Goal: Task Accomplishment & Management: Manage account settings

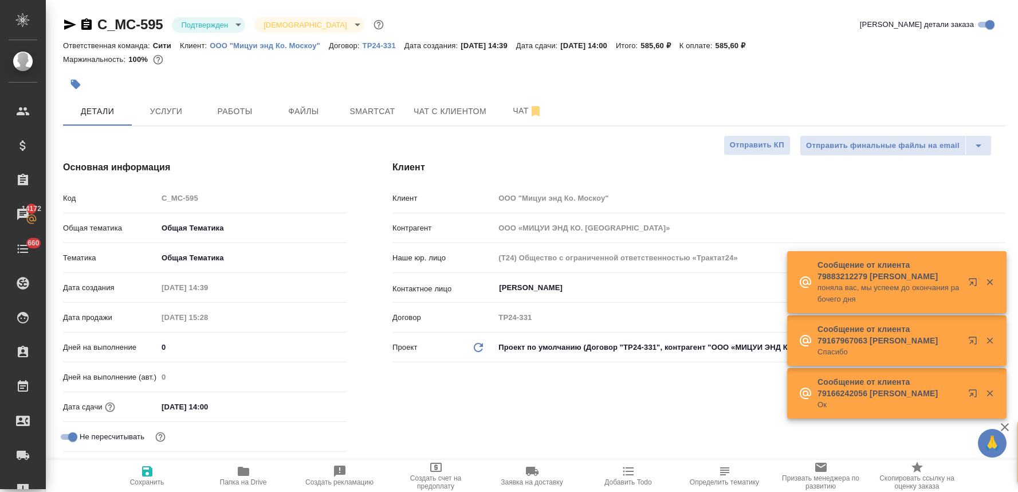
select select "RU"
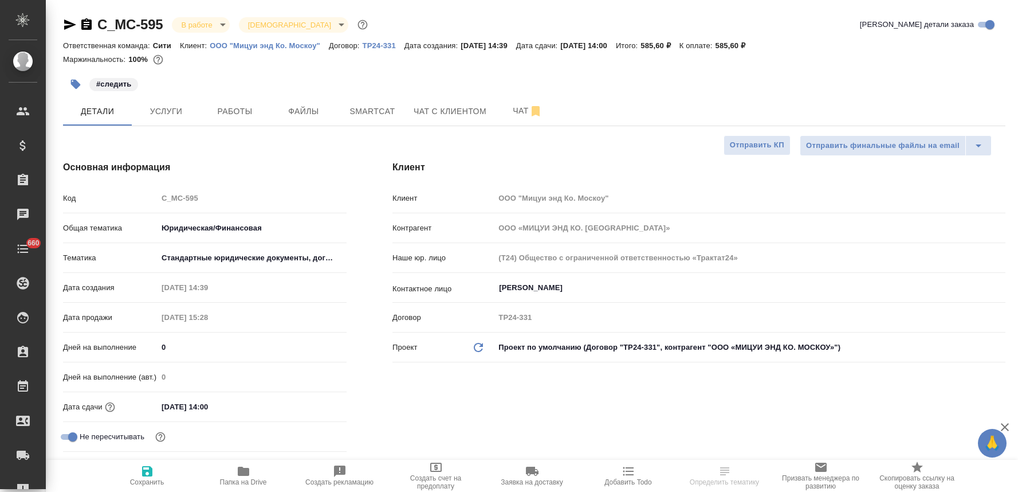
select select "RU"
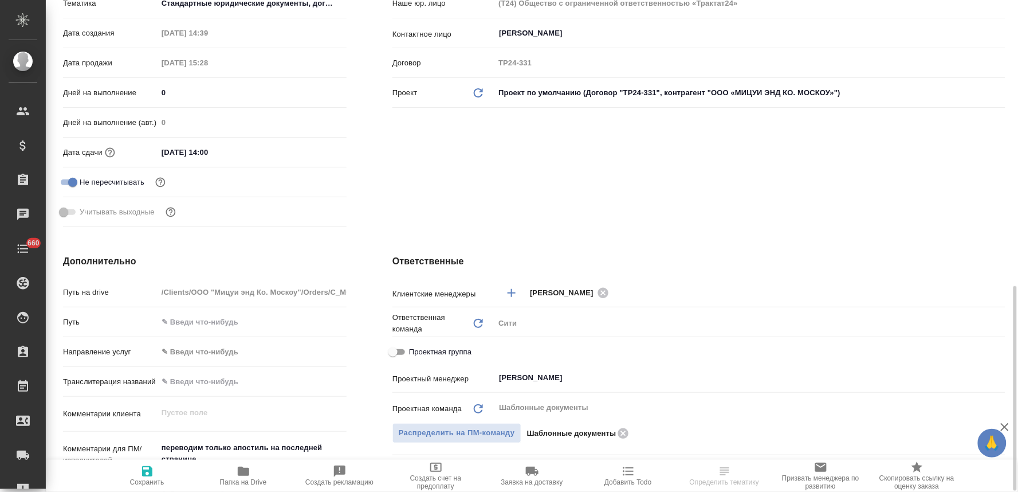
type input "Тарабановская Анастасия"
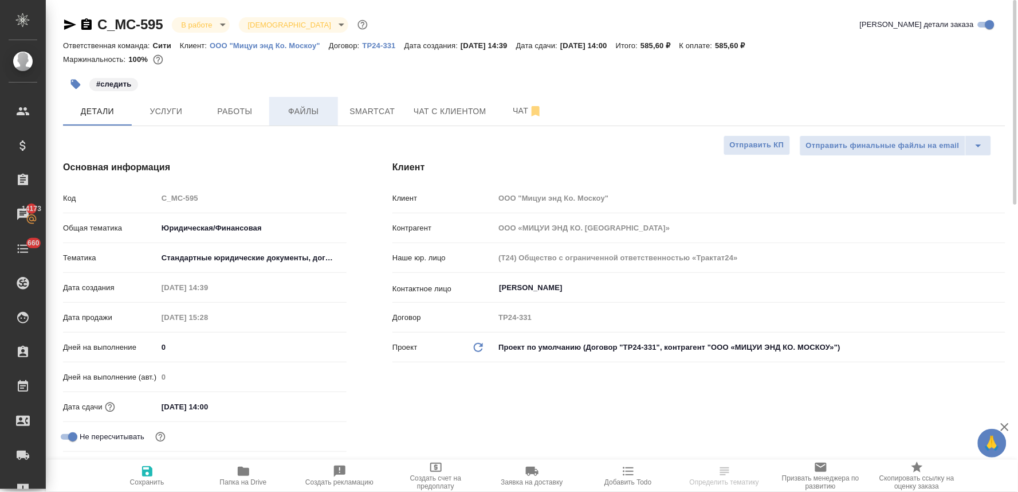
click at [310, 117] on span "Файлы" at bounding box center [303, 111] width 55 height 14
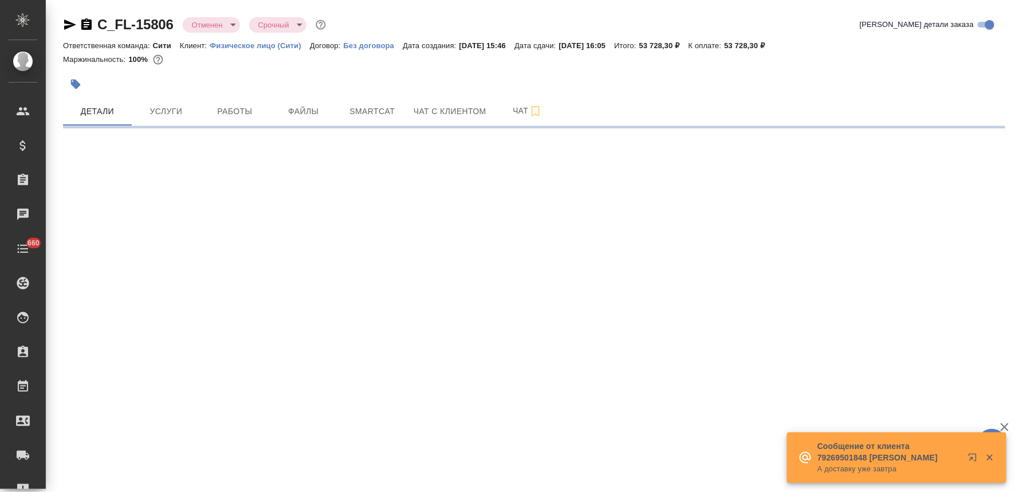
select select "RU"
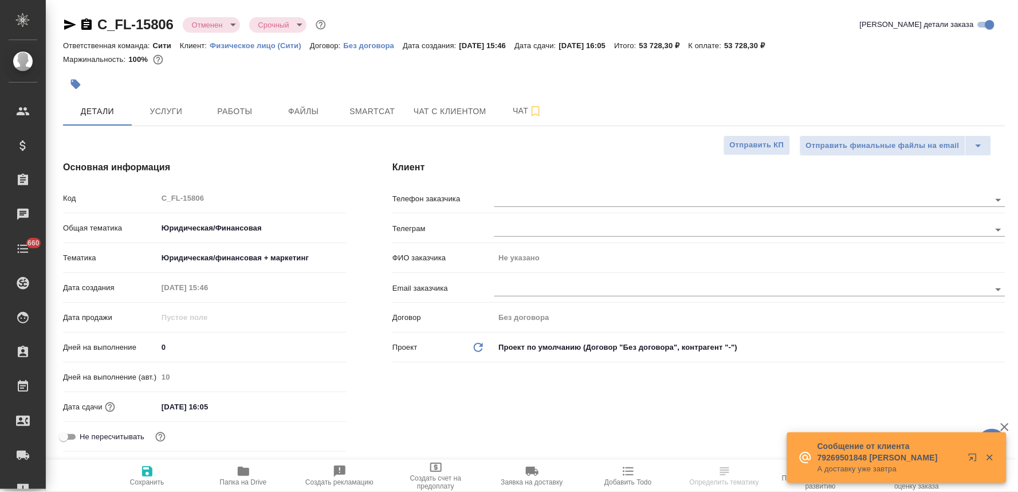
type textarea "x"
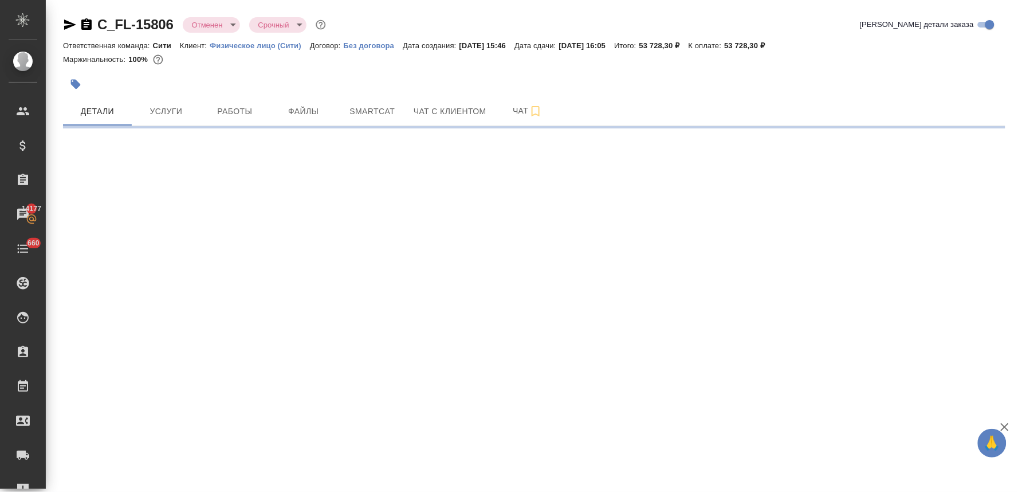
select select "RU"
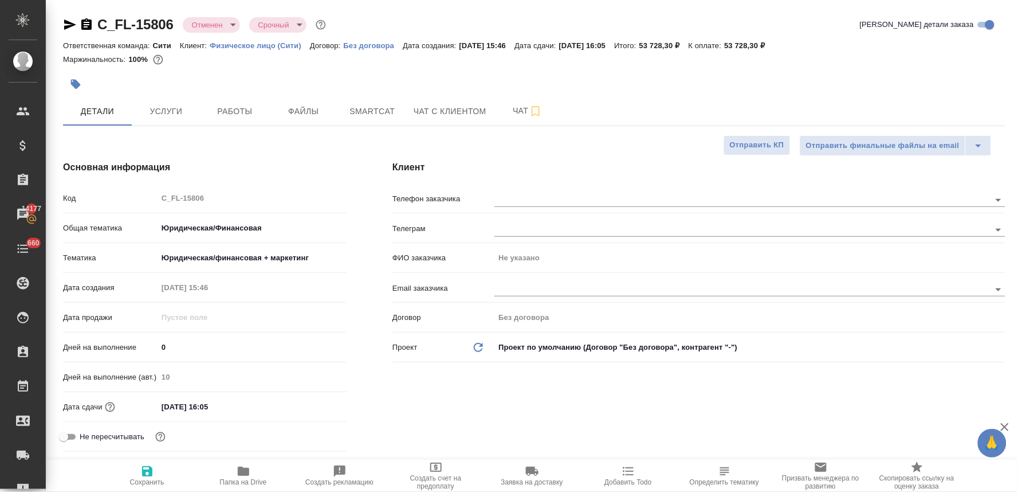
type textarea "x"
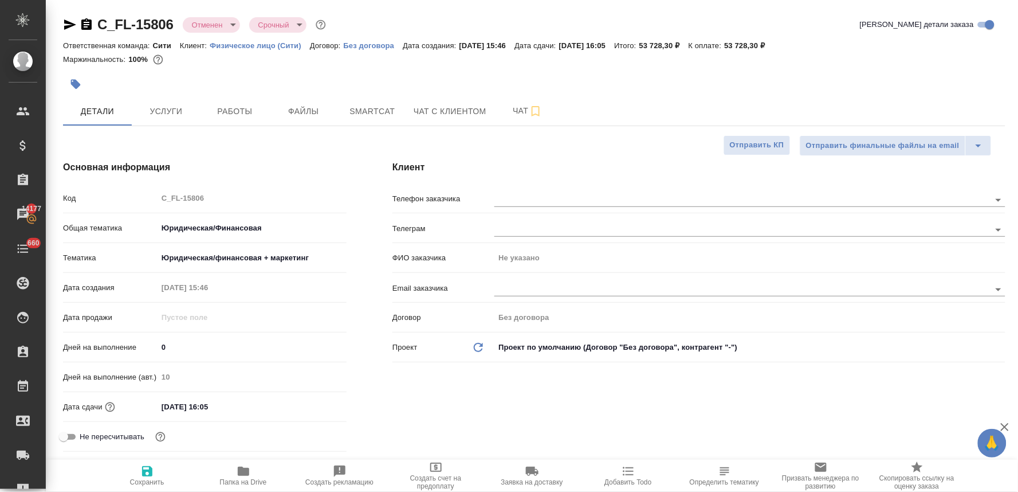
type textarea "x"
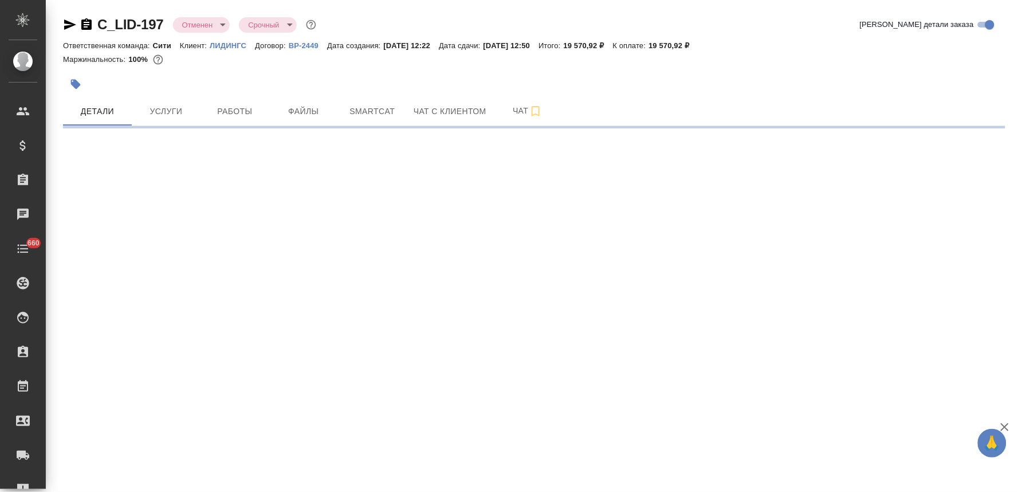
select select "RU"
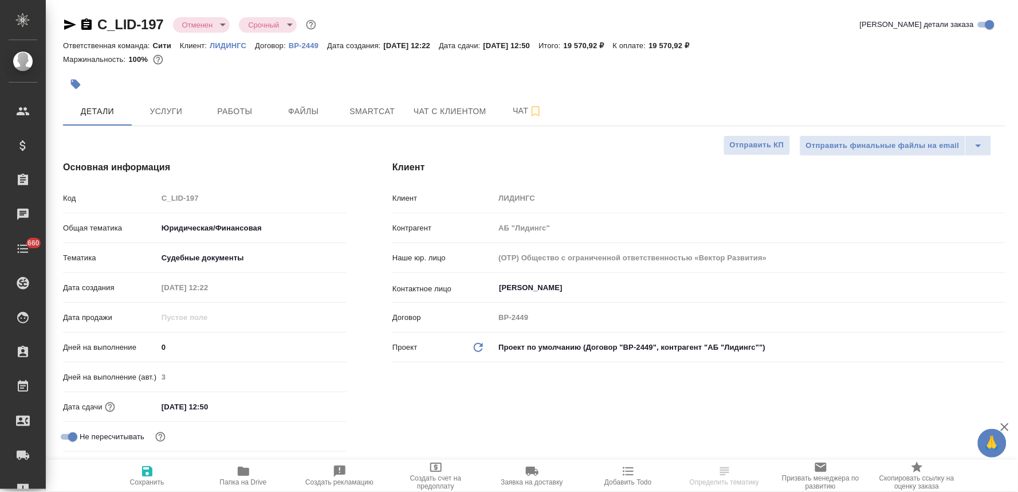
type textarea "x"
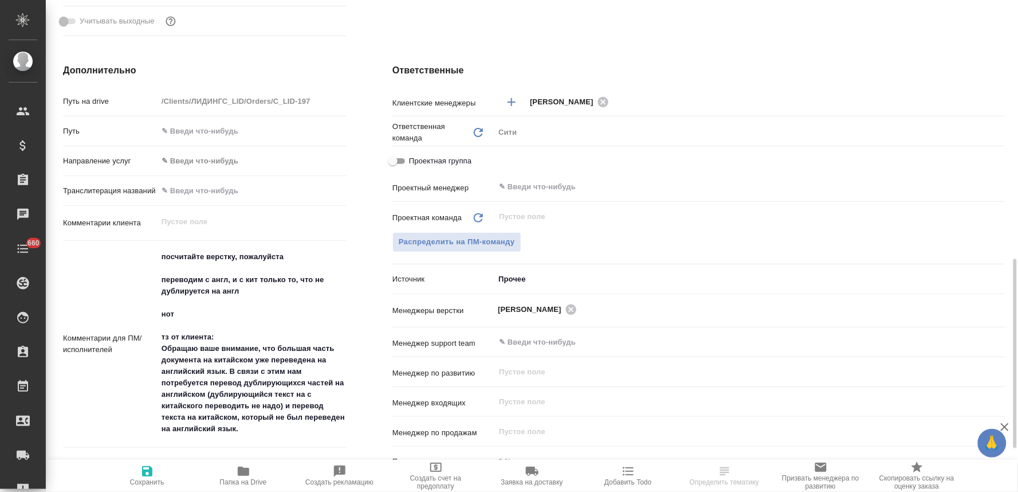
scroll to position [509, 0]
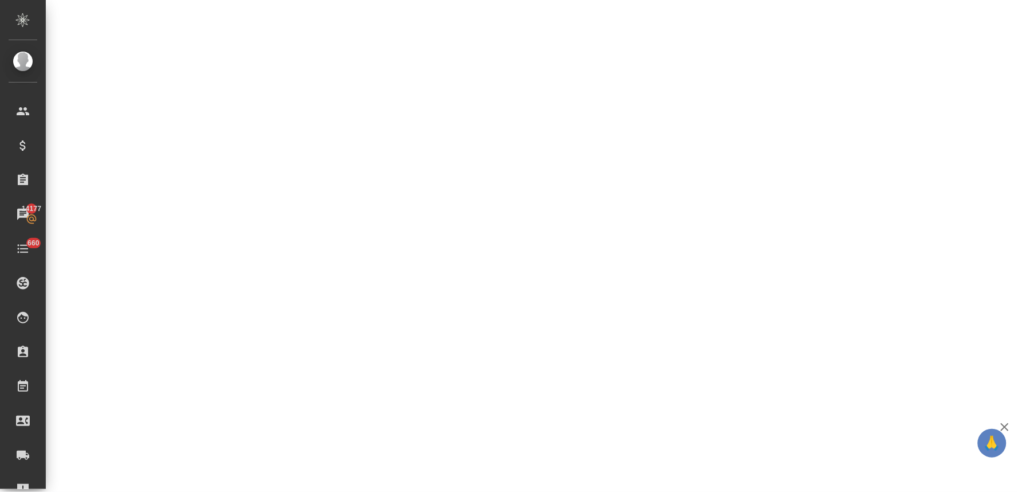
select select "RU"
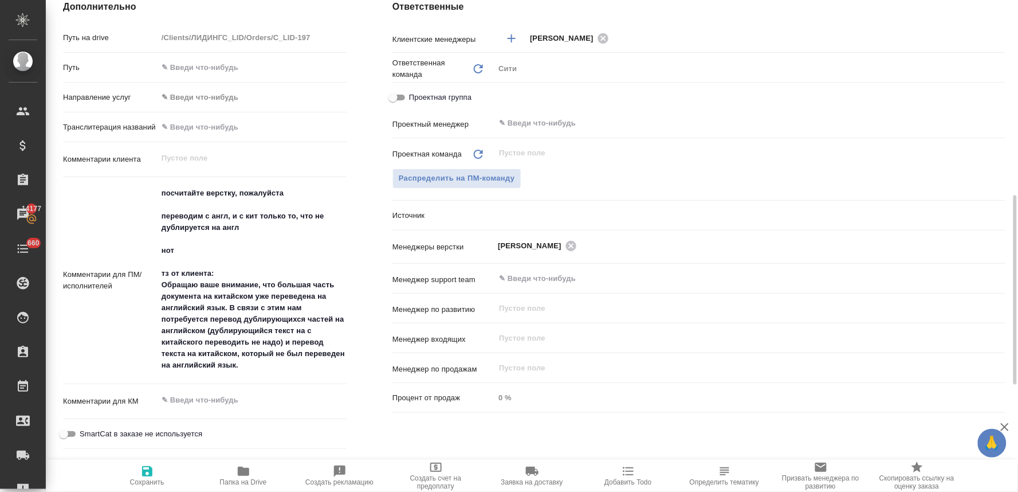
type textarea "x"
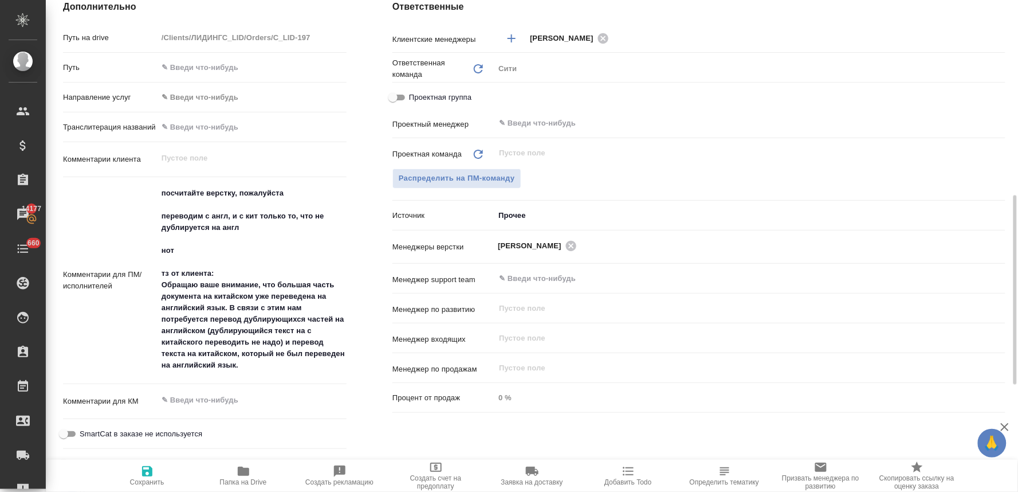
type textarea "x"
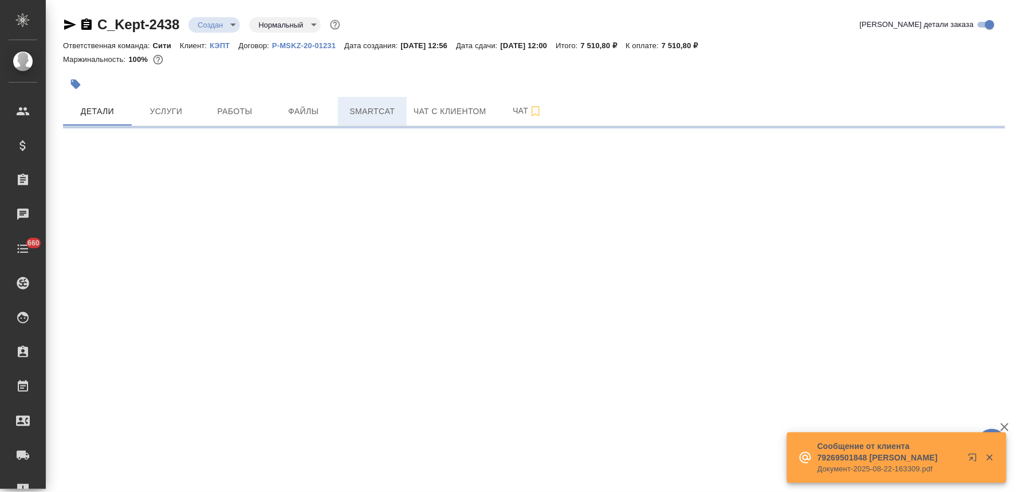
select select "RU"
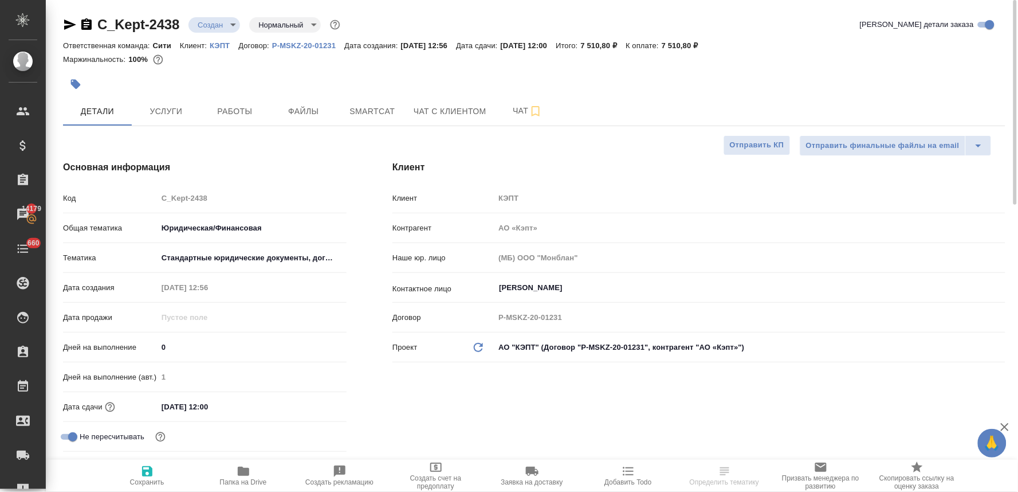
select select "RU"
type textarea "x"
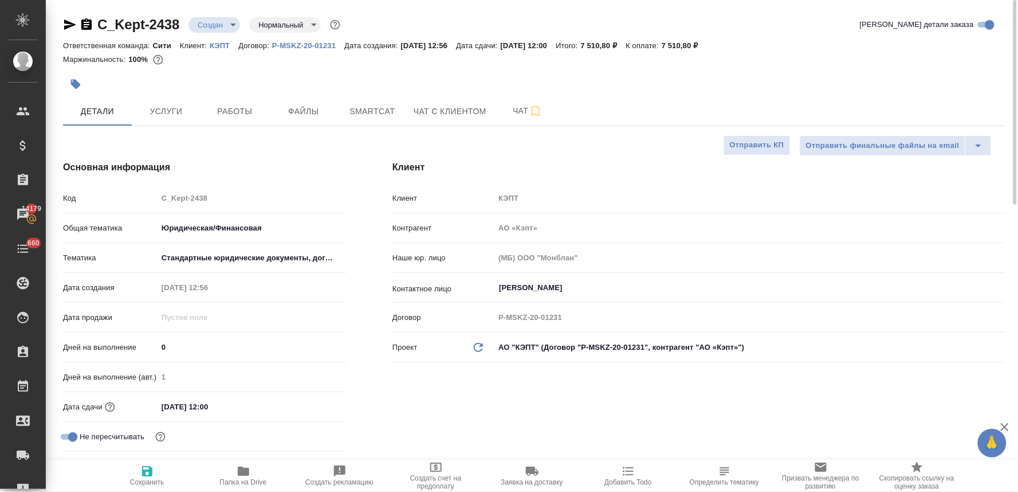
type textarea "x"
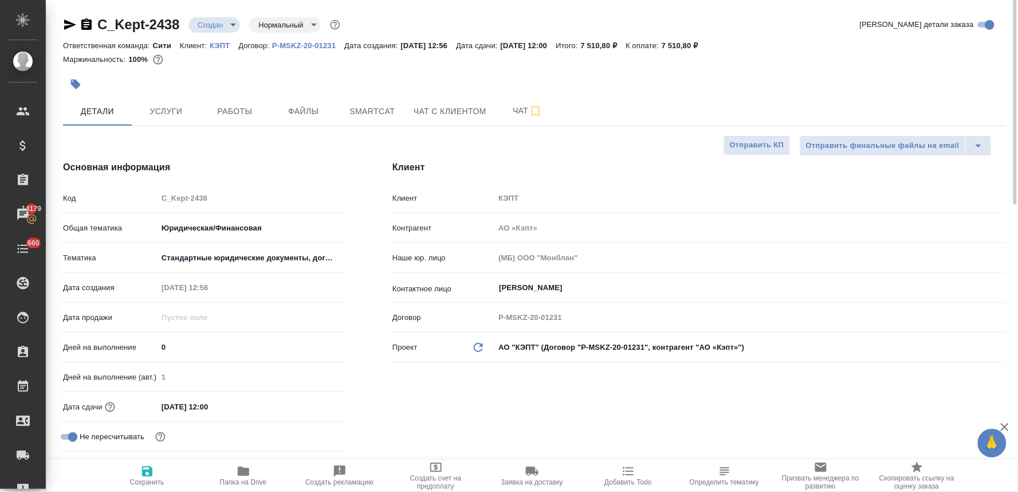
type textarea "x"
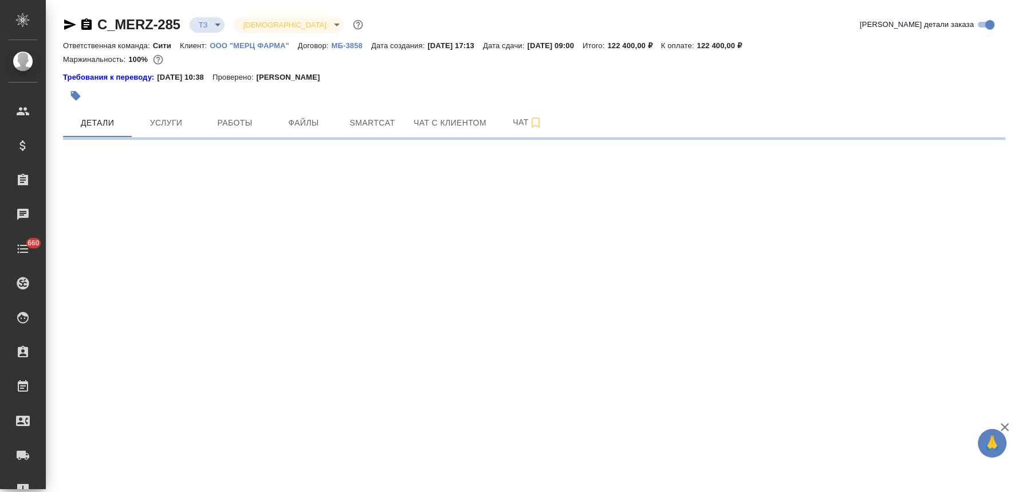
select select "RU"
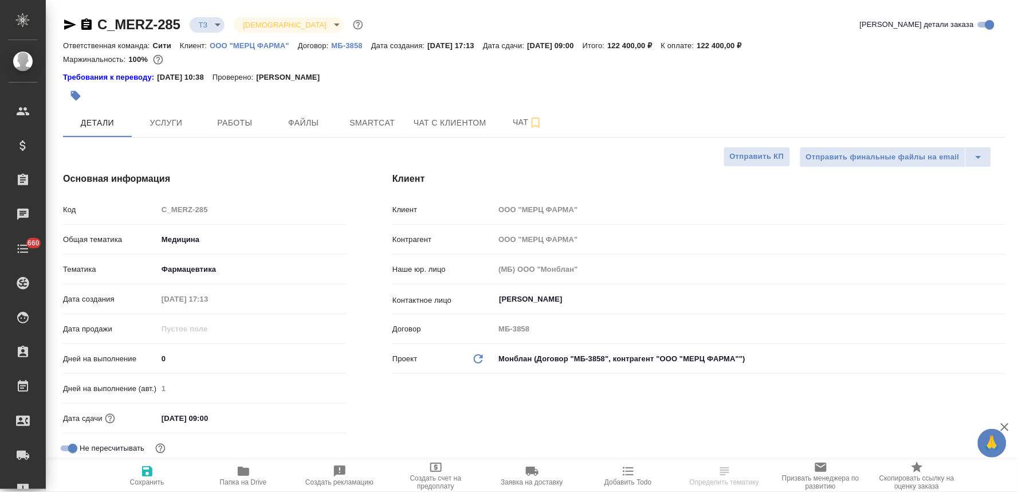
type textarea "x"
select select "RU"
type textarea "x"
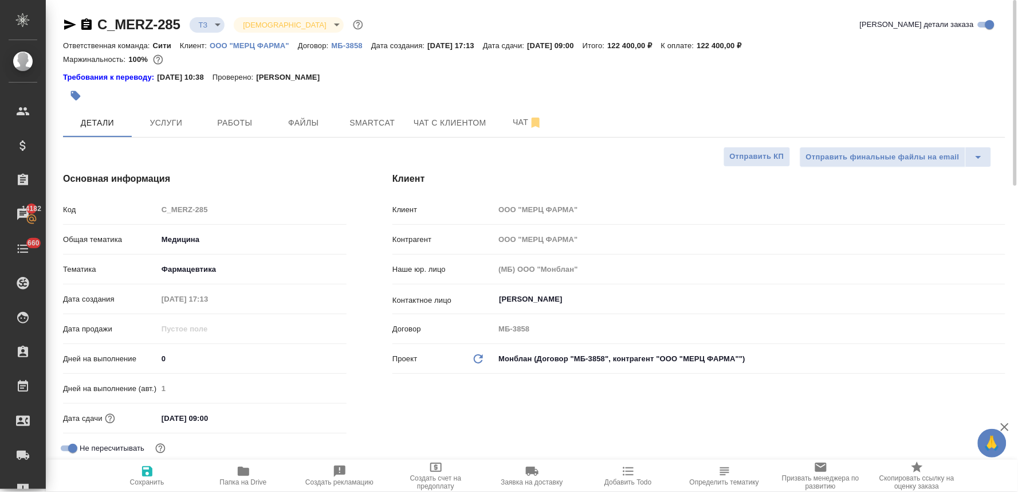
type textarea "x"
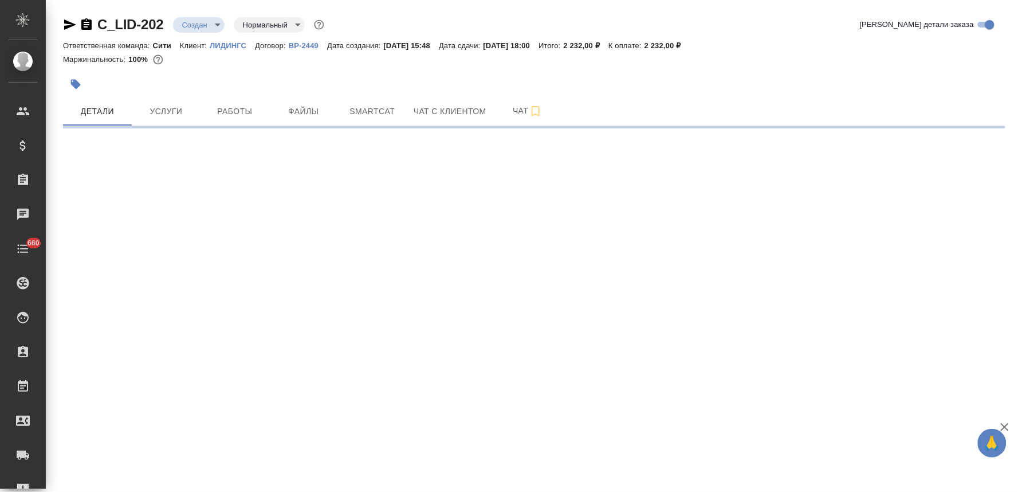
select select "RU"
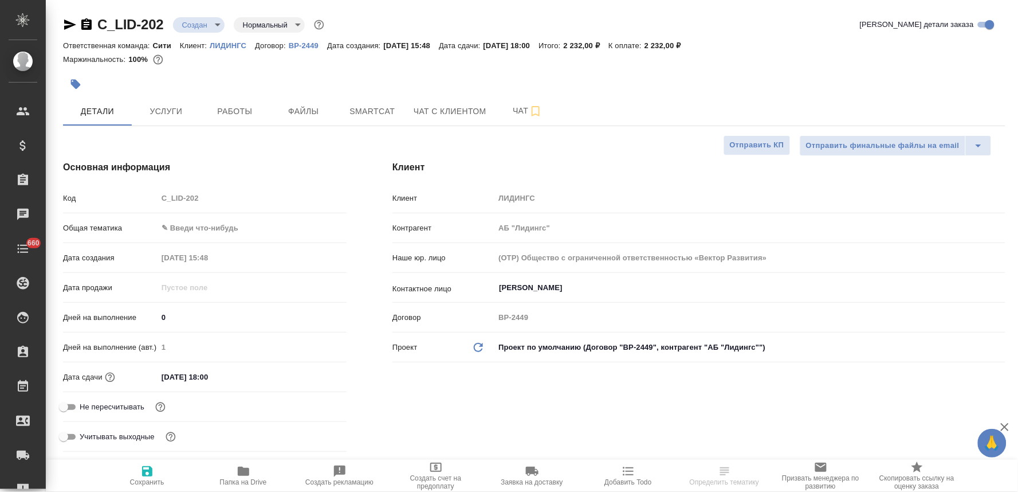
type textarea "x"
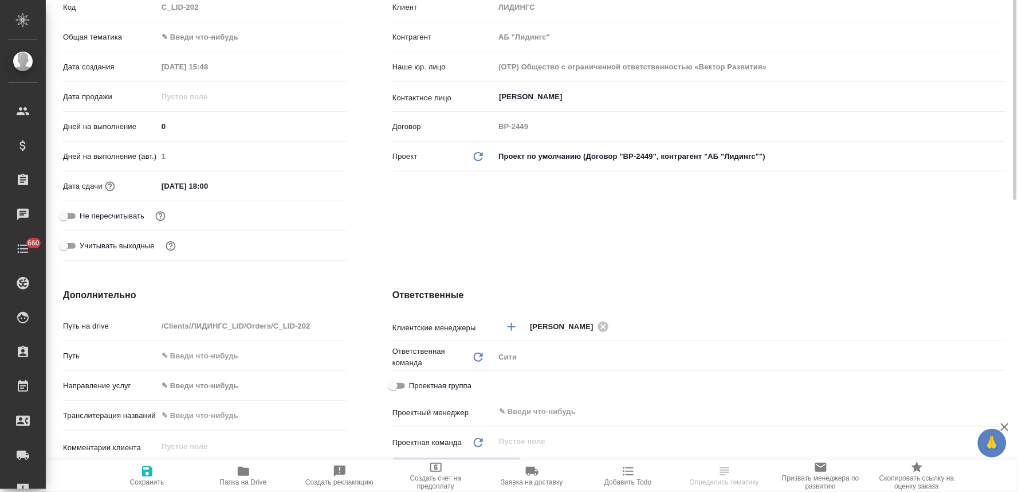
scroll to position [254, 0]
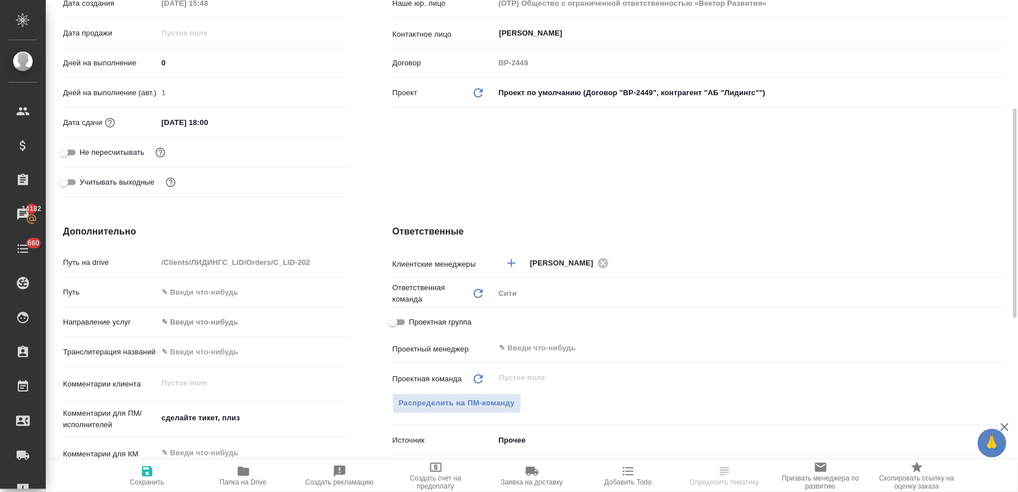
select select "RU"
type textarea "x"
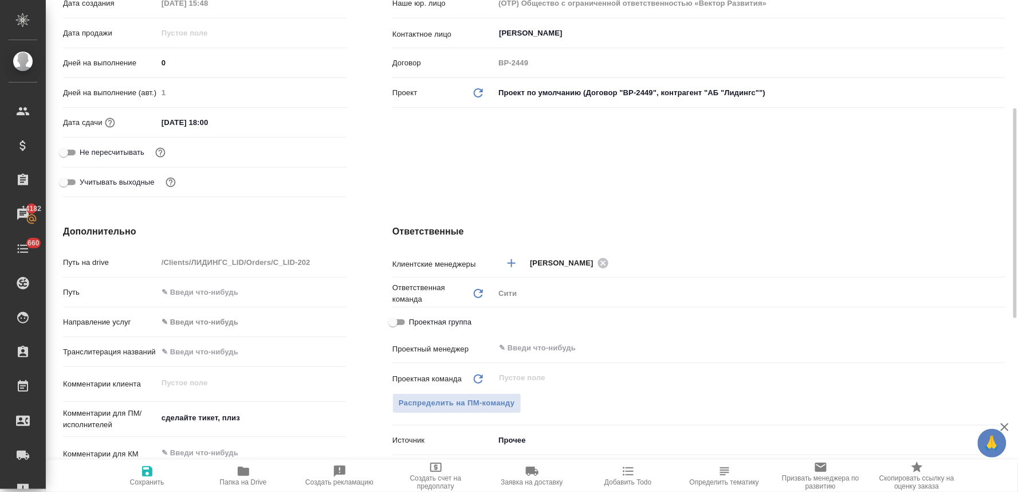
type textarea "x"
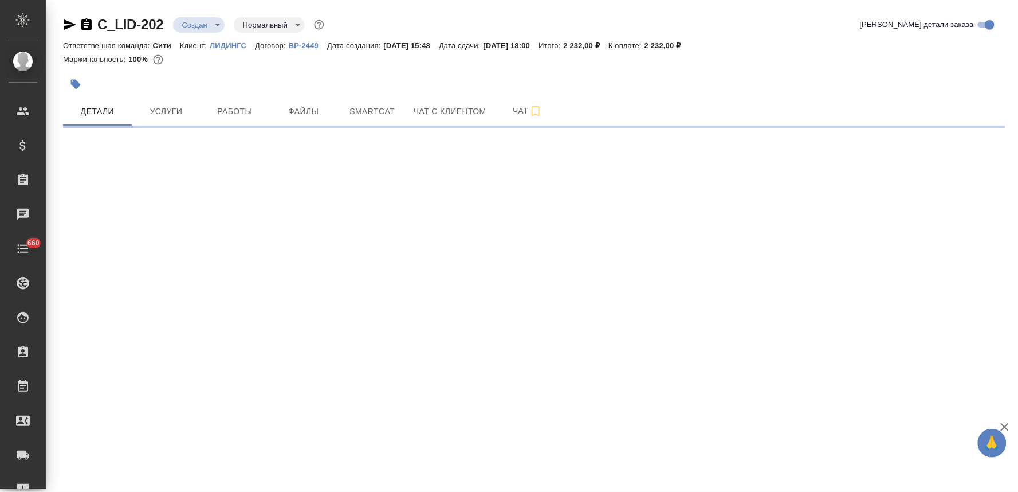
select select "RU"
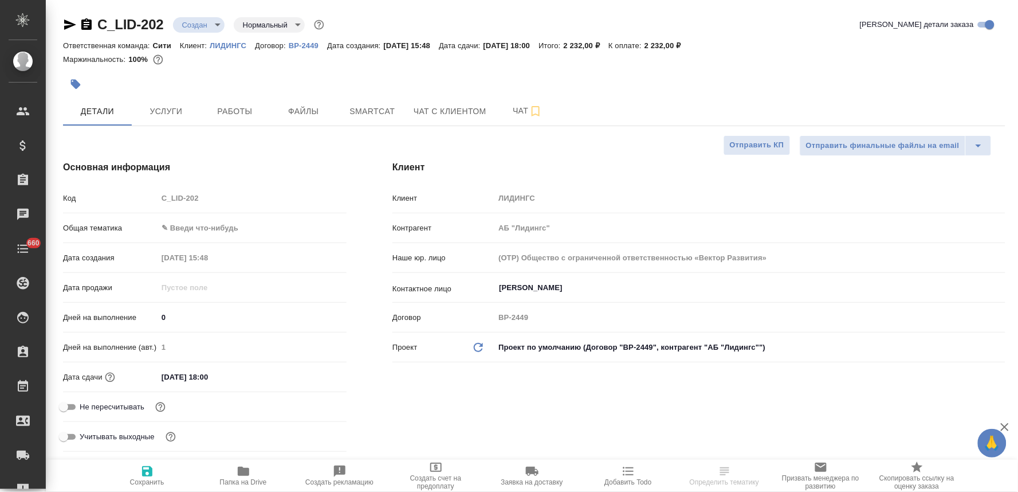
type textarea "x"
click at [225, 43] on p "ЛИДИНГС" at bounding box center [232, 45] width 45 height 9
type textarea "x"
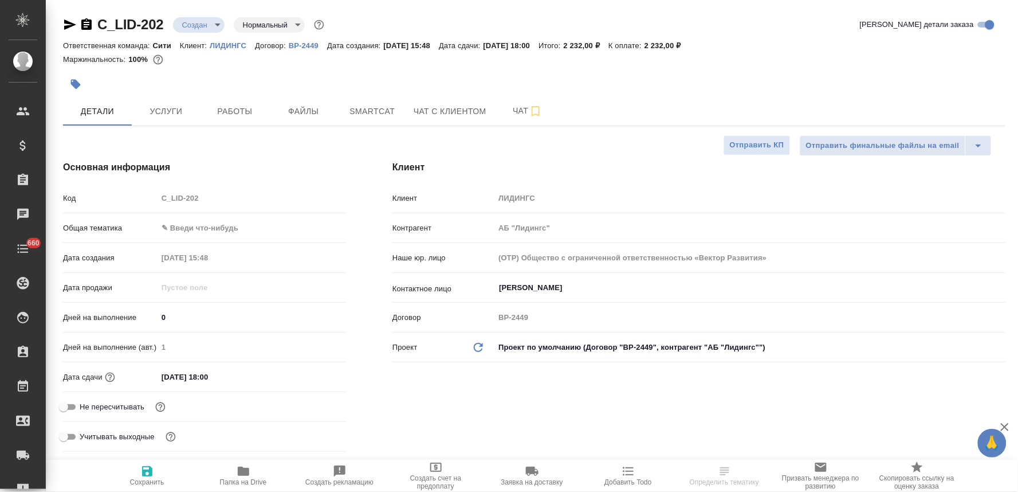
type textarea "x"
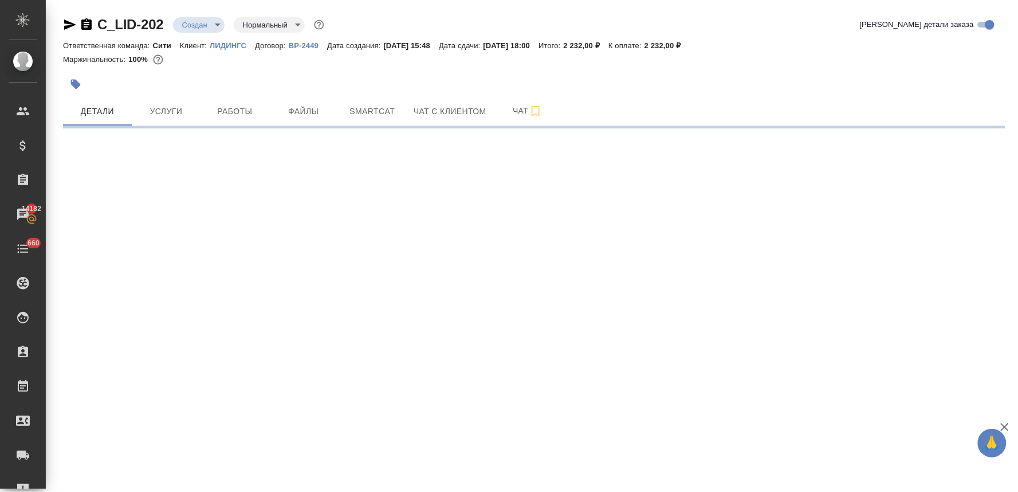
select select "RU"
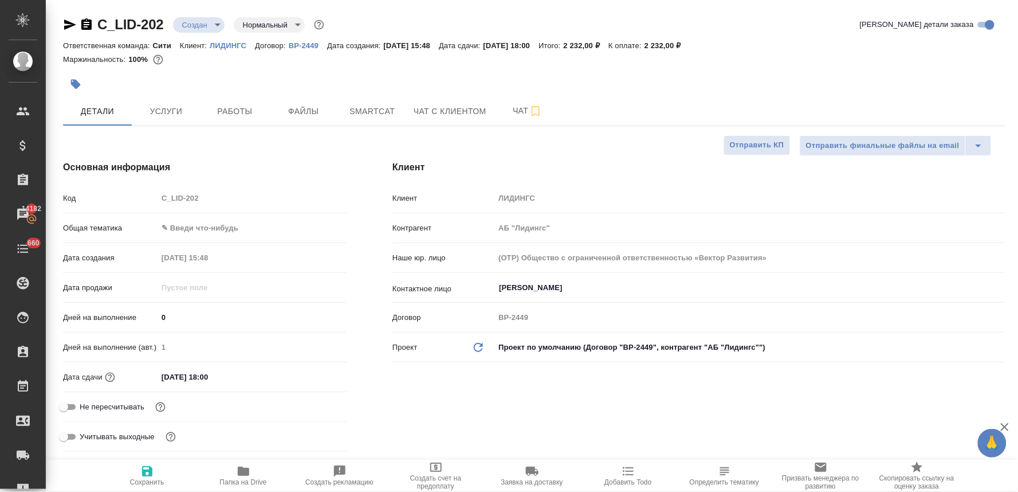
type textarea "x"
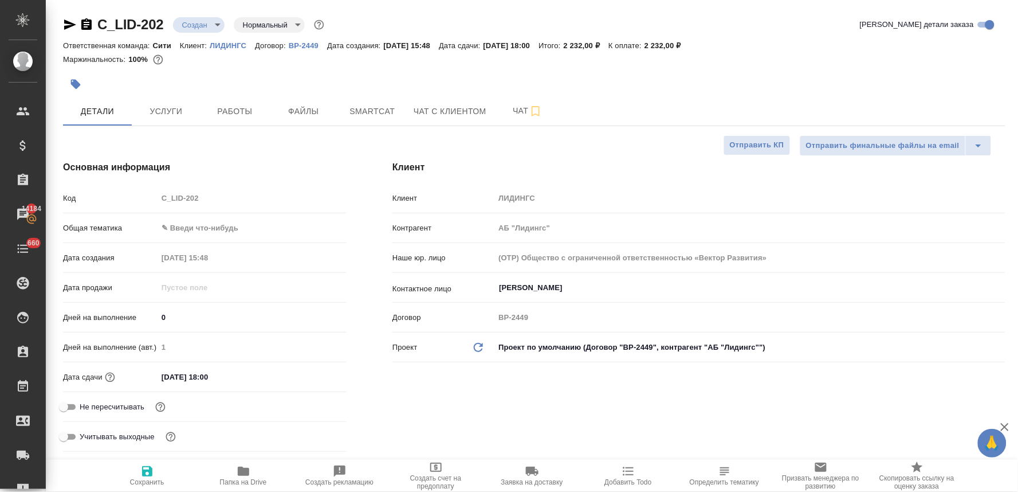
type textarea "x"
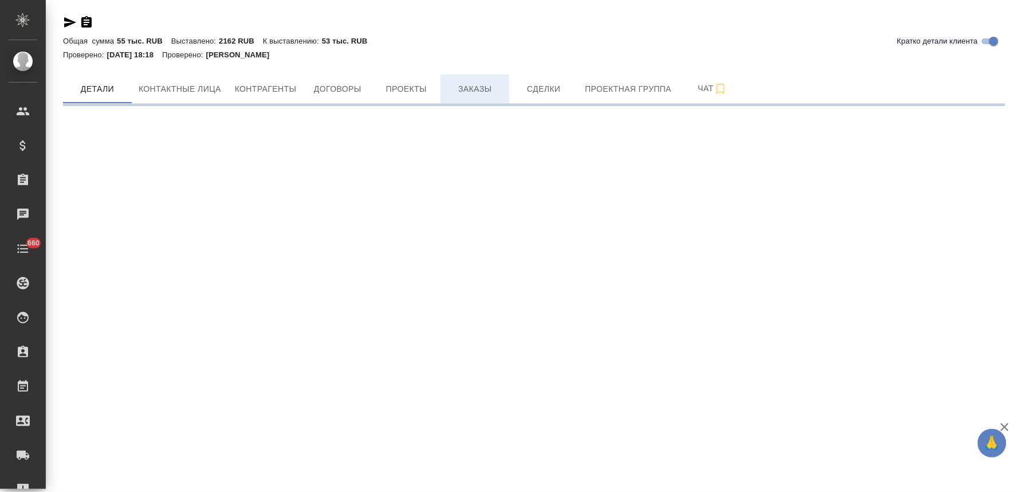
click at [482, 89] on span "Заказы" at bounding box center [475, 89] width 55 height 14
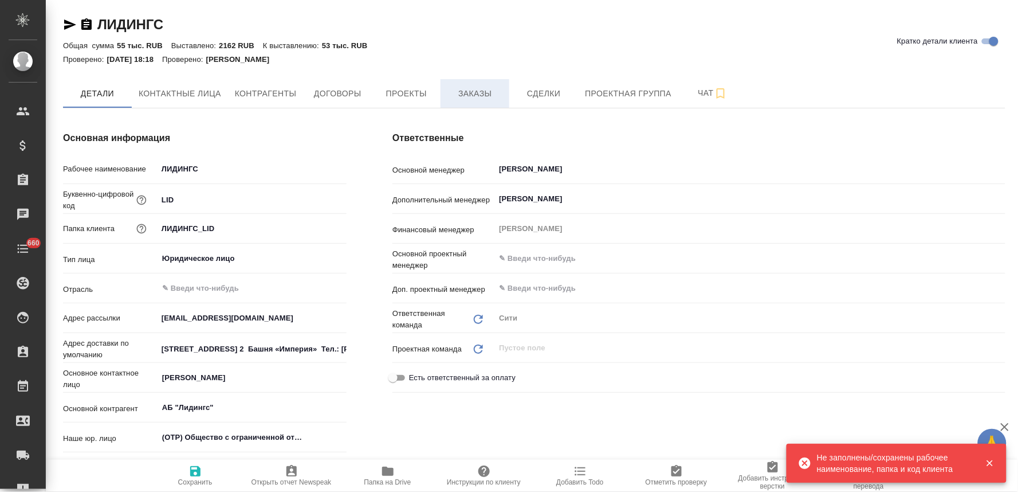
type textarea "x"
click at [479, 96] on span "Заказы" at bounding box center [475, 94] width 55 height 14
type textarea "x"
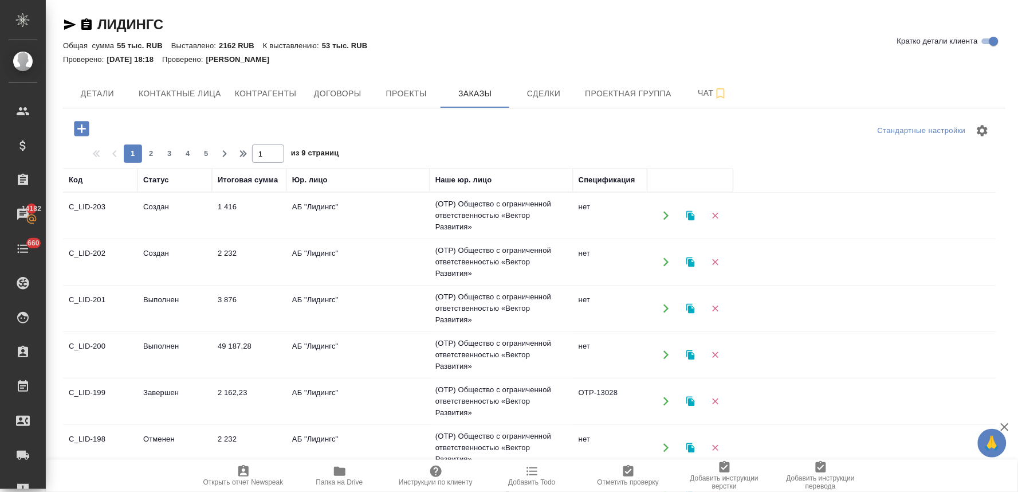
click at [178, 236] on td "Отменен" at bounding box center [175, 215] width 75 height 40
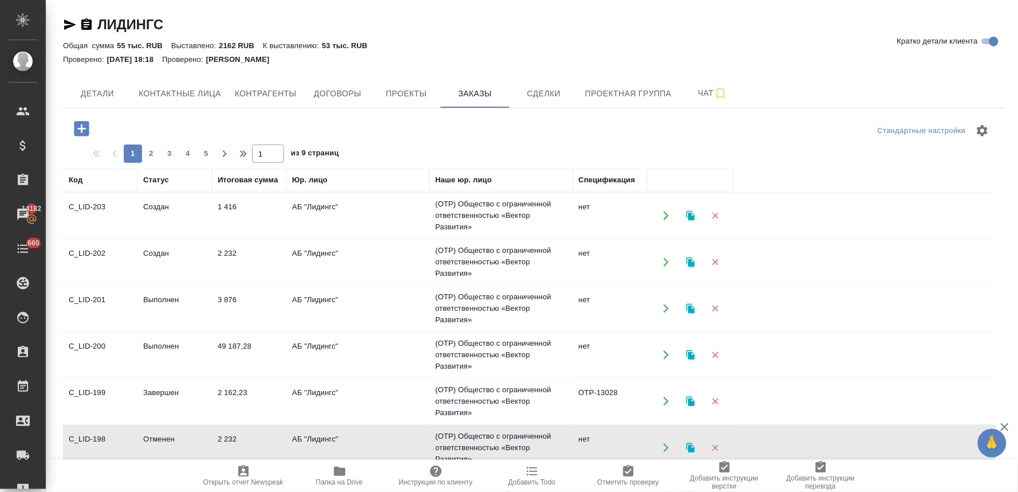
click at [178, 236] on td "Отменен" at bounding box center [175, 215] width 75 height 40
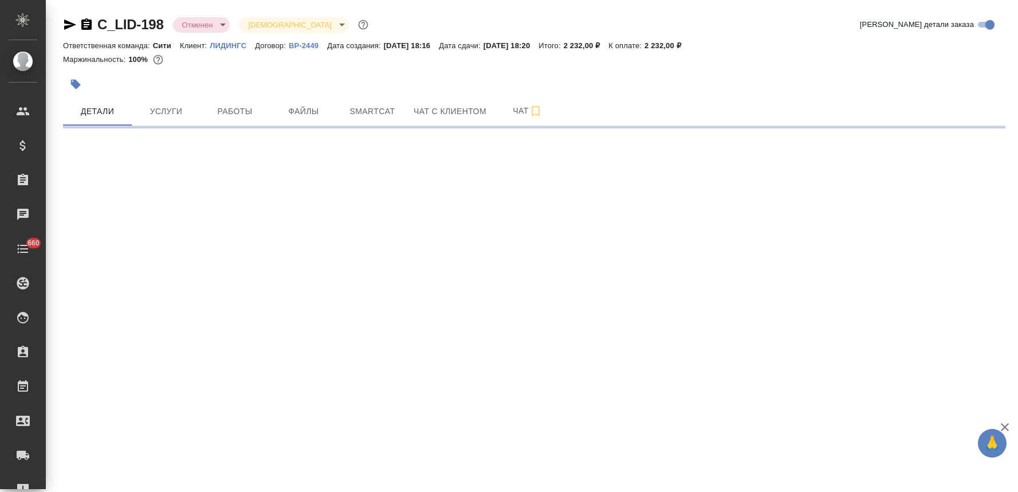
select select "RU"
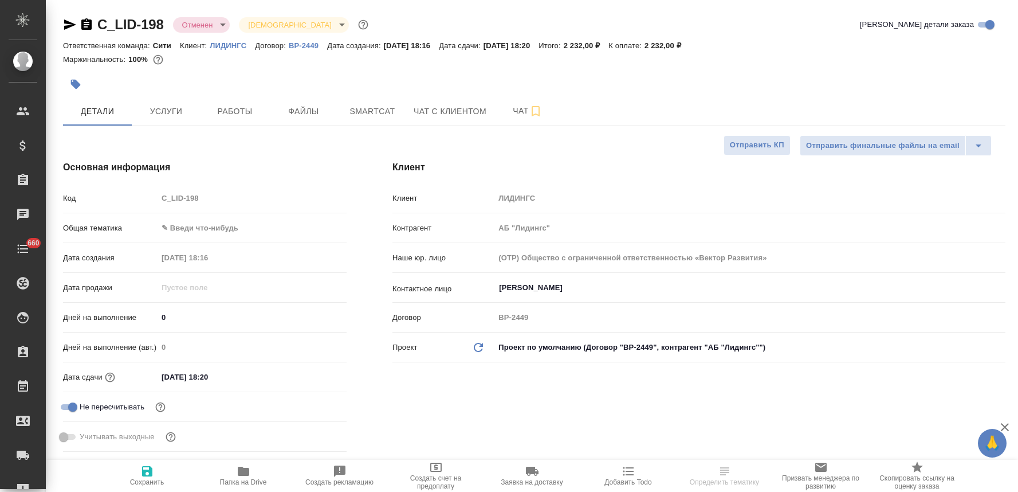
type textarea "x"
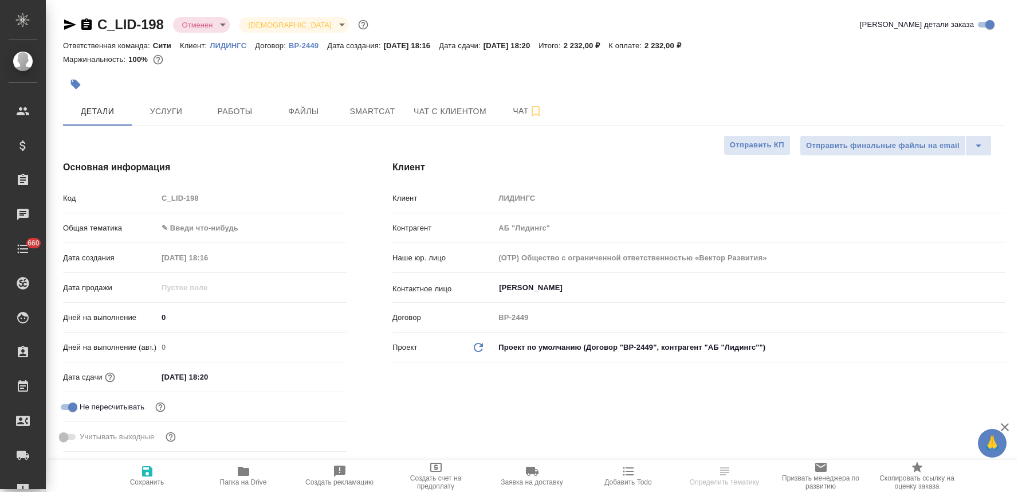
type textarea "x"
select select "RU"
type textarea "x"
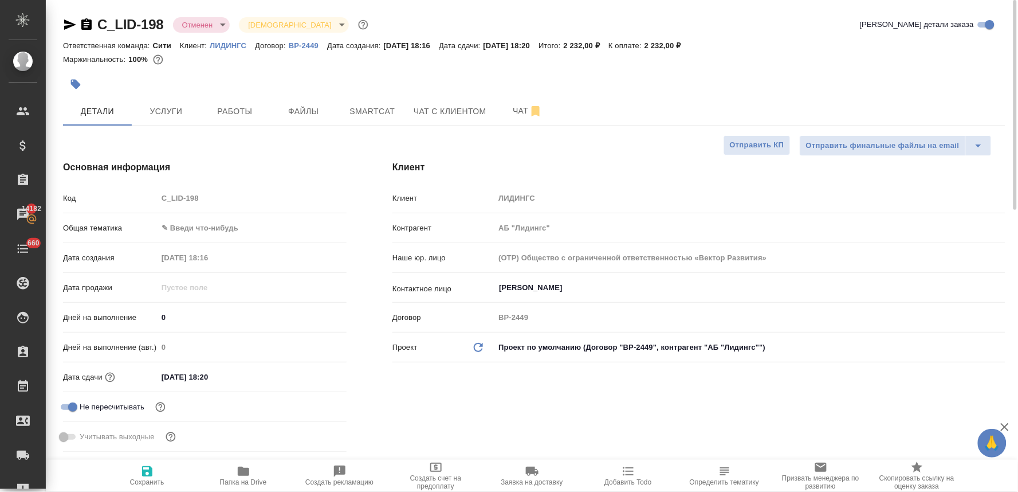
type textarea "x"
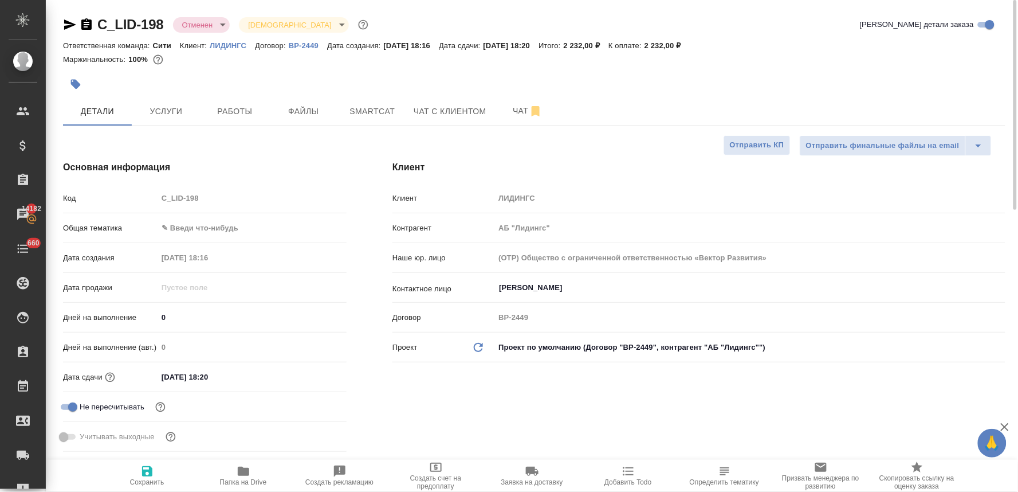
type textarea "x"
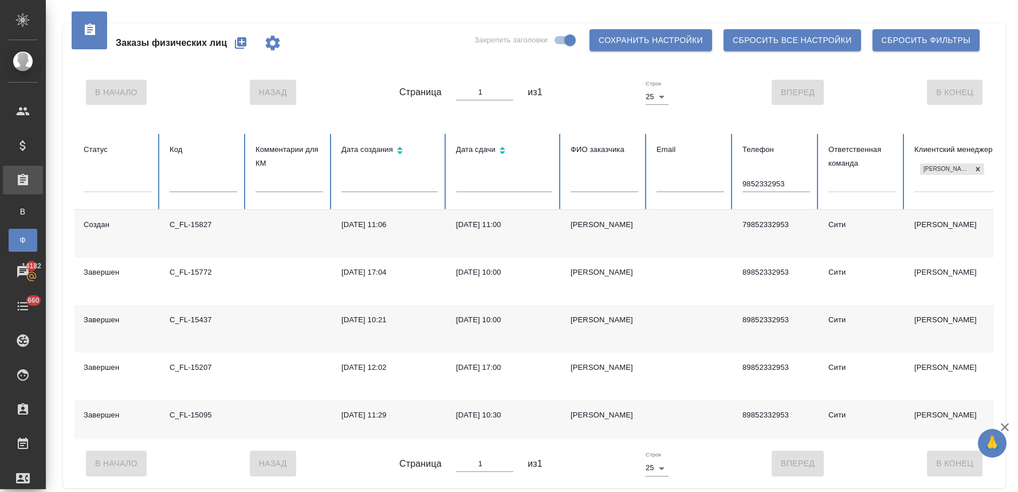
click at [238, 42] on icon "button" at bounding box center [240, 42] width 11 height 11
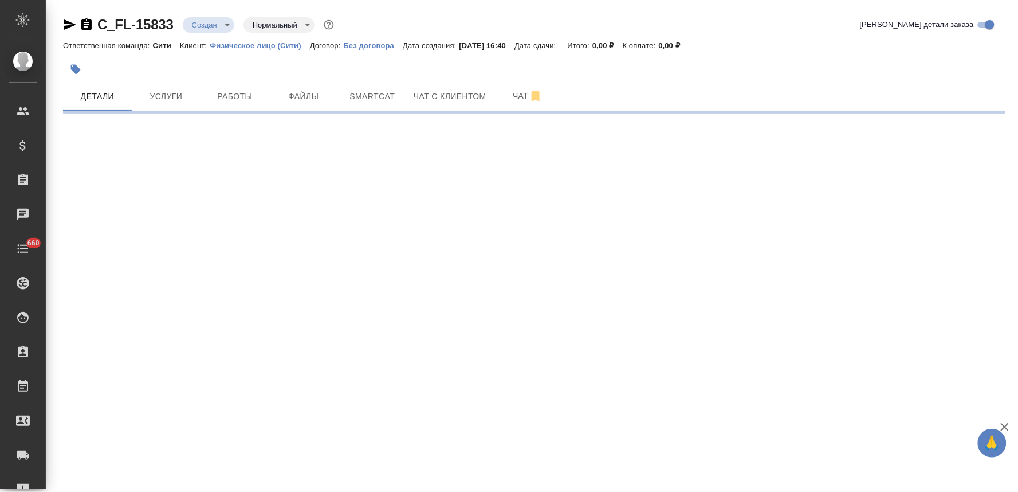
select select "RU"
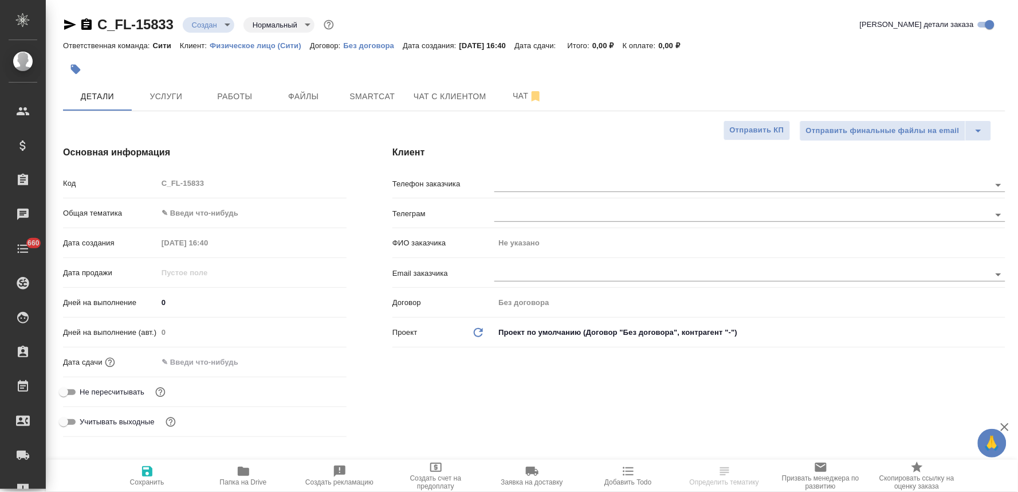
type textarea "x"
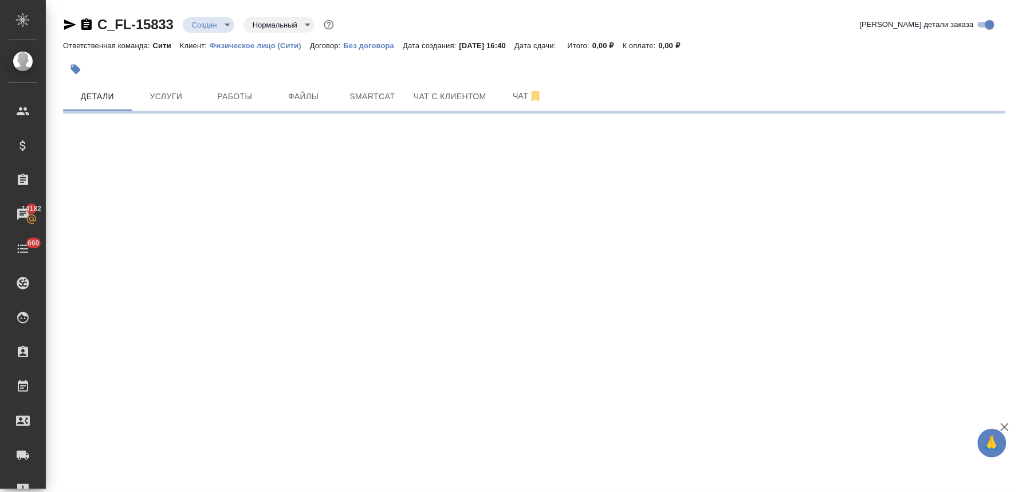
select select "RU"
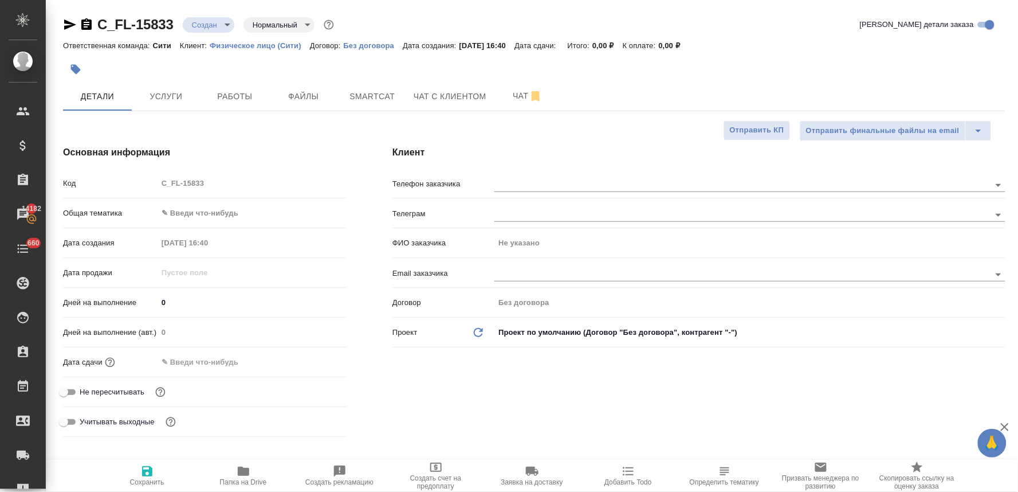
type textarea "x"
click at [140, 394] on span "Не пересчитывать" at bounding box center [112, 391] width 65 height 11
click at [84, 394] on input "Не пересчитывать" at bounding box center [63, 392] width 41 height 14
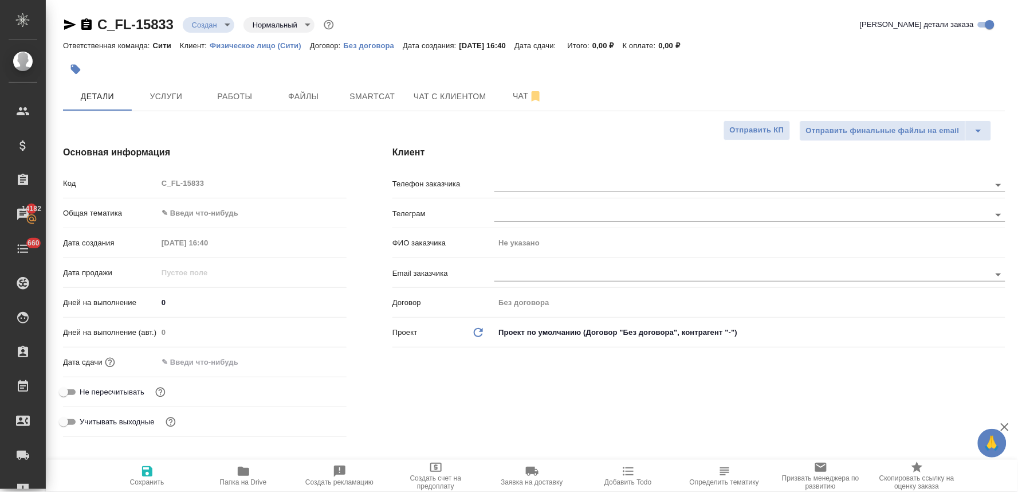
checkbox input "true"
type textarea "x"
click at [229, 358] on input "text" at bounding box center [208, 362] width 100 height 17
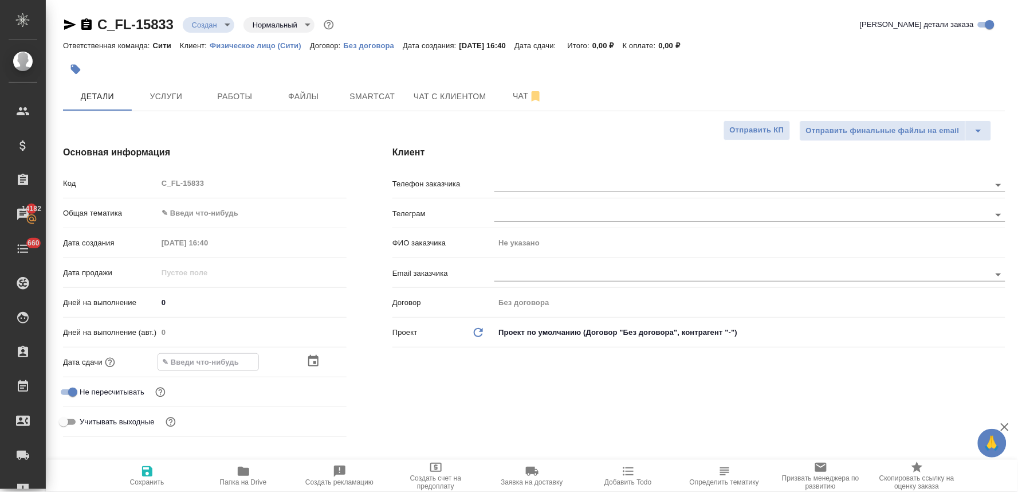
click at [307, 362] on icon "button" at bounding box center [314, 361] width 14 height 14
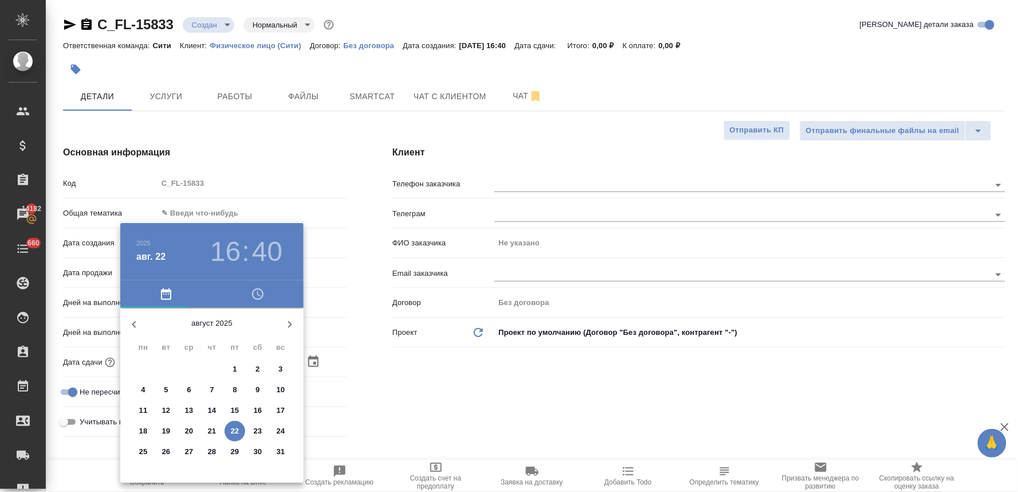
click at [167, 453] on p "26" at bounding box center [166, 451] width 9 height 11
type input "26.08.2025 16:40"
type textarea "x"
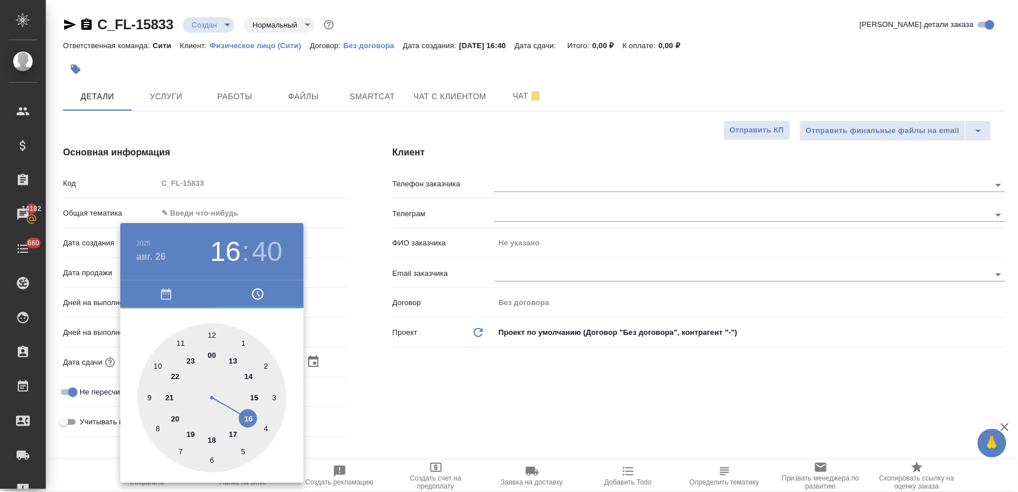
click at [421, 420] on div at bounding box center [509, 246] width 1018 height 492
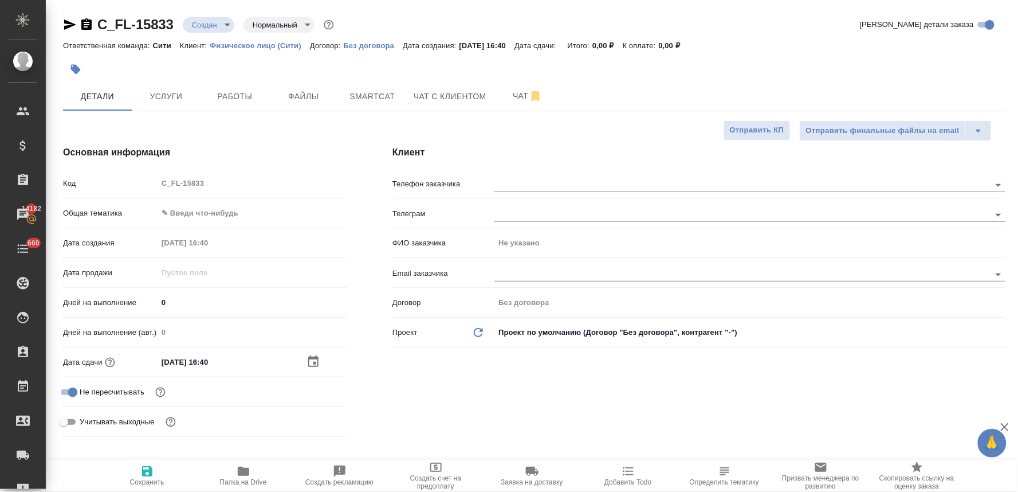
click at [152, 477] on icon "button" at bounding box center [147, 471] width 14 height 14
type textarea "x"
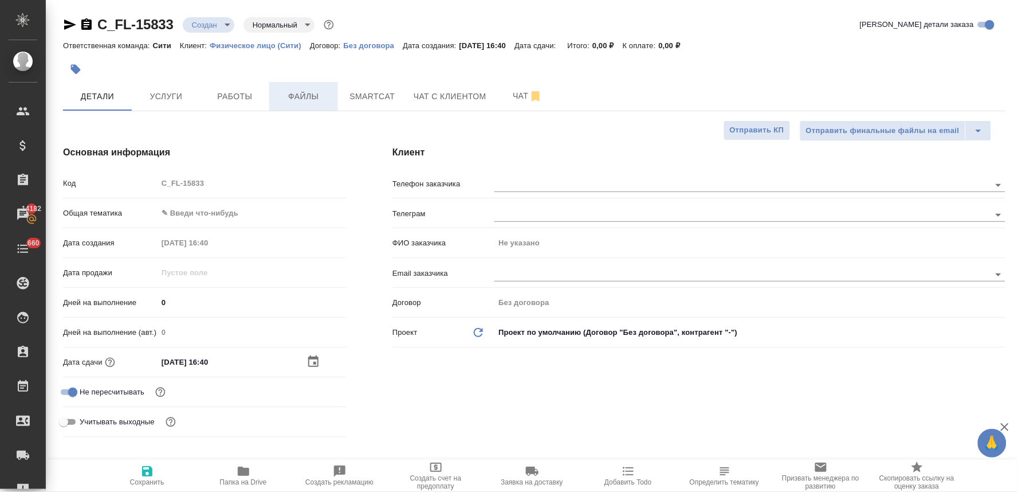
type textarea "x"
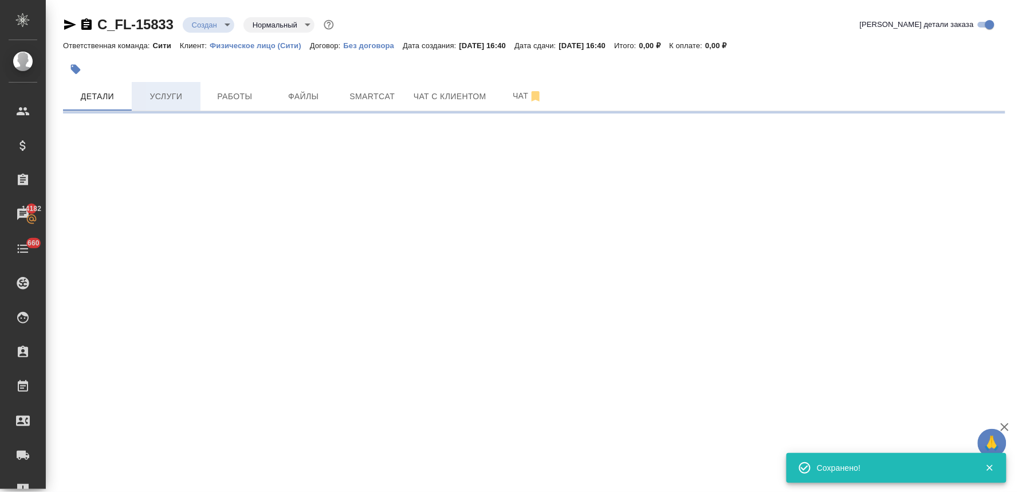
click at [176, 88] on button "Услуги" at bounding box center [166, 96] width 69 height 29
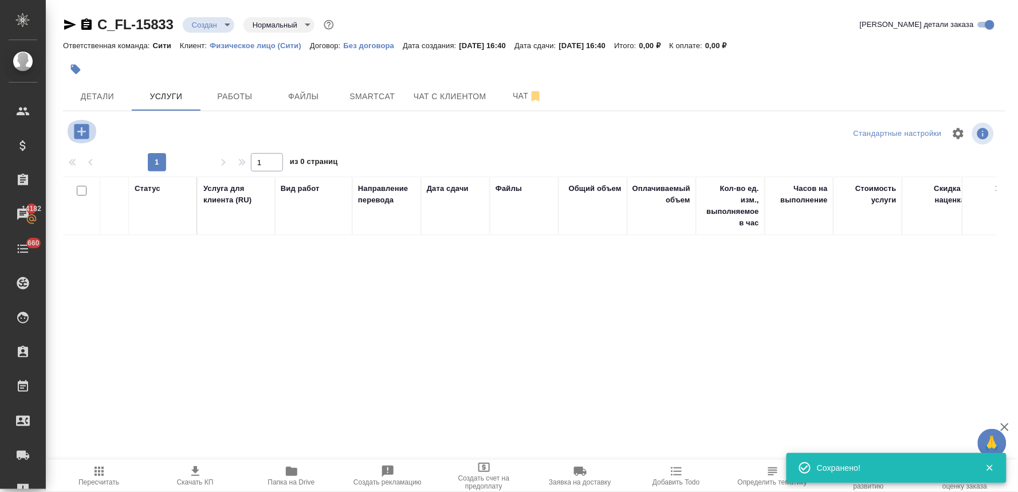
click at [84, 122] on icon "button" at bounding box center [82, 131] width 20 height 20
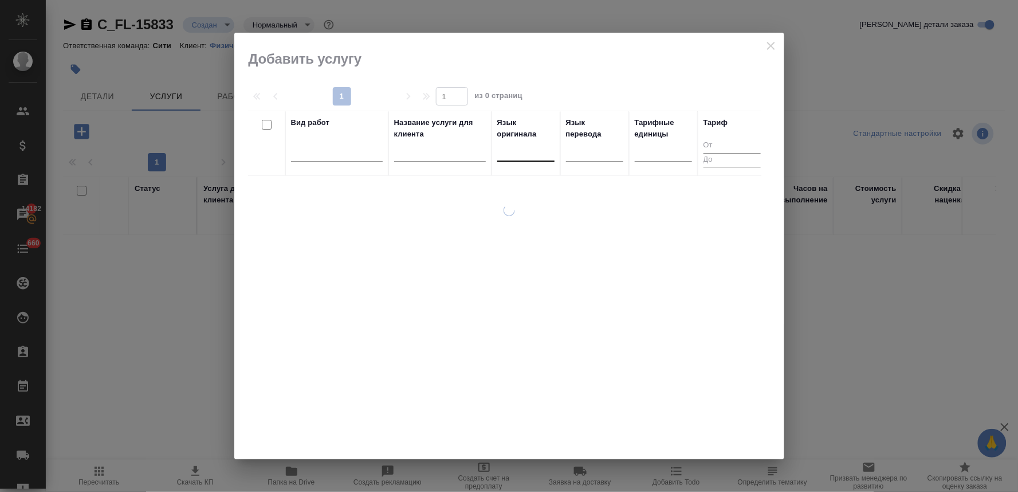
click at [531, 151] on div at bounding box center [525, 150] width 57 height 17
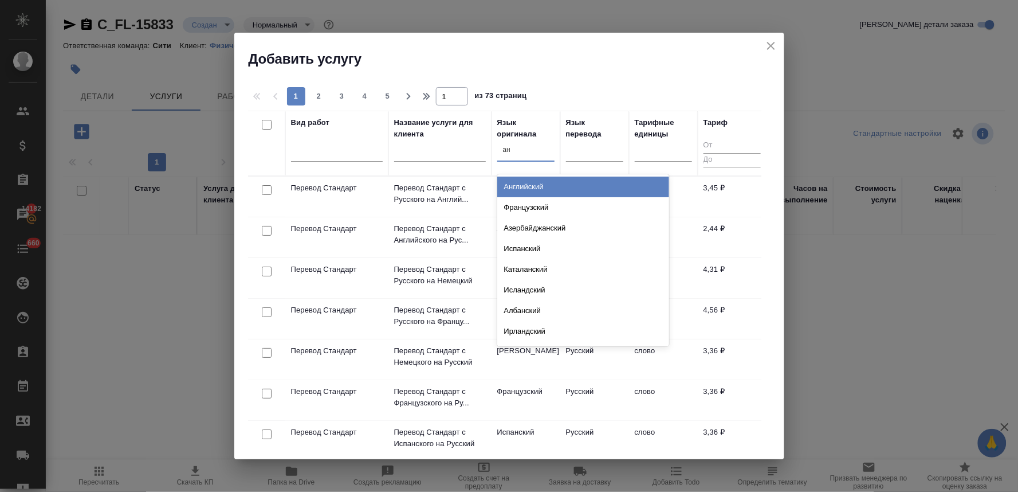
type input "анг"
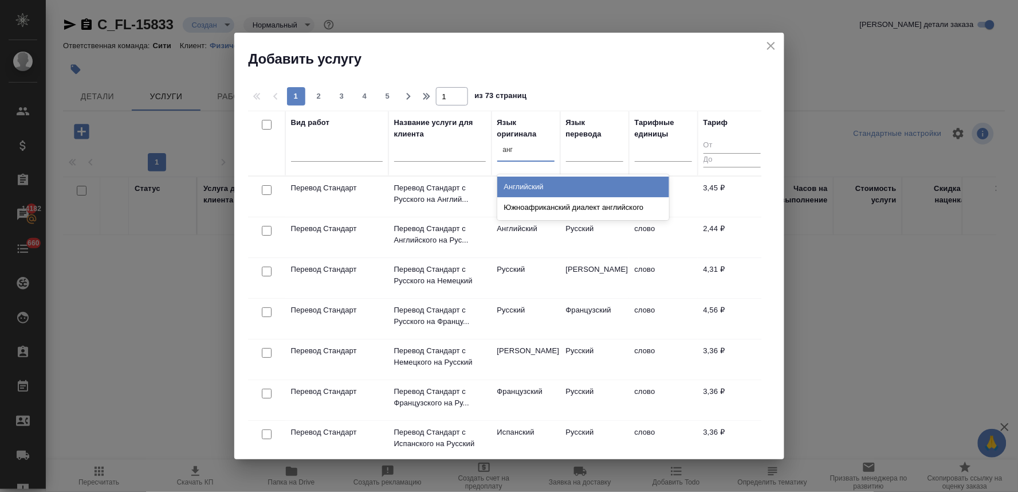
drag, startPoint x: 526, startPoint y: 186, endPoint x: 471, endPoint y: 186, distance: 55.6
click at [524, 186] on div "Английский" at bounding box center [583, 187] width 172 height 21
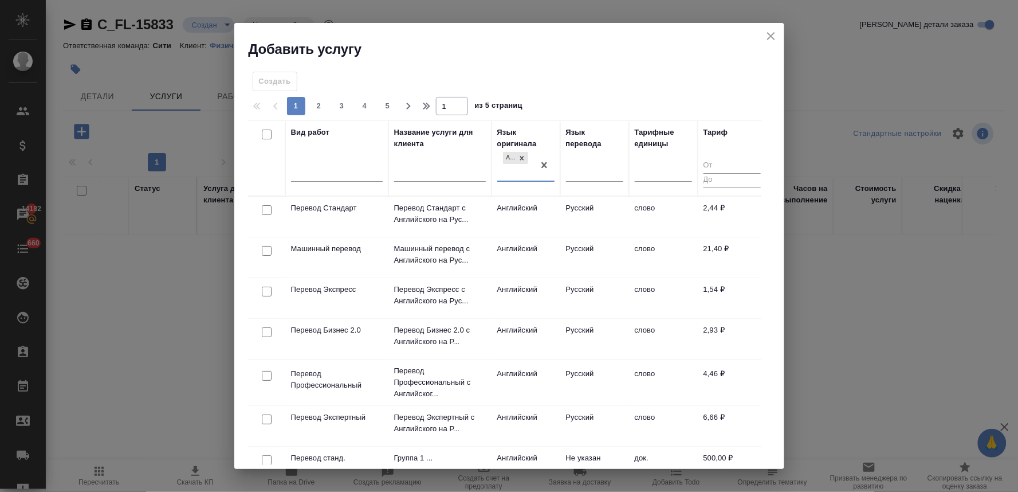
click at [265, 214] on input "checkbox" at bounding box center [267, 210] width 10 height 10
checkbox input "true"
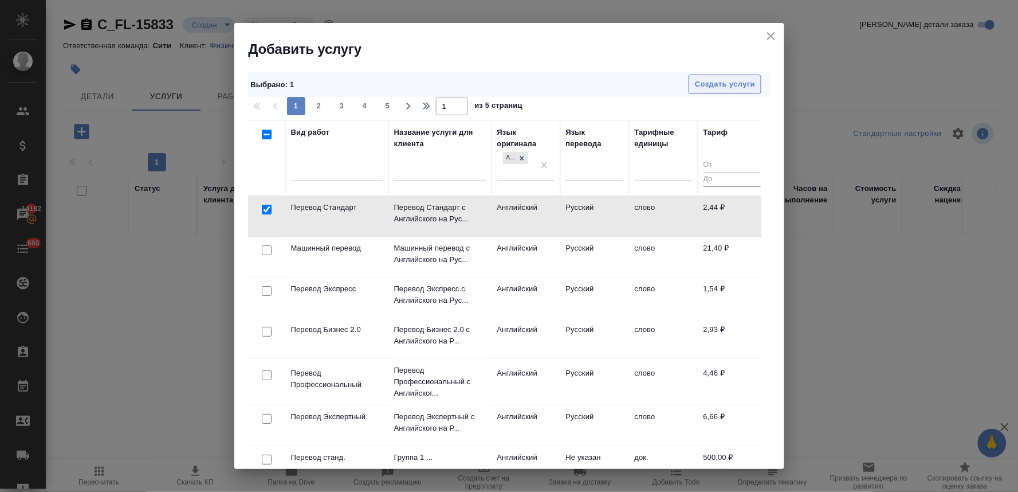
click at [703, 81] on span "Создать услуги" at bounding box center [725, 84] width 60 height 13
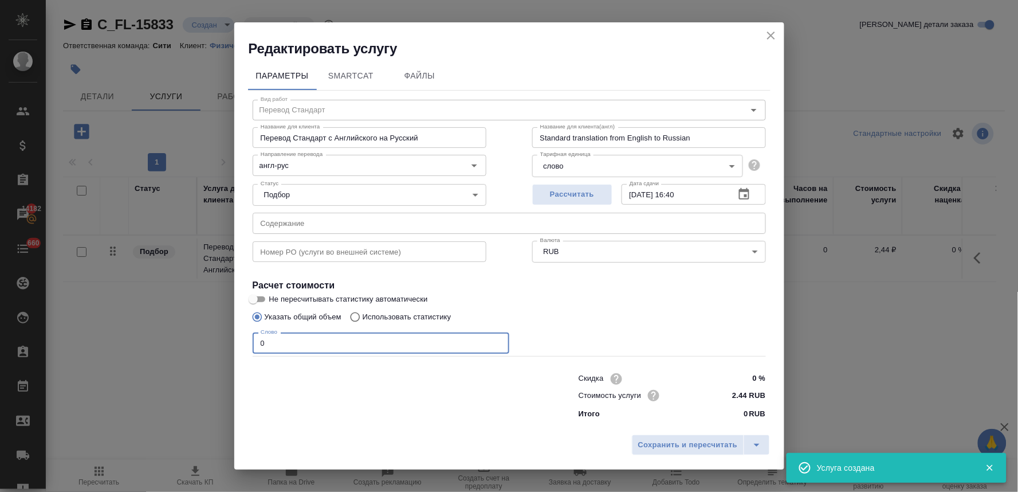
drag, startPoint x: 269, startPoint y: 344, endPoint x: 222, endPoint y: 335, distance: 48.0
click at [230, 345] on div "Редактировать услугу Параметры SmartCat Файлы Вид работ Перевод Стандарт Вид ра…" at bounding box center [509, 246] width 1018 height 492
type input "250"
click at [684, 448] on span "Сохранить и пересчитать" at bounding box center [688, 444] width 100 height 13
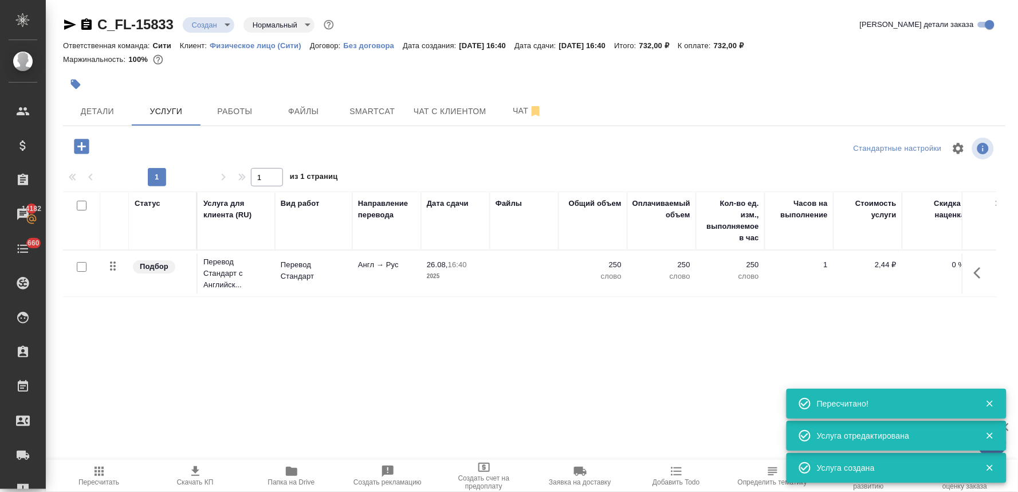
click at [83, 143] on icon "button" at bounding box center [81, 146] width 15 height 15
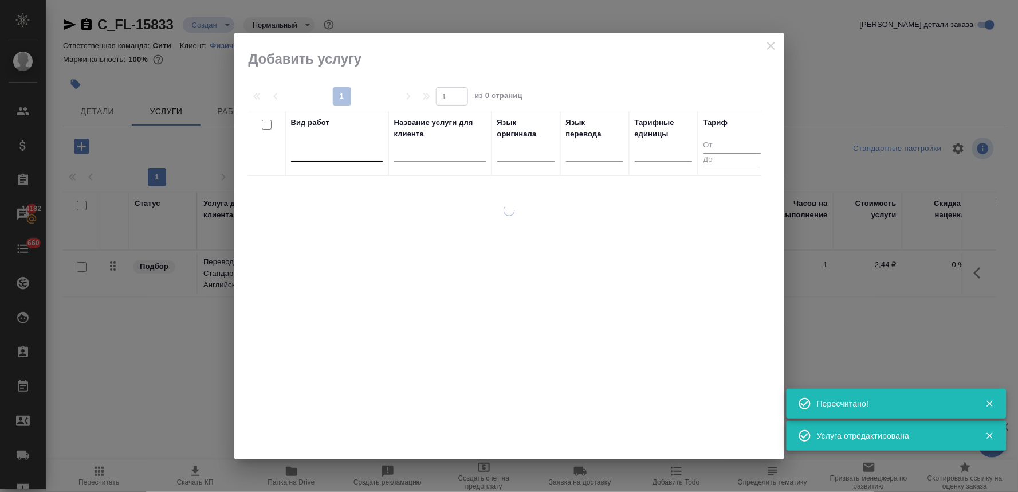
click at [323, 155] on div at bounding box center [337, 150] width 92 height 17
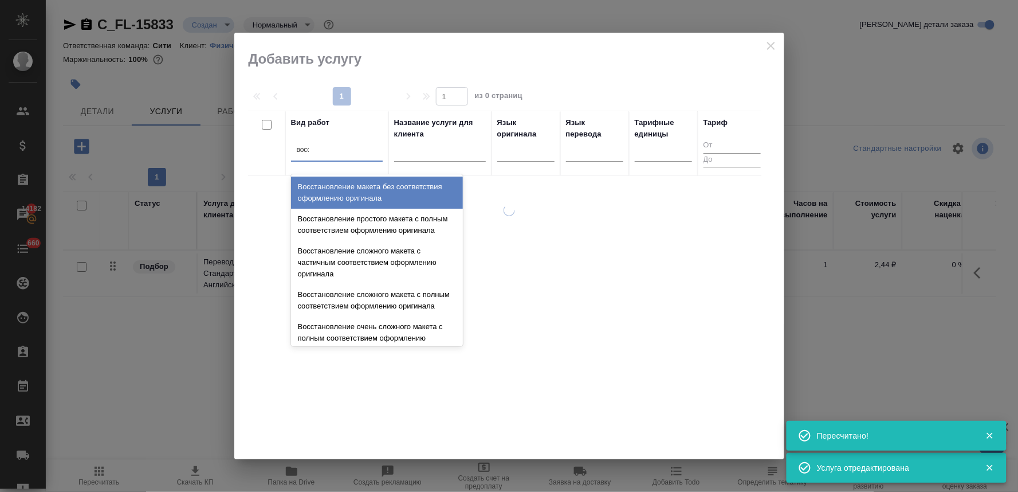
type input "восст"
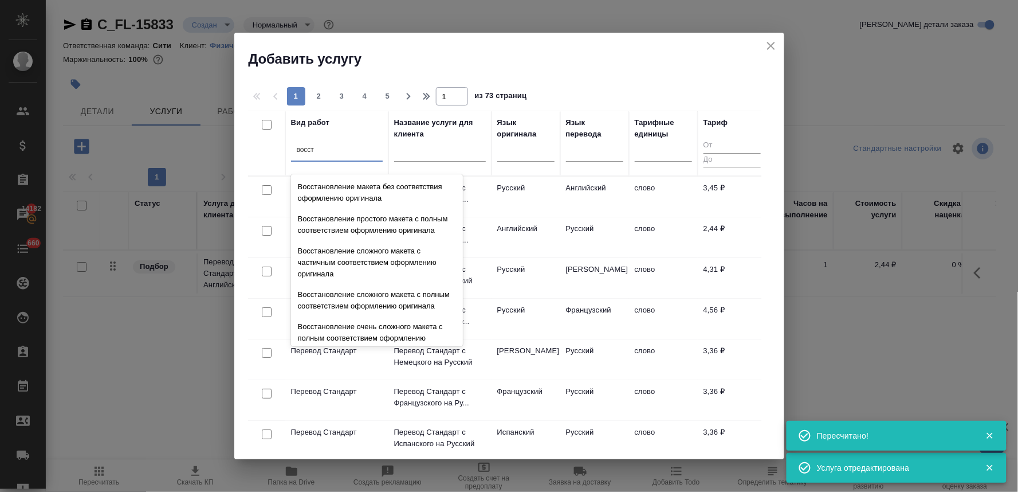
scroll to position [210, 0]
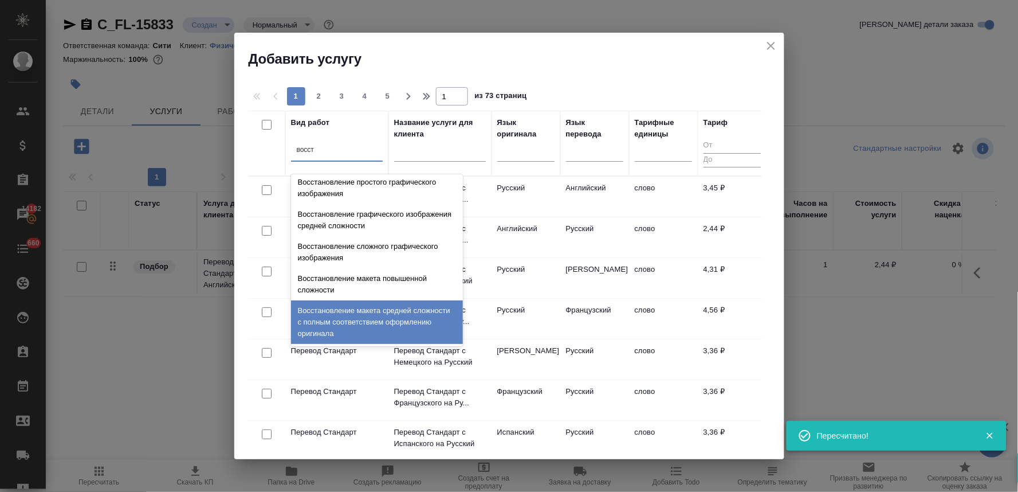
click at [359, 320] on div "Восстановление макета средней сложности с полным соответствием оформлению ориги…" at bounding box center [377, 322] width 172 height 44
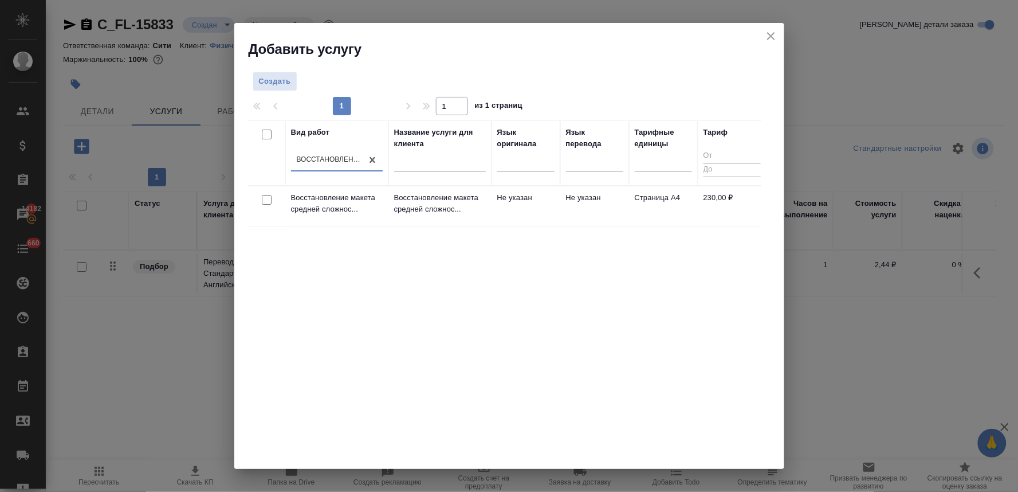
click at [267, 198] on input "checkbox" at bounding box center [267, 200] width 10 height 10
checkbox input "true"
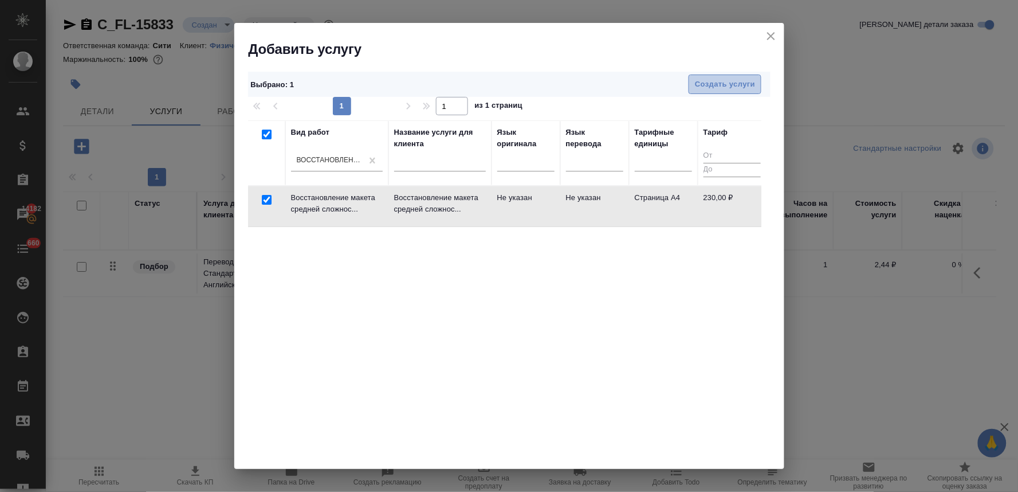
click at [720, 85] on span "Создать услуги" at bounding box center [725, 84] width 60 height 13
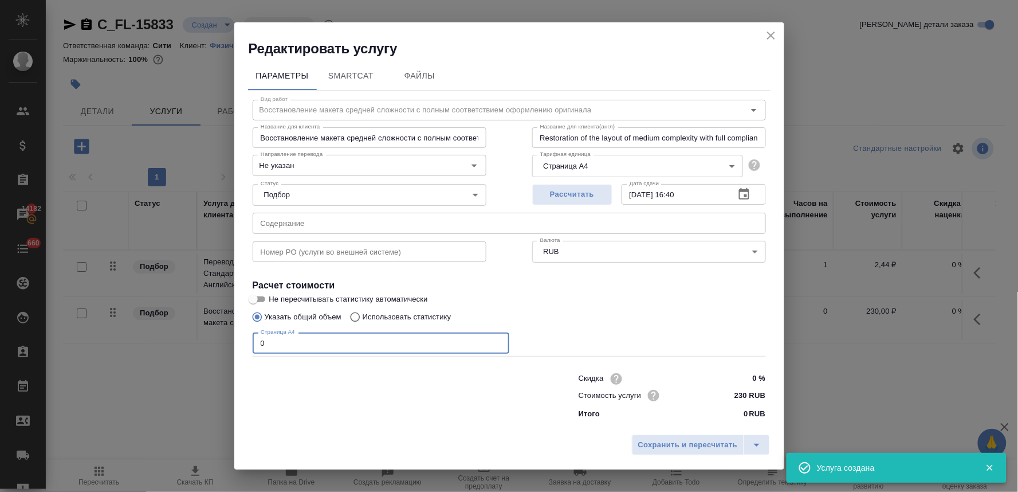
drag, startPoint x: 276, startPoint y: 346, endPoint x: 242, endPoint y: 346, distance: 33.2
click at [242, 346] on div "Параметры SmartCat Файлы Вид работ Восстановление макета средней сложности с по…" at bounding box center [509, 243] width 550 height 371
type input "1"
click at [735, 437] on button "Сохранить и пересчитать" at bounding box center [688, 444] width 112 height 21
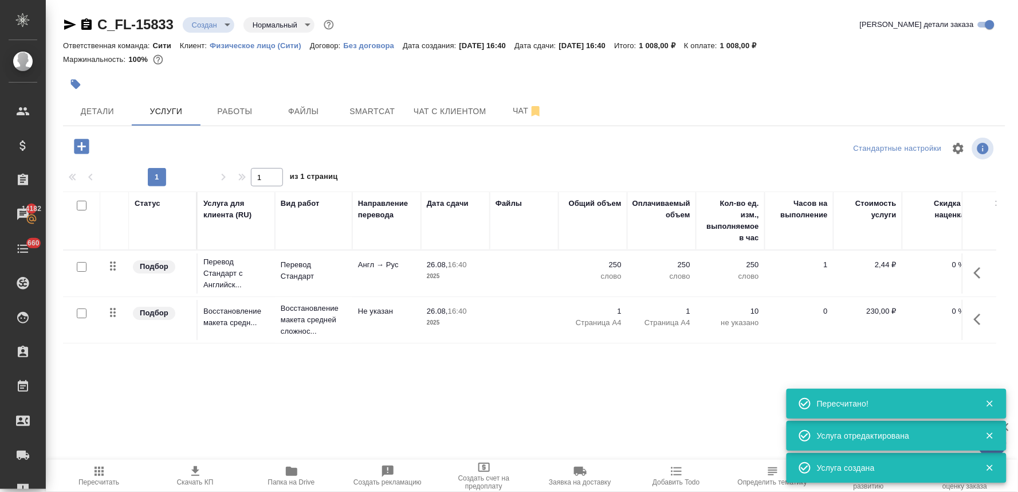
click at [83, 146] on icon "button" at bounding box center [82, 146] width 20 height 20
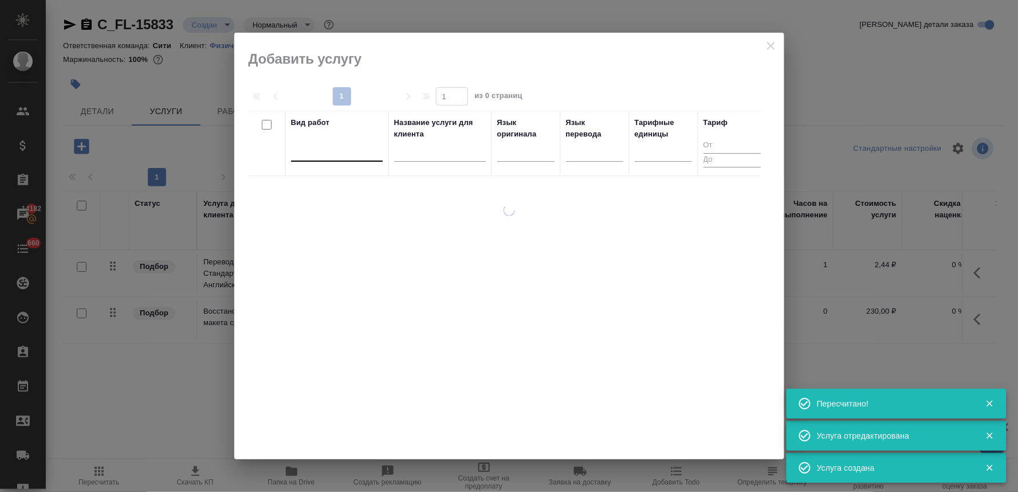
click at [327, 151] on div at bounding box center [337, 150] width 92 height 17
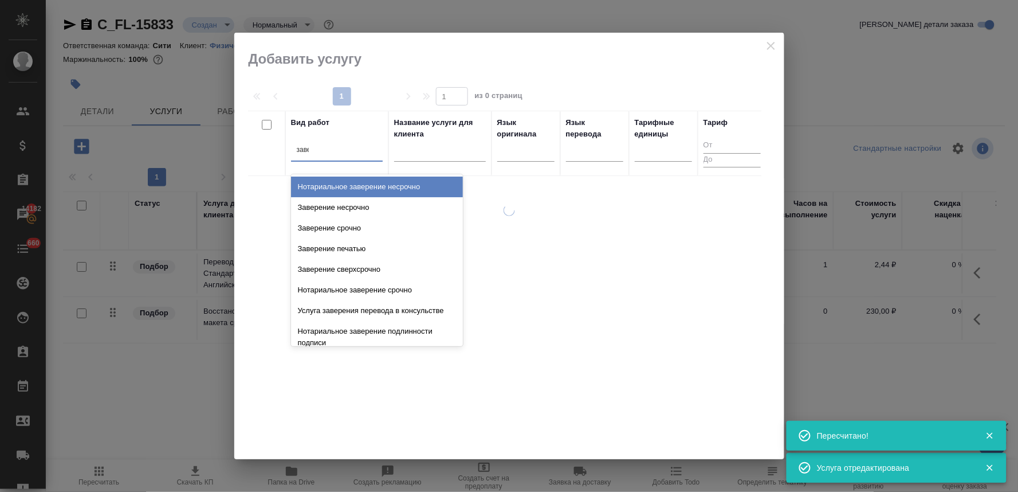
type input "завер"
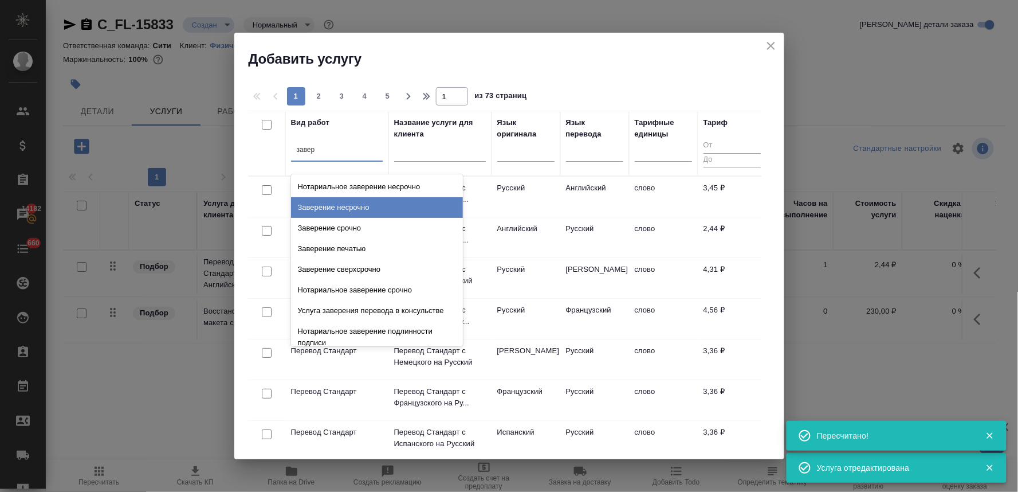
click at [347, 198] on div "Заверение несрочно" at bounding box center [377, 207] width 172 height 21
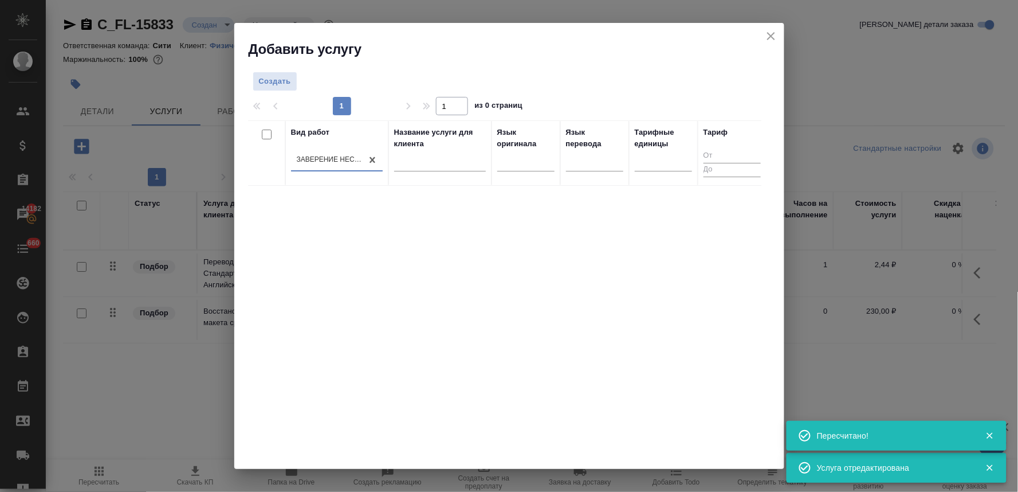
click at [270, 70] on div "Создать 1 1 из 0 страниц Вид работ option Заверение несрочно, selected. 0 resul…" at bounding box center [509, 263] width 550 height 411
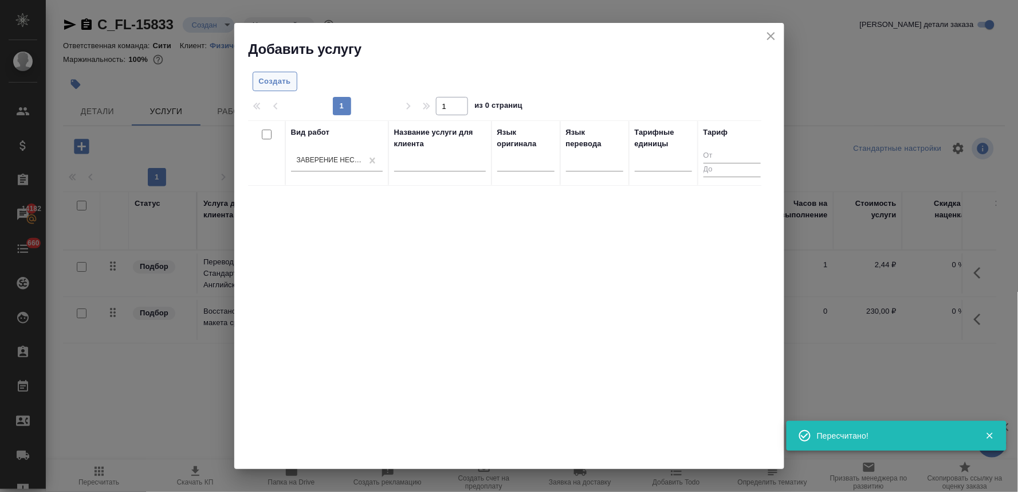
click at [270, 75] on span "Создать" at bounding box center [275, 81] width 32 height 13
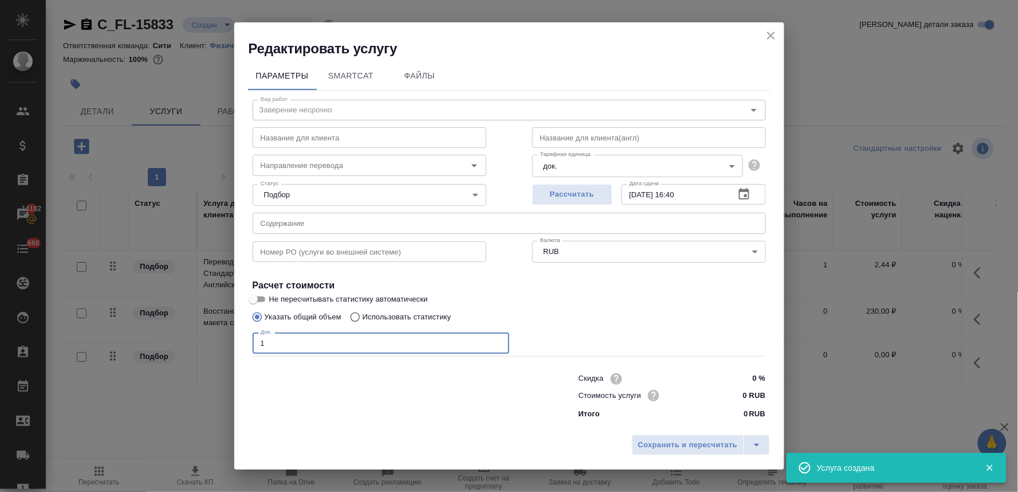
drag, startPoint x: 273, startPoint y: 342, endPoint x: 254, endPoint y: 340, distance: 19.1
click at [254, 340] on input "1" at bounding box center [381, 342] width 257 height 21
type input "1"
click at [748, 394] on input "0 RUB" at bounding box center [744, 395] width 42 height 17
type input "662.5 RUB"
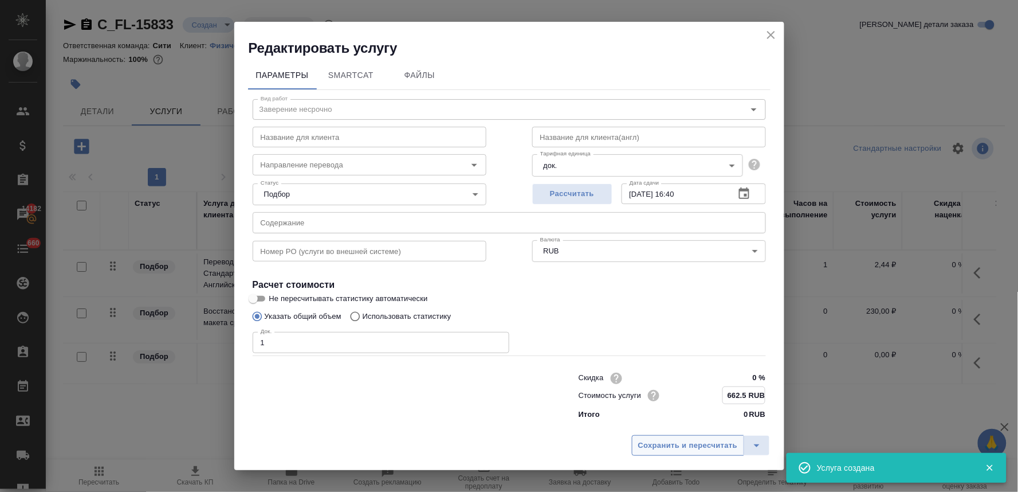
click at [714, 447] on span "Сохранить и пересчитать" at bounding box center [688, 445] width 100 height 13
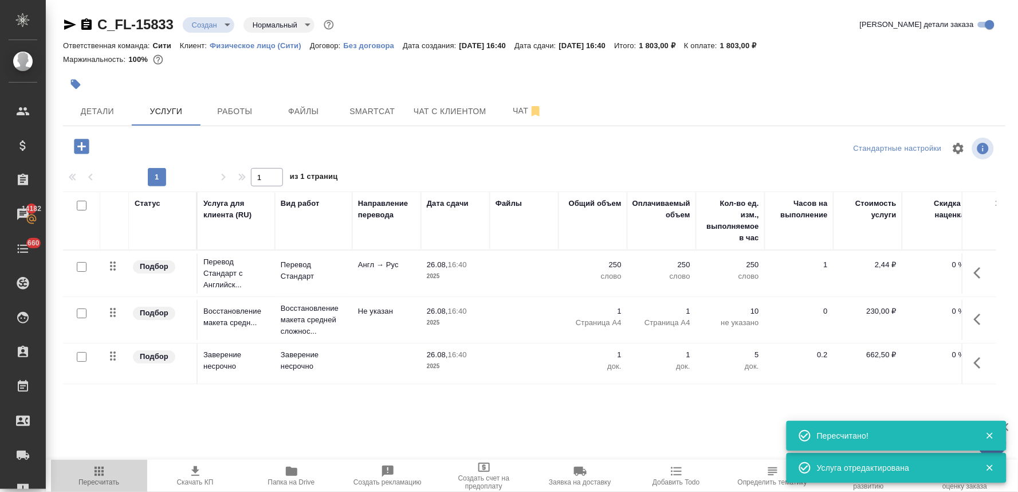
click at [97, 482] on span "Пересчитать" at bounding box center [99, 482] width 41 height 8
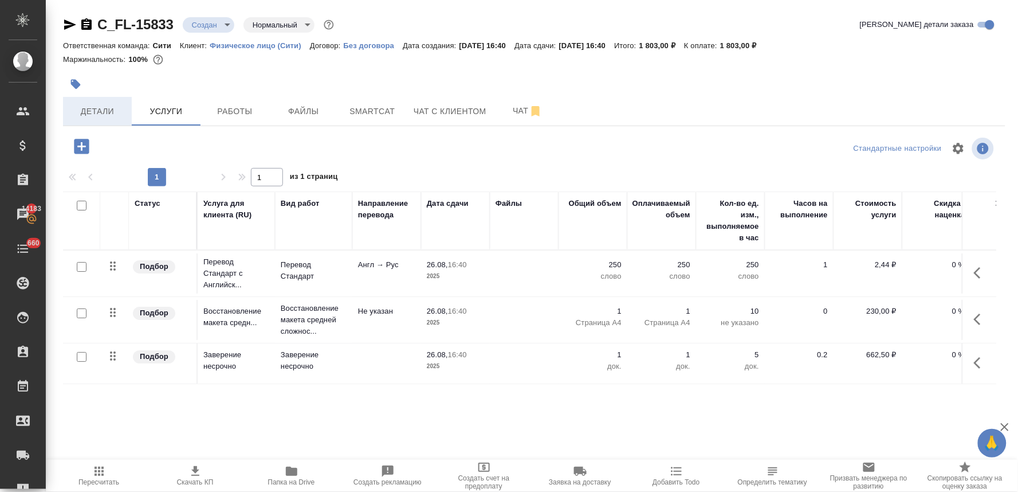
click at [93, 109] on span "Детали" at bounding box center [97, 111] width 55 height 14
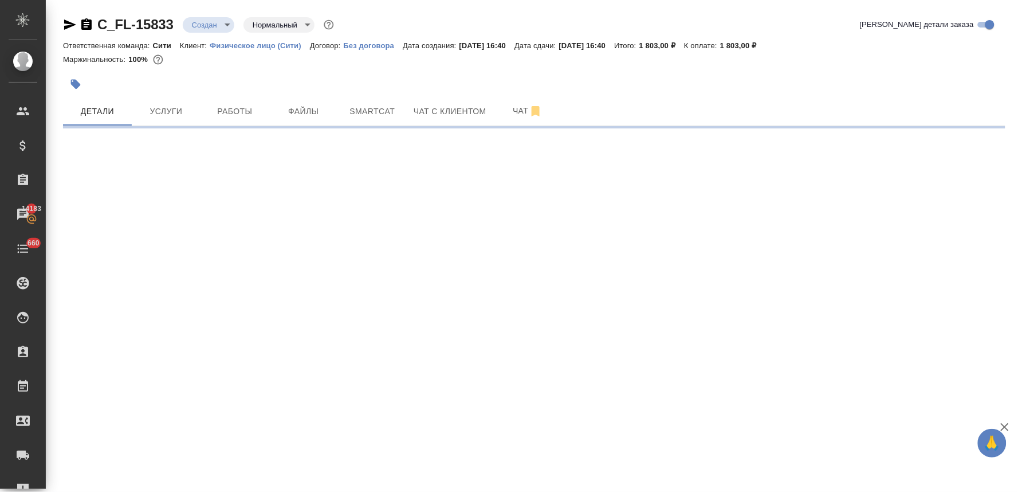
select select "RU"
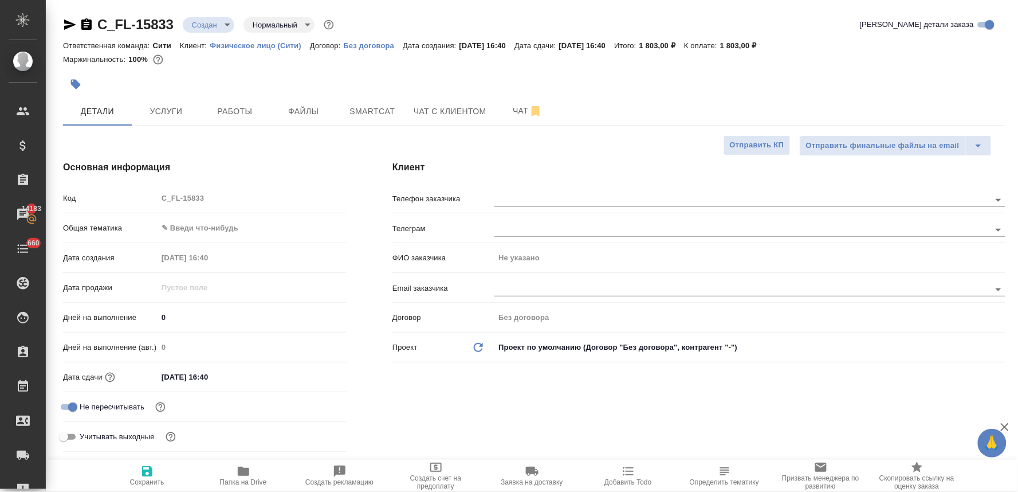
type textarea "x"
click at [217, 227] on body "🙏 .cls-1 fill:#fff; AWATERA Lyamina Nadezhda Клиенты Спецификации Заказы 14183 …" at bounding box center [509, 246] width 1018 height 492
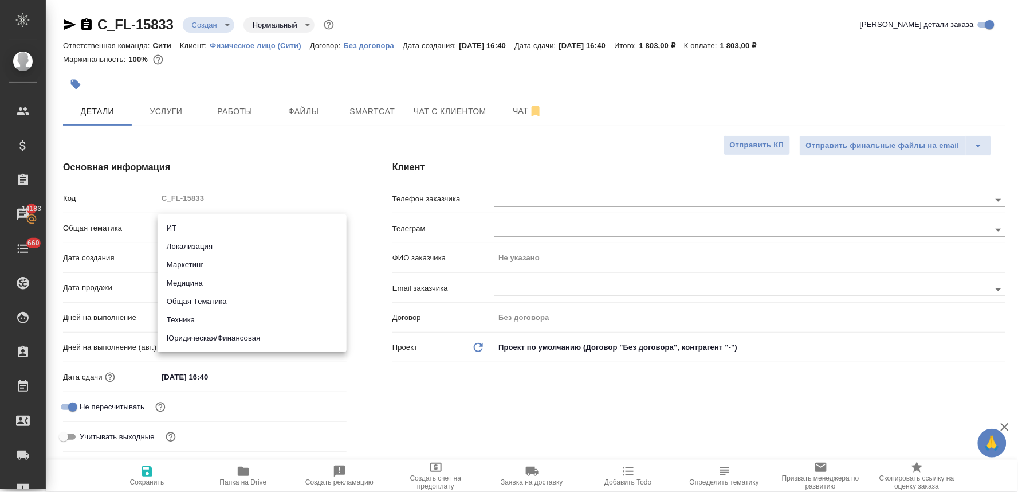
click at [225, 334] on li "Юридическая/Финансовая" at bounding box center [252, 338] width 189 height 18
type input "yr-fn"
type textarea "x"
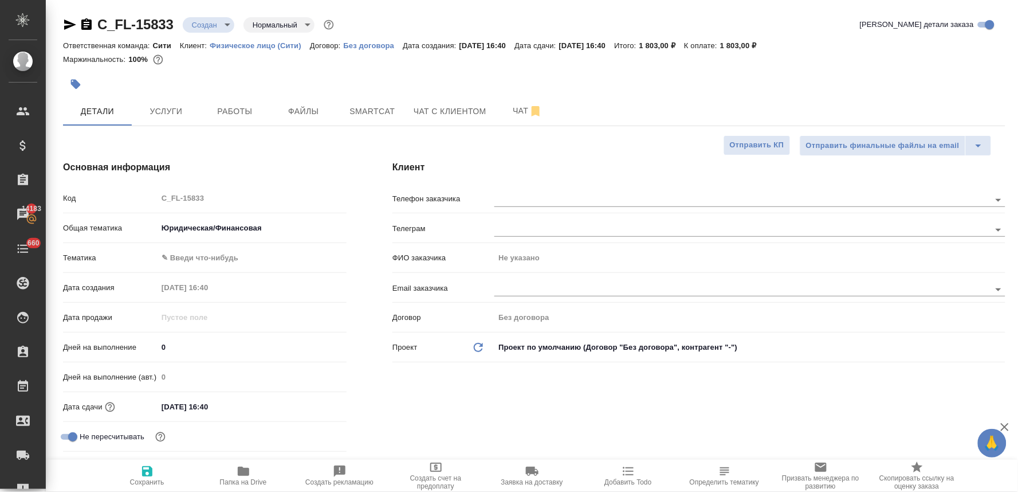
click at [219, 250] on body "🙏 .cls-1 fill:#fff; AWATERA Lyamina Nadezhda Клиенты Спецификации Заказы 14183 …" at bounding box center [509, 246] width 1018 height 492
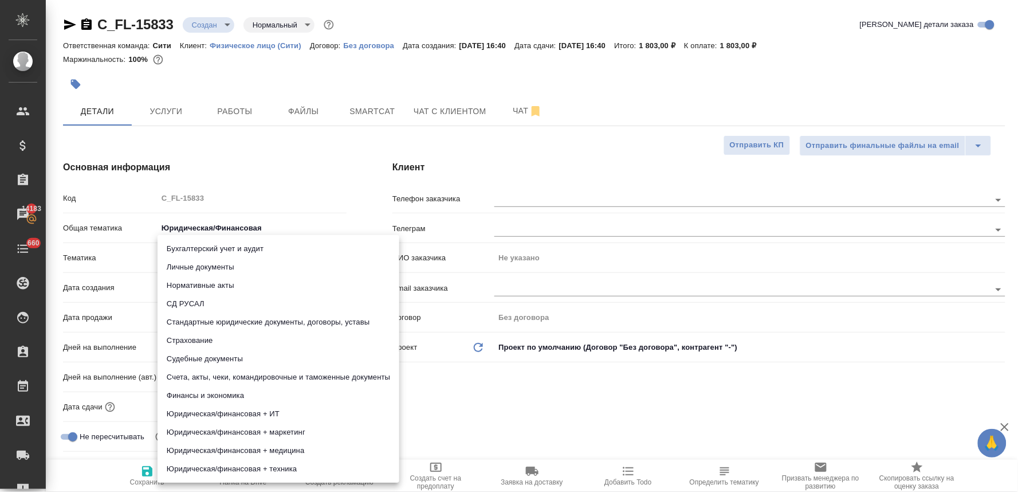
click at [233, 264] on li "Личные документы" at bounding box center [279, 267] width 242 height 18
type textarea "x"
type input "5a8b8b956a9677013d343cfe"
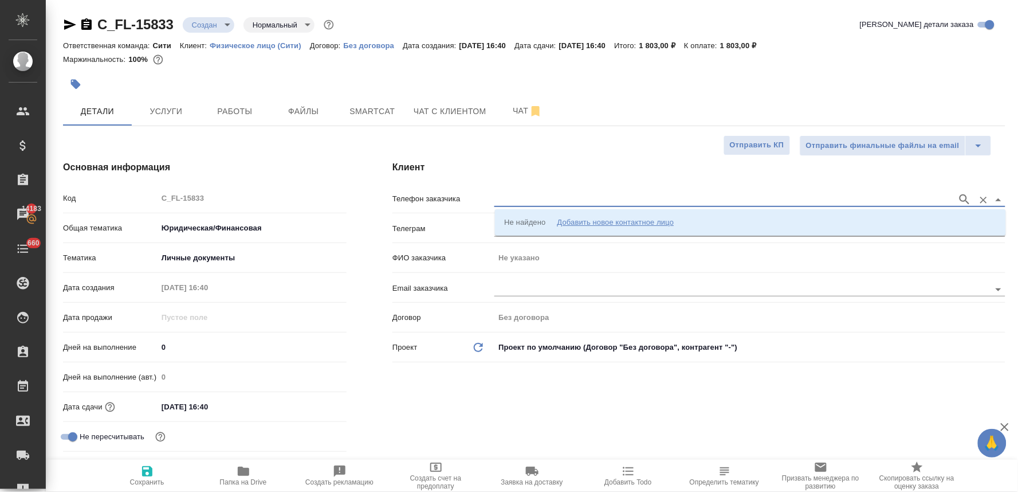
click at [550, 199] on input "text" at bounding box center [723, 200] width 457 height 14
type input "9191089194"
click at [560, 221] on p "+79191089194 Сеатон Тимоти Джон" at bounding box center [570, 222] width 132 height 11
type input "+79191089194 Сеатон Тимоти Джон"
type input "Сеатон Тимоти Джон"
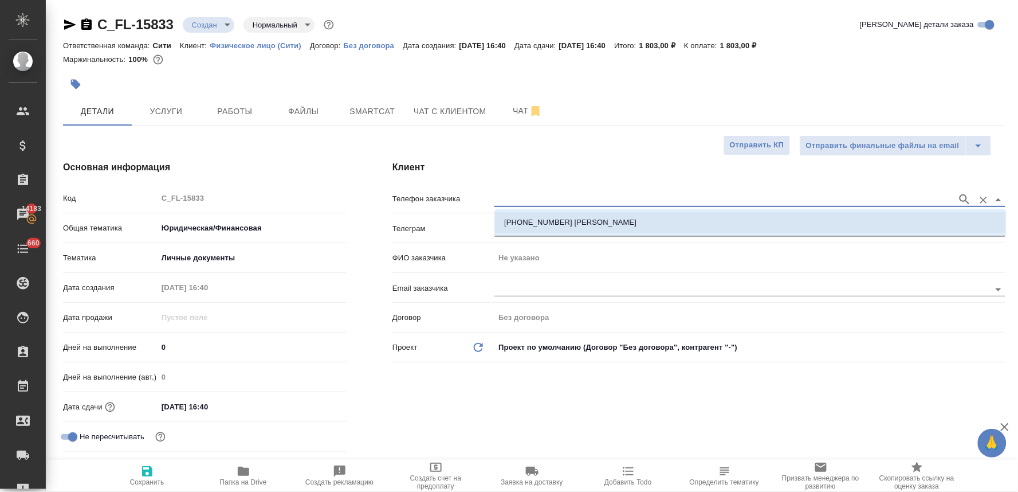
type textarea "x"
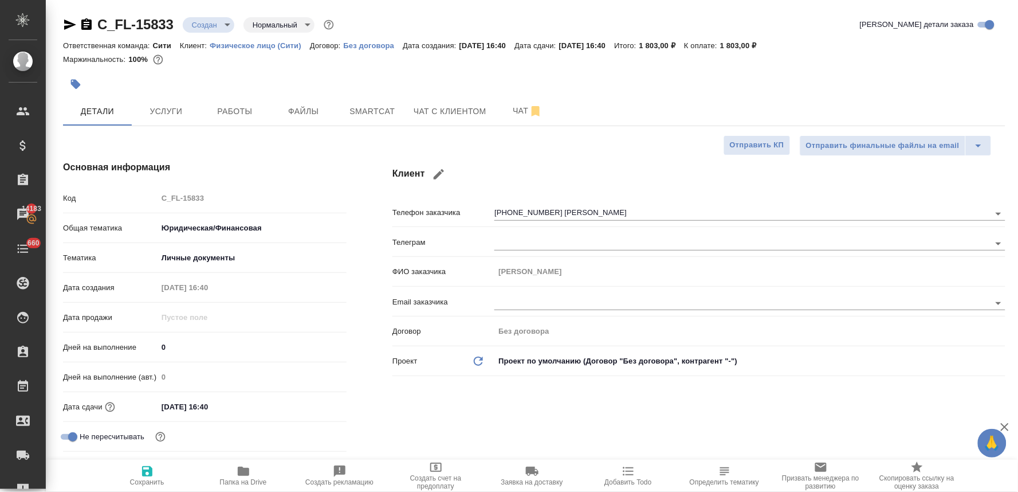
click at [574, 434] on div "Клиент Телефон заказчика +79191089194 Сеатон Тимоти Джон Телеграм ФИО заказчика…" at bounding box center [699, 323] width 659 height 371
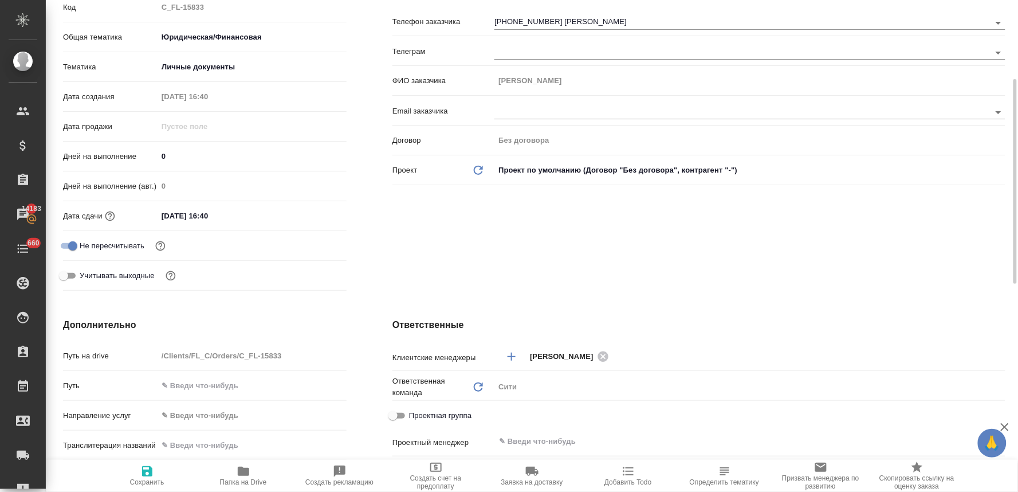
scroll to position [318, 0]
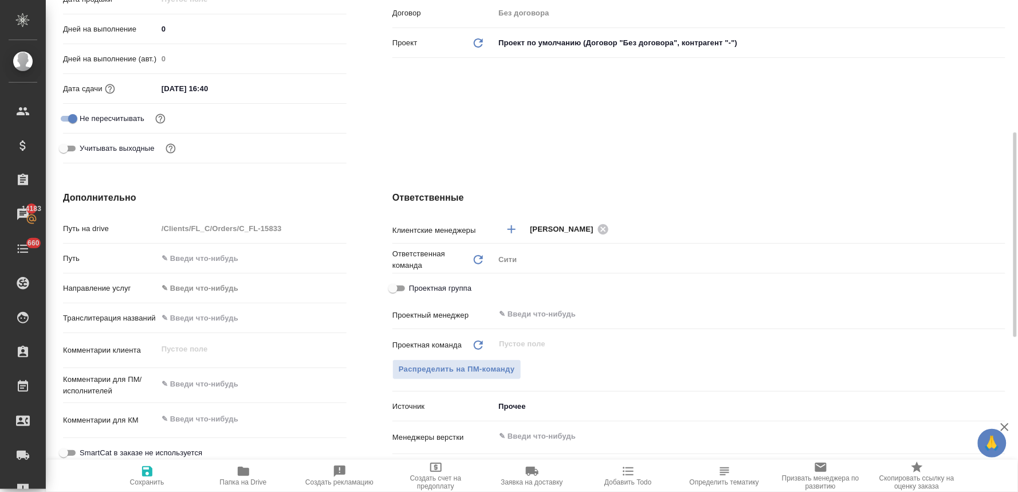
type textarea "x"
click at [222, 387] on textarea at bounding box center [252, 383] width 189 height 19
type textarea "нот"
type textarea "x"
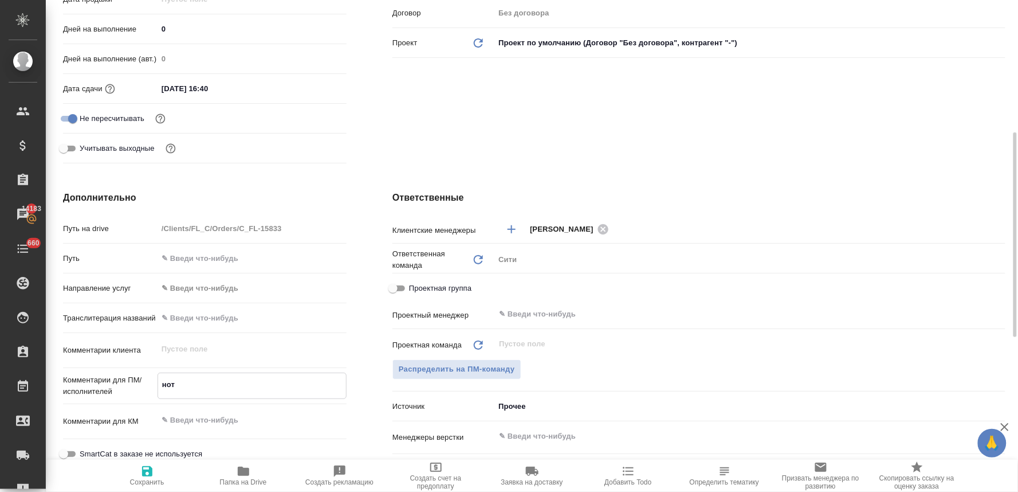
type textarea "x"
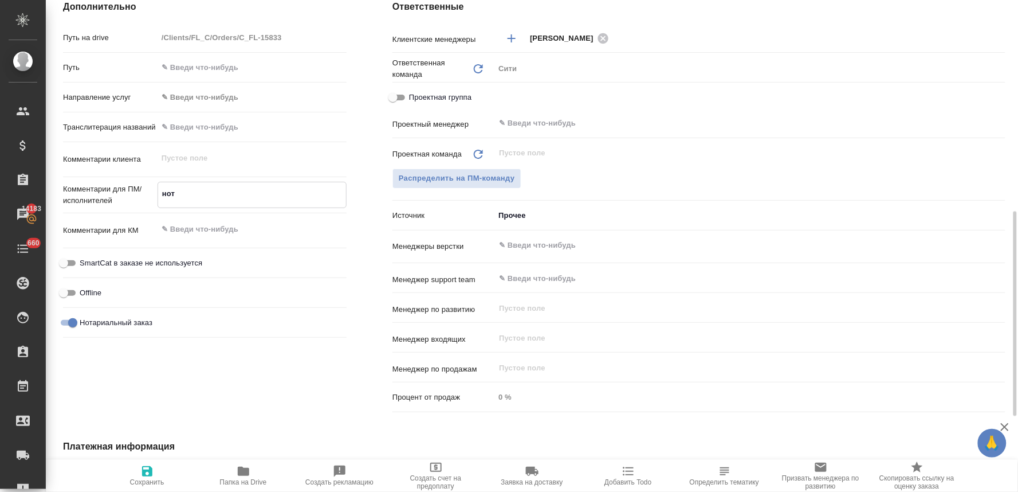
scroll to position [691, 0]
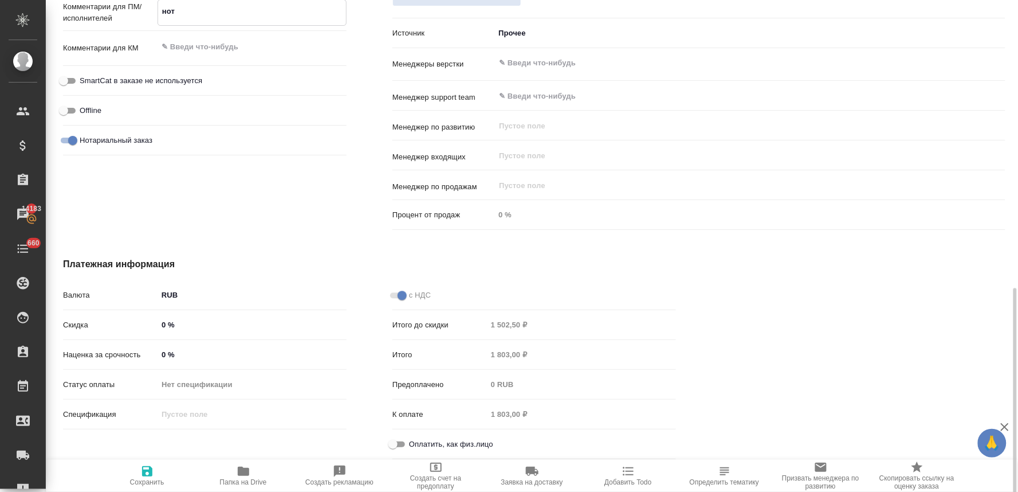
type textarea "нот"
type textarea "x"
click at [405, 440] on input "Оплатить, как физ.лицо" at bounding box center [393, 444] width 41 height 14
checkbox input "true"
type textarea "x"
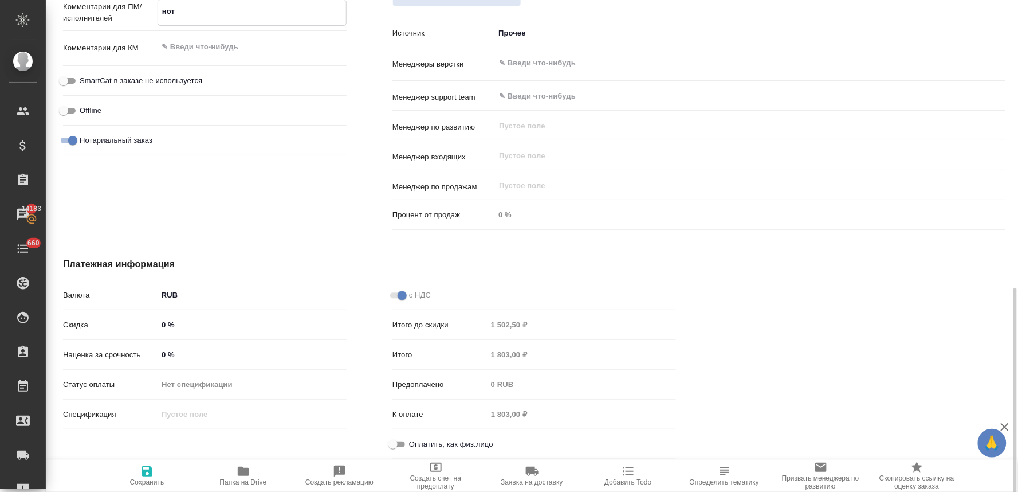
type textarea "x"
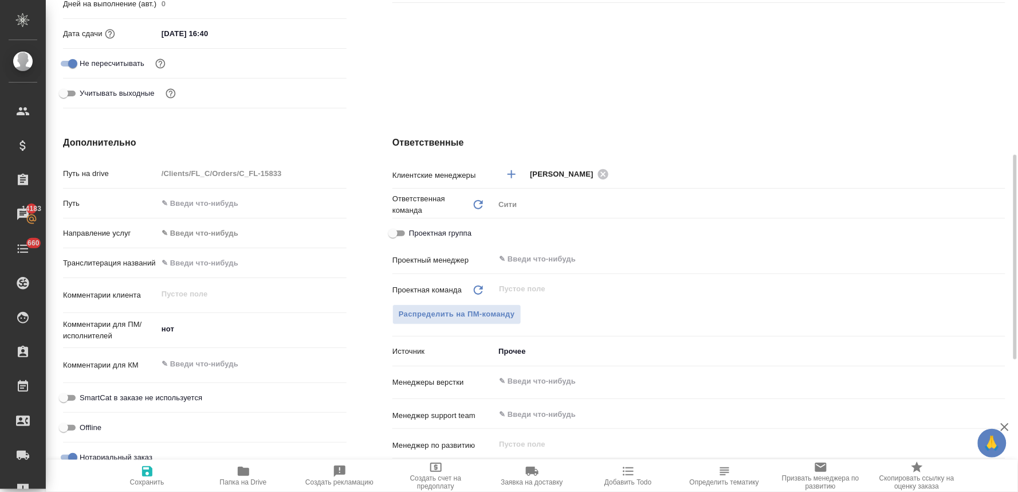
click at [214, 261] on input "text" at bounding box center [252, 262] width 189 height 17
type input "К"
type textarea "x"
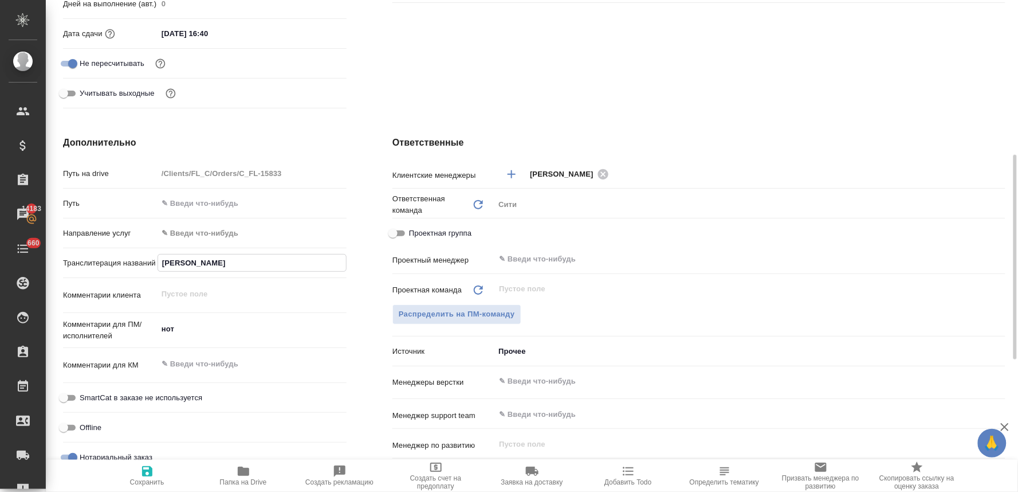
type input "Ки"
type textarea "x"
type input "Кир"
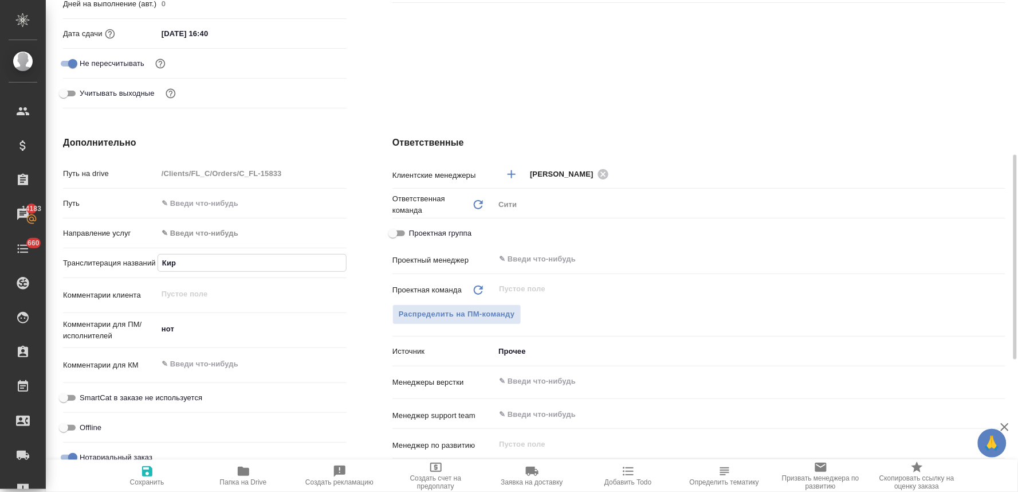
type textarea "x"
type input "Кири"
type textarea "x"
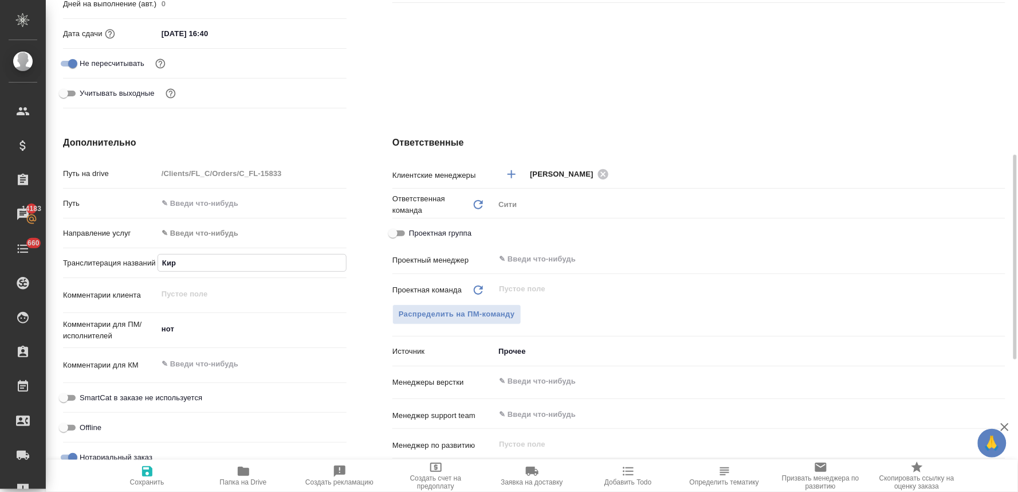
type textarea "x"
type input "Кирил"
type textarea "x"
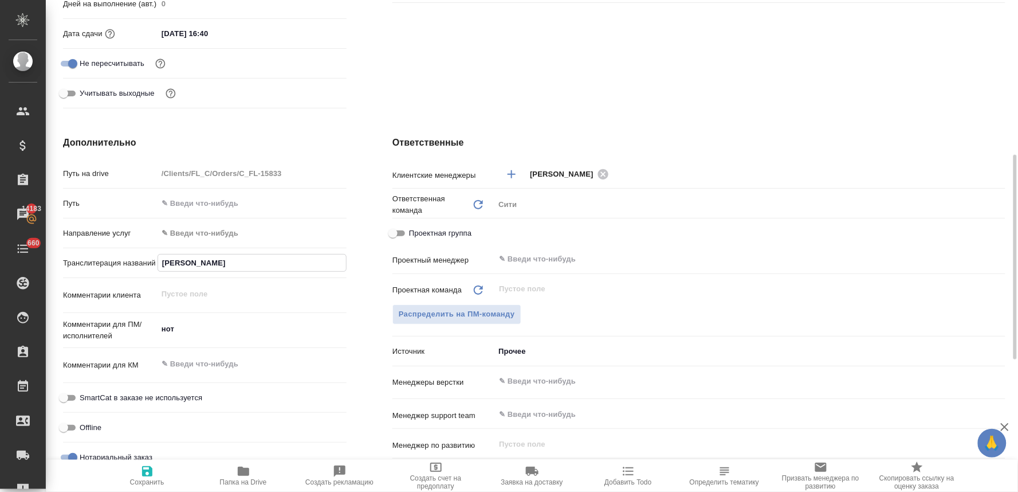
type textarea "x"
type input "Кирилл"
type textarea "x"
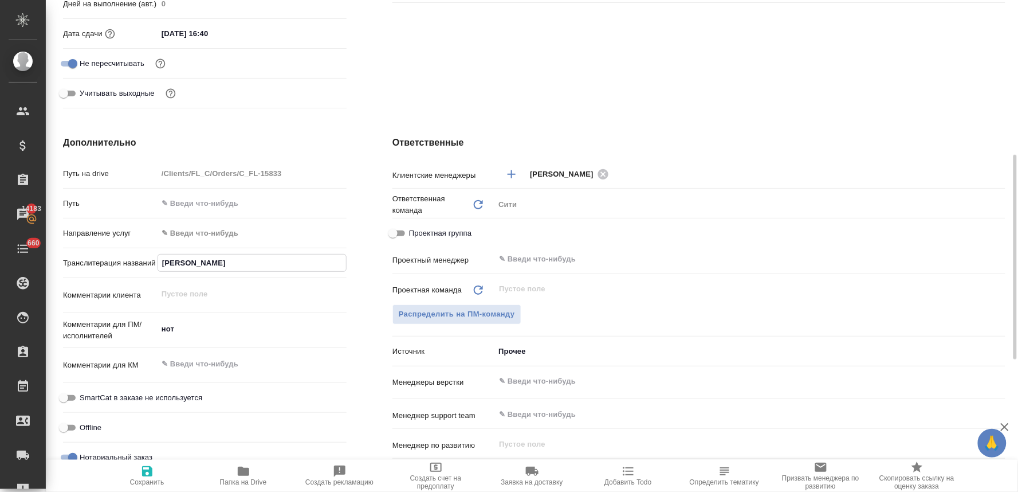
type input "Кирилл"
type textarea "x"
type input "Кирилл Т"
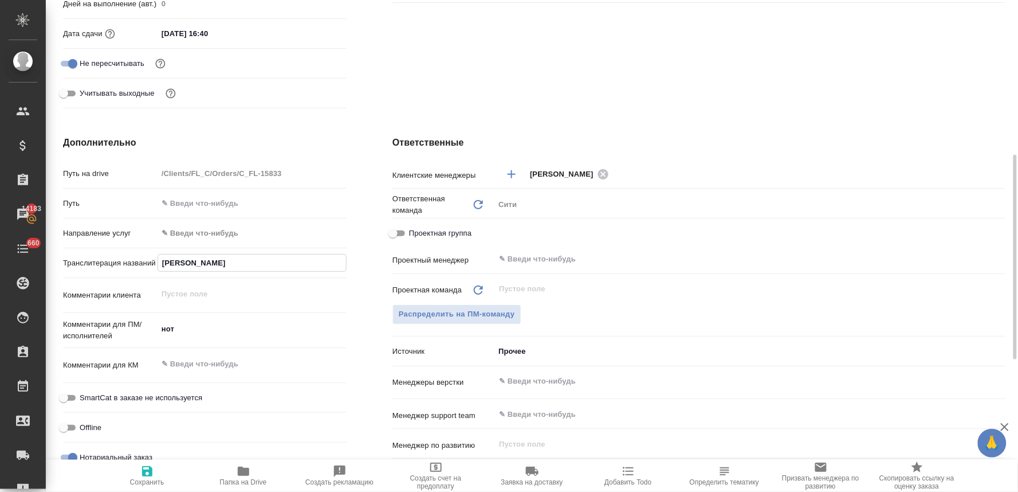
type textarea "x"
type input "Кирилл Ти"
type textarea "x"
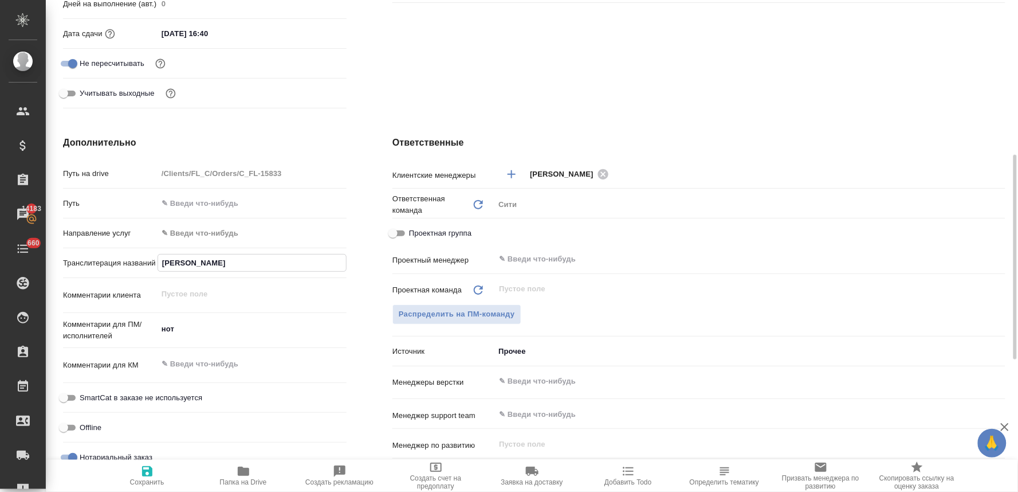
type textarea "x"
type input "Кирилл Тим"
type textarea "x"
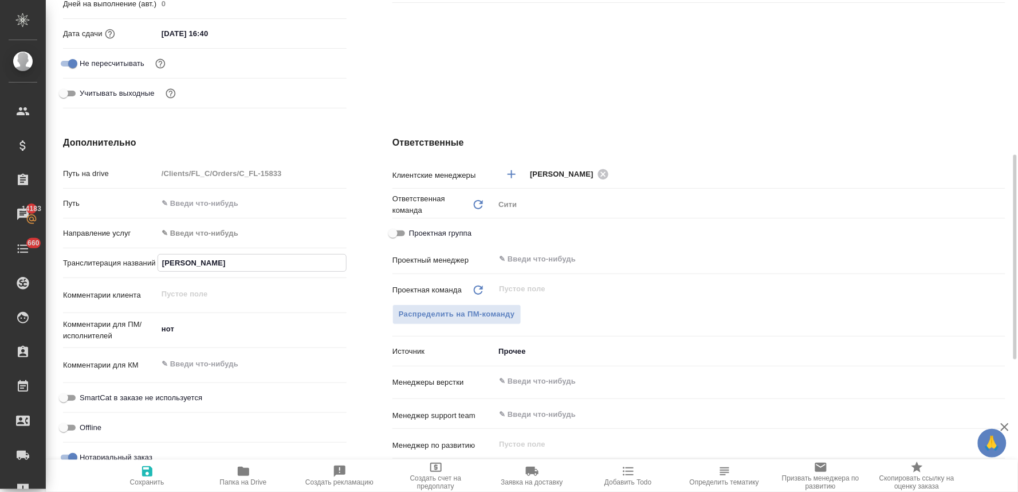
type textarea "x"
type input "Кирилл Тимо"
type textarea "x"
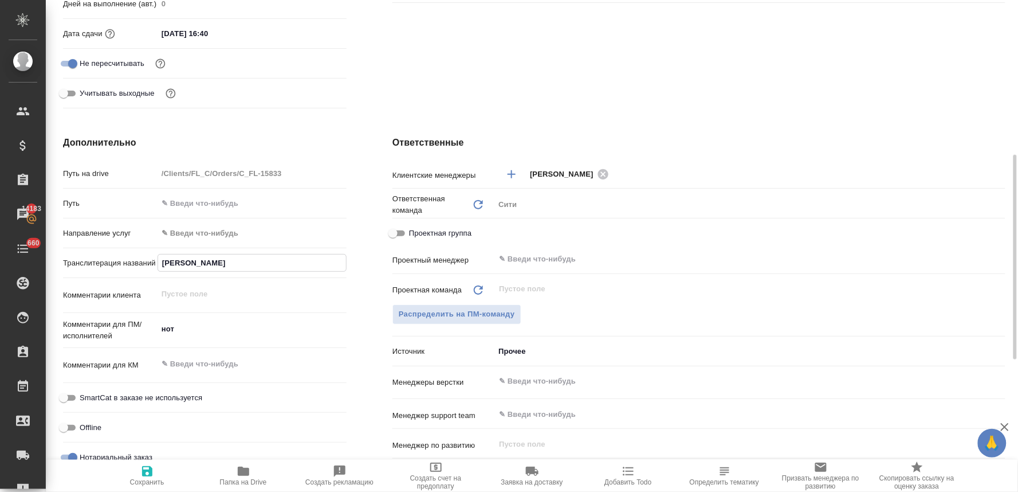
type input "Кирилл Тимот"
type textarea "x"
type input "Кирилл Тимоти"
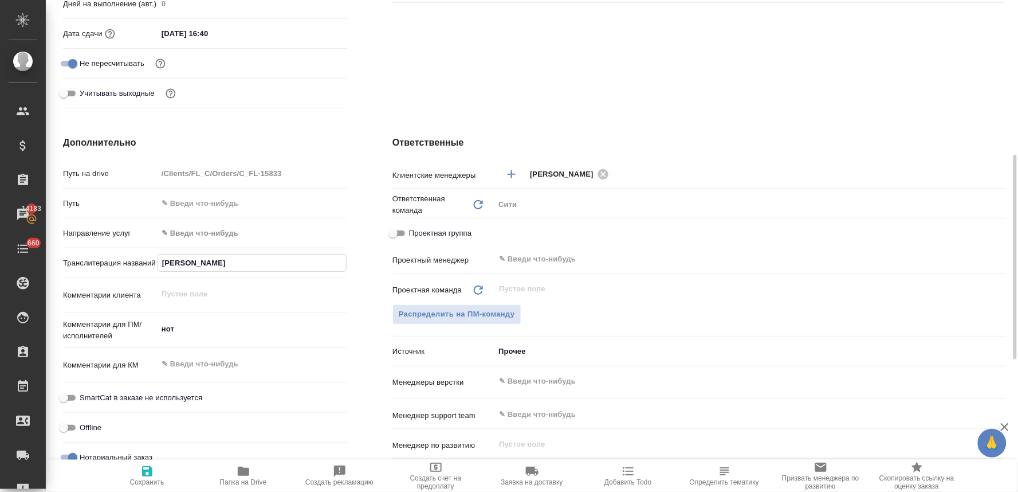
type textarea "x"
type input "Кирилл Тимотие"
type textarea "x"
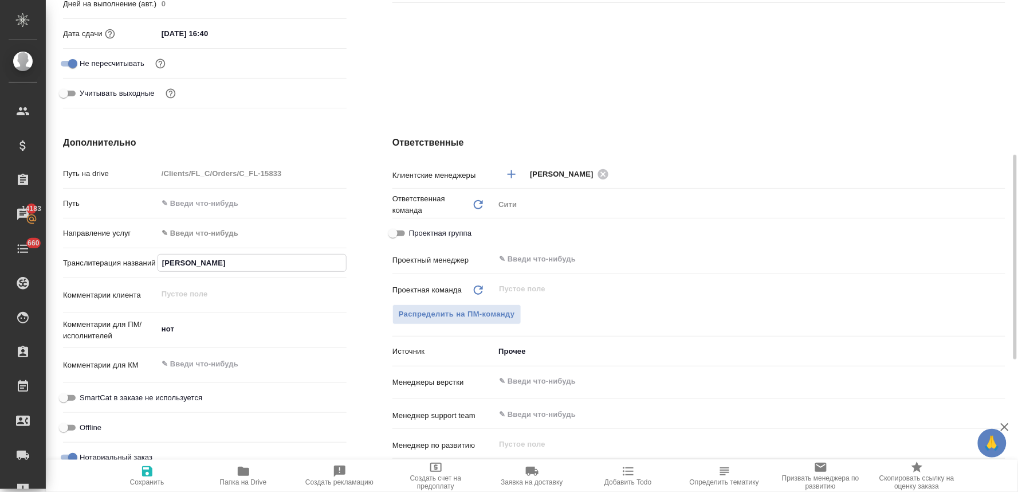
type textarea "x"
type input "Кирилл Тимотиев"
type textarea "x"
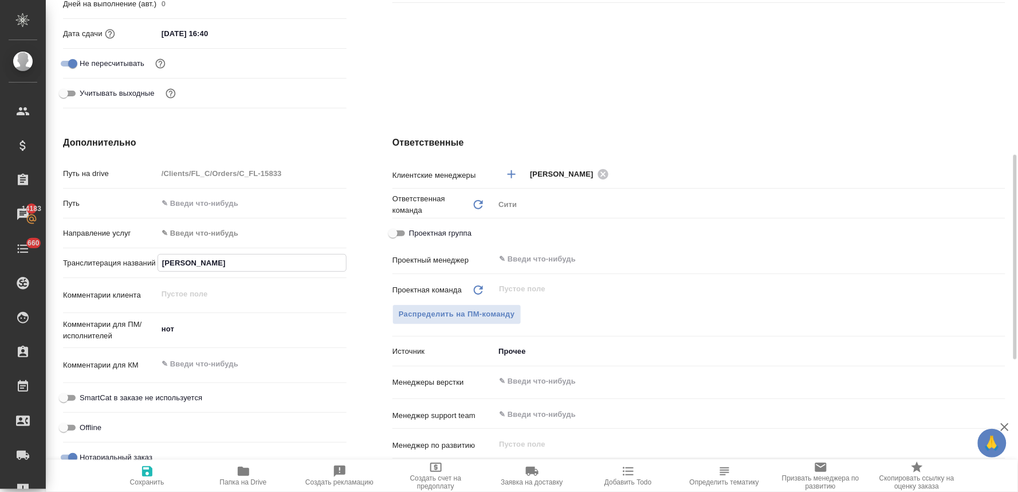
type textarea "x"
type input "Кирилл Тимотиеви"
type textarea "x"
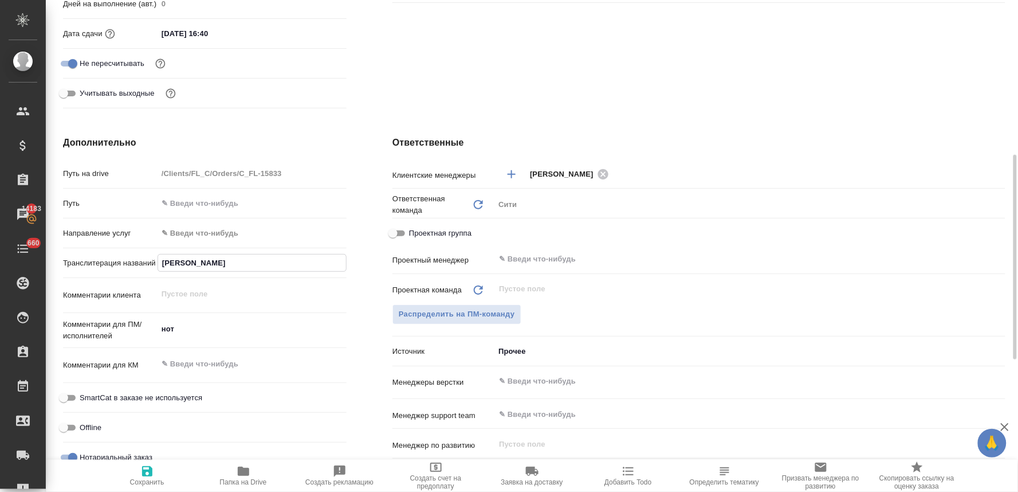
type input "Кирилл Тимотиевич"
type textarea "x"
type input "Кирилл Тимотиевич С"
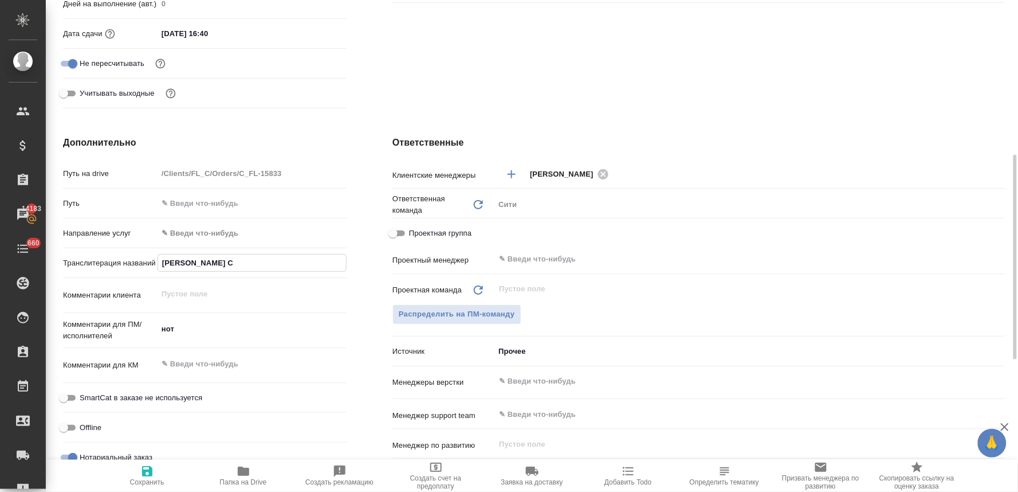
type textarea "x"
type input "Кирилл Тимотиевич Се"
type textarea "x"
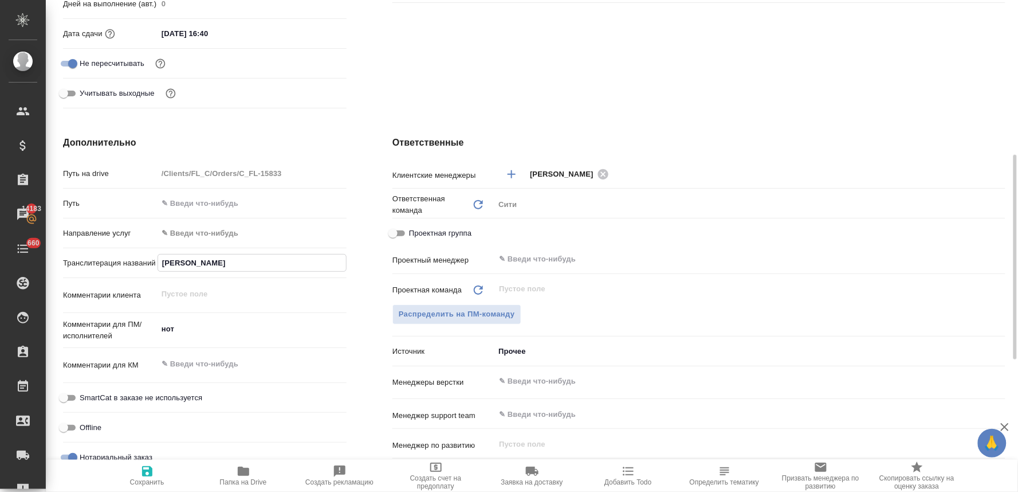
type textarea "x"
type input "Кирилл Тимотиевич Сеа"
type textarea "x"
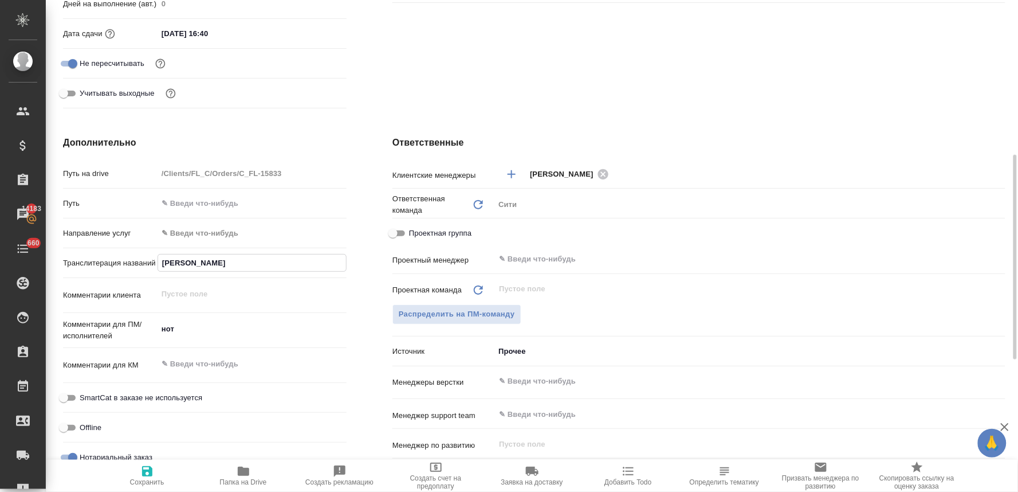
type textarea "x"
type input "Кирилл Тимотиевич Сеат"
type textarea "x"
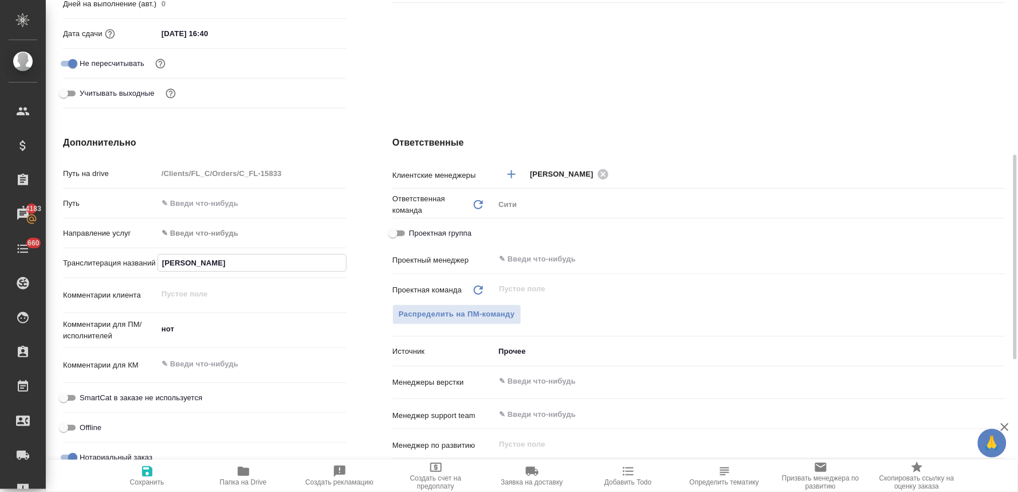
type input "Кирилл Тимотиевич Сеато"
type textarea "x"
type input "Кирилл Тимотиевич Сеатон"
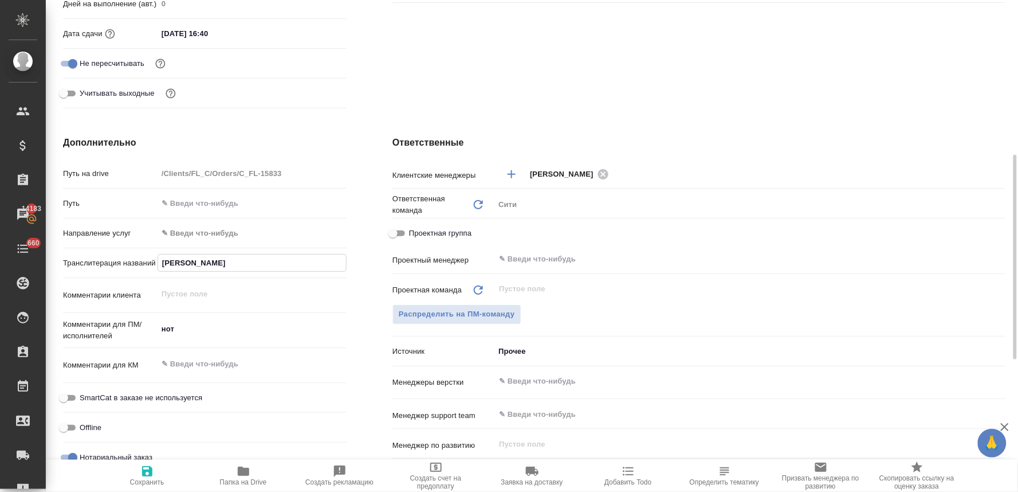
type textarea "x"
type input "Кирилл Тимотиевич Сеатон"
click at [139, 483] on span "Сохранить" at bounding box center [147, 482] width 34 height 8
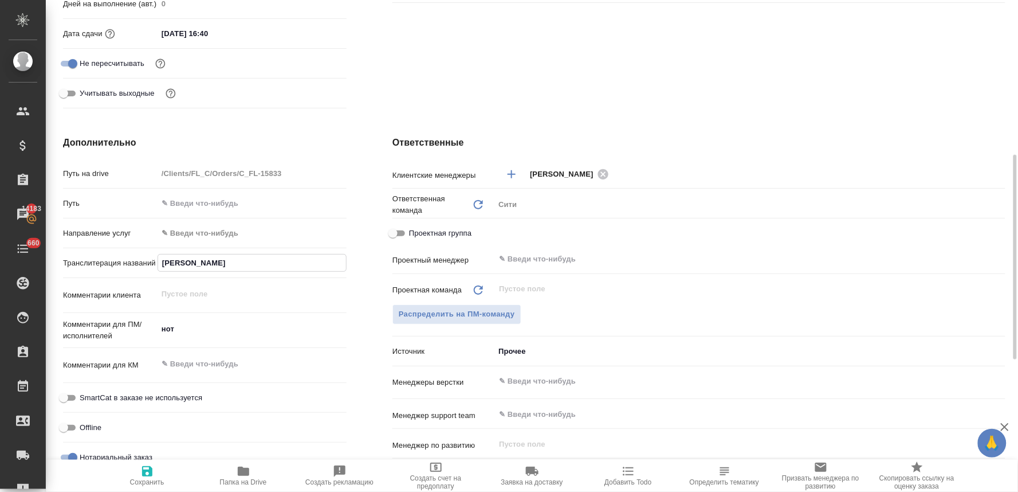
type textarea "x"
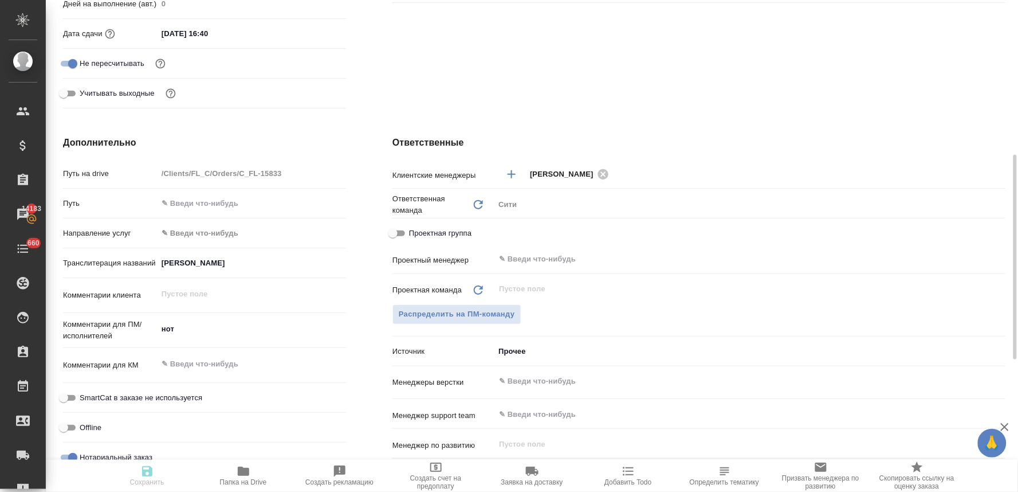
type textarea "x"
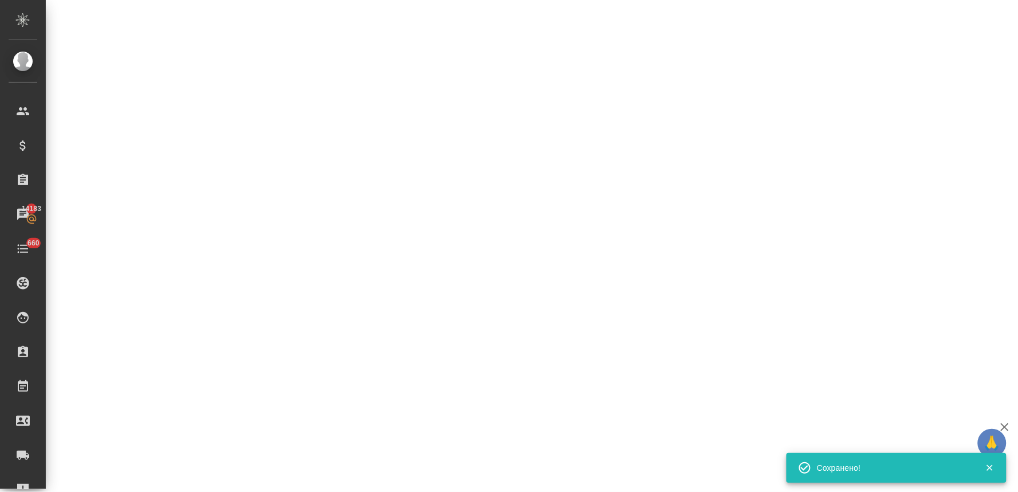
type input "holyTrinity"
select select "RU"
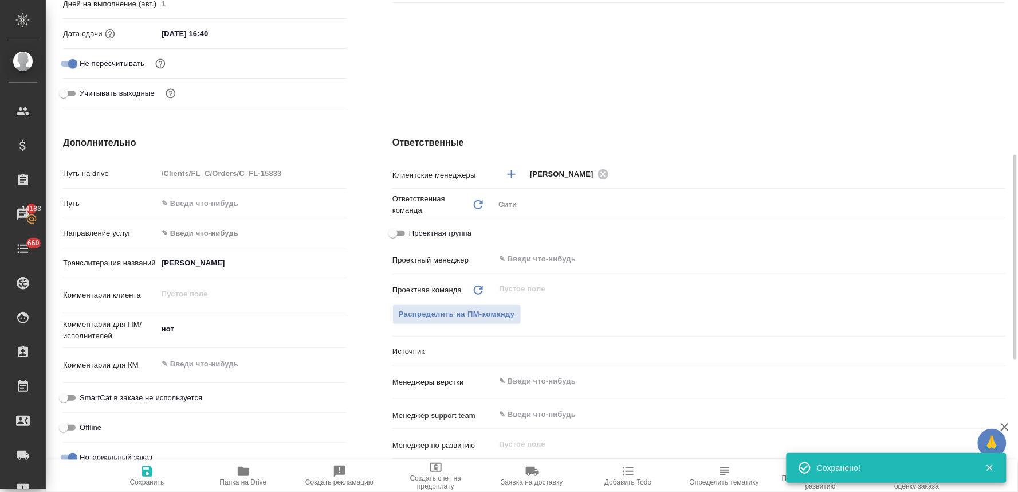
type textarea "x"
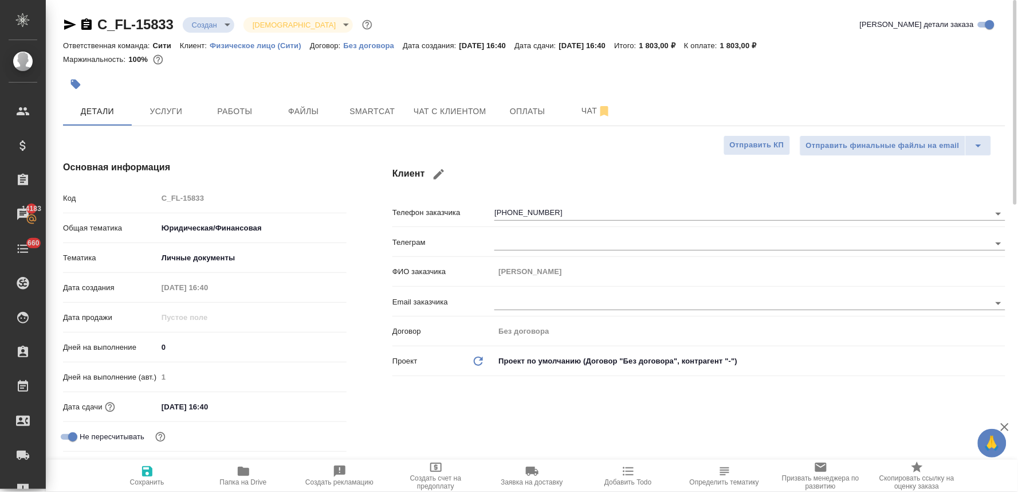
click at [140, 194] on div "Код C_FL-15833" at bounding box center [205, 198] width 284 height 20
click at [134, 151] on div "Основная информация Код C_FL-15833 Общая тематика Юридическая/Финансовая yr-fn …" at bounding box center [205, 323] width 330 height 371
click at [300, 115] on span "Файлы" at bounding box center [303, 111] width 55 height 14
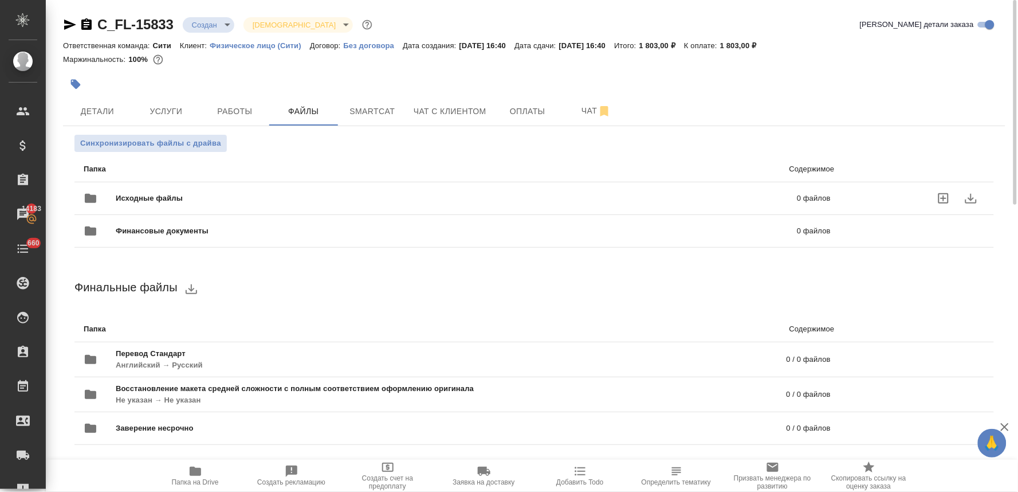
click at [940, 198] on icon "uploadFiles" at bounding box center [944, 198] width 14 height 14
click at [0, 0] on input "uploadFiles" at bounding box center [0, 0] width 0 height 0
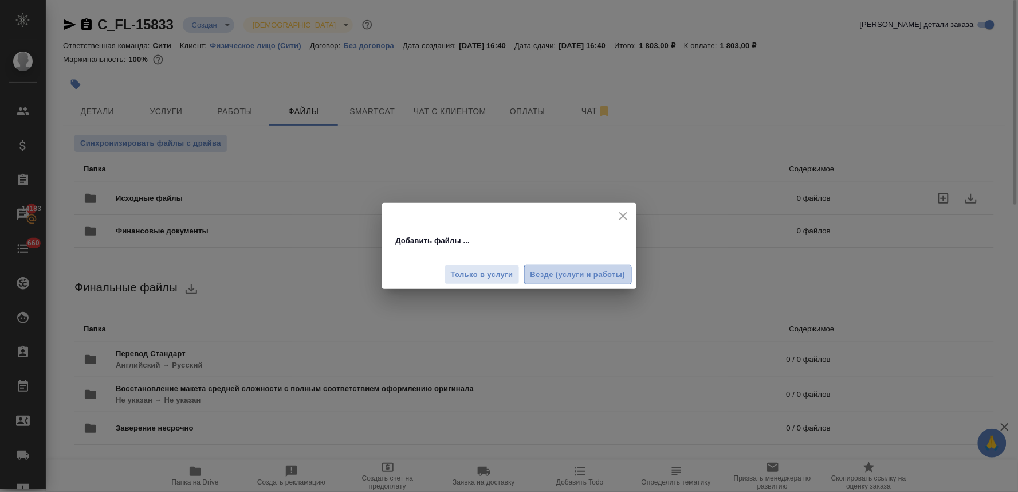
click at [581, 279] on span "Везде (услуги и работы)" at bounding box center [578, 274] width 95 height 13
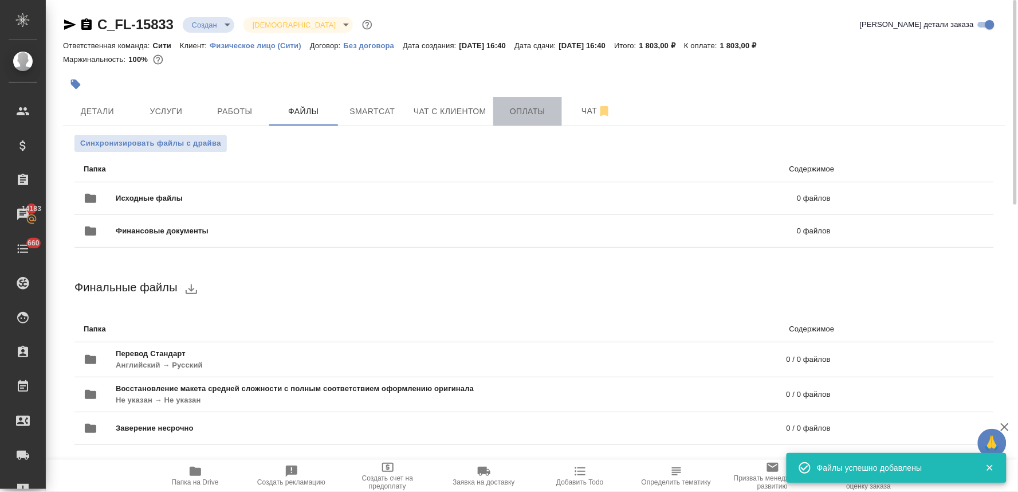
click at [509, 116] on span "Оплаты" at bounding box center [527, 111] width 55 height 14
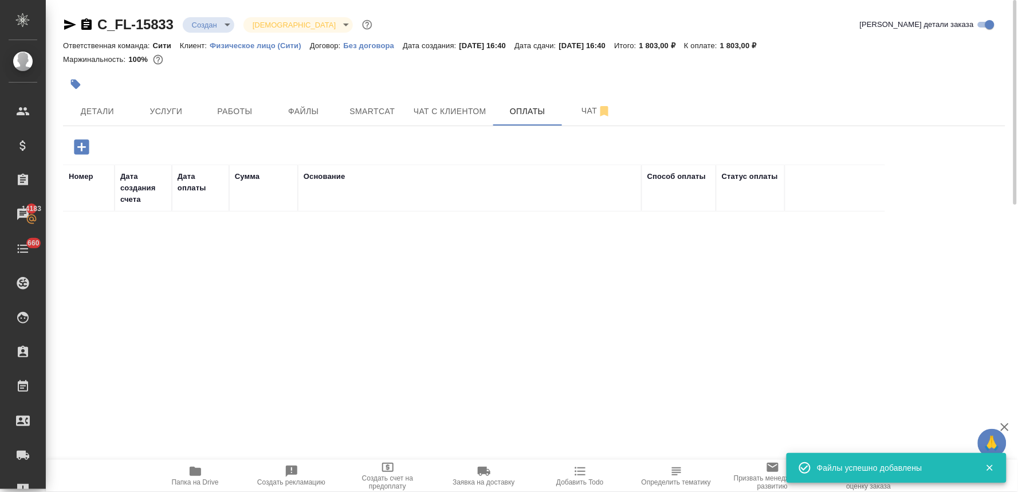
click at [84, 144] on icon "button" at bounding box center [81, 146] width 15 height 15
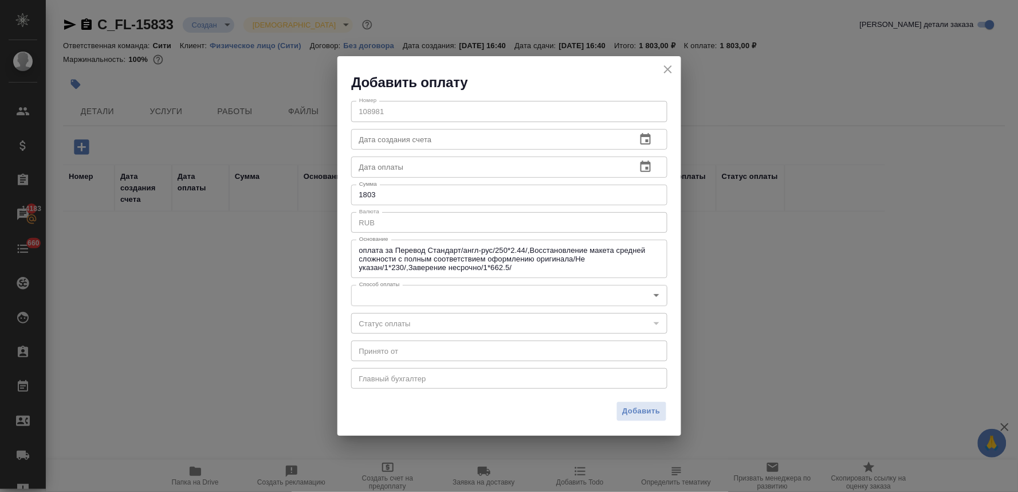
click at [445, 291] on body "🙏 .cls-1 fill:#fff; AWATERA Lyamina Nadezhda Клиенты Спецификации Заказы 14183 …" at bounding box center [509, 246] width 1018 height 492
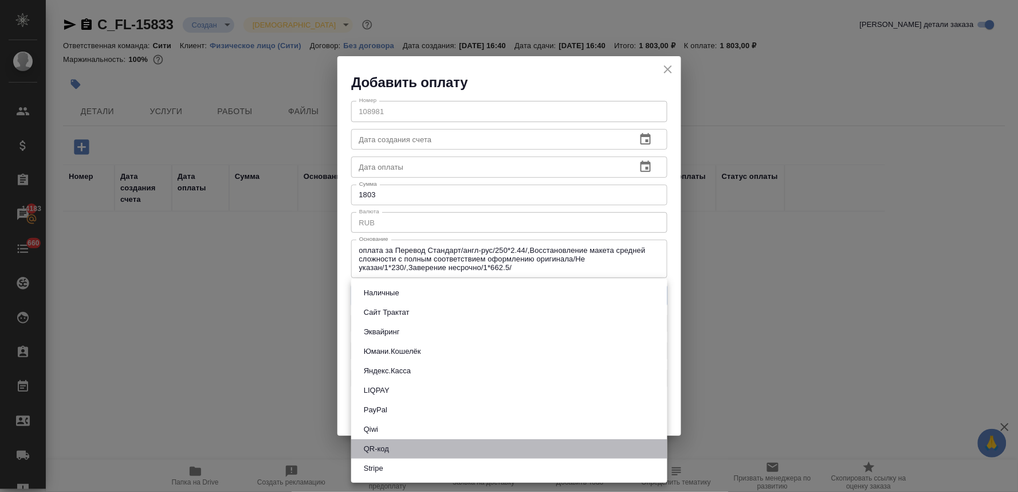
click at [421, 449] on li "QR-код" at bounding box center [509, 448] width 316 height 19
type input "60e5684acae83f185c96e013"
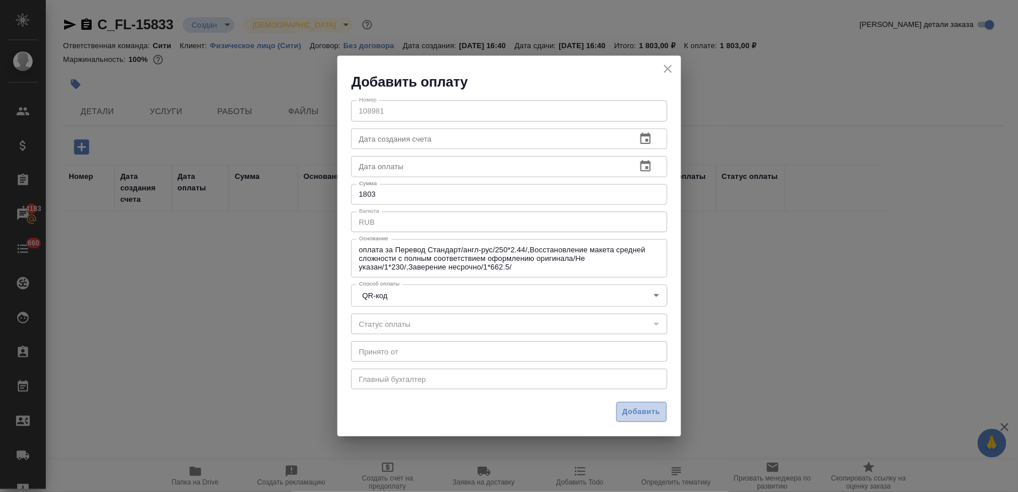
click at [652, 411] on span "Добавить" at bounding box center [642, 411] width 38 height 13
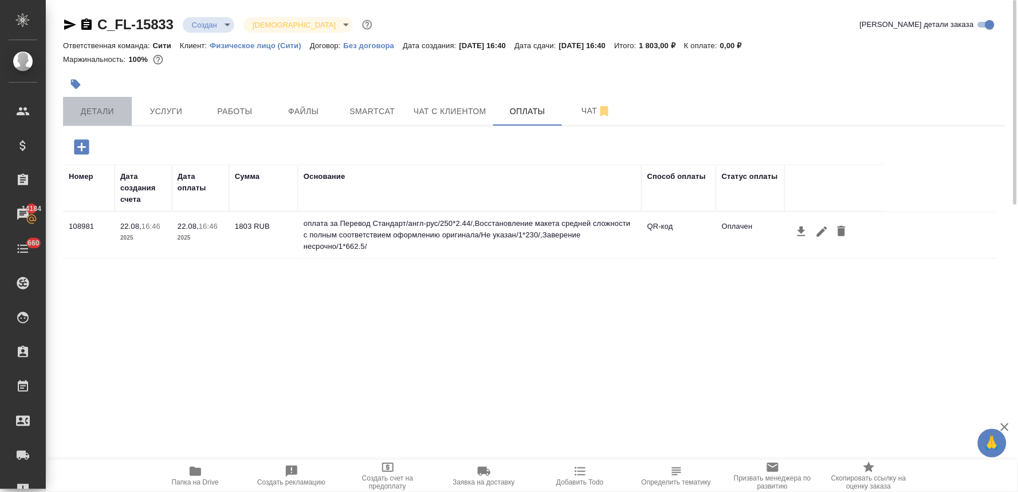
click at [102, 113] on span "Детали" at bounding box center [97, 111] width 55 height 14
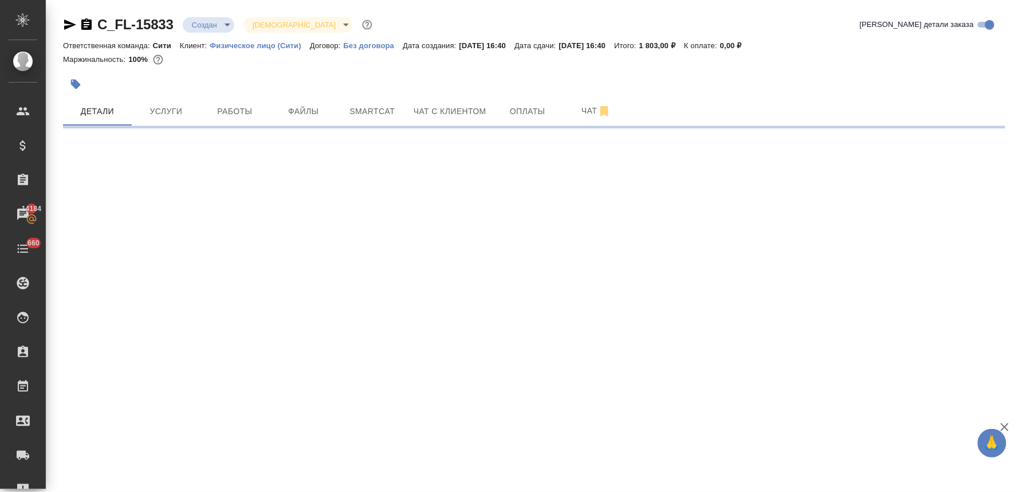
select select "RU"
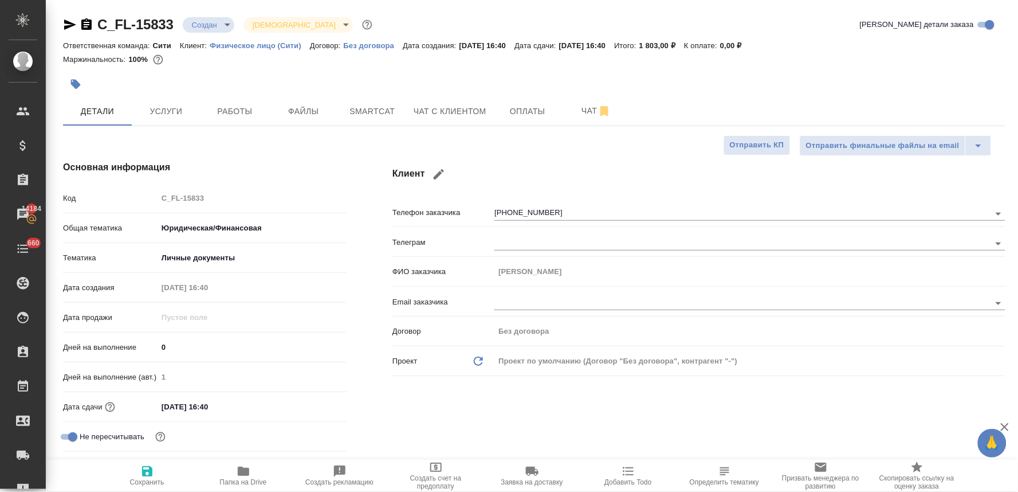
type textarea "x"
click at [242, 407] on input "26.08.2025 16:40" at bounding box center [208, 406] width 100 height 17
click at [312, 403] on icon "button" at bounding box center [314, 406] width 14 height 14
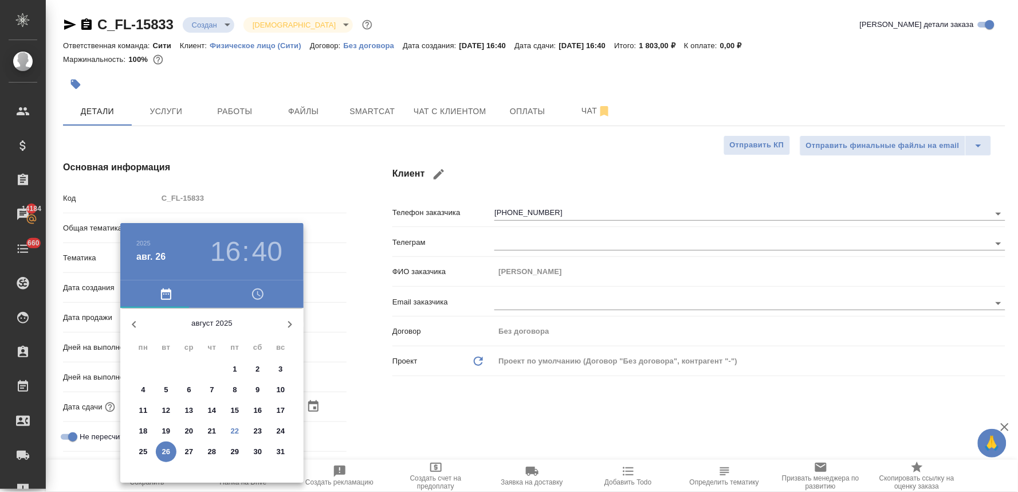
click at [144, 451] on p "25" at bounding box center [143, 451] width 9 height 11
type input "25.08.2025 16:40"
type textarea "x"
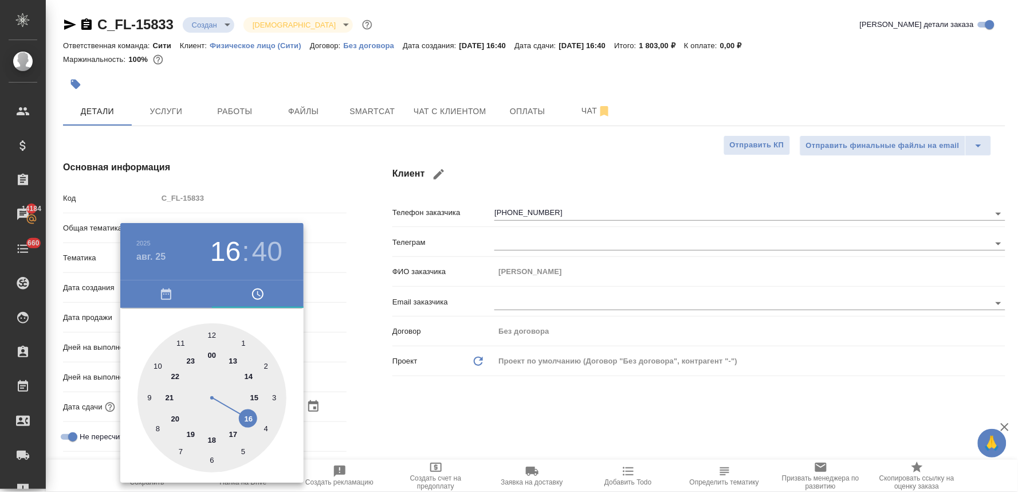
click at [249, 419] on div at bounding box center [212, 397] width 149 height 149
type textarea "x"
click at [209, 335] on div at bounding box center [212, 397] width 149 height 149
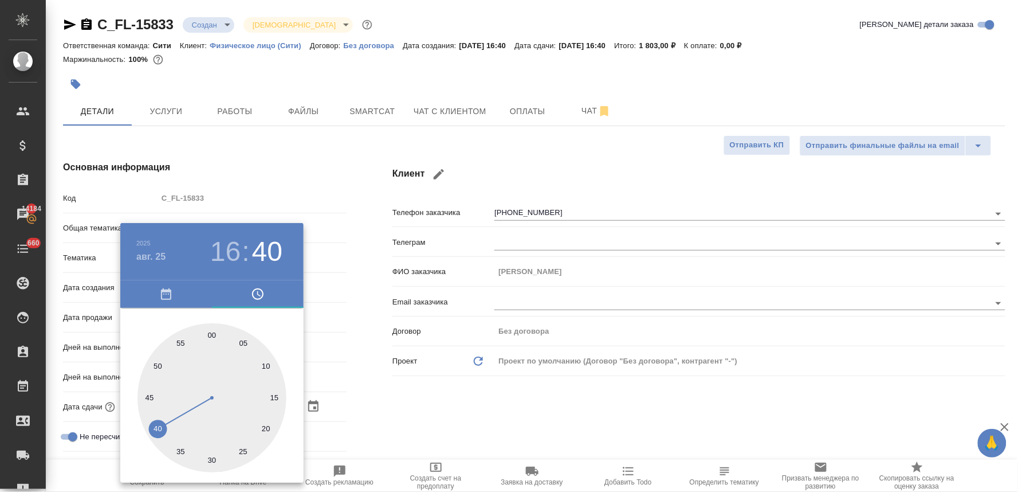
type input "25.08.2025 16:00"
type textarea "x"
click at [469, 428] on div at bounding box center [509, 246] width 1018 height 492
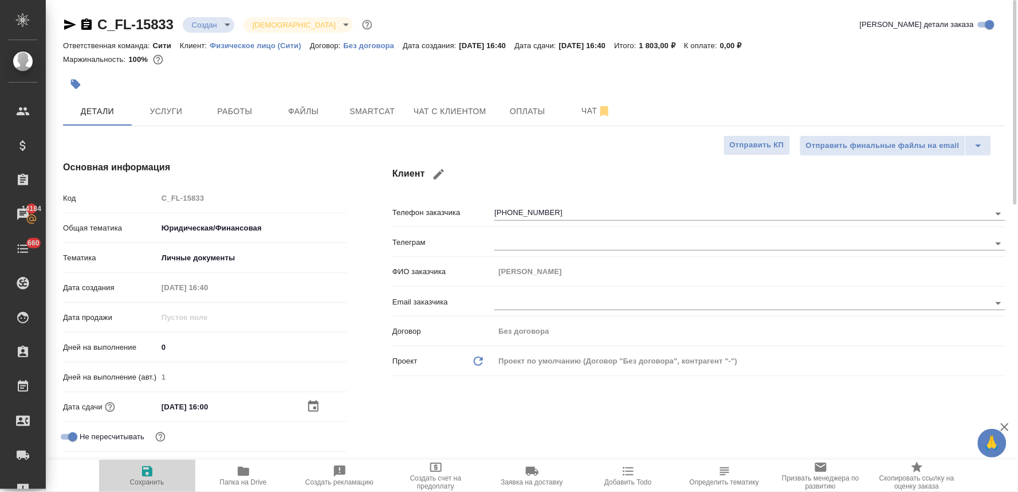
click at [142, 476] on icon "button" at bounding box center [147, 471] width 14 height 14
type textarea "x"
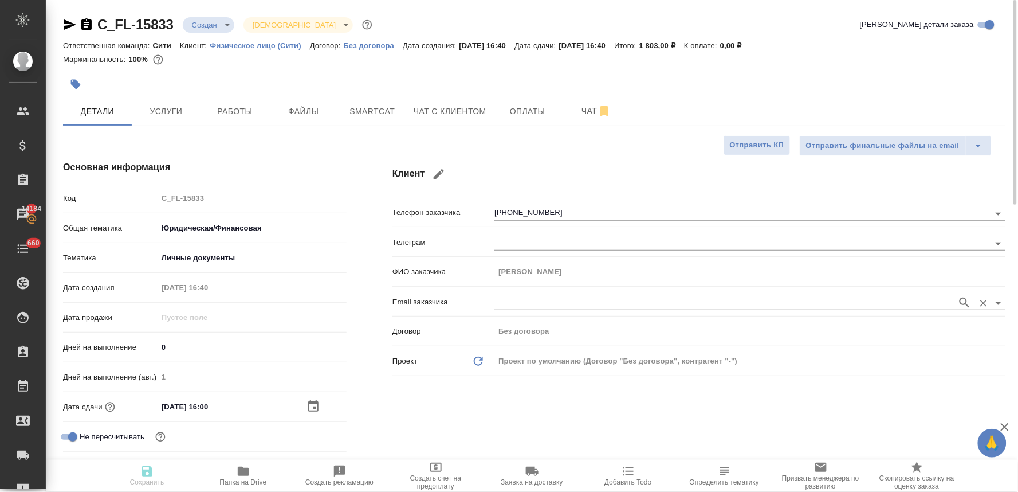
type textarea "x"
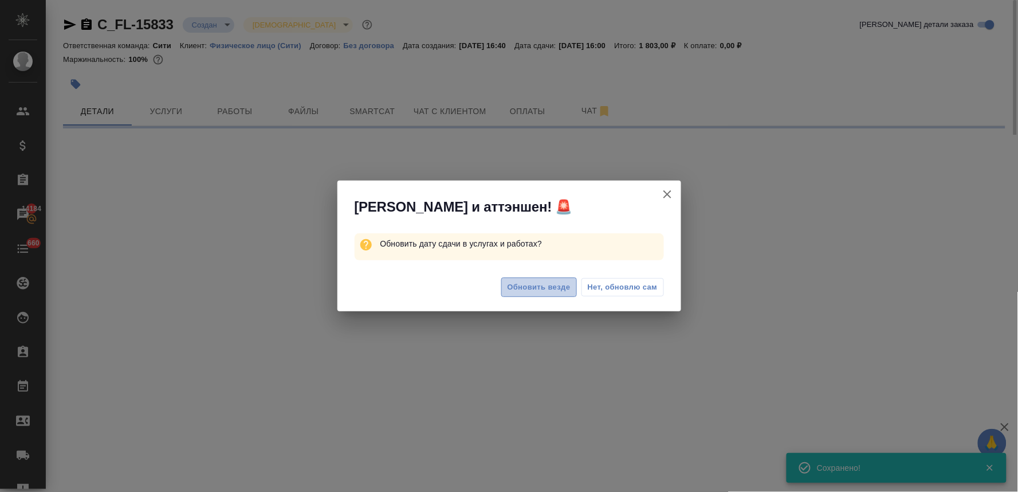
click at [551, 287] on span "Обновить везде" at bounding box center [539, 287] width 63 height 13
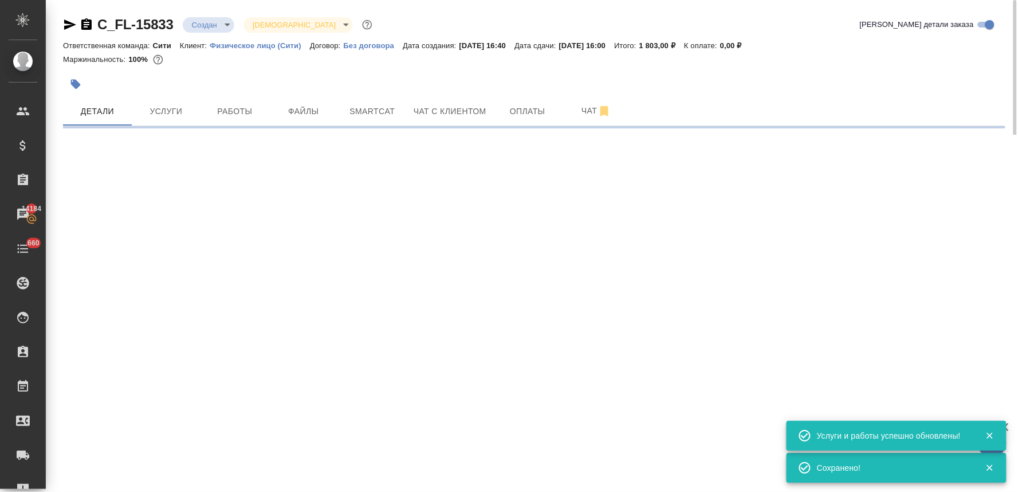
select select "RU"
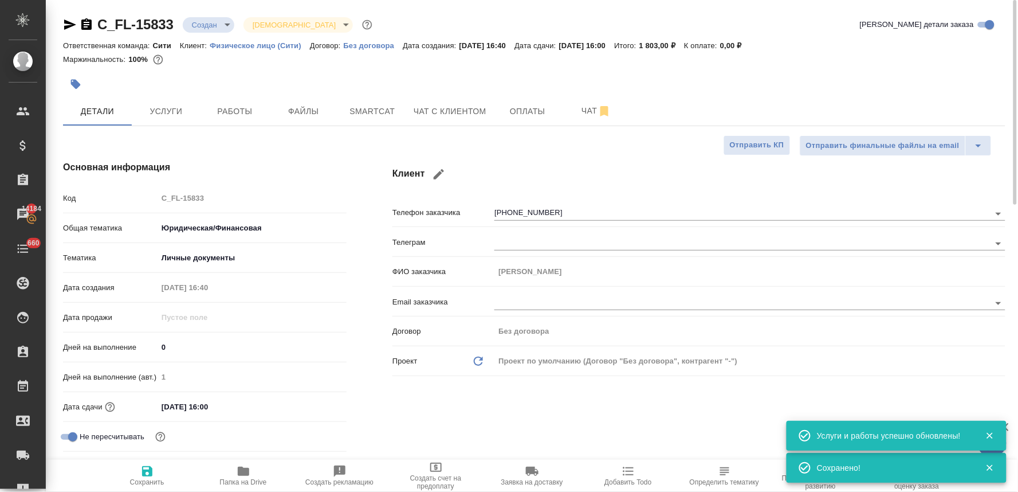
type textarea "x"
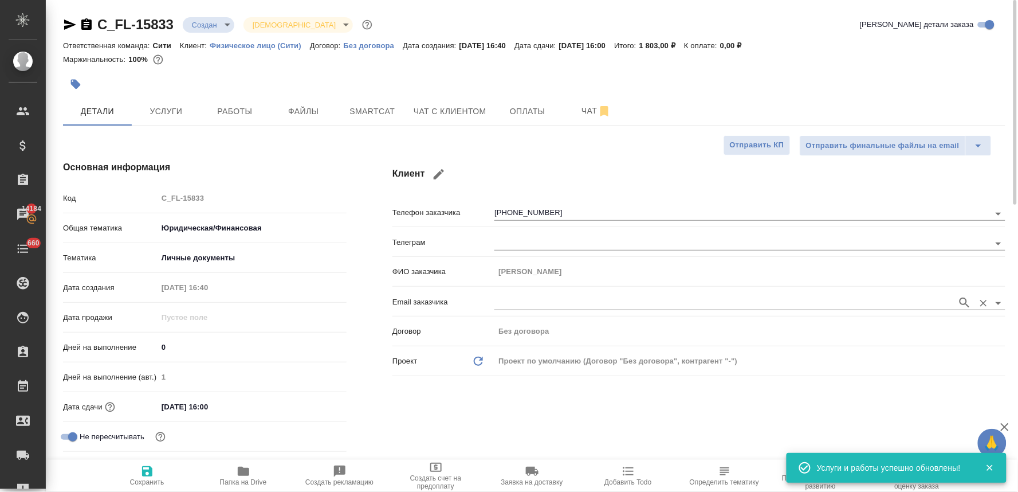
scroll to position [254, 0]
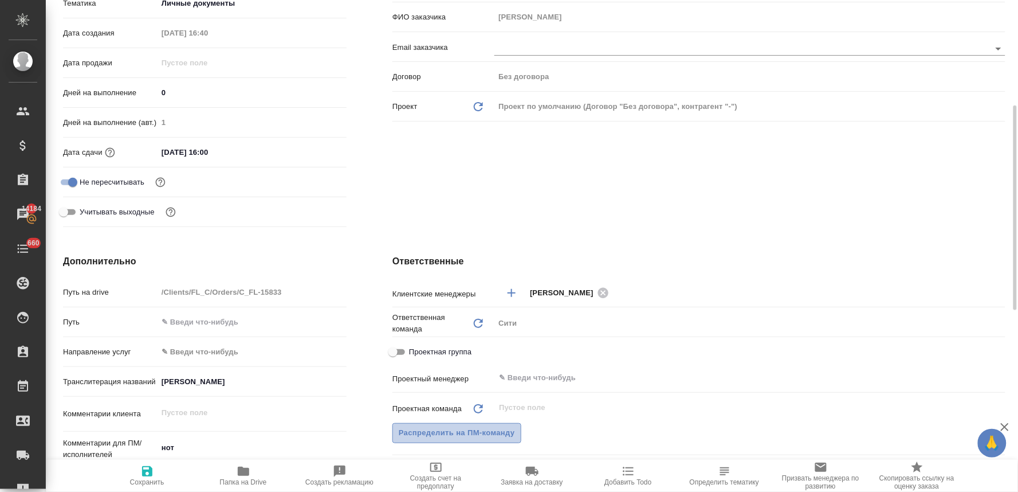
click at [489, 426] on span "Распределить на ПМ-команду" at bounding box center [457, 432] width 116 height 13
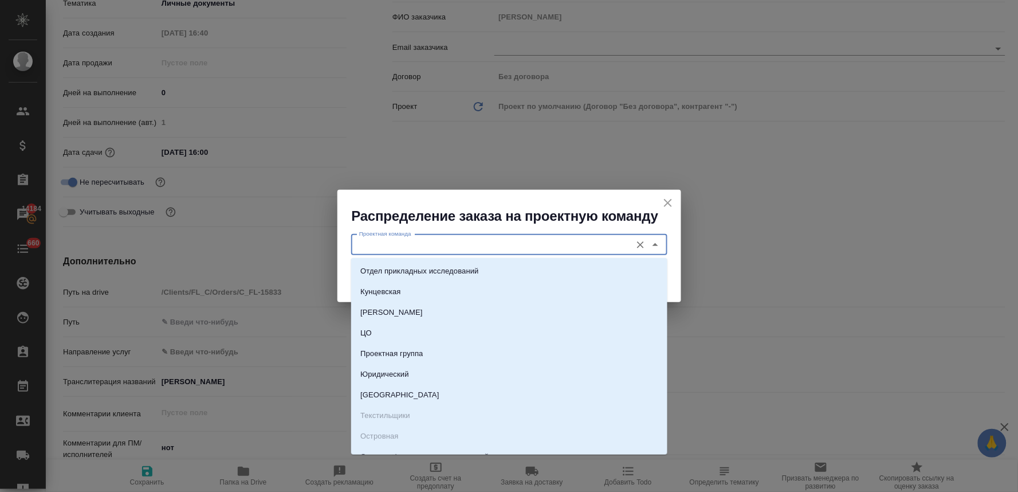
click at [483, 242] on input "Проектная команда" at bounding box center [490, 245] width 271 height 14
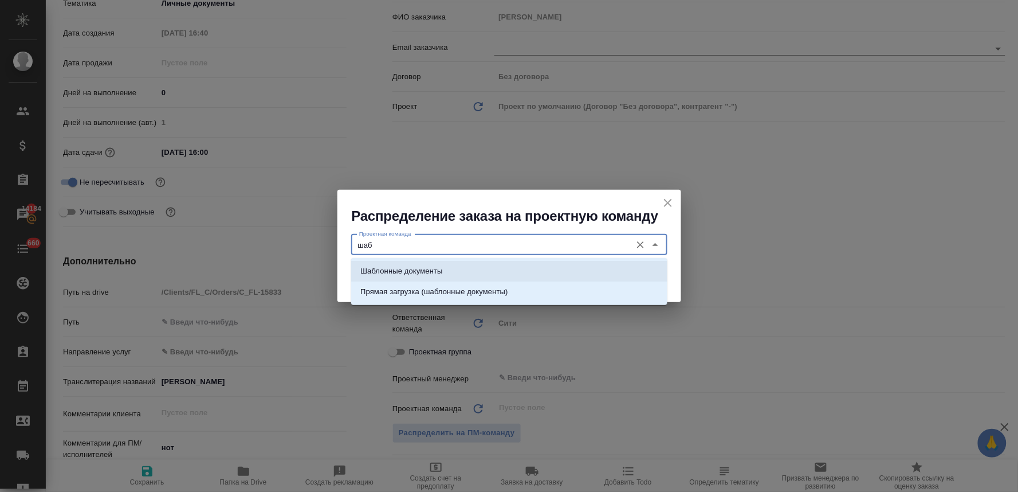
click at [482, 268] on li "Шаблонные документы" at bounding box center [509, 271] width 316 height 21
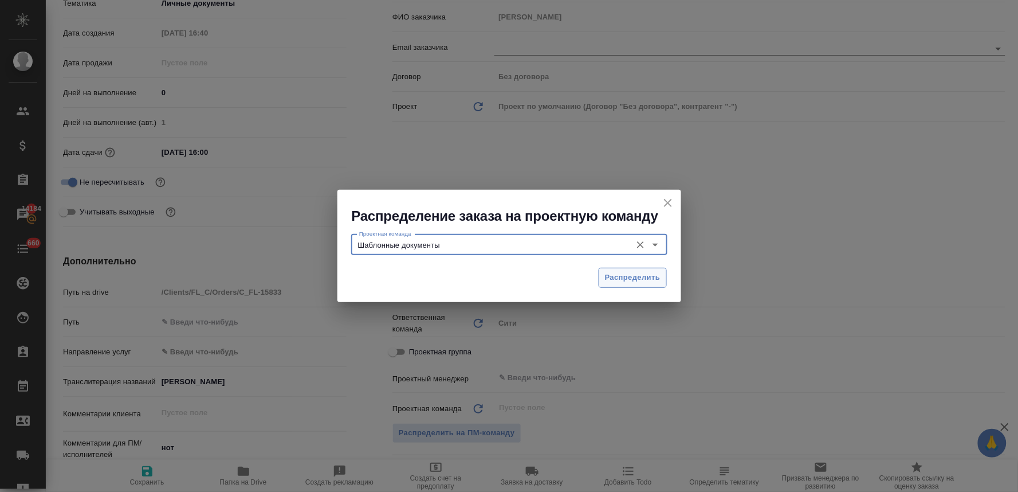
type input "Шаблонные документы"
click at [632, 270] on button "Распределить" at bounding box center [633, 278] width 68 height 20
type textarea "x"
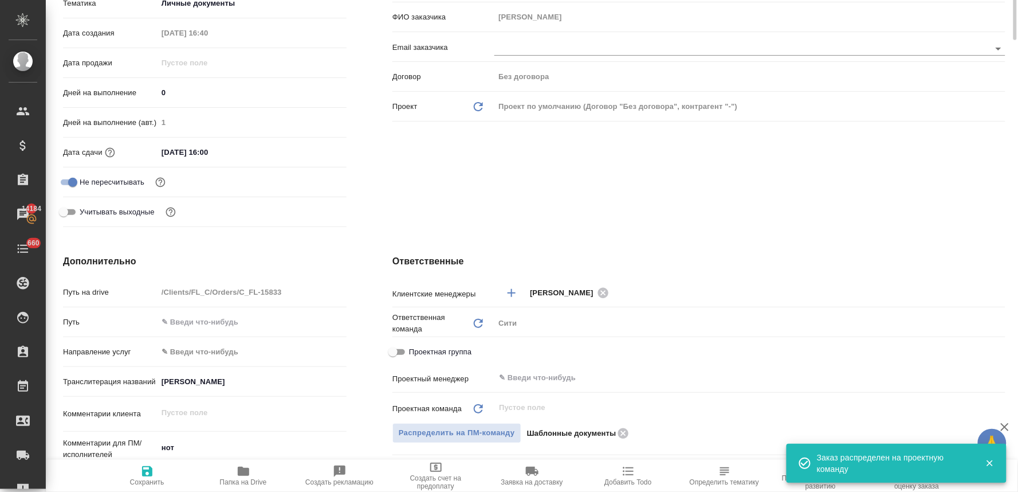
scroll to position [0, 0]
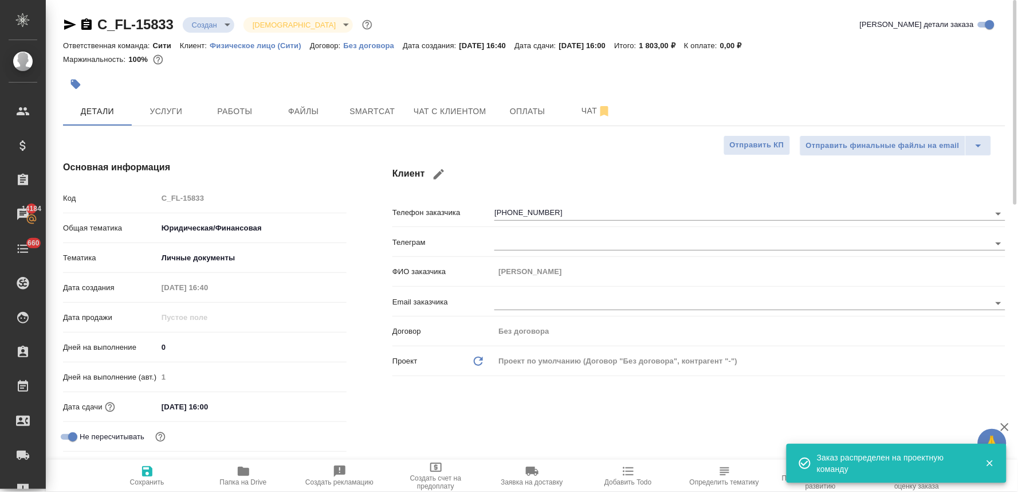
click at [135, 485] on span "Сохранить" at bounding box center [147, 482] width 34 height 8
type textarea "x"
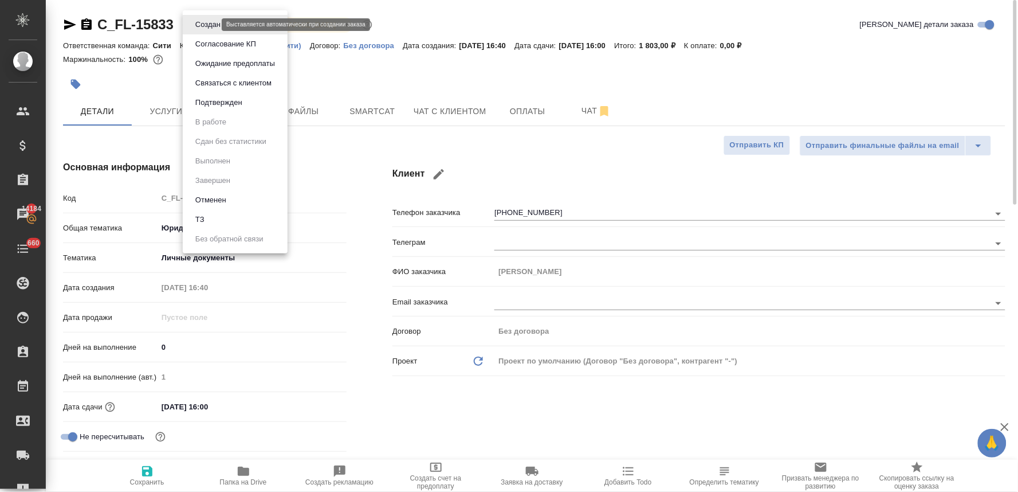
click at [203, 22] on body "🙏 .cls-1 fill:#fff; AWATERA Lyamina Nadezhda Клиенты Спецификации Заказы 14184 …" at bounding box center [509, 246] width 1018 height 492
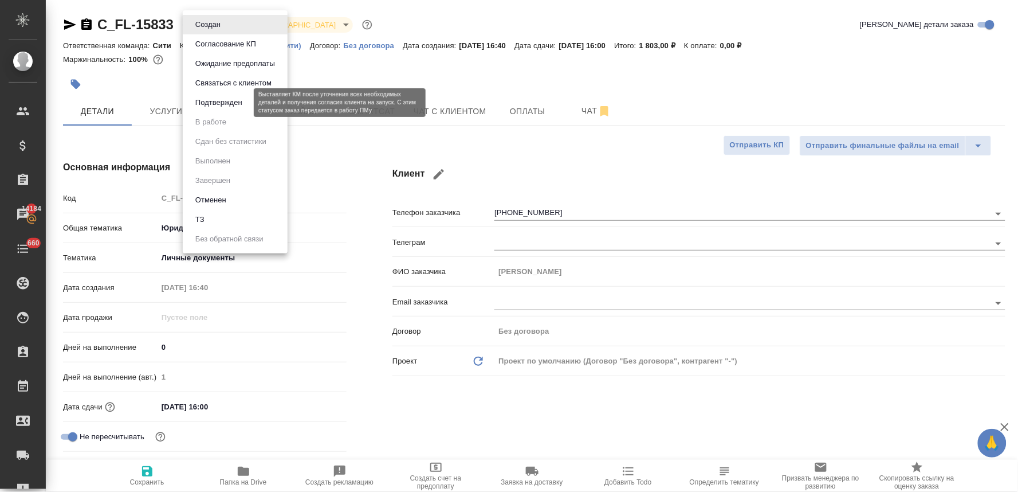
click at [215, 104] on button "Подтвержден" at bounding box center [219, 102] width 54 height 13
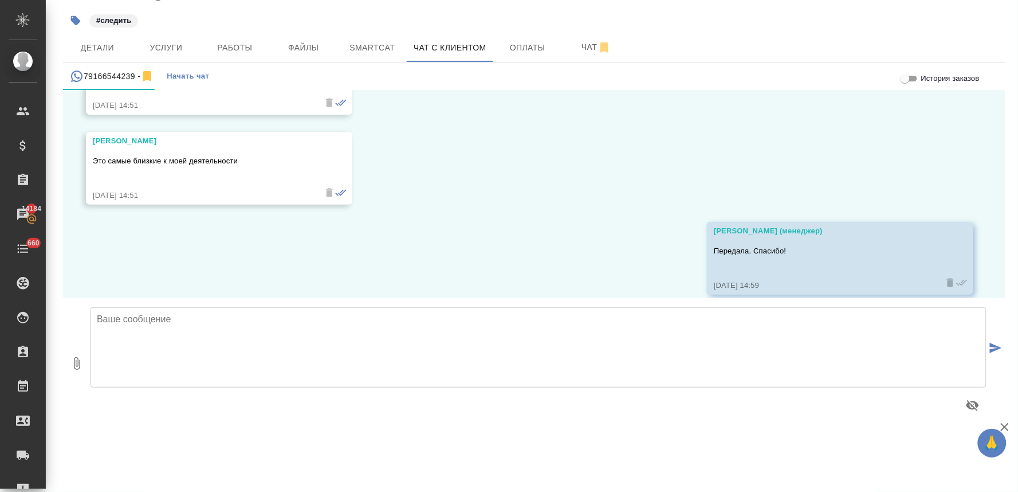
scroll to position [1253, 0]
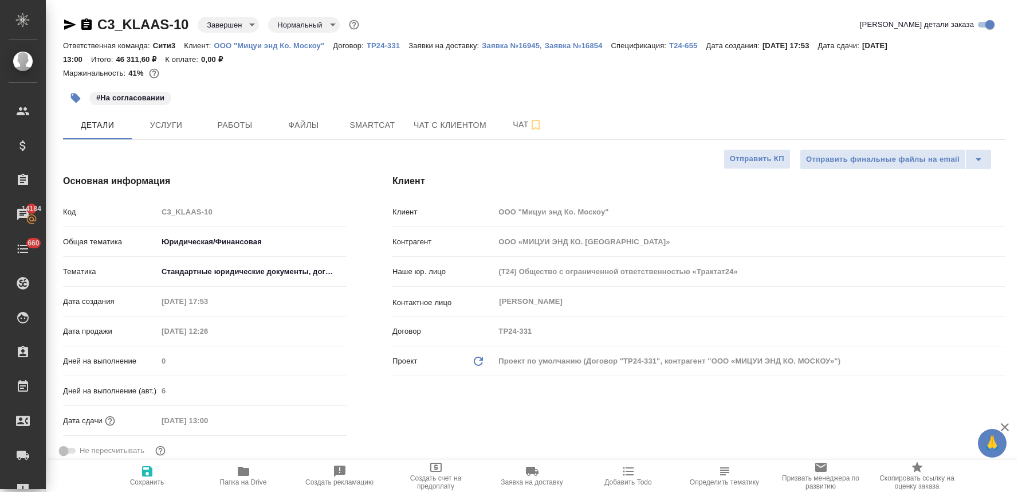
select select "RU"
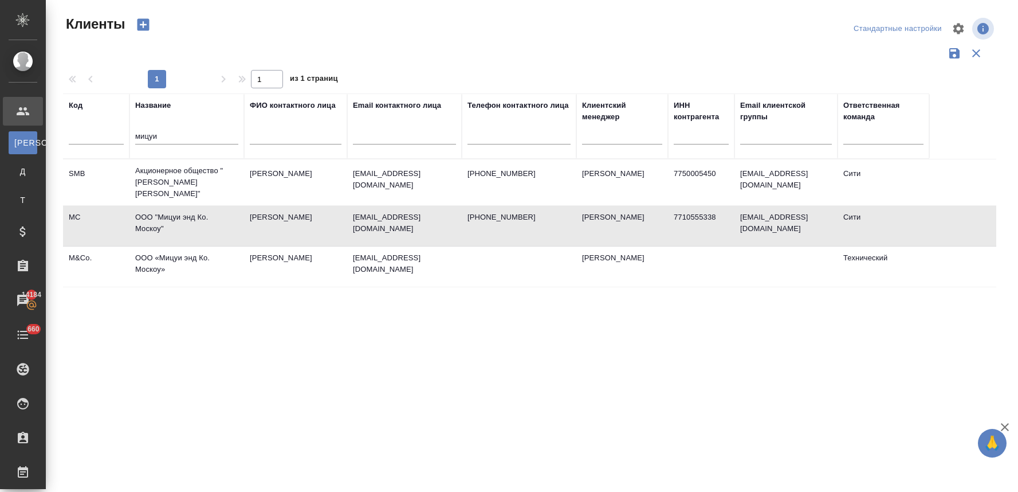
select select "RU"
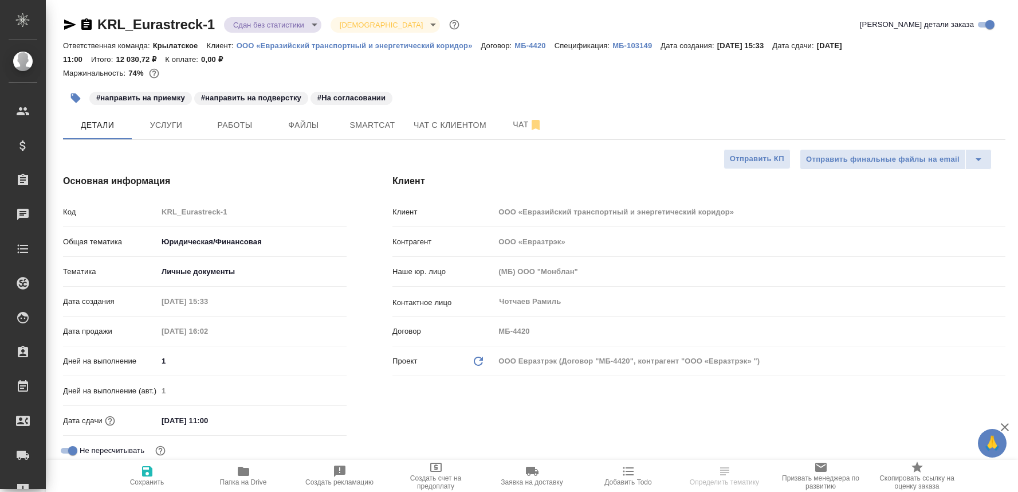
select select "RU"
type textarea "x"
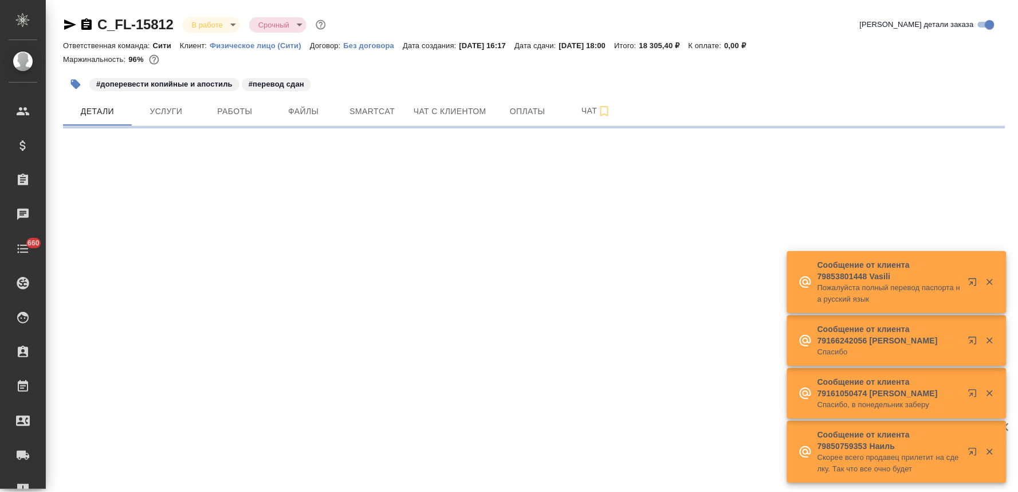
click at [66, 24] on icon "button" at bounding box center [70, 25] width 14 height 14
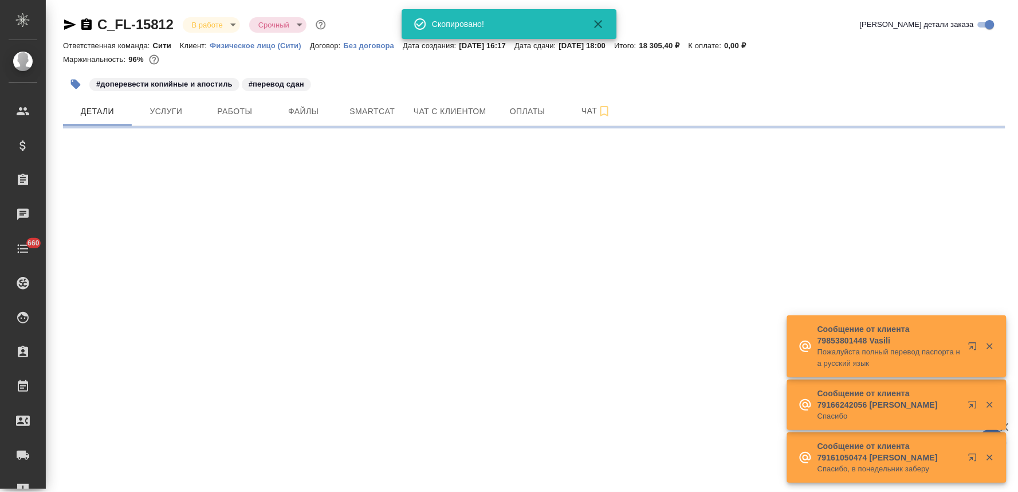
select select "RU"
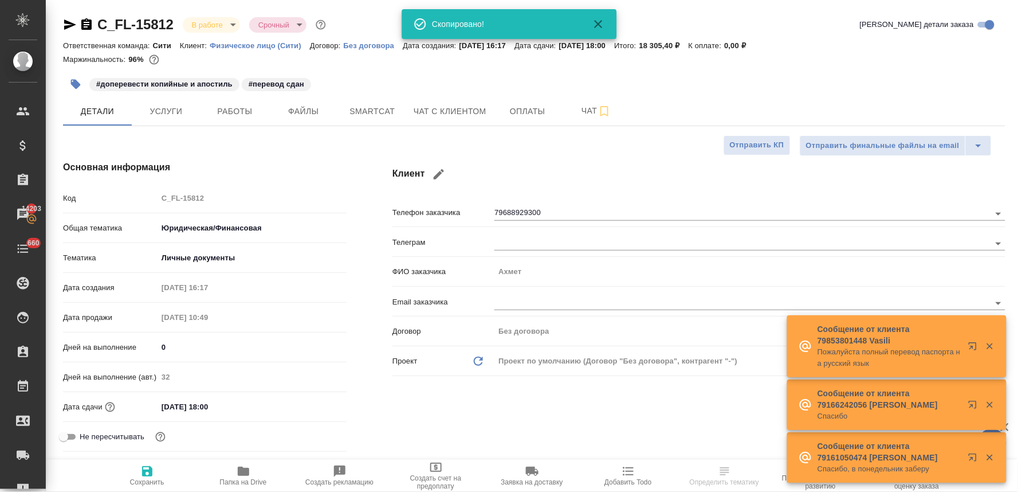
type textarea "x"
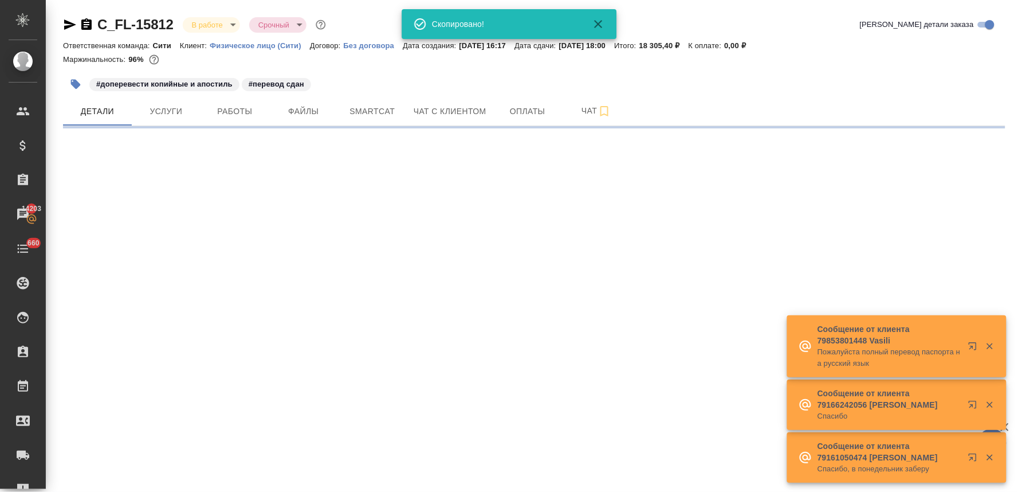
select select "RU"
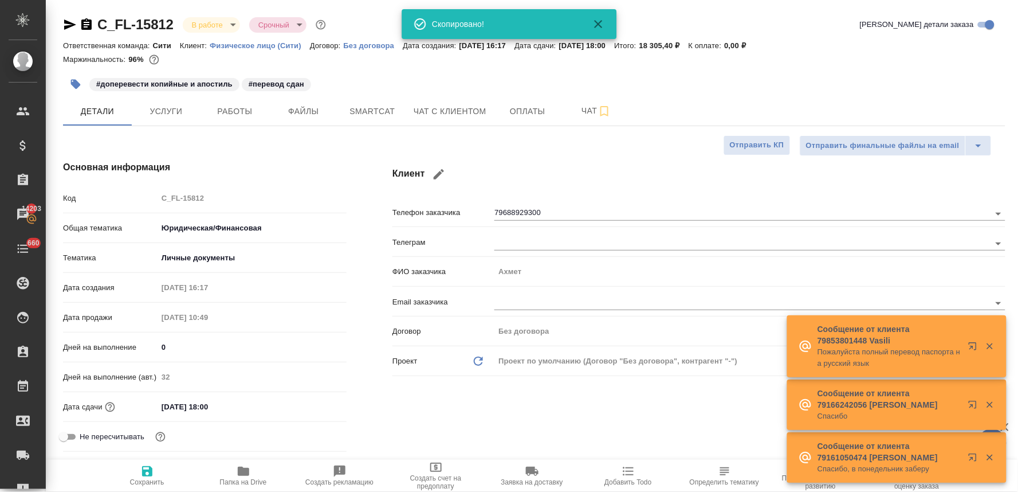
type textarea "x"
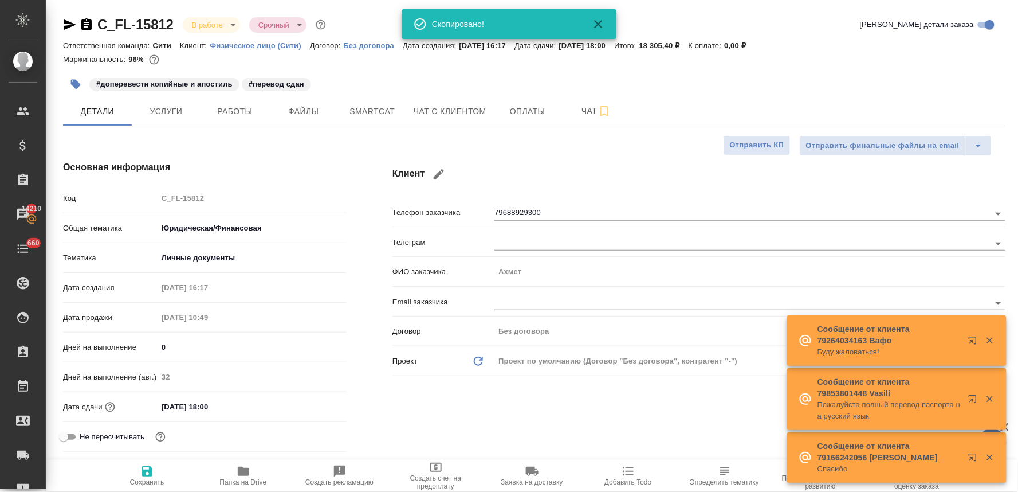
click at [386, 398] on div "Клиент Телефон заказчика 79688929300 Телеграм ФИО заказчика Ахмет Email заказчи…" at bounding box center [699, 323] width 659 height 371
type textarea "x"
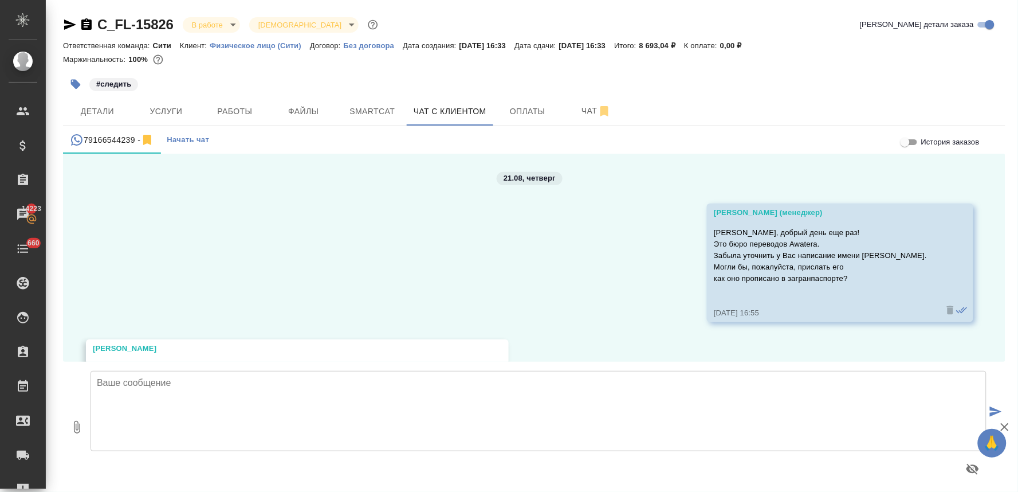
scroll to position [1253, 0]
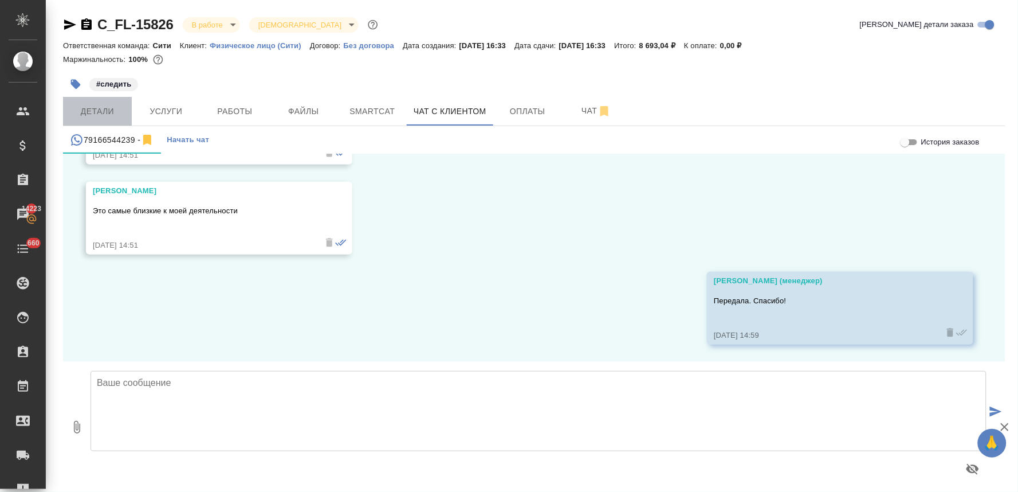
click at [117, 109] on span "Детали" at bounding box center [97, 111] width 55 height 14
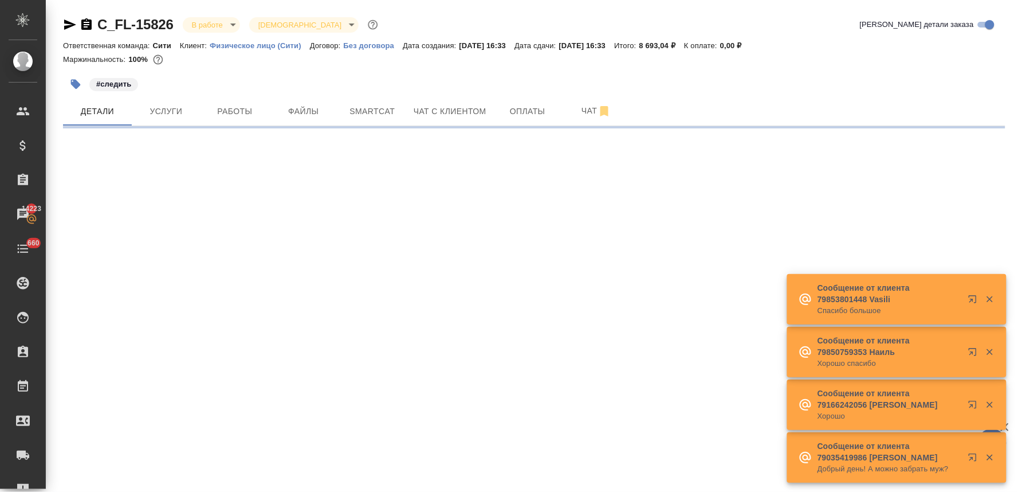
select select "RU"
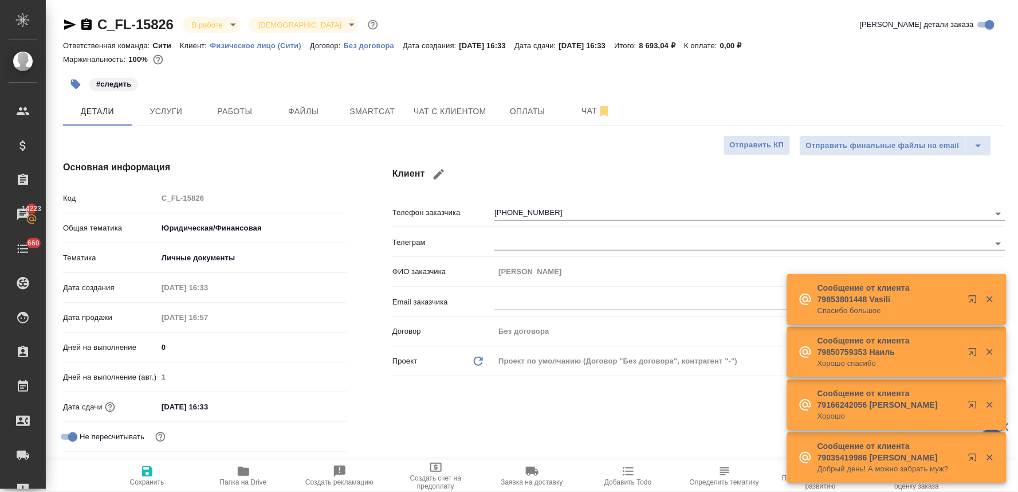
type textarea "x"
click at [250, 479] on span "Папка на Drive" at bounding box center [243, 482] width 47 height 8
type textarea "x"
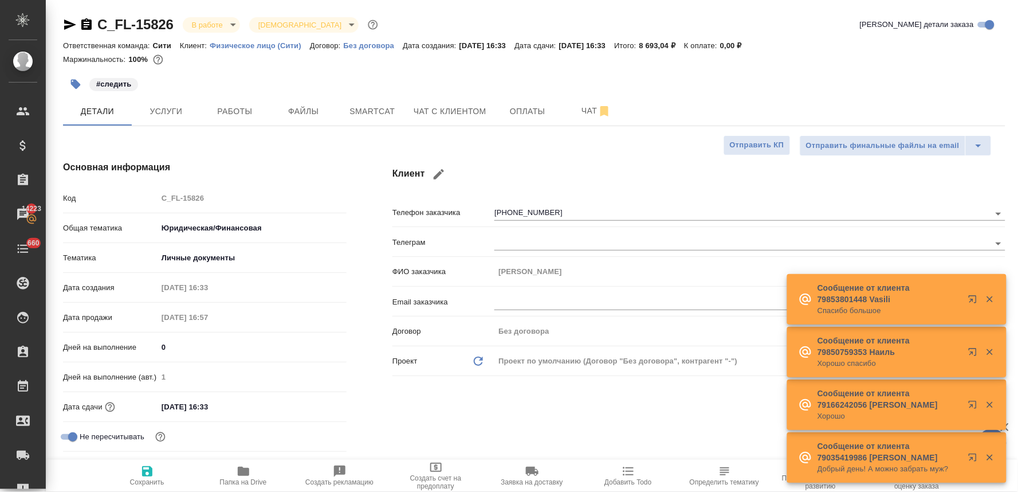
type textarea "x"
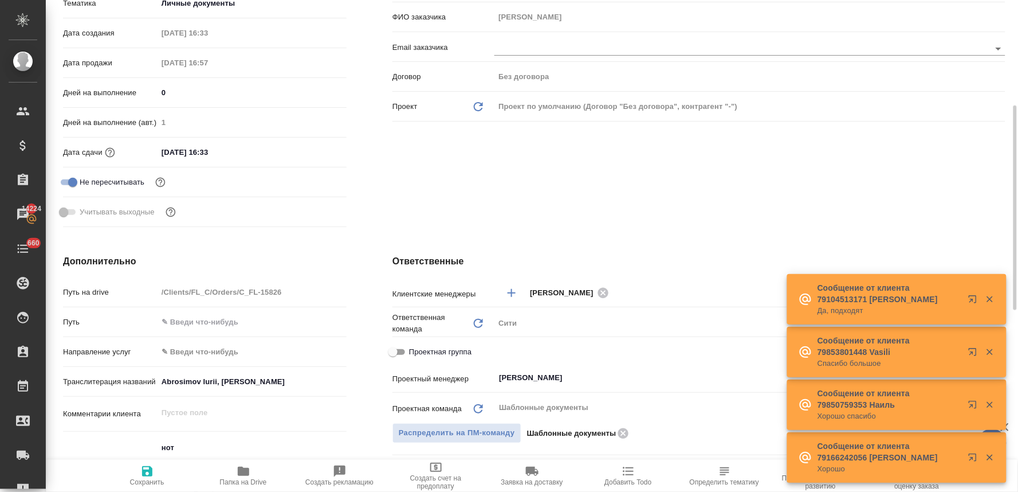
scroll to position [318, 0]
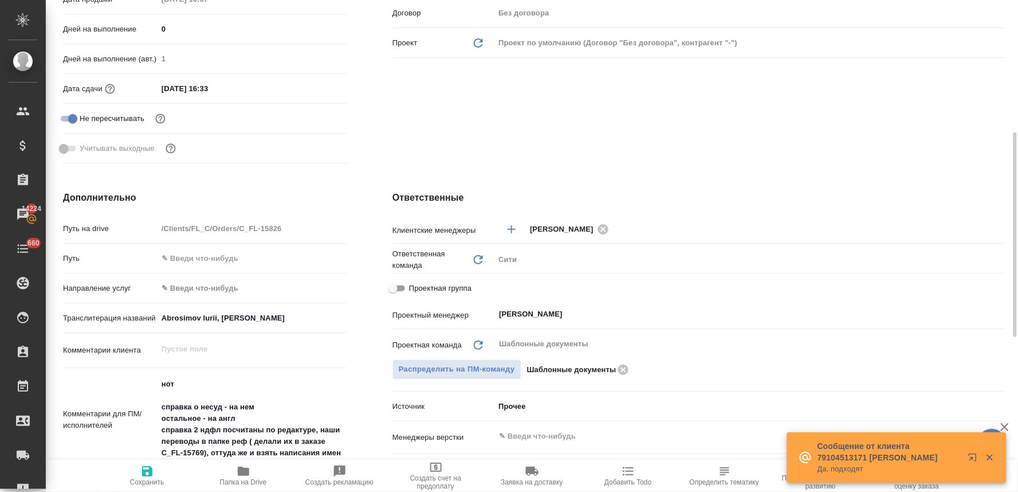
type textarea "x"
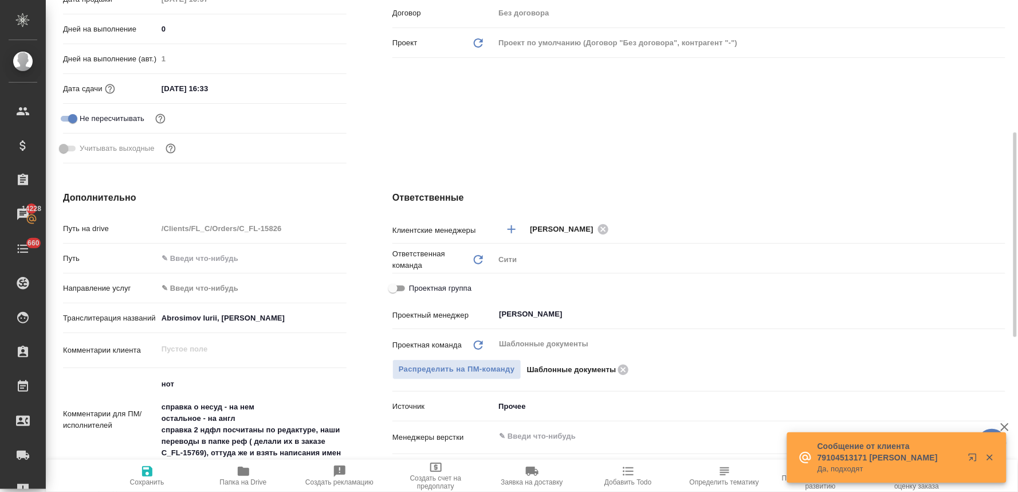
type textarea "x"
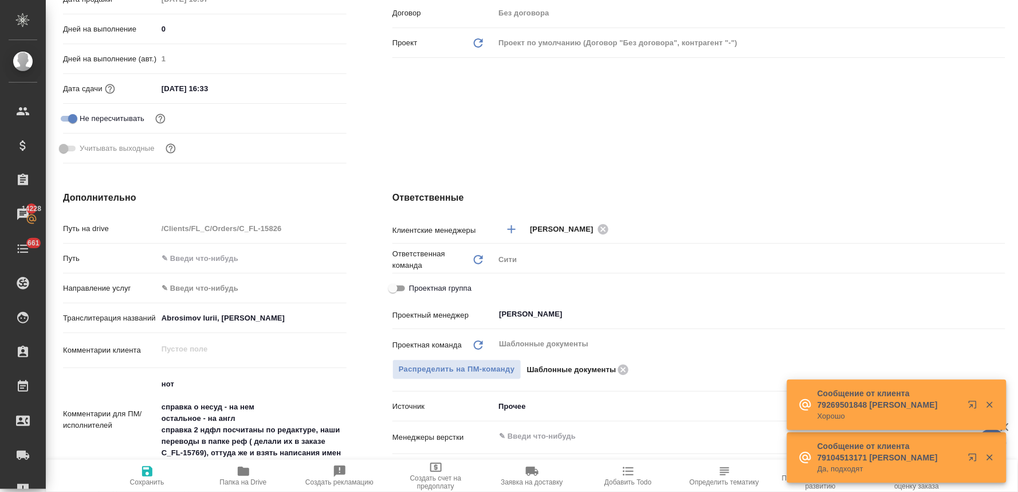
scroll to position [0, 0]
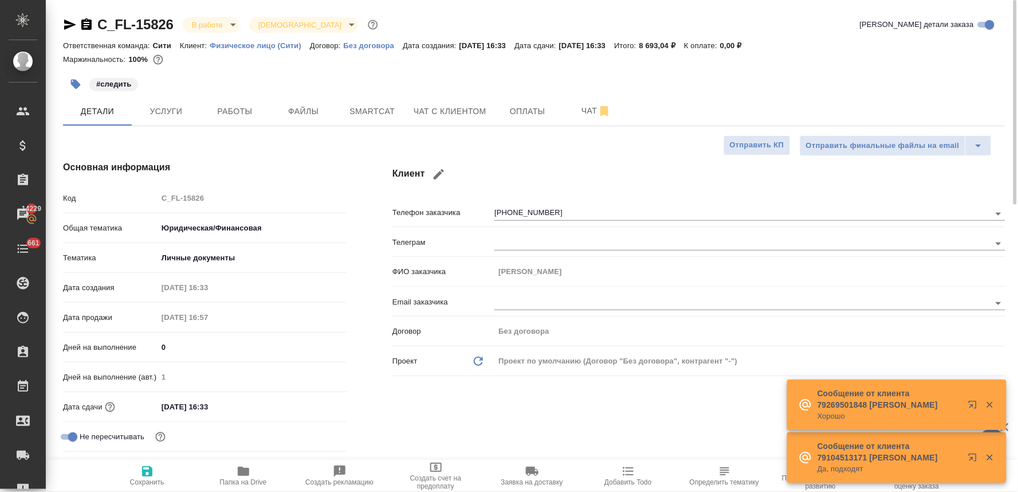
type textarea "x"
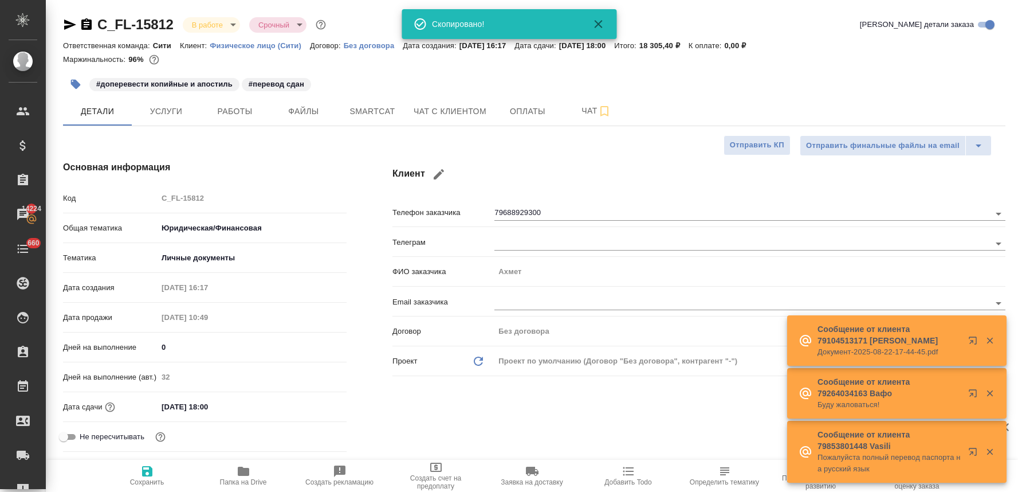
select select "RU"
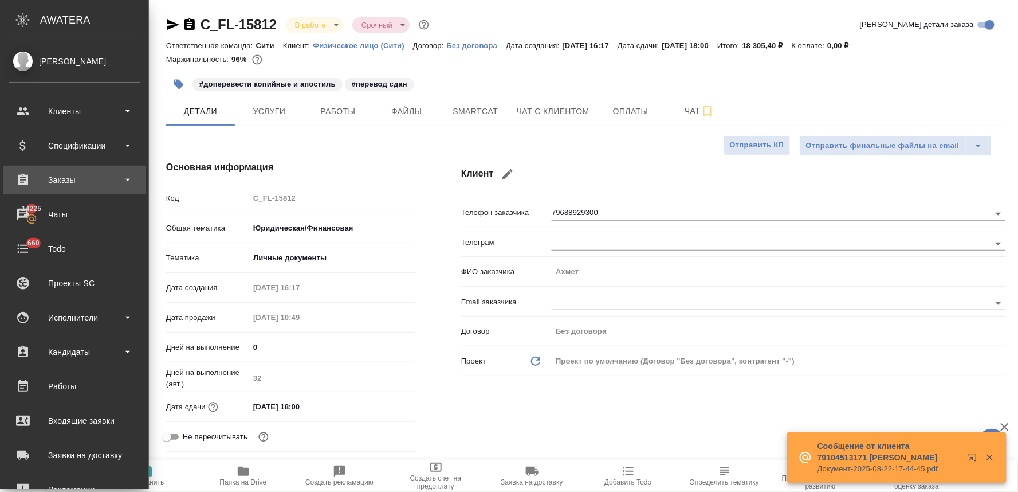
click at [75, 182] on div "Заказы" at bounding box center [75, 179] width 132 height 17
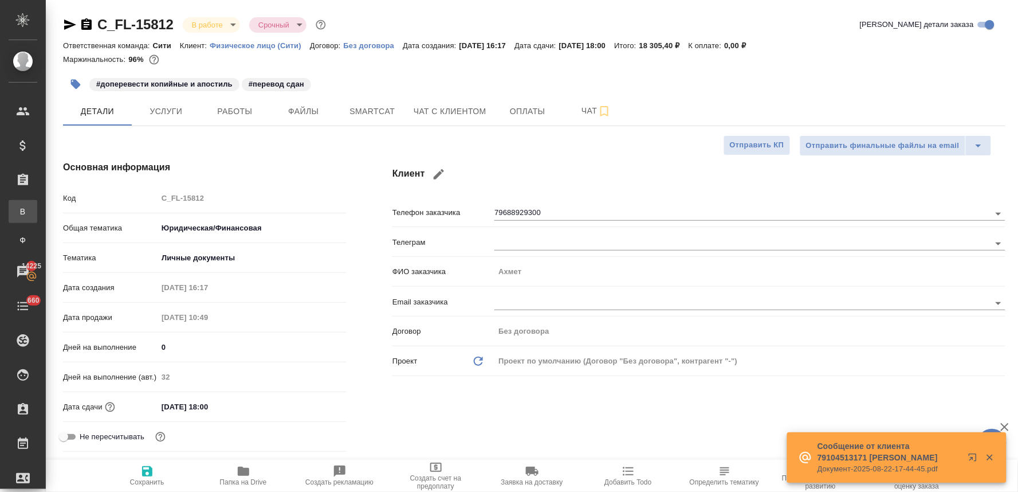
click at [17, 214] on div "Все заказы" at bounding box center [8, 211] width 17 height 11
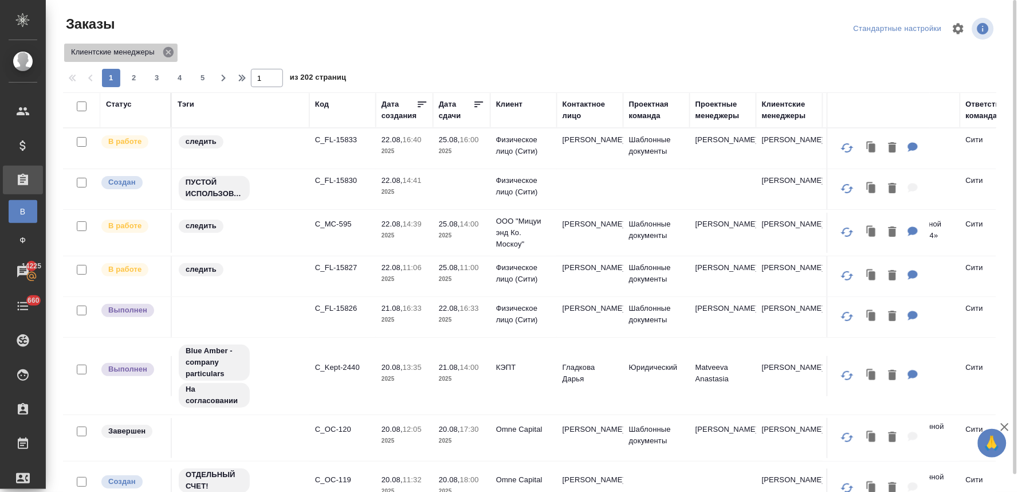
click at [167, 53] on icon at bounding box center [168, 52] width 13 height 13
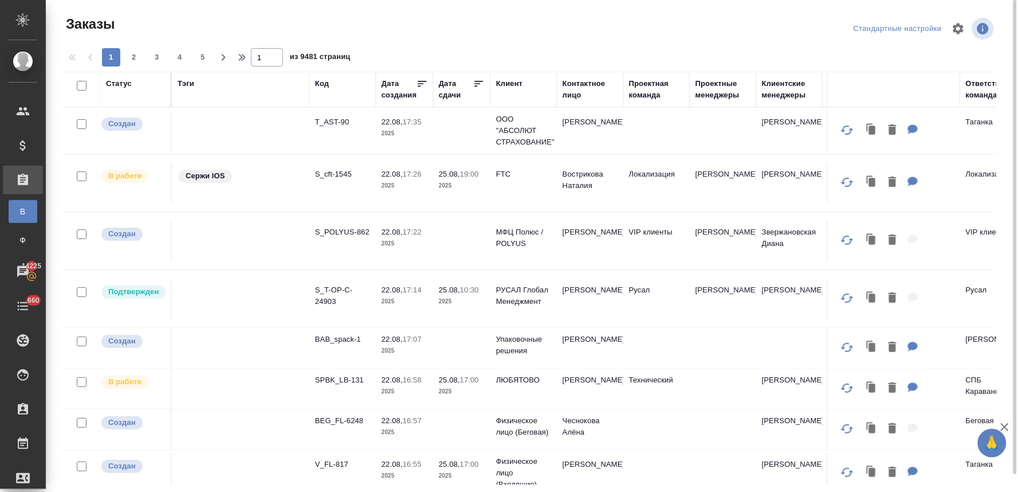
click at [1002, 97] on div "Статус Тэги Код Дата создания Дата сдачи Клиент Контактное лицо Проектная коман…" at bounding box center [534, 278] width 943 height 413
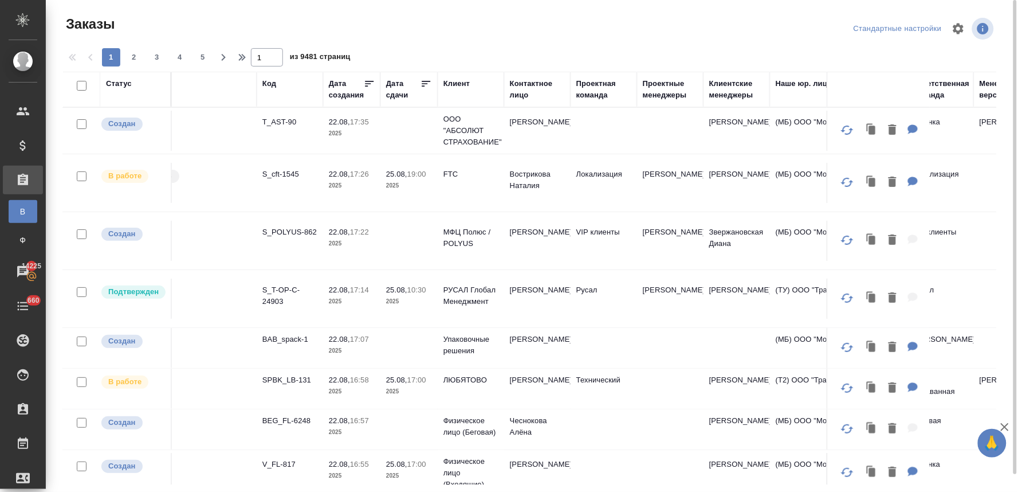
scroll to position [0, 55]
click at [728, 93] on div "Клиентские менеджеры" at bounding box center [734, 89] width 55 height 23
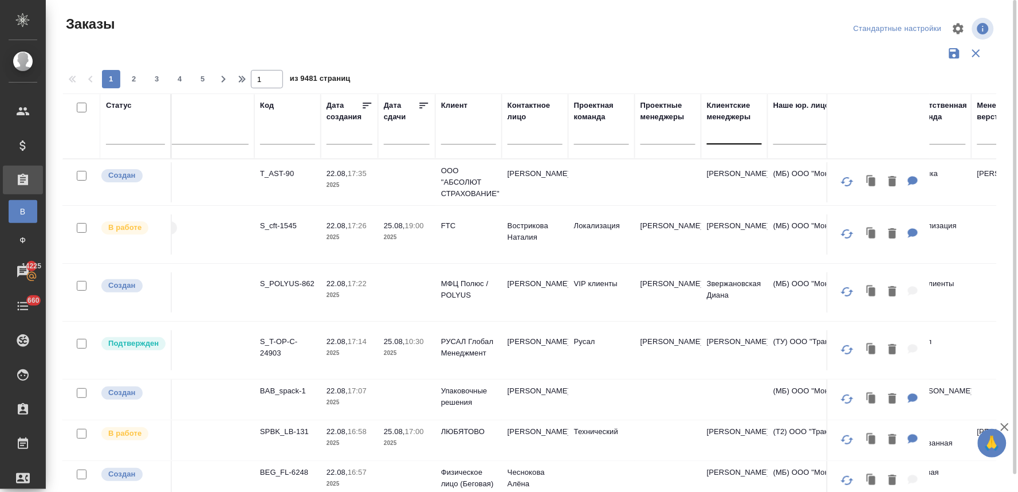
click at [722, 133] on div at bounding box center [734, 132] width 55 height 17
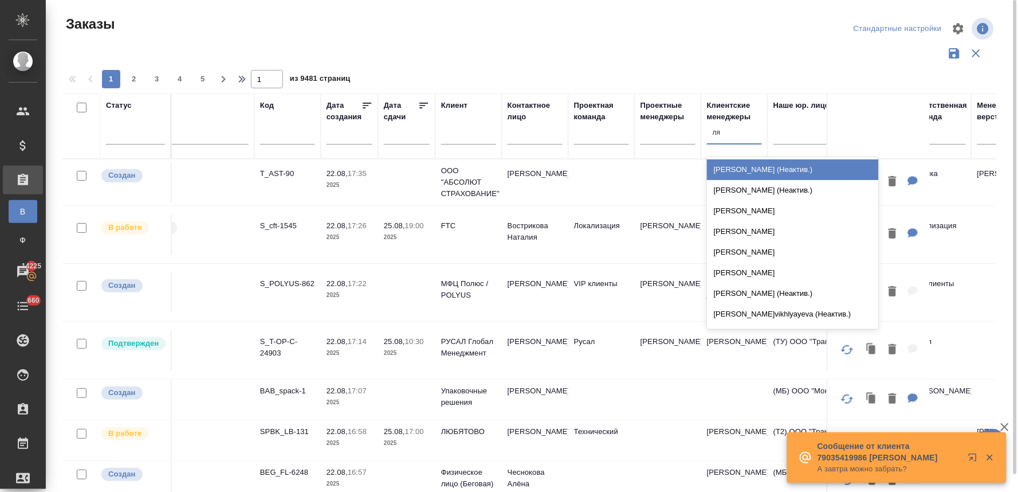
type input "лям"
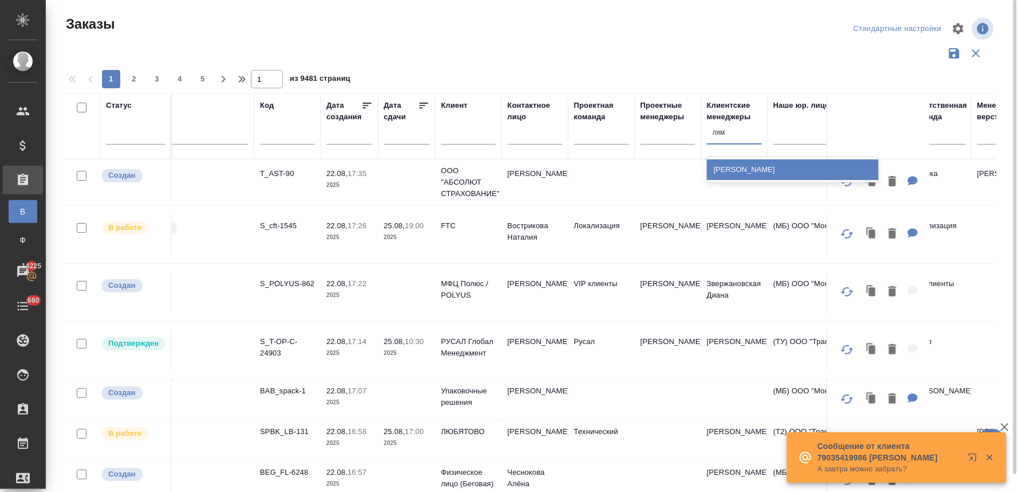
click at [728, 173] on div "[PERSON_NAME]" at bounding box center [793, 169] width 172 height 21
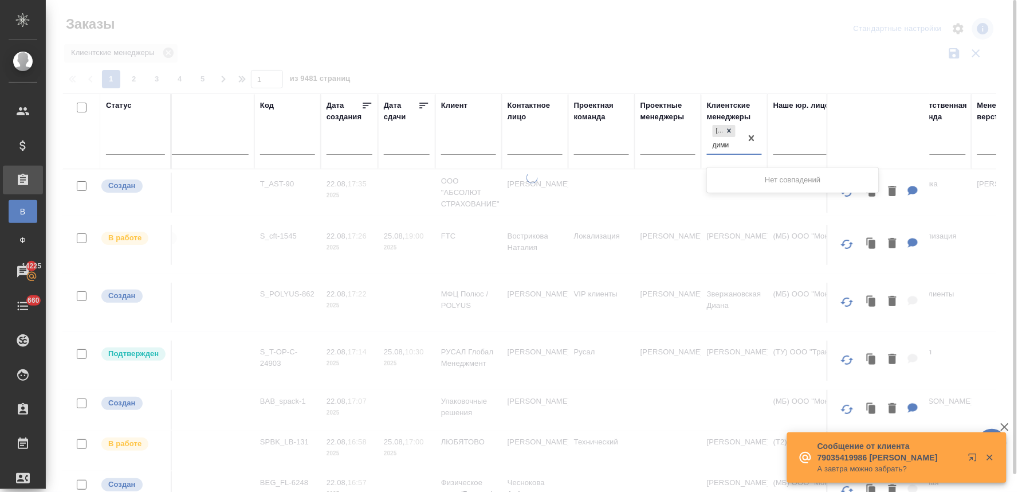
type input "димит"
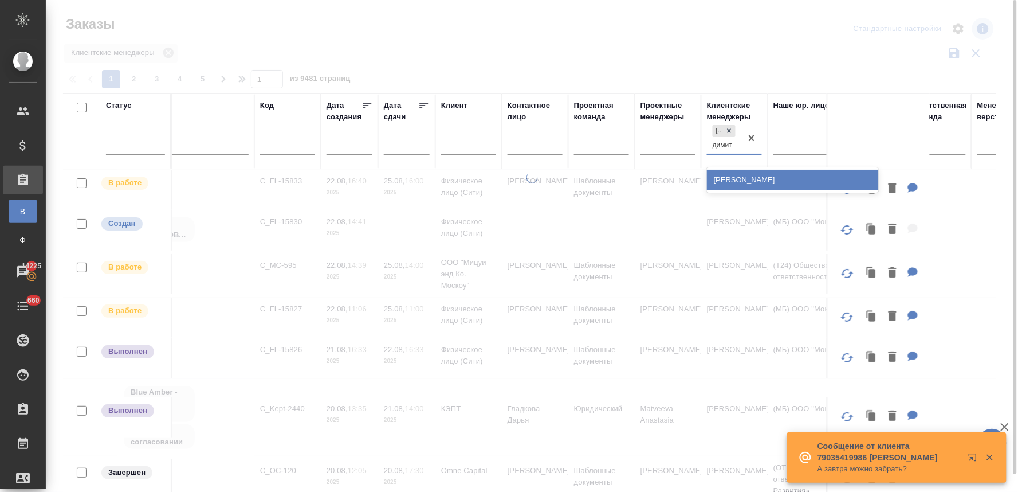
click at [749, 179] on div "Димитриева Юлия" at bounding box center [793, 180] width 172 height 21
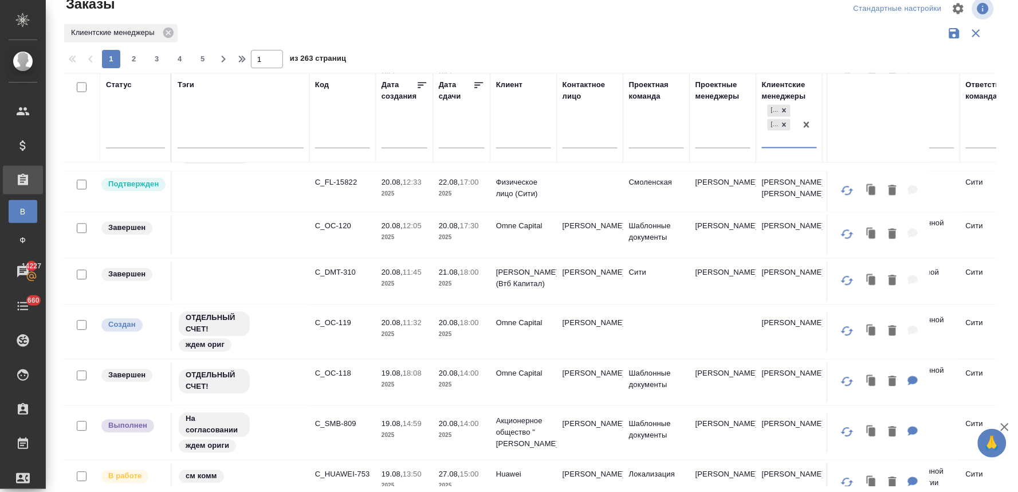
scroll to position [662, 0]
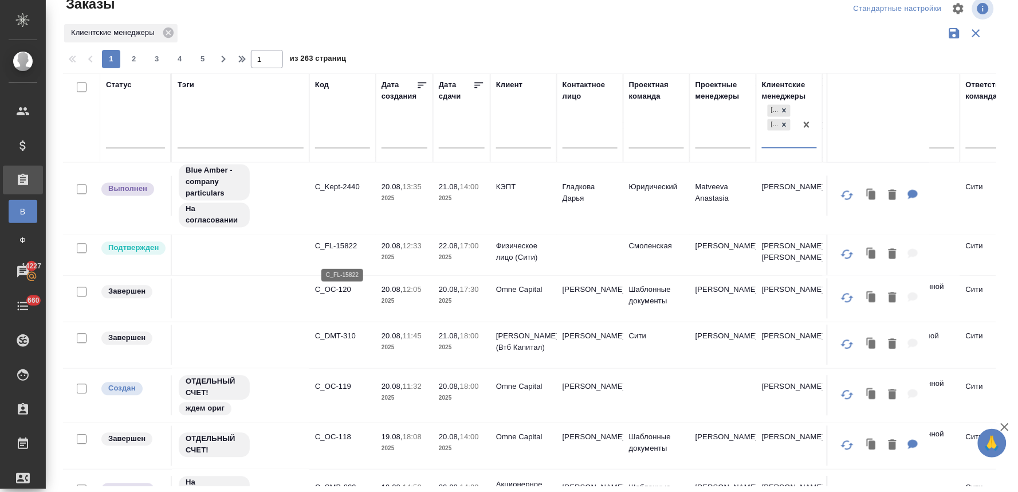
click at [344, 252] on p "C_FL-15822" at bounding box center [342, 246] width 55 height 11
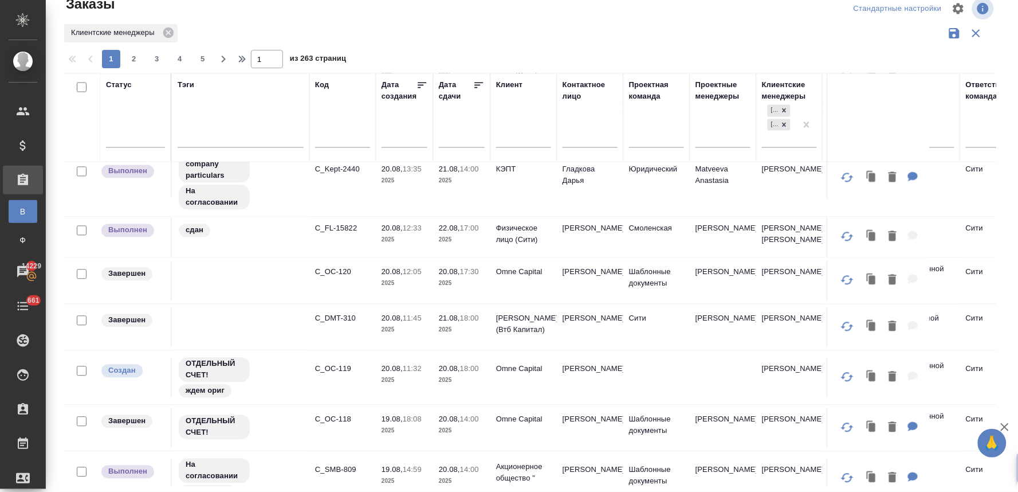
scroll to position [789, 0]
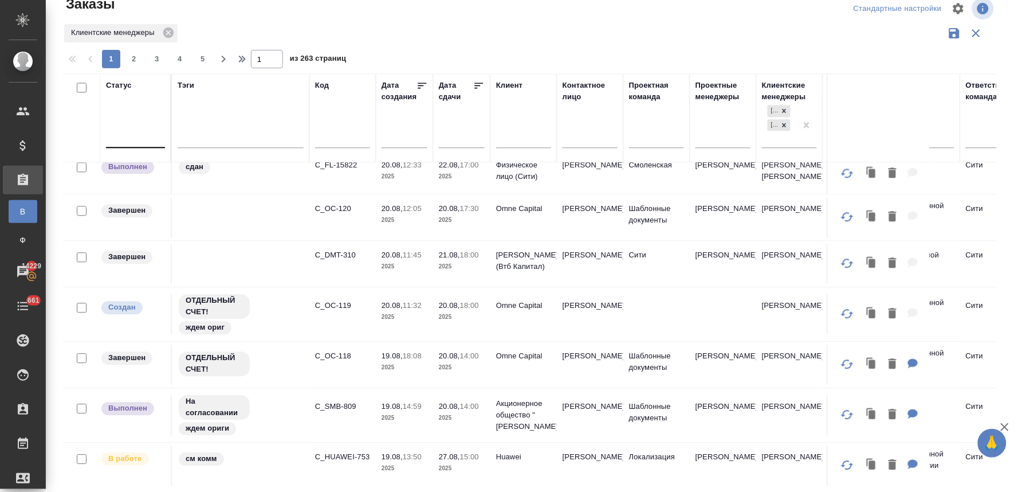
click at [146, 138] on div at bounding box center [135, 136] width 59 height 17
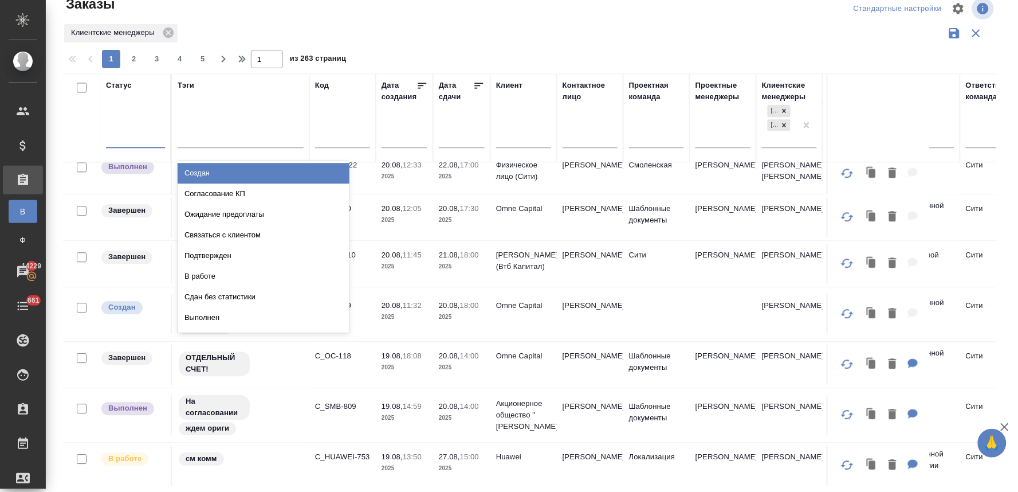
click at [187, 170] on div "Создан" at bounding box center [264, 173] width 172 height 21
click at [121, 144] on div at bounding box center [135, 136] width 59 height 17
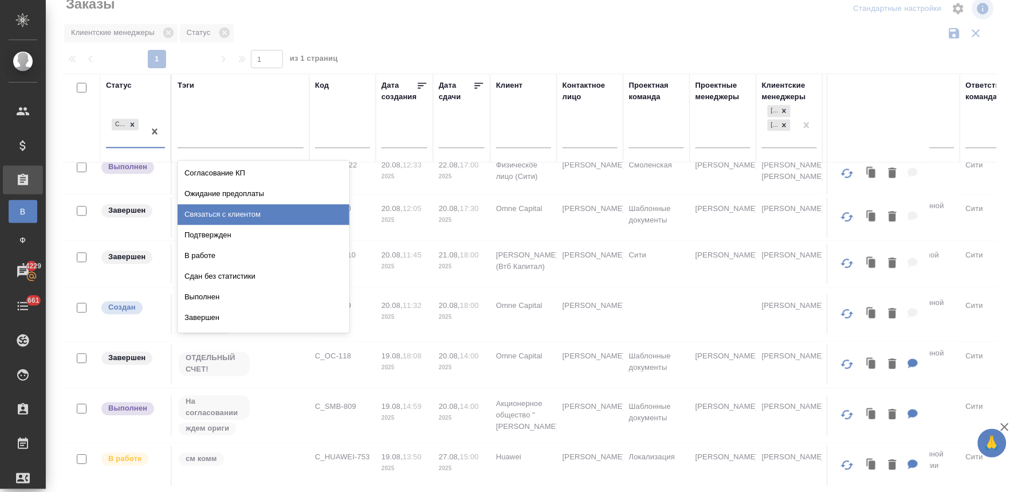
click at [203, 214] on div "Связаться с клиентом" at bounding box center [264, 214] width 172 height 21
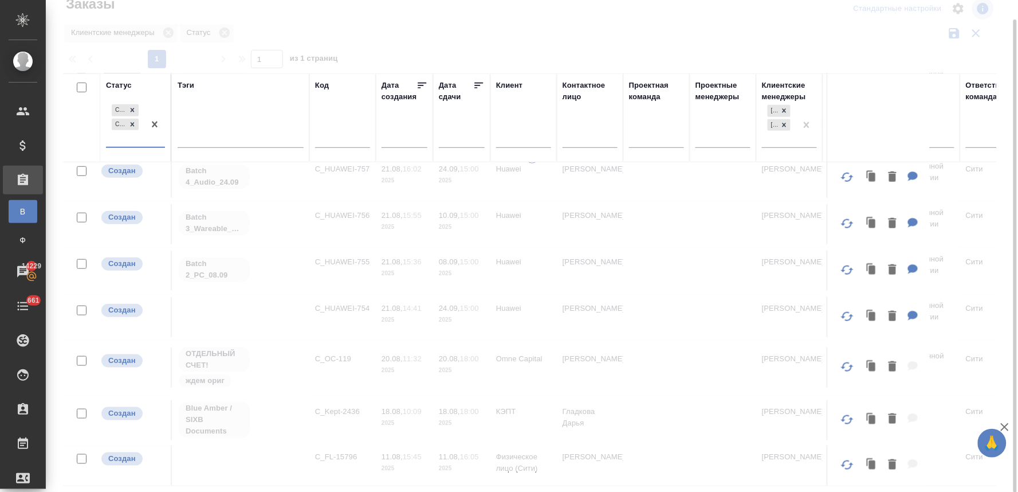
scroll to position [245, 0]
click at [135, 143] on div "Создан Связаться с клиентом" at bounding box center [125, 124] width 38 height 45
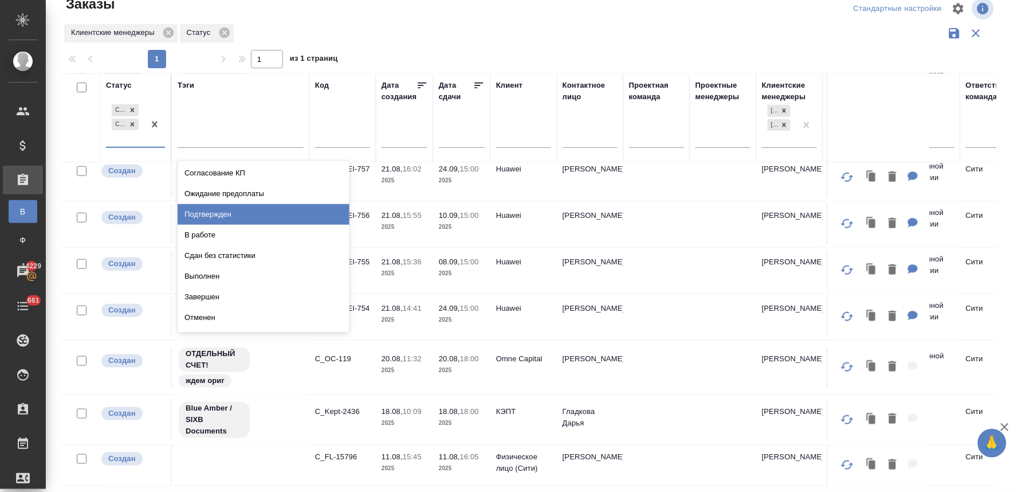
click at [198, 210] on div "Подтвержден" at bounding box center [264, 214] width 172 height 21
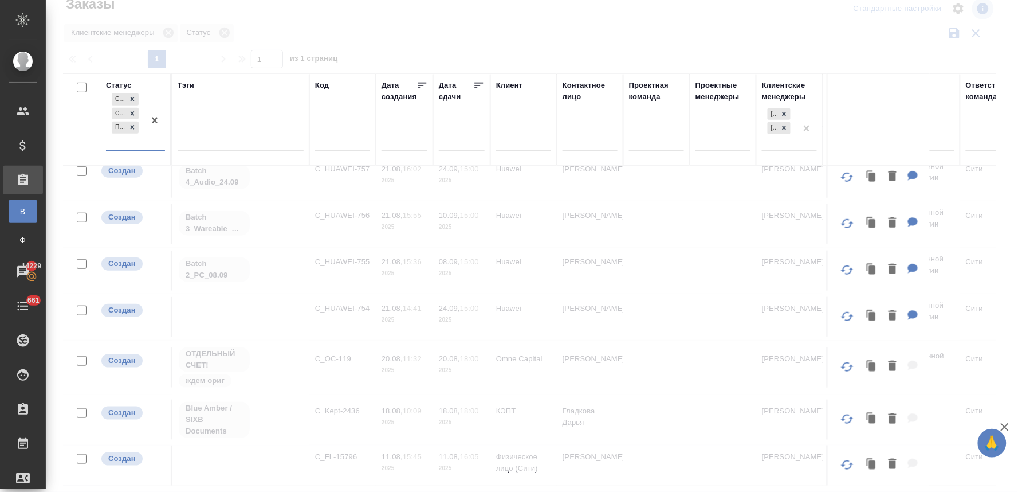
scroll to position [248, 0]
click at [123, 143] on div "Создан Связаться с клиентом Подтвержден" at bounding box center [125, 120] width 38 height 59
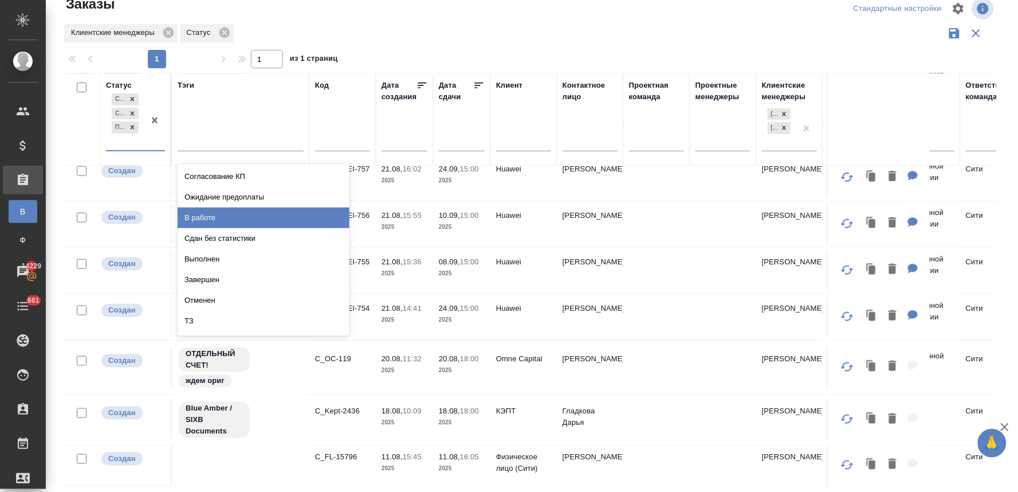
click at [216, 214] on div "В работе" at bounding box center [264, 217] width 172 height 21
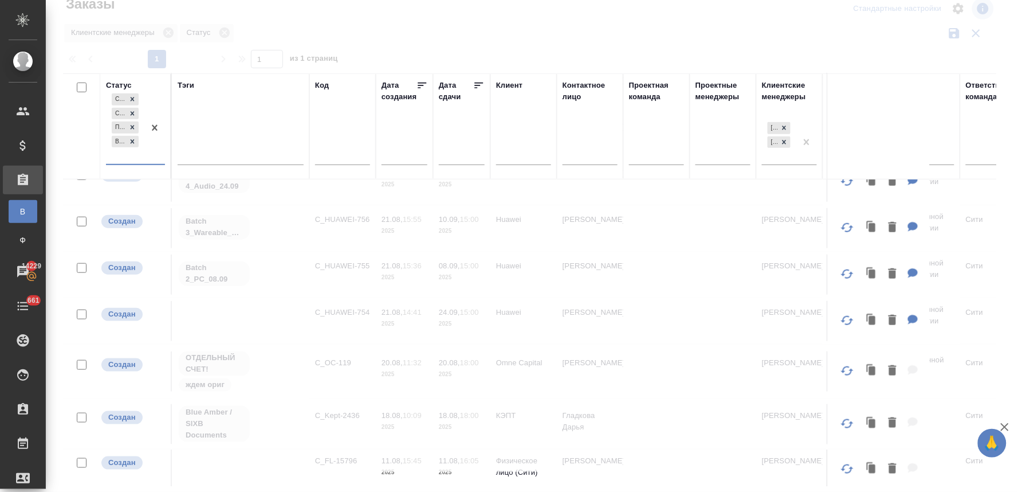
scroll to position [261, 0]
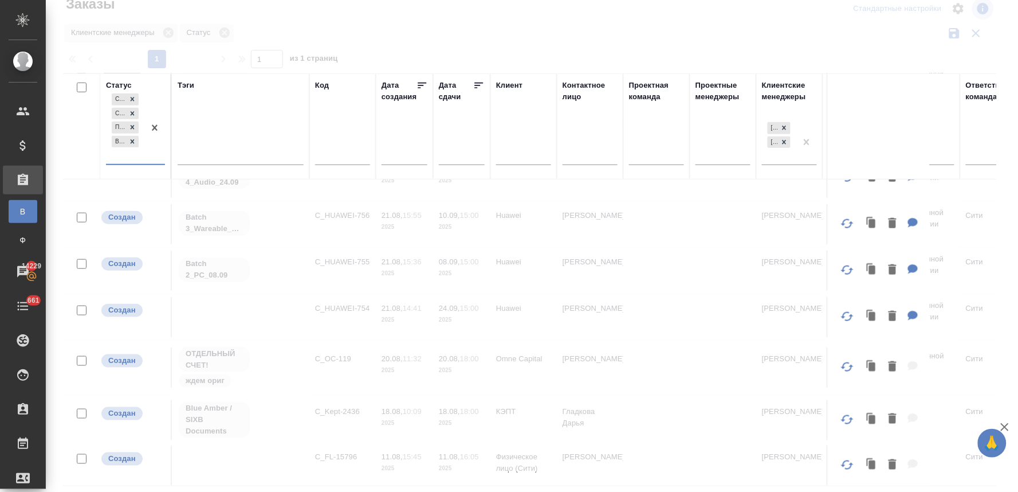
click at [124, 160] on div "Создан Связаться с клиентом Подтвержден В работе" at bounding box center [125, 127] width 38 height 73
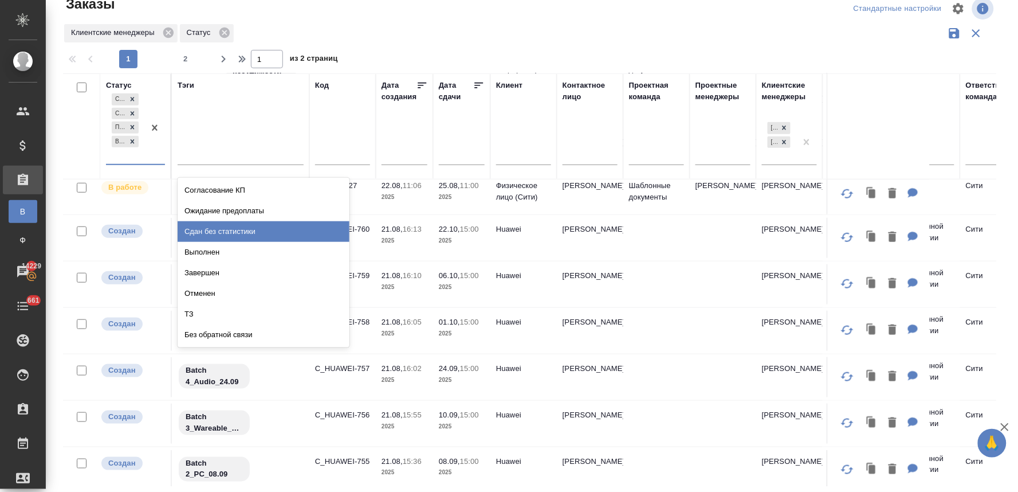
scroll to position [789, 0]
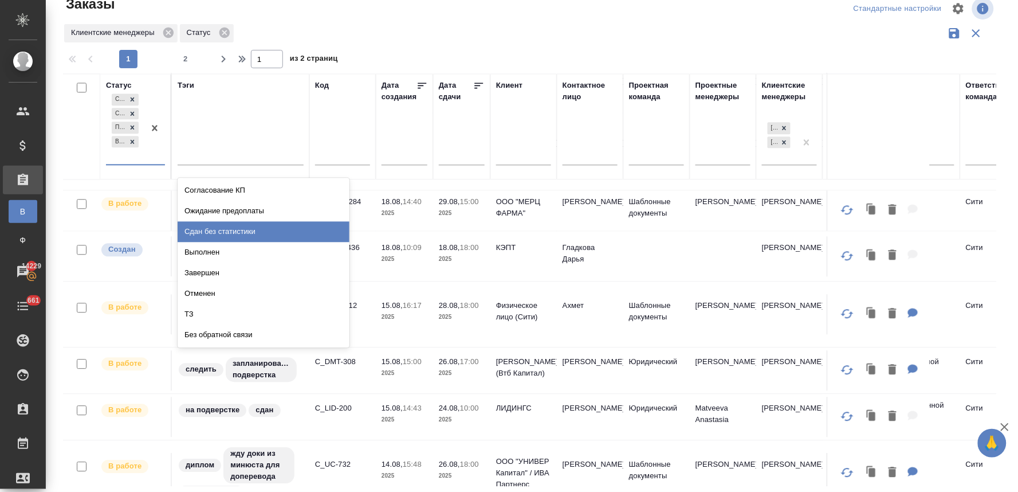
click at [214, 228] on div "Сдан без статистики" at bounding box center [264, 231] width 172 height 21
click at [132, 164] on div "Создан Связаться с клиентом Подтвержден В работе" at bounding box center [125, 127] width 38 height 73
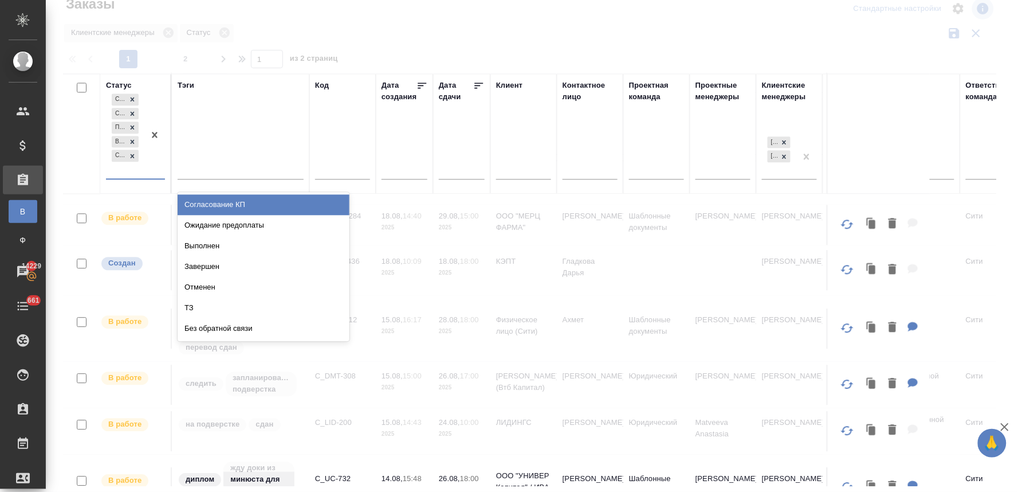
click at [193, 241] on div "Выполнен" at bounding box center [264, 246] width 172 height 21
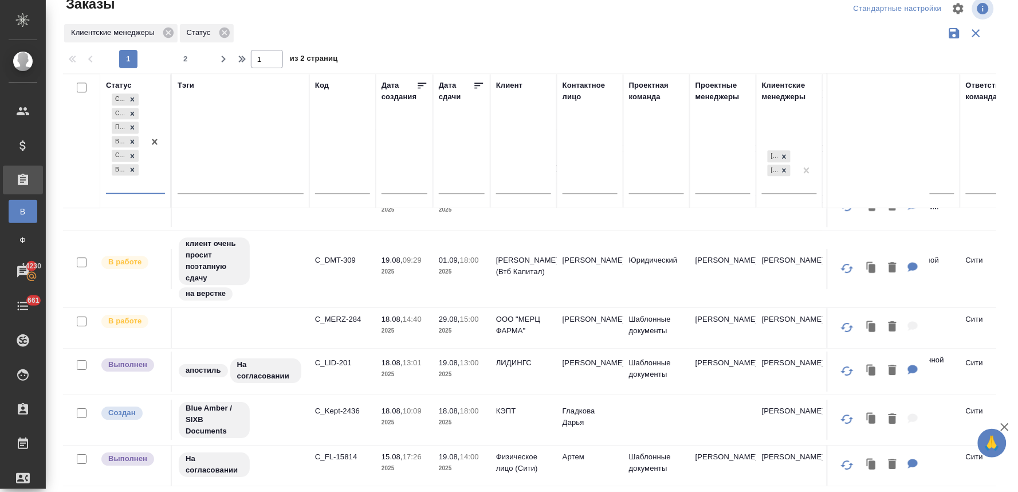
scroll to position [932, 0]
click at [344, 357] on p "C_LID-201" at bounding box center [342, 362] width 55 height 11
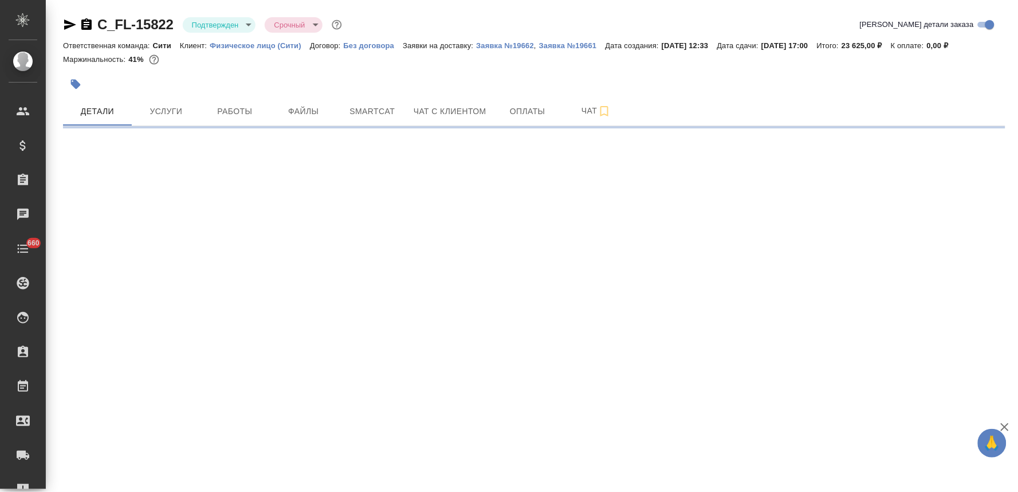
select select "RU"
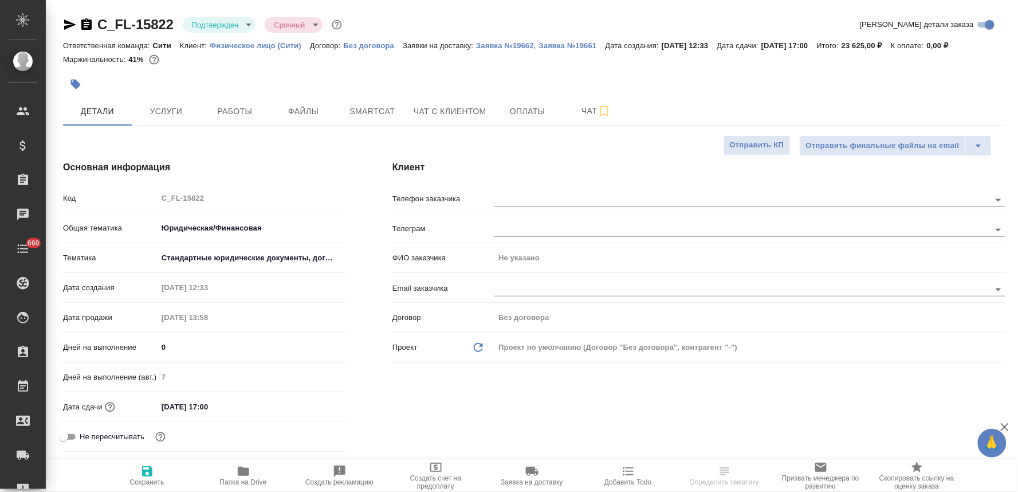
type textarea "x"
click at [168, 100] on button "Услуги" at bounding box center [166, 111] width 69 height 29
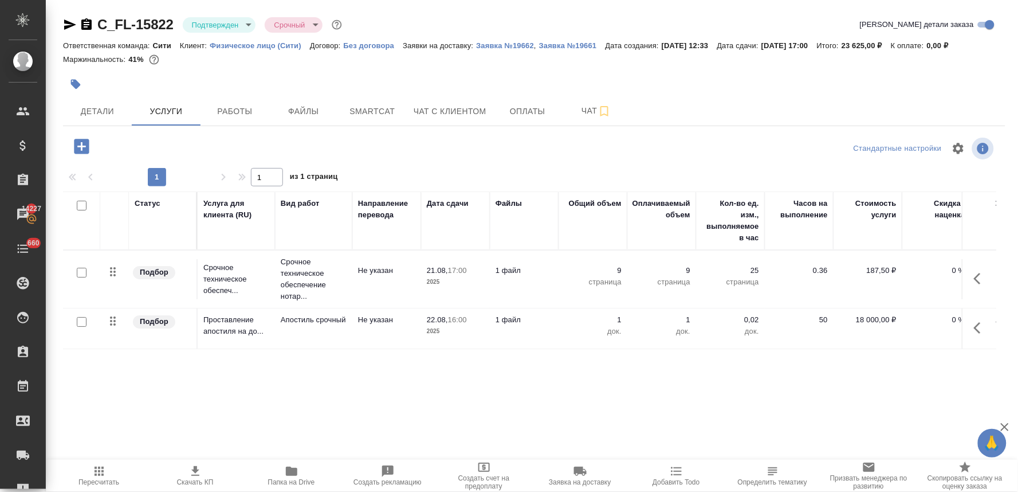
click at [822, 95] on div at bounding box center [534, 84] width 943 height 25
click at [946, 67] on div at bounding box center [534, 68] width 943 height 2
click at [461, 109] on span "Чат с клиентом" at bounding box center [450, 111] width 73 height 14
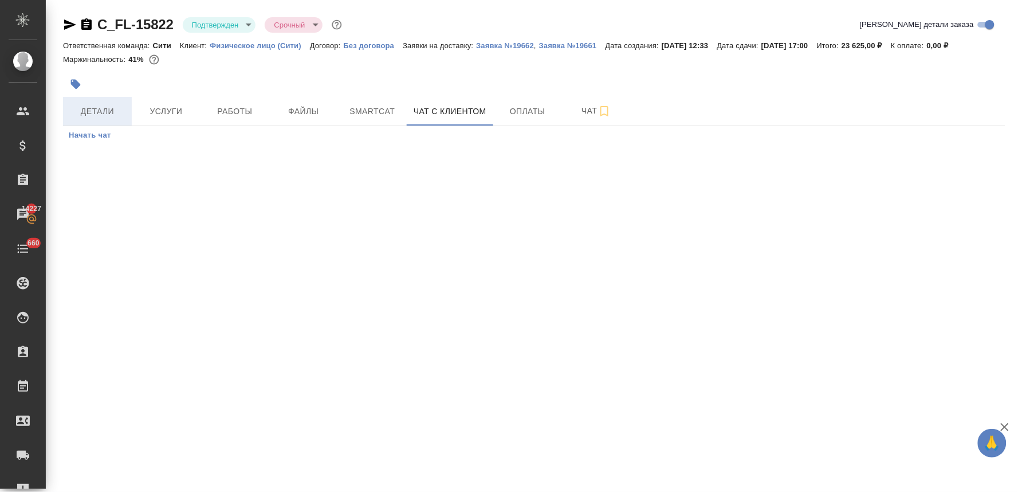
click at [88, 113] on span "Детали" at bounding box center [97, 111] width 55 height 14
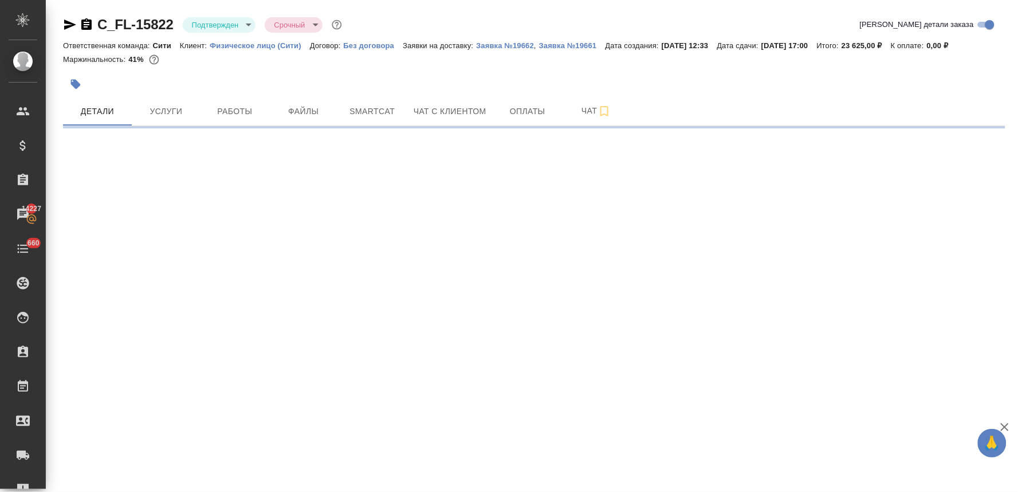
select select "RU"
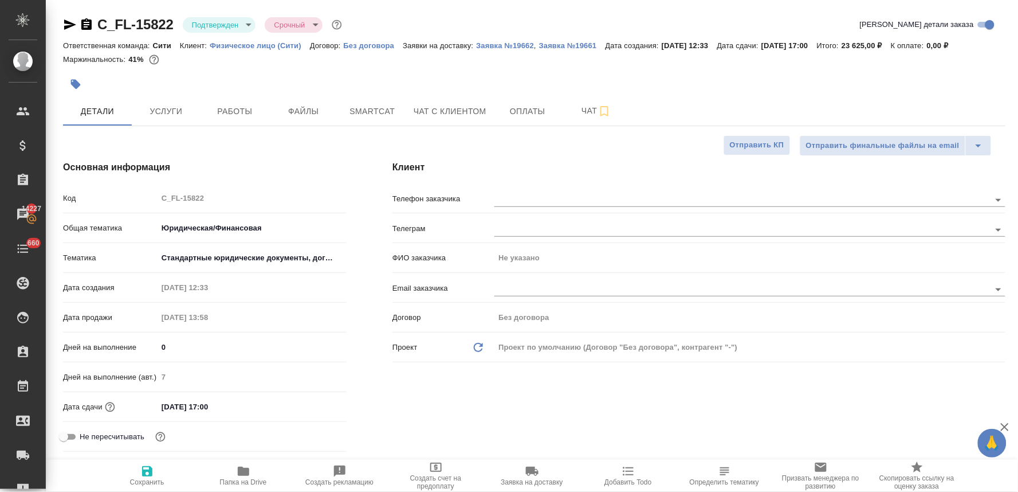
type textarea "x"
click at [542, 196] on input "text" at bounding box center [723, 200] width 457 height 14
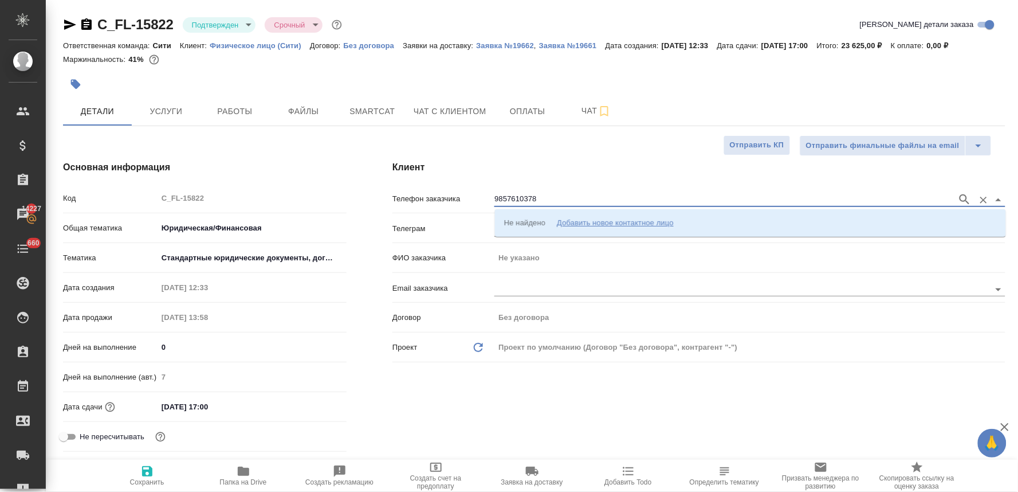
type input "9857610378"
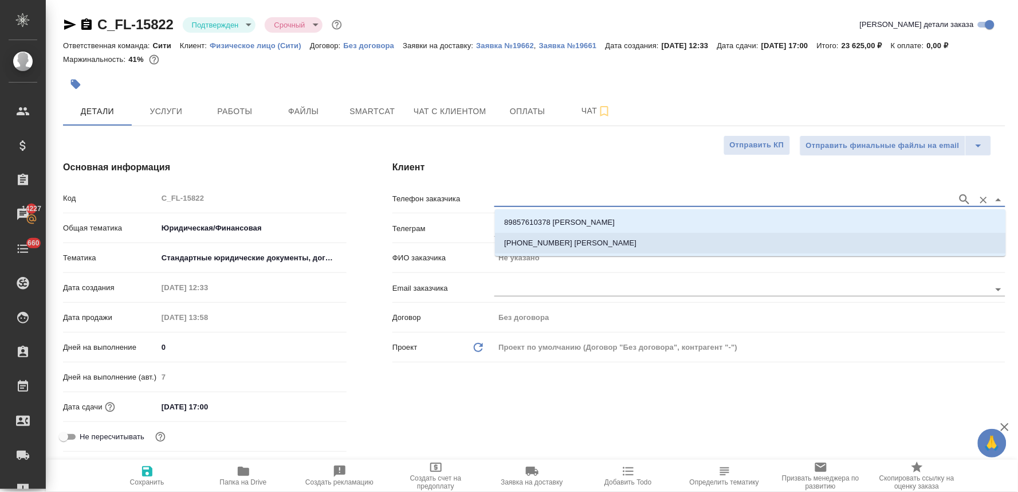
click at [587, 241] on p "+79857610378 Могилевский Антон" at bounding box center [570, 242] width 132 height 11
type input "+79857610378 Могилевский Антон"
type input "Могилевский Антон"
type textarea "x"
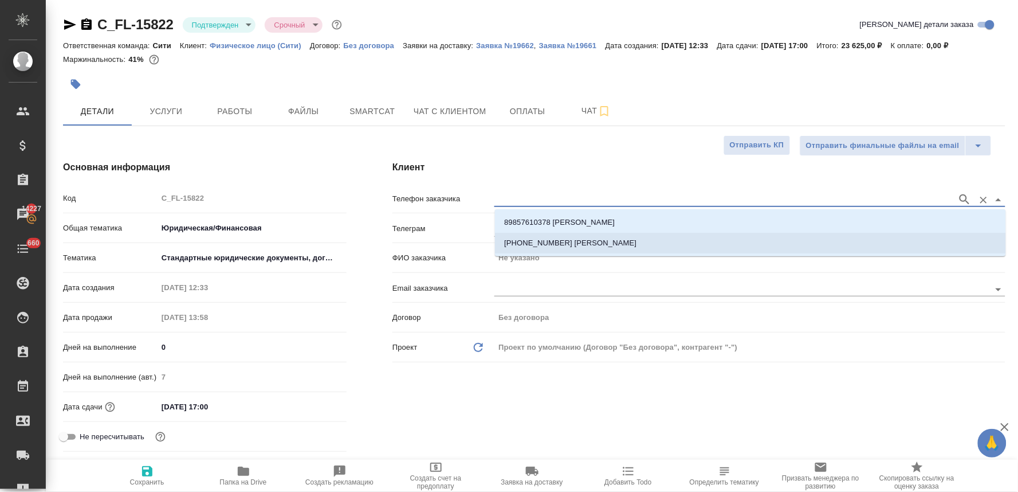
type textarea "x"
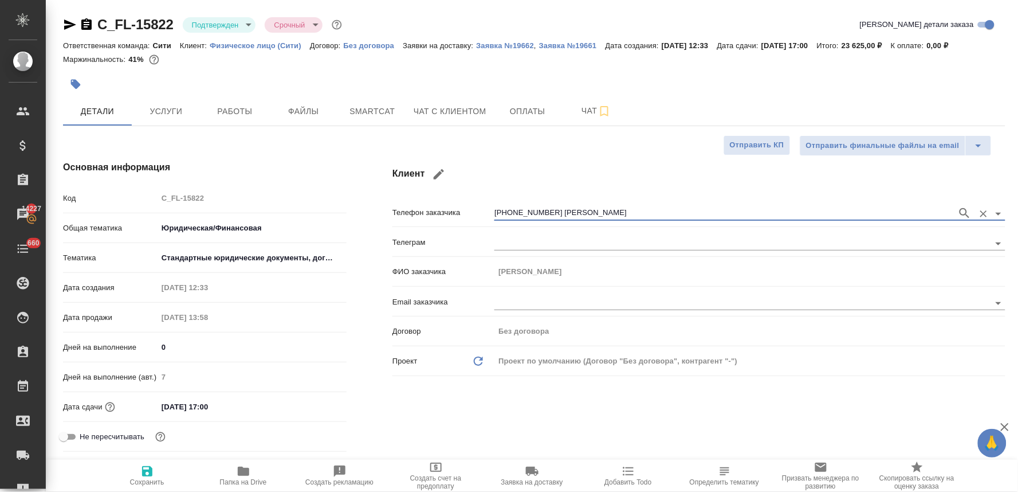
click at [149, 471] on icon "button" at bounding box center [147, 471] width 10 height 10
type textarea "x"
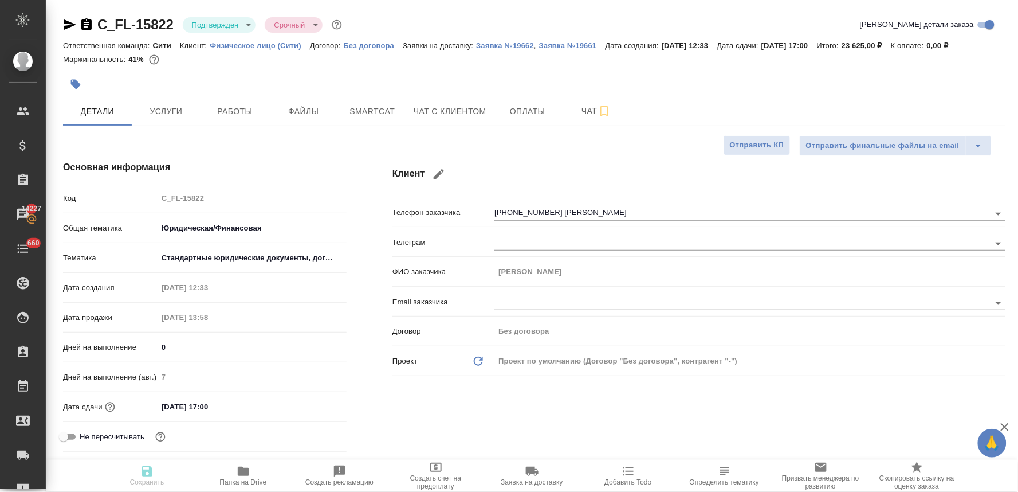
type textarea "x"
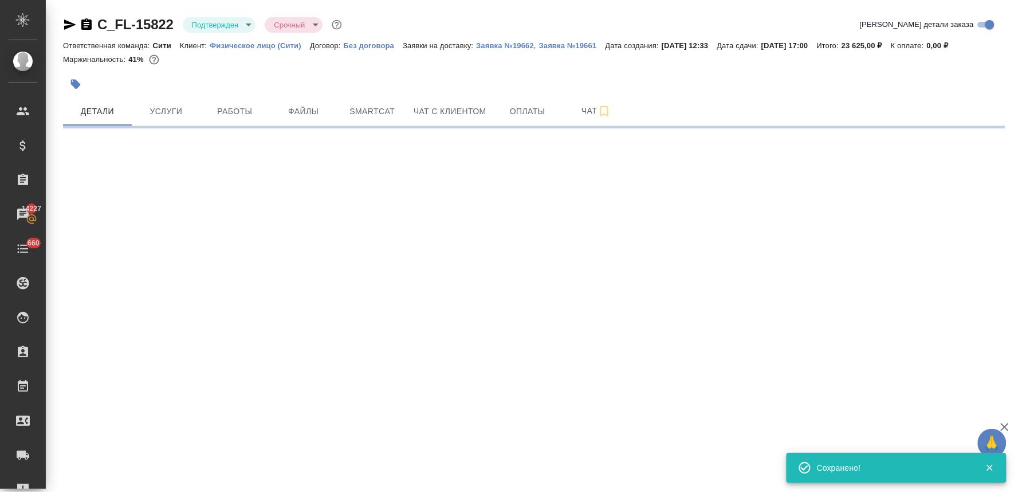
select select "RU"
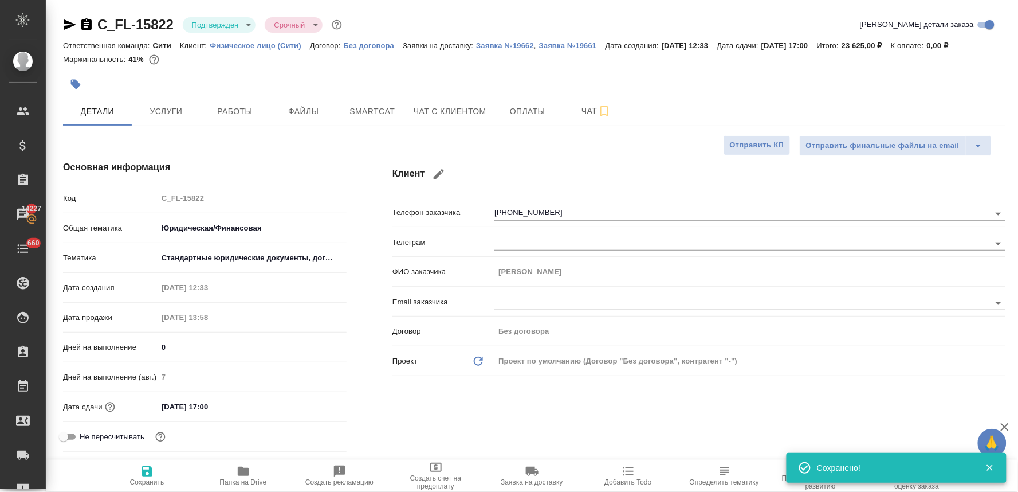
type textarea "x"
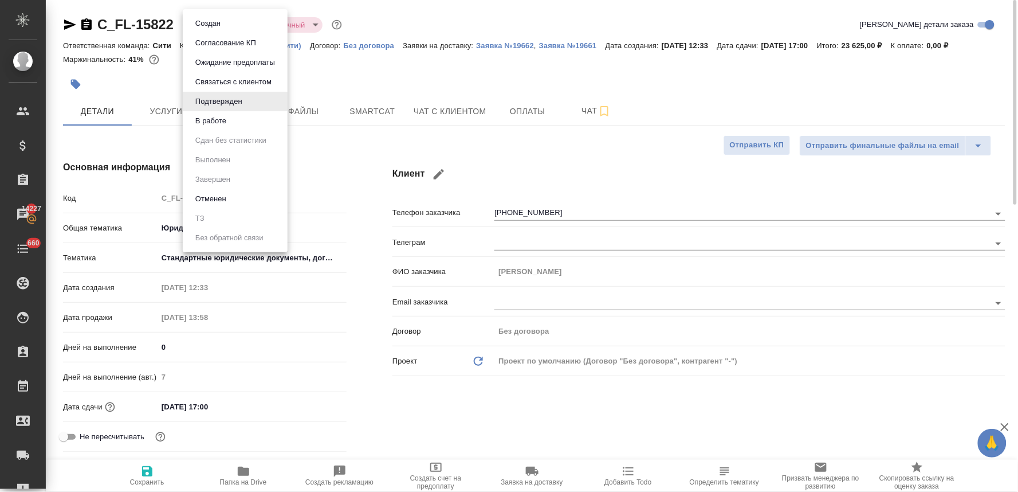
click at [215, 23] on body "🙏 .cls-1 fill:#fff; AWATERA Lyamina Nadezhda Клиенты Спецификации Заказы 14227 …" at bounding box center [509, 246] width 1018 height 492
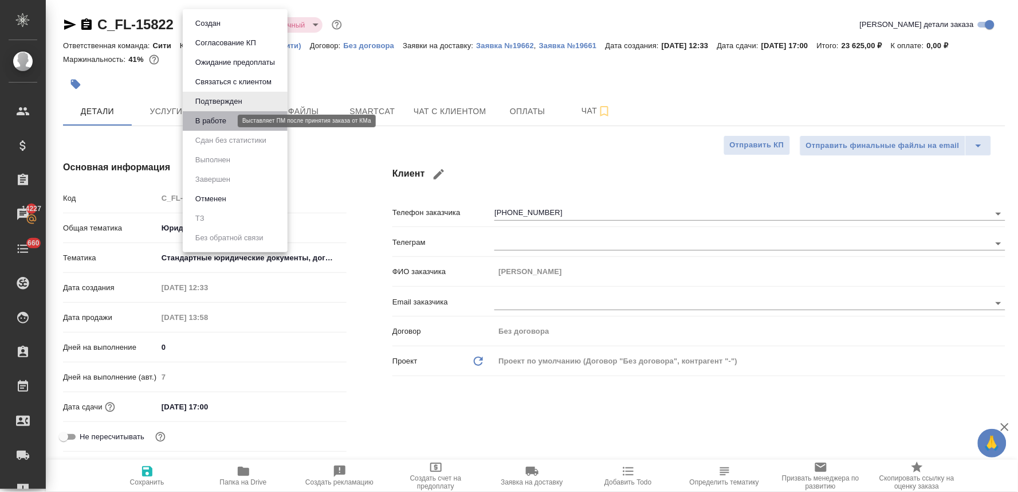
click at [213, 125] on button "В работе" at bounding box center [211, 121] width 38 height 13
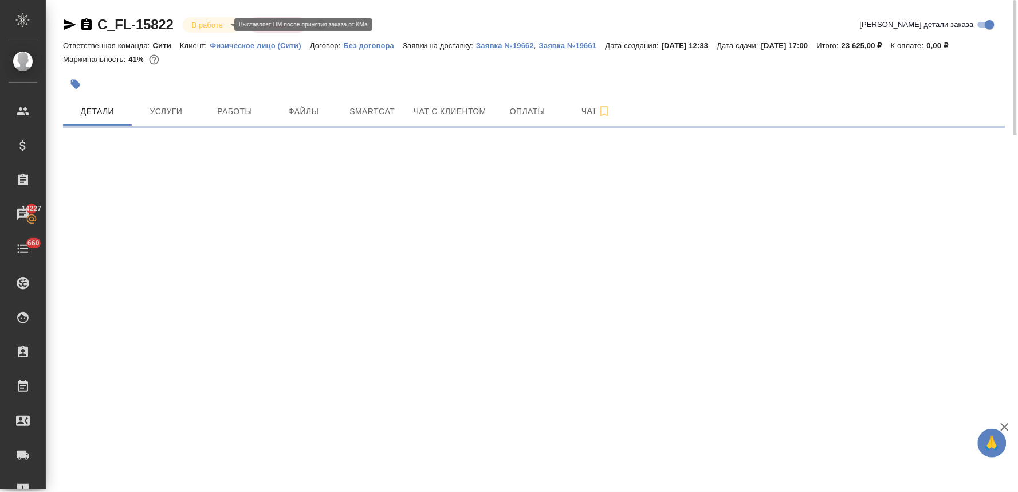
click at [216, 27] on body "🙏 .cls-1 fill:#fff; AWATERA Lyamina Nadezhda Клиенты Спецификации Заказы 14227 …" at bounding box center [509, 246] width 1018 height 492
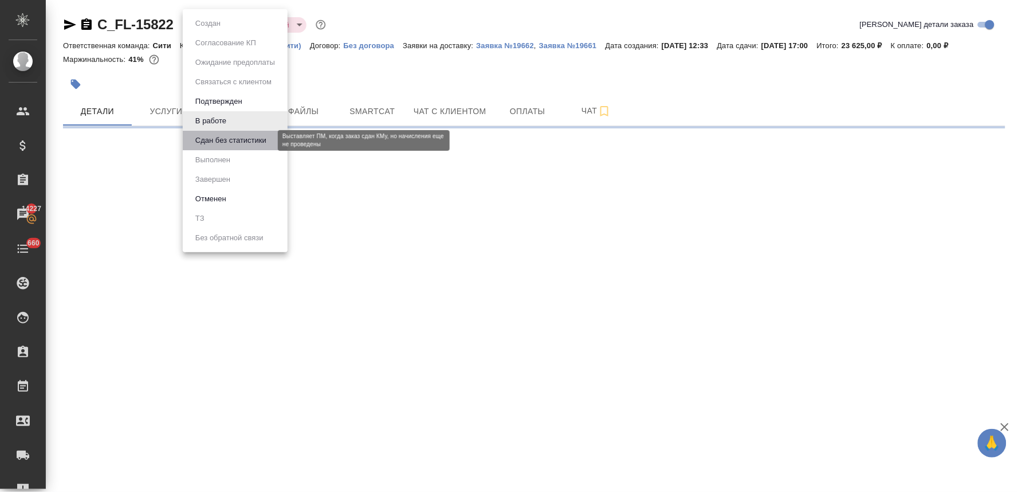
click at [218, 142] on button "Сдан без статистики" at bounding box center [231, 140] width 78 height 13
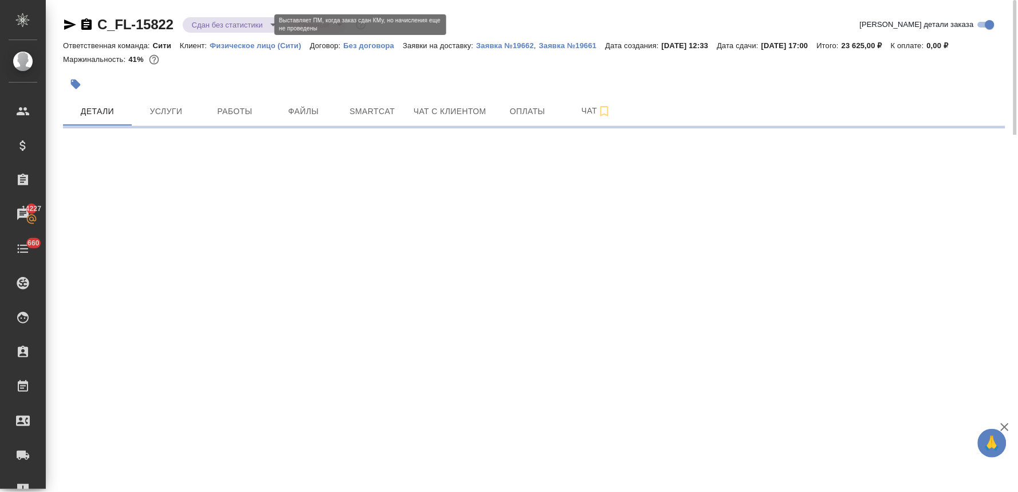
click at [224, 28] on body "🙏 .cls-1 fill:#fff; AWATERA Lyamina Nadezhda Клиенты Спецификации Заказы 14227 …" at bounding box center [509, 246] width 1018 height 492
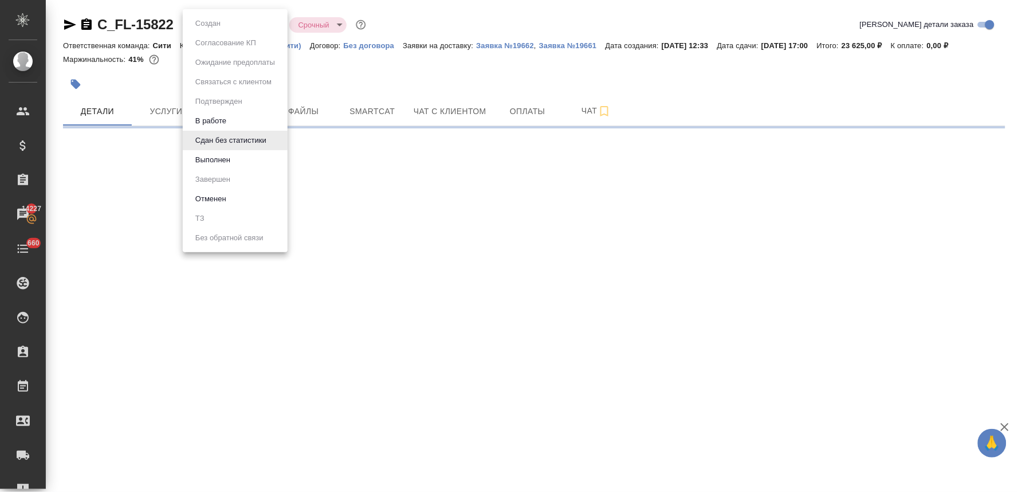
select select "RU"
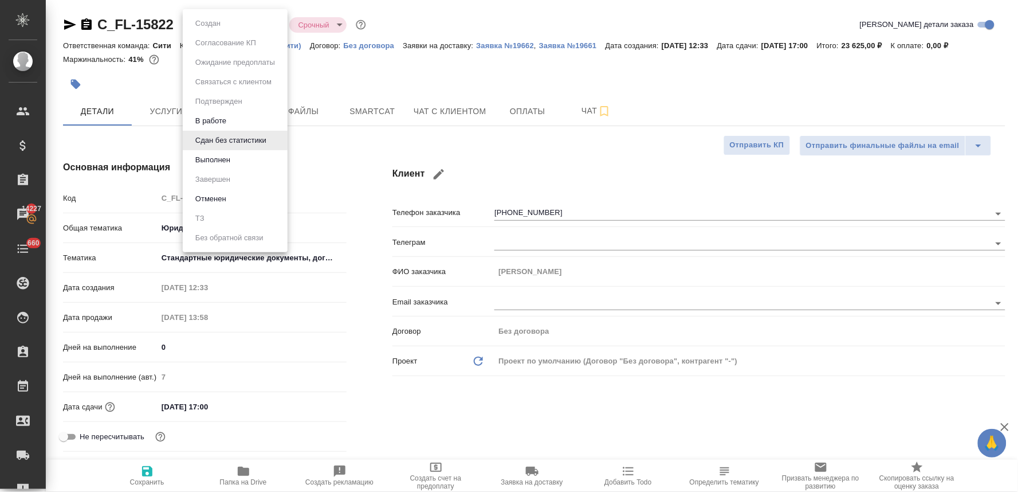
type textarea "x"
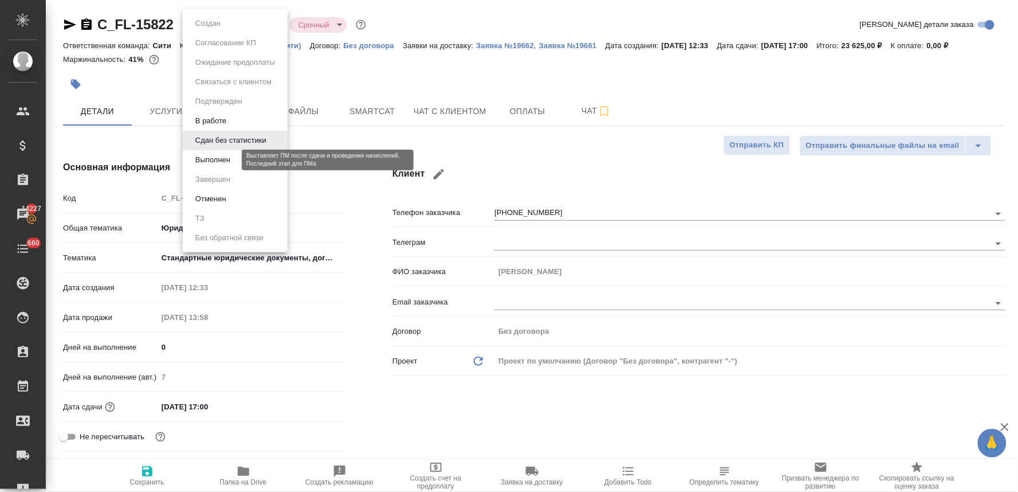
click at [214, 164] on button "Выполнен" at bounding box center [213, 160] width 42 height 13
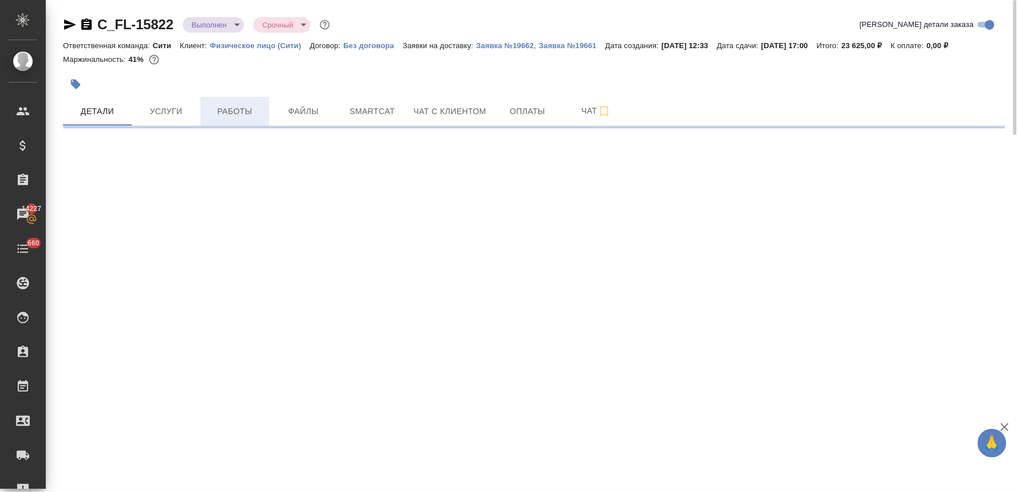
click at [243, 116] on span "Работы" at bounding box center [234, 111] width 55 height 14
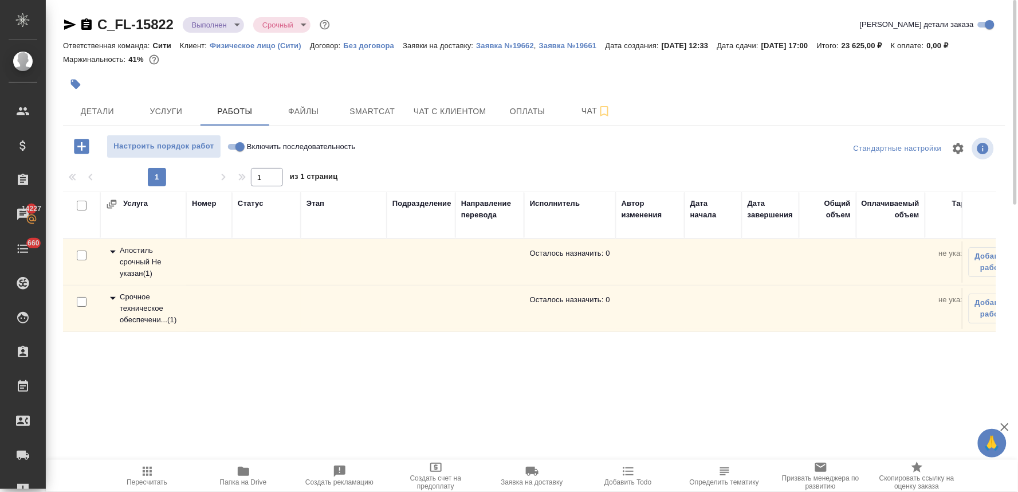
click at [135, 306] on div "Срочное техническое обеспечени... ( 1 )" at bounding box center [143, 308] width 75 height 34
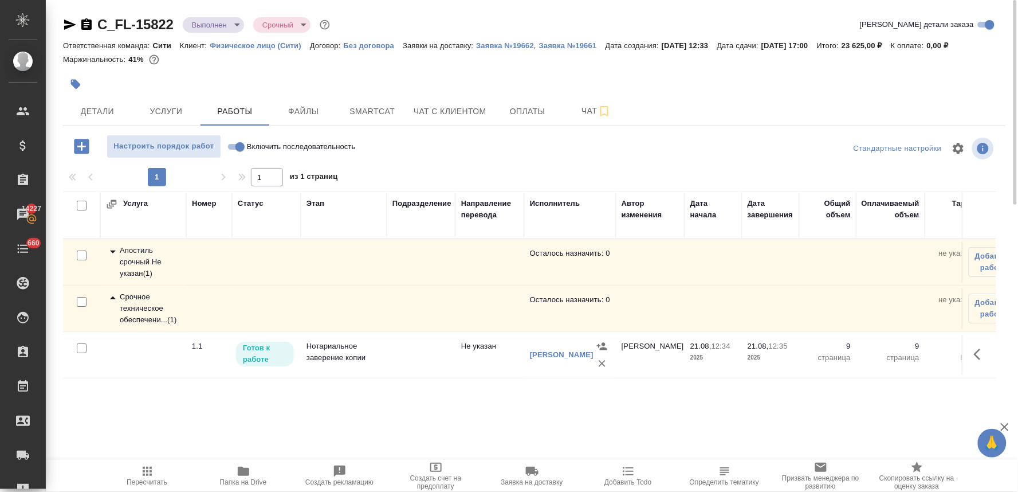
click at [144, 253] on div "Апостиль срочный Не указан ( 1 )" at bounding box center [143, 262] width 75 height 34
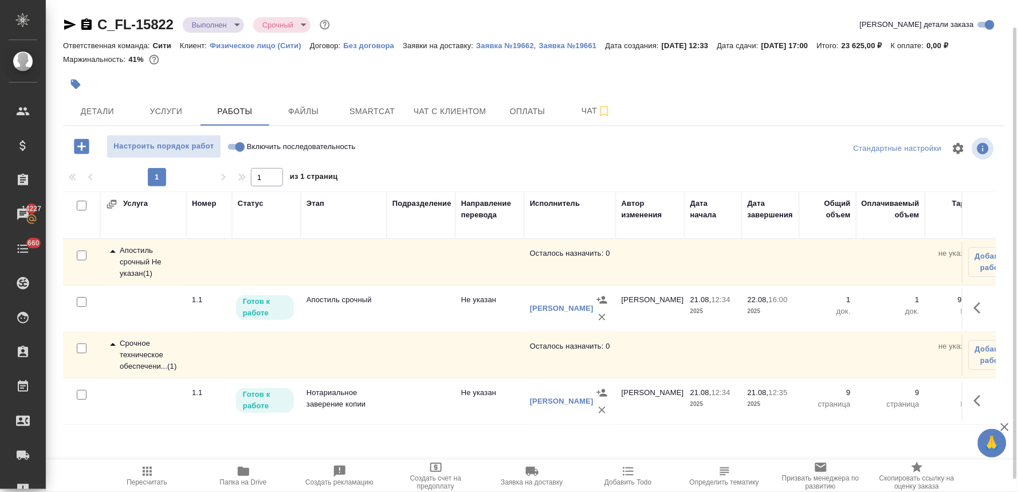
scroll to position [8, 0]
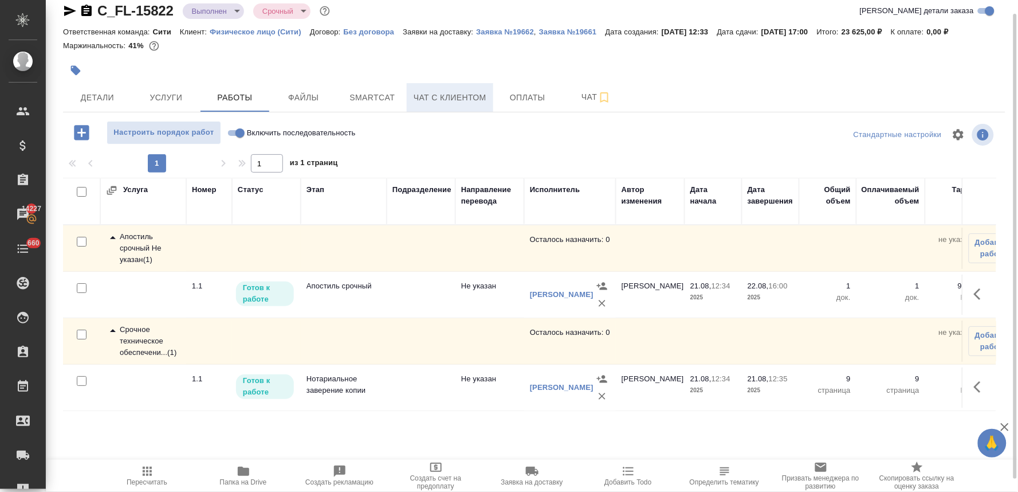
click at [448, 101] on span "Чат с клиентом" at bounding box center [450, 98] width 73 height 14
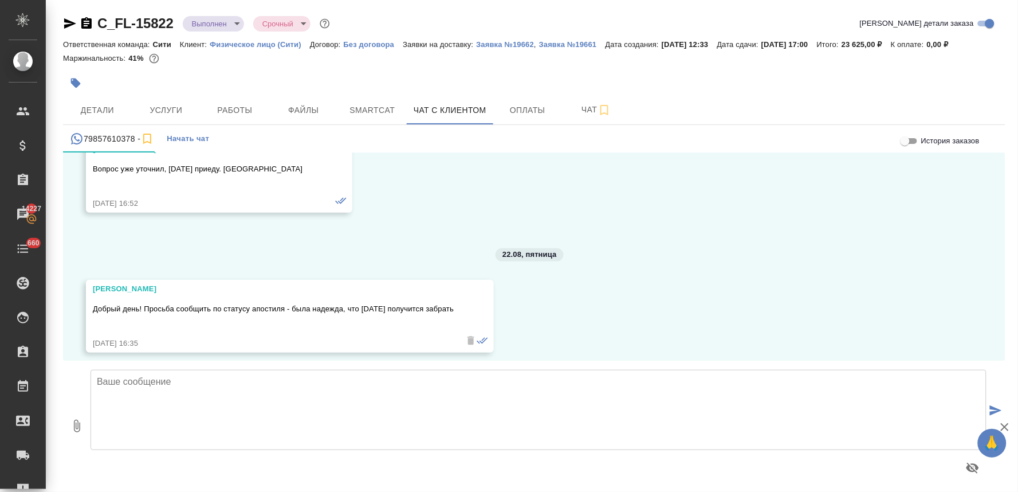
scroll to position [3922, 0]
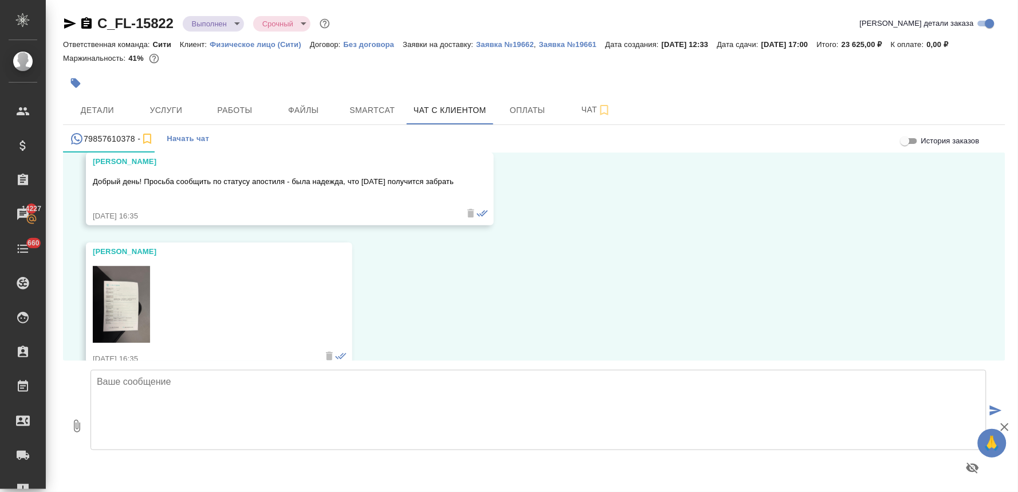
click at [950, 105] on div "Детали Услуги Работы Файлы Smartcat Чат с клиентом Оплаты Чат" at bounding box center [534, 110] width 943 height 29
click at [82, 81] on button "button" at bounding box center [75, 82] width 25 height 25
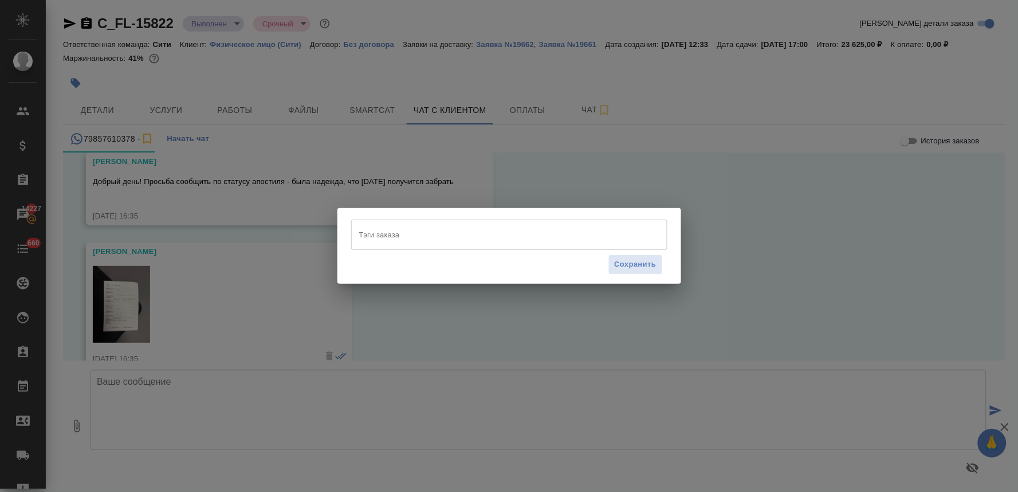
click at [405, 229] on input "Тэги заказа" at bounding box center [498, 234] width 284 height 19
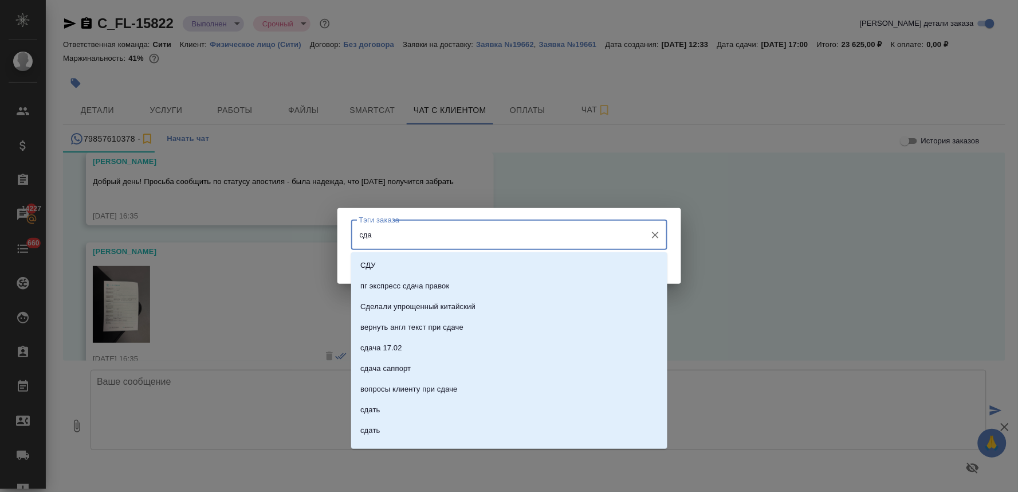
type input "сдан"
click at [414, 329] on li "сдан" at bounding box center [509, 327] width 316 height 21
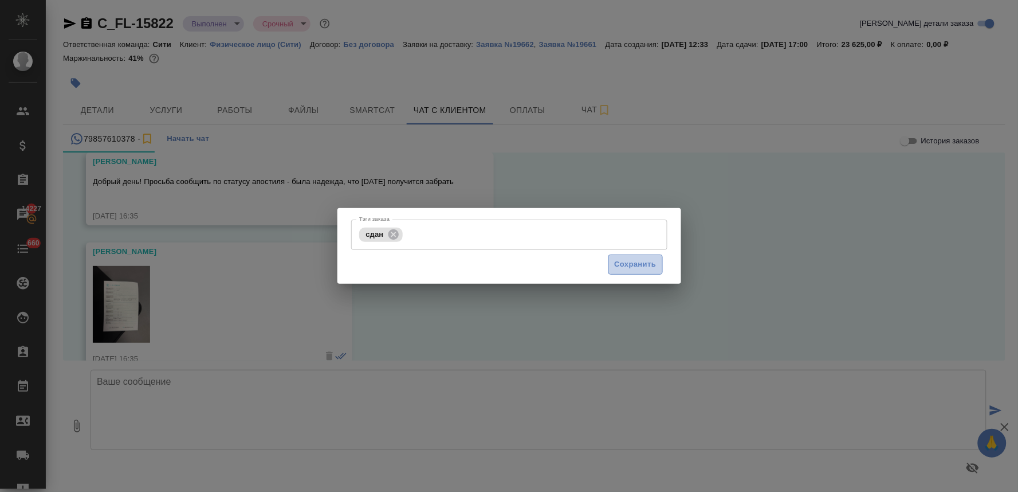
click at [638, 261] on span "Сохранить" at bounding box center [636, 264] width 42 height 13
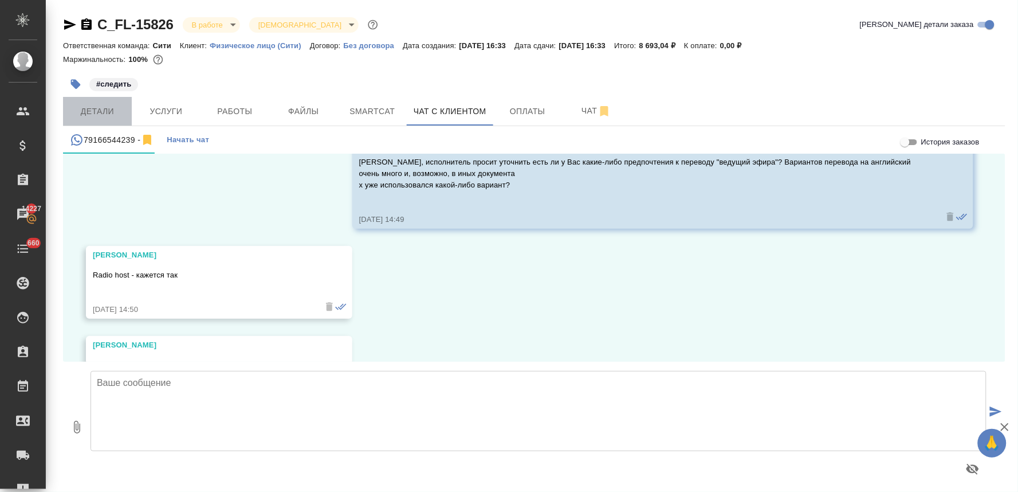
click at [79, 119] on button "Детали" at bounding box center [97, 111] width 69 height 29
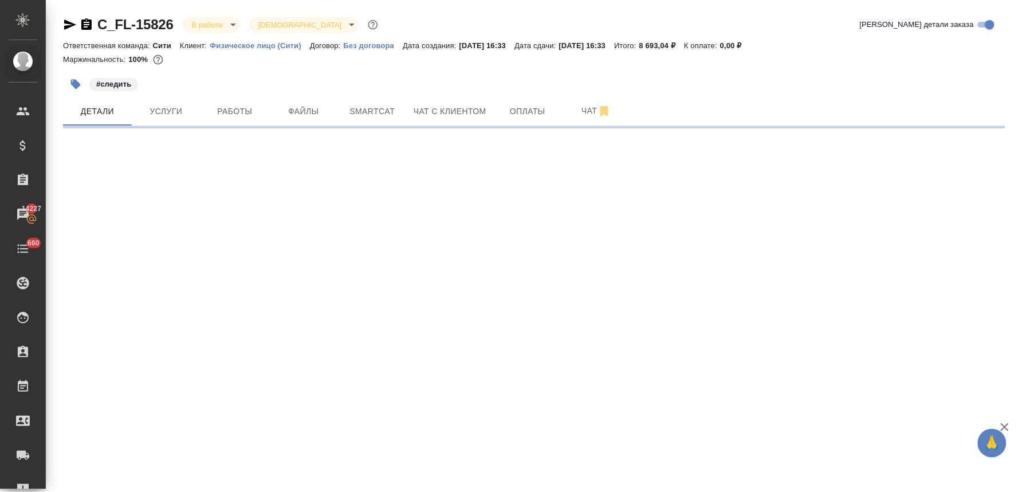
select select "RU"
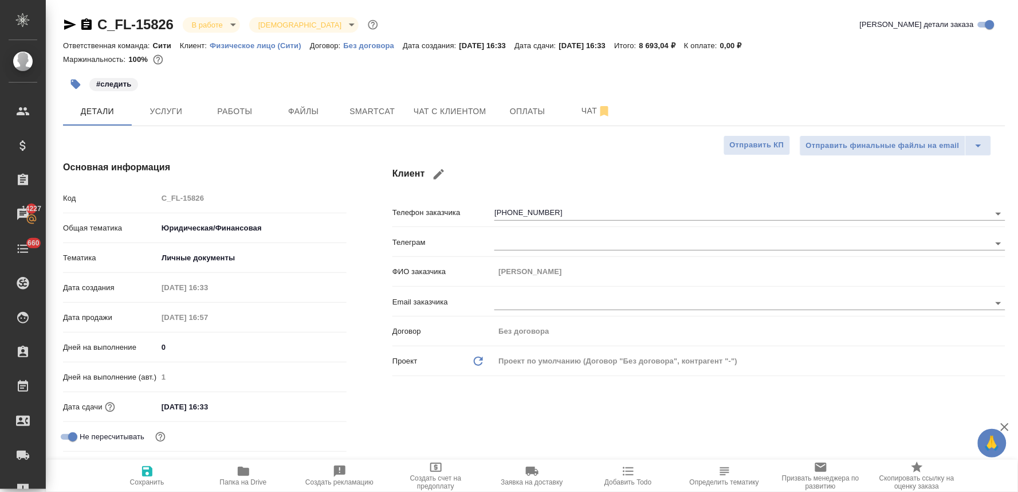
type textarea "x"
click at [633, 483] on span "Добавить Todo" at bounding box center [628, 482] width 47 height 8
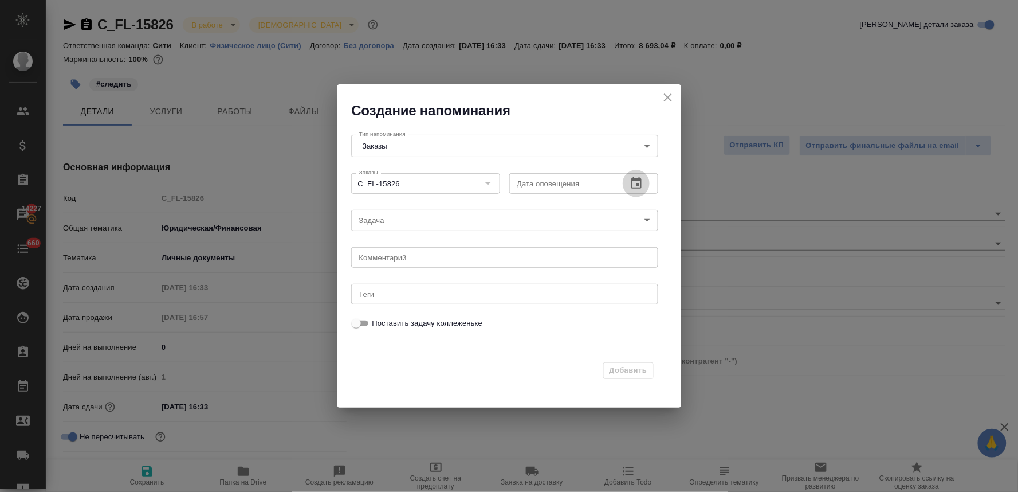
click at [629, 185] on button "button" at bounding box center [637, 184] width 28 height 28
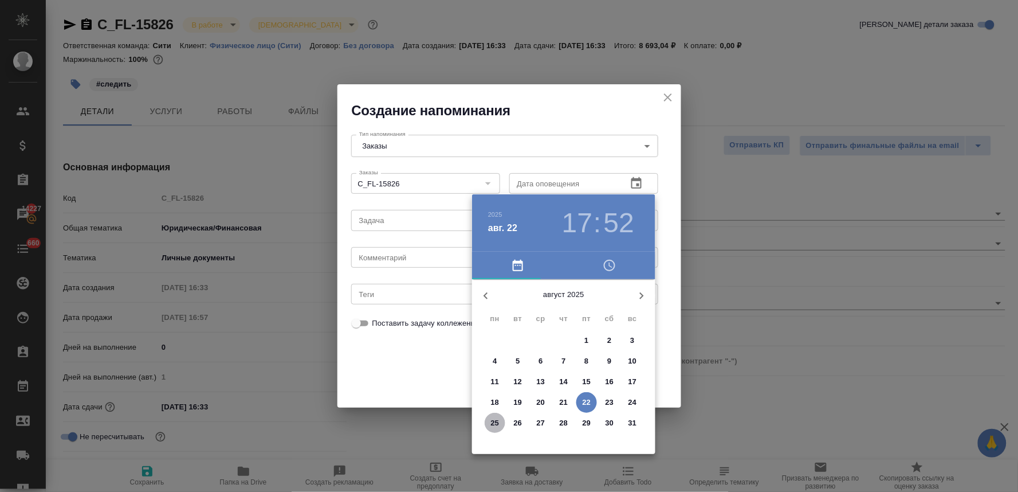
click at [495, 422] on p "25" at bounding box center [495, 422] width 9 height 11
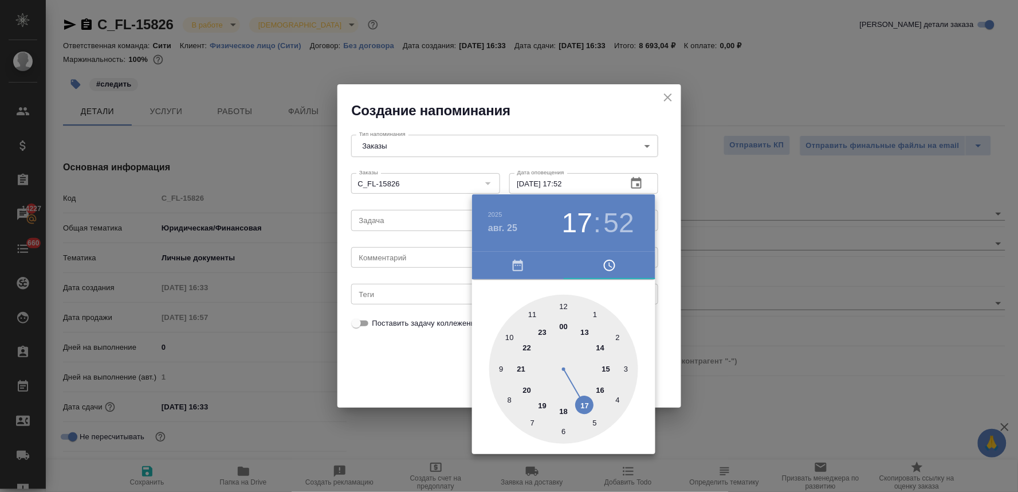
click at [507, 335] on div at bounding box center [563, 369] width 149 height 149
click at [562, 306] on div at bounding box center [563, 369] width 149 height 149
type input "[DATE] 10:00"
click at [414, 366] on div at bounding box center [509, 246] width 1018 height 492
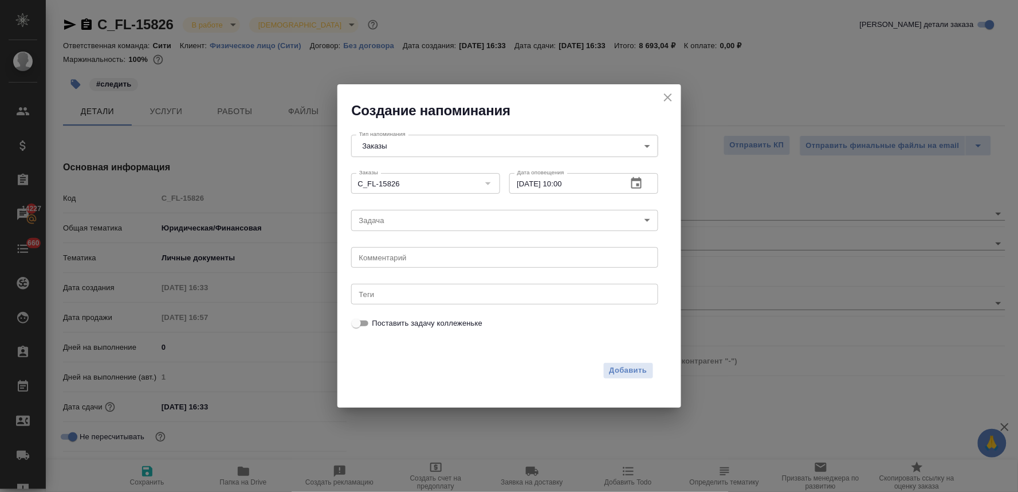
click at [420, 228] on body "🙏 .cls-1 fill:#fff; AWATERA [PERSON_NAME] Спецификации Заказы 14227 Чаты 660 To…" at bounding box center [509, 246] width 1018 height 492
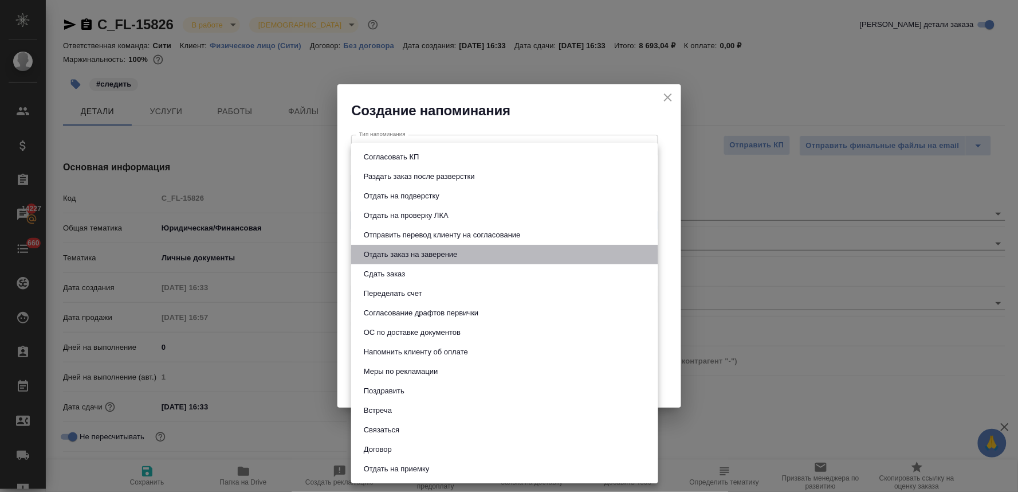
click at [421, 253] on button "Отдать заказ на заверение" at bounding box center [410, 254] width 101 height 13
type input "Отдать заказ на заверение"
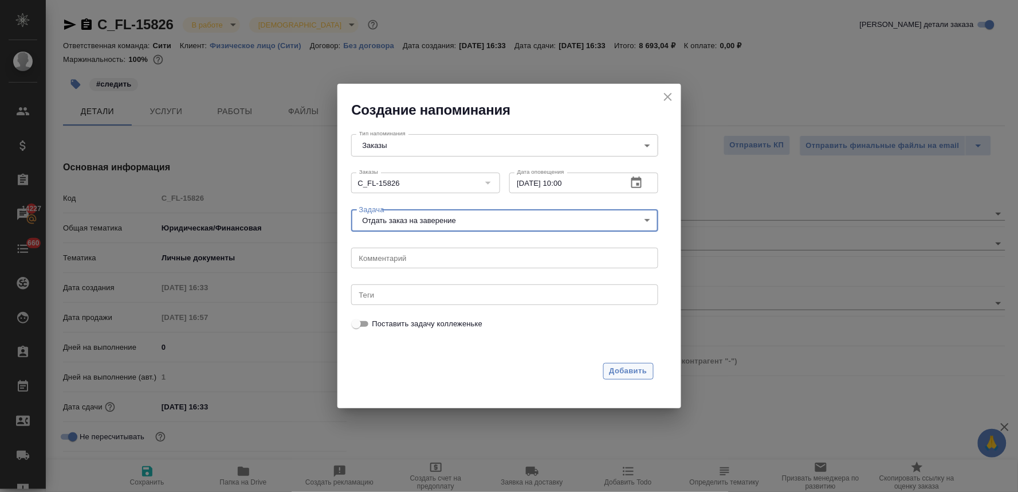
click at [629, 370] on span "Добавить" at bounding box center [629, 370] width 38 height 13
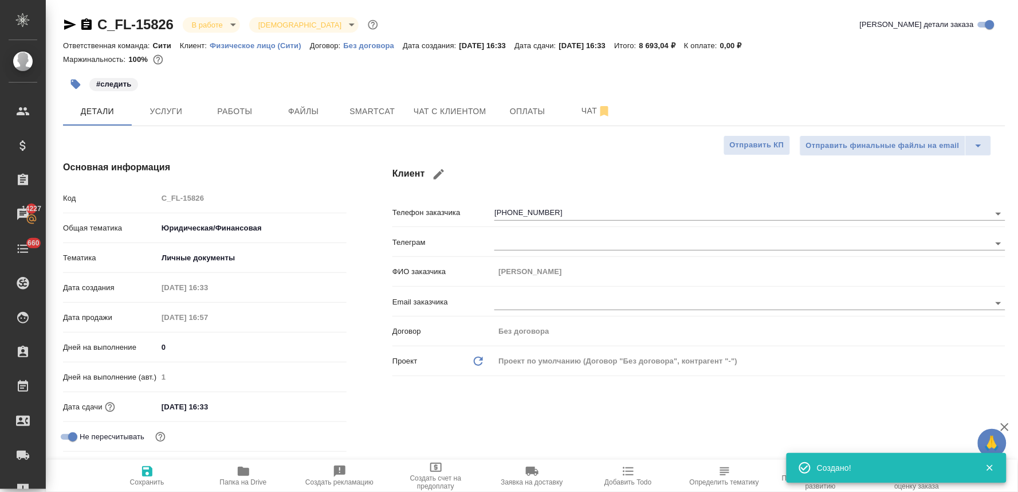
type textarea "x"
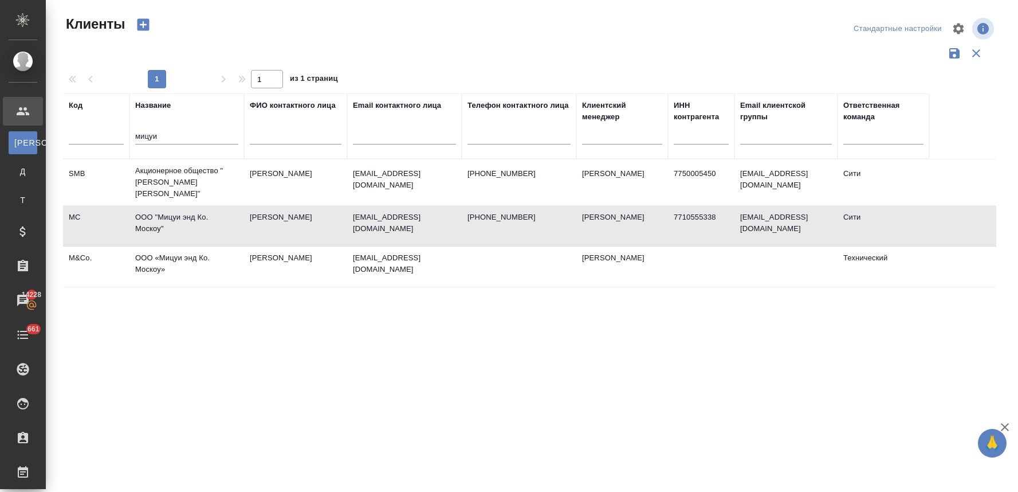
select select "RU"
drag, startPoint x: 142, startPoint y: 138, endPoint x: 110, endPoint y: 138, distance: 32.1
click at [111, 138] on tr "Код Название мицуи ФИО контактного лица Email контактного лица Телефон контактн…" at bounding box center [496, 125] width 867 height 65
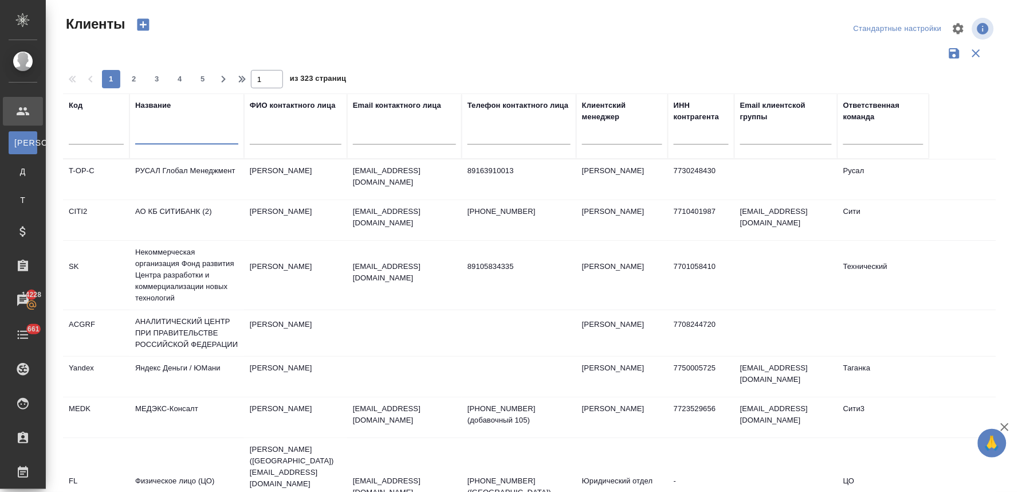
click at [421, 140] on input "text" at bounding box center [404, 137] width 103 height 14
paste input "[EMAIL_ADDRESS][DOMAIN_NAME]"
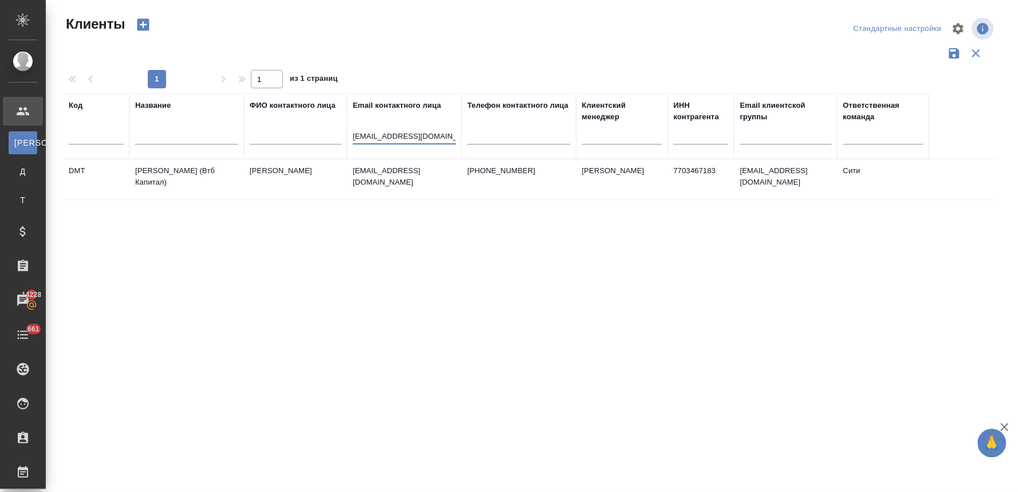
type input "[EMAIL_ADDRESS][DOMAIN_NAME]"
click at [166, 174] on td "[PERSON_NAME] (Втб Капитал)" at bounding box center [187, 179] width 115 height 40
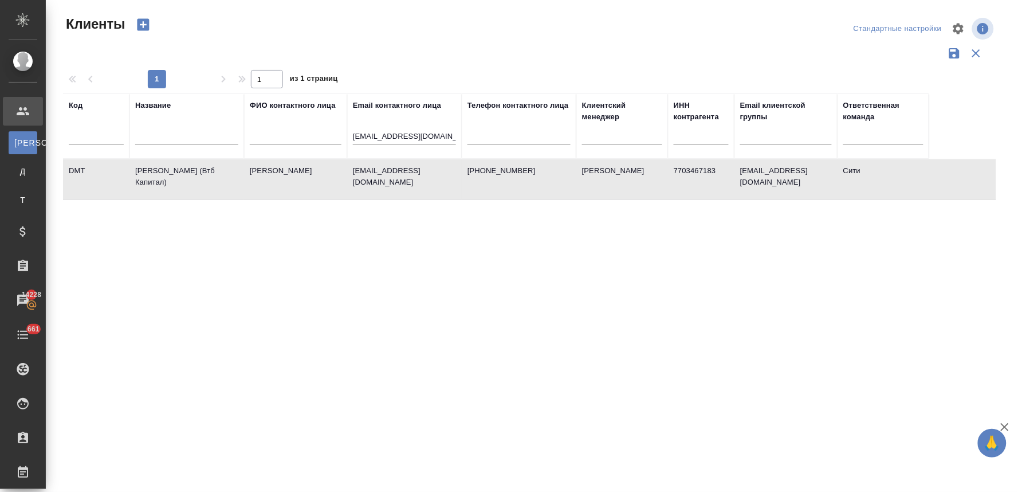
click at [166, 174] on td "[PERSON_NAME] (Втб Капитал)" at bounding box center [187, 179] width 115 height 40
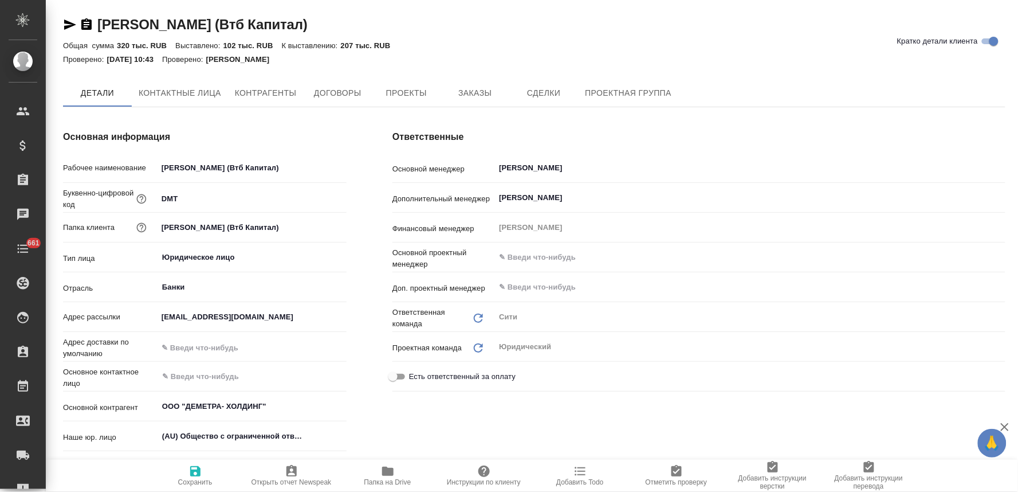
type textarea "x"
click at [487, 92] on span "Заказы" at bounding box center [475, 94] width 55 height 14
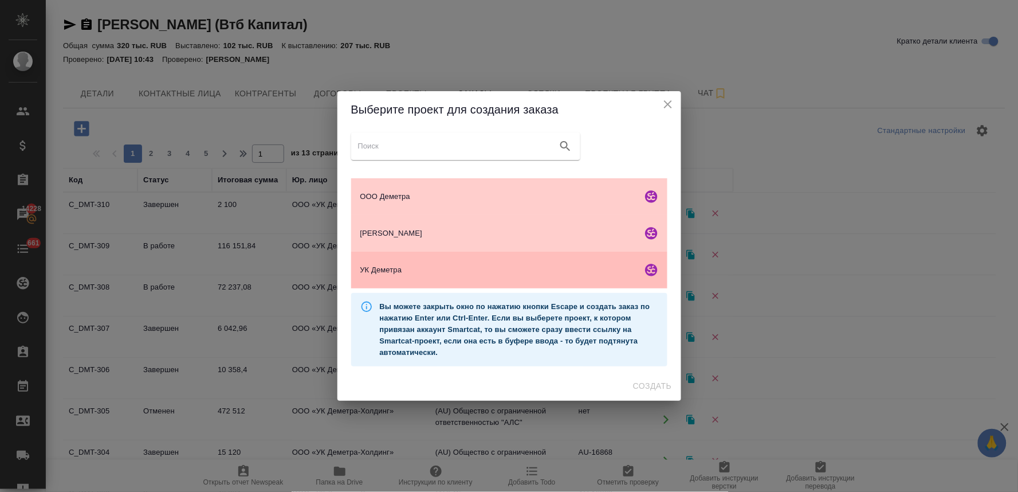
click at [416, 275] on span "УК Деметра" at bounding box center [498, 269] width 277 height 11
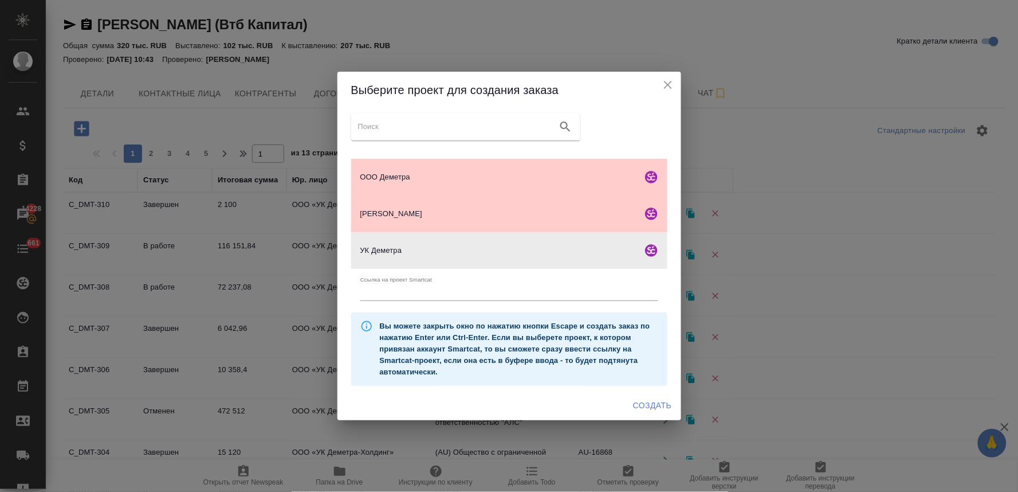
click at [663, 405] on span "Создать" at bounding box center [652, 405] width 38 height 14
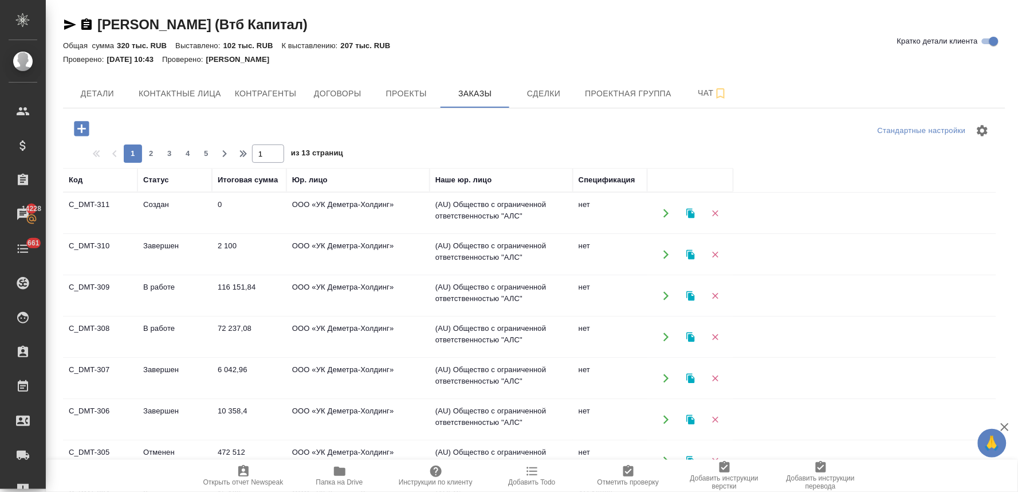
click at [330, 480] on span "Папка на Drive" at bounding box center [339, 482] width 47 height 8
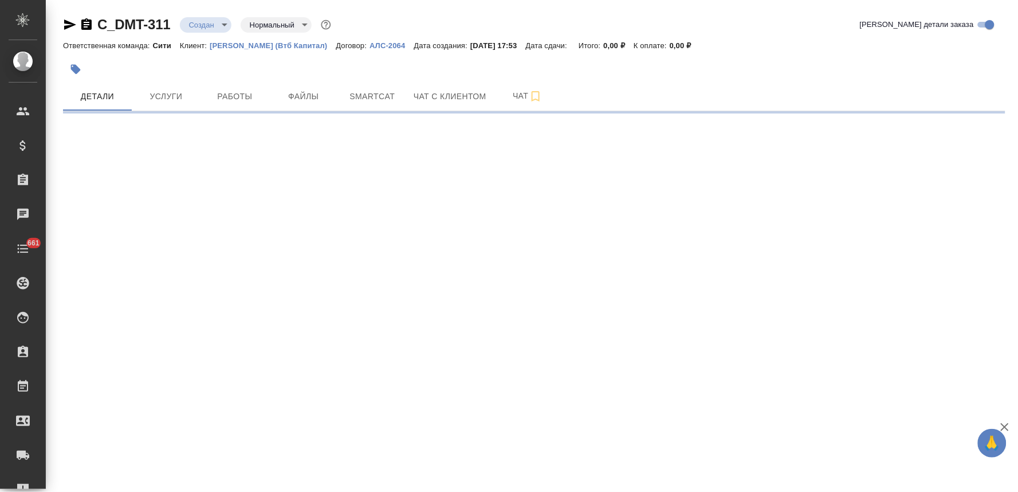
select select "RU"
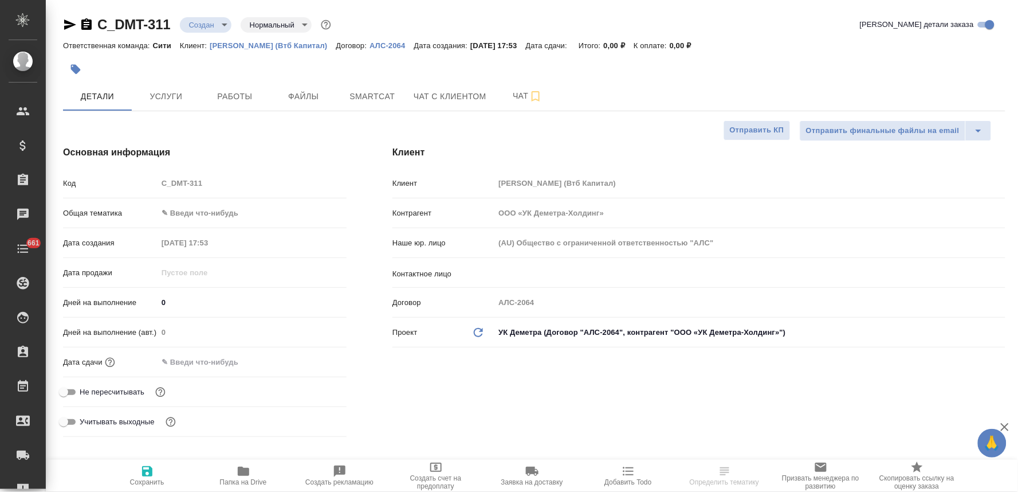
type textarea "x"
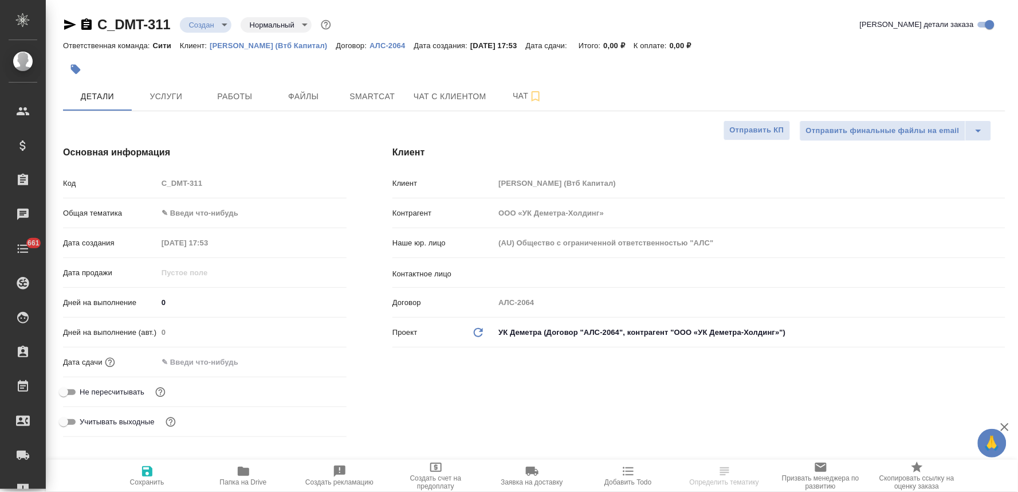
type textarea "x"
click at [111, 388] on span "Не пересчитывать" at bounding box center [112, 391] width 65 height 11
click at [84, 388] on input "Не пересчитывать" at bounding box center [63, 392] width 41 height 14
checkbox input "true"
type textarea "x"
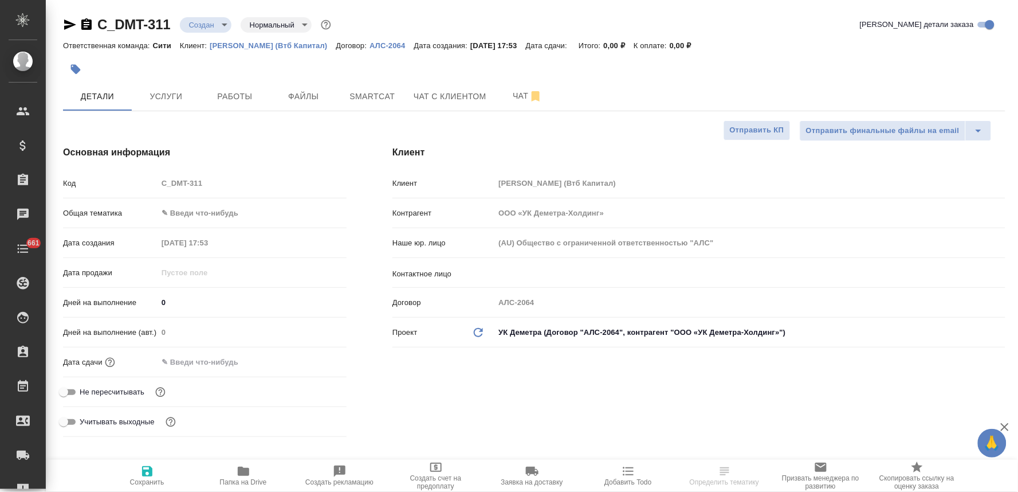
type textarea "x"
click at [138, 477] on span "Сохранить" at bounding box center [147, 475] width 83 height 22
type textarea "x"
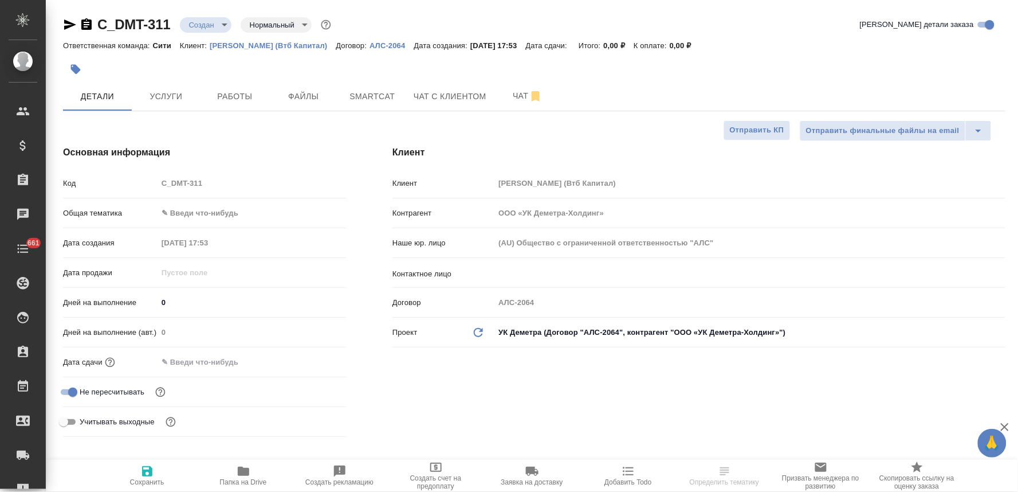
type textarea "x"
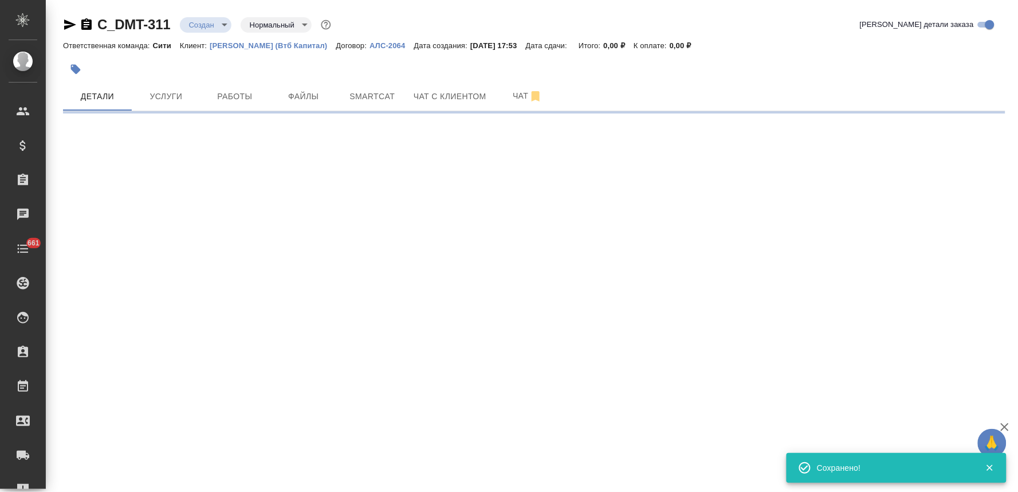
select select "RU"
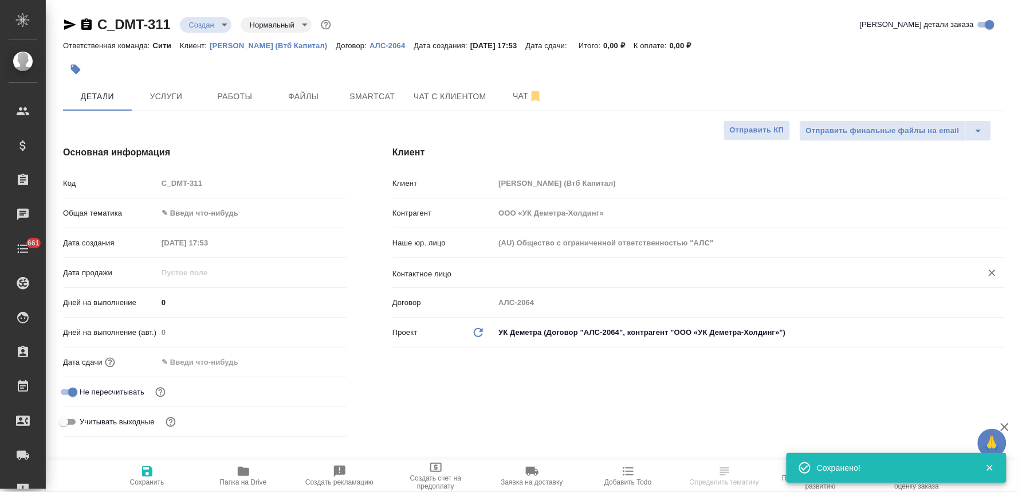
type textarea "x"
click at [569, 272] on input "text" at bounding box center [731, 273] width 466 height 14
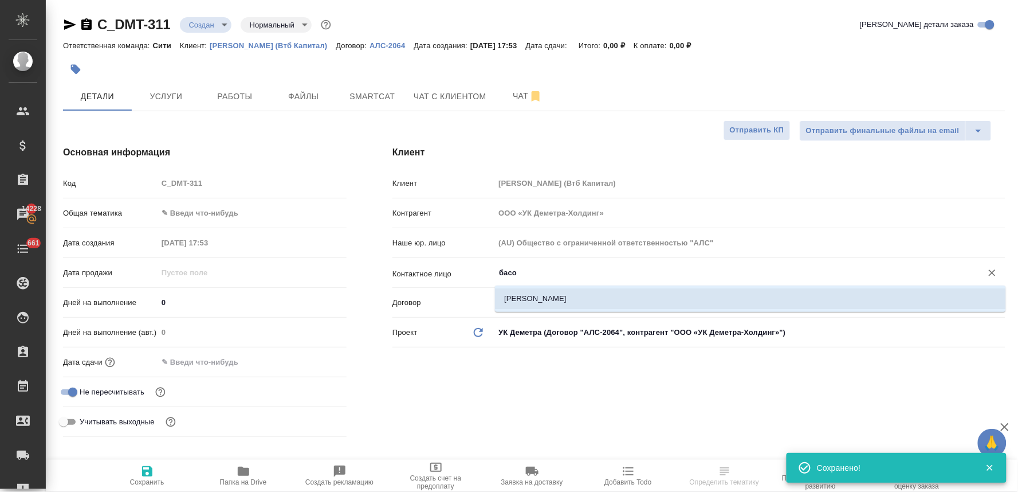
click at [583, 295] on li "[PERSON_NAME]" at bounding box center [750, 298] width 511 height 21
type input "[PERSON_NAME]"
type textarea "x"
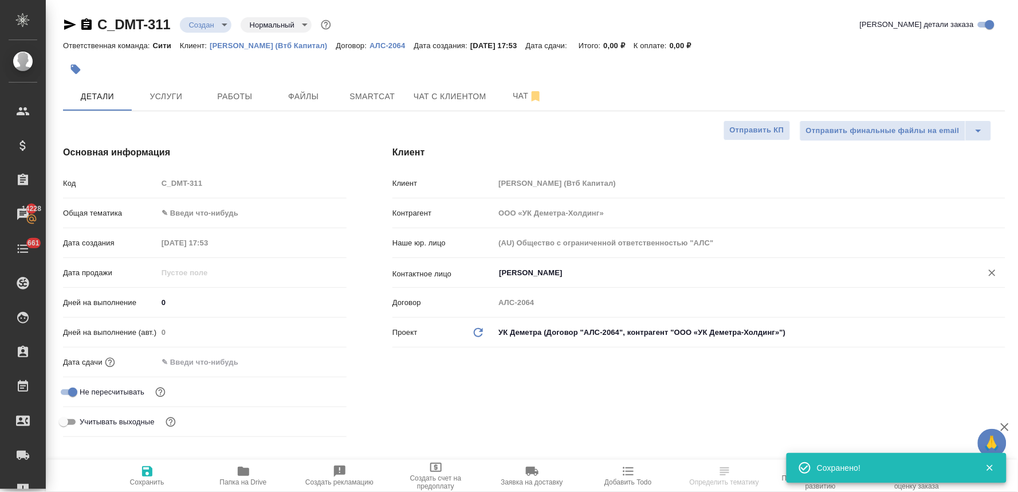
type input "[PERSON_NAME]"
click at [152, 472] on icon "button" at bounding box center [147, 471] width 10 height 10
type textarea "x"
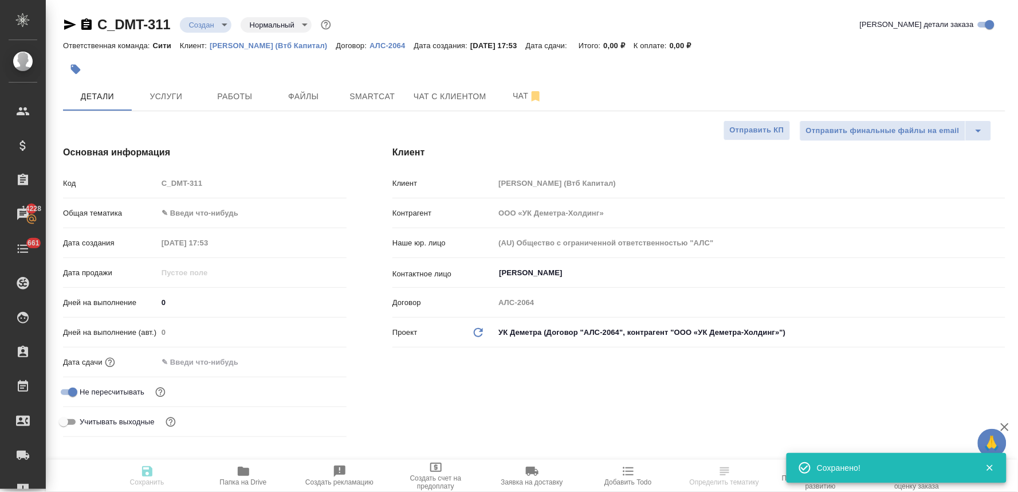
type textarea "x"
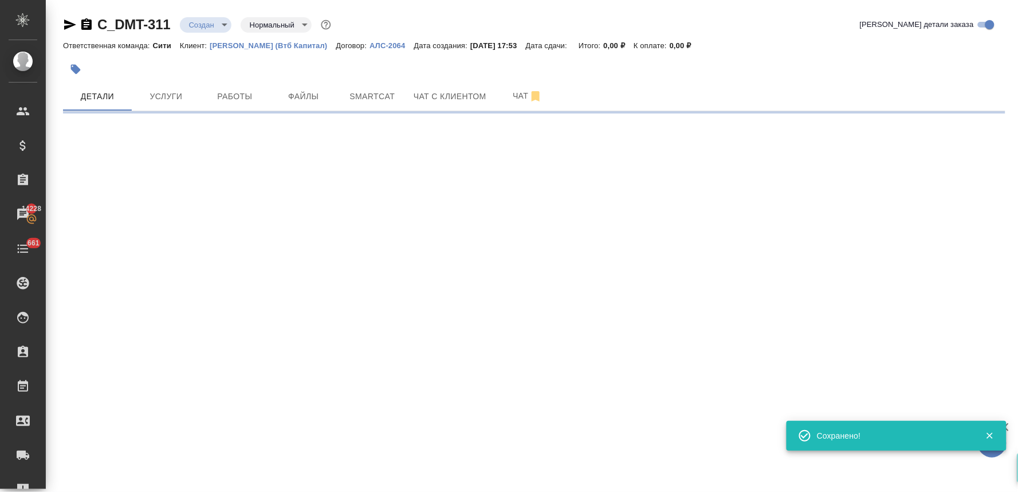
select select "RU"
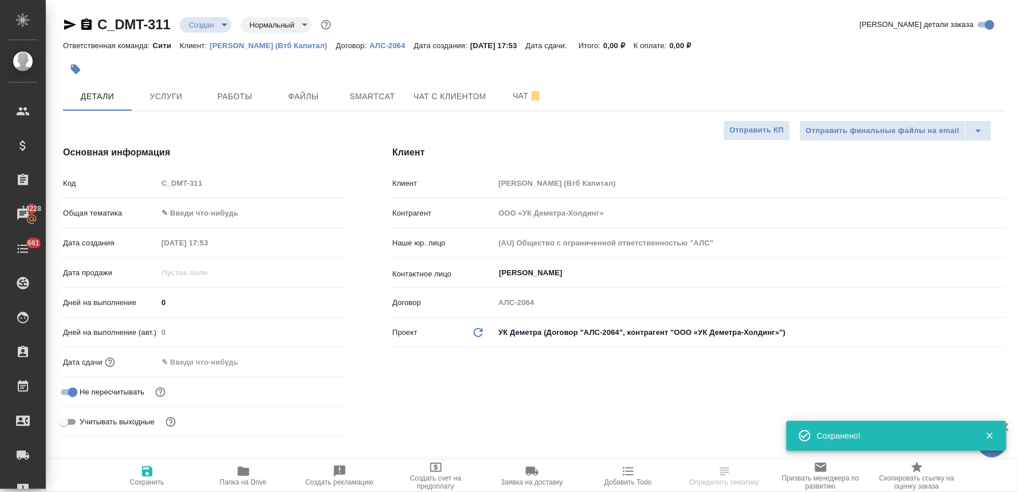
type textarea "x"
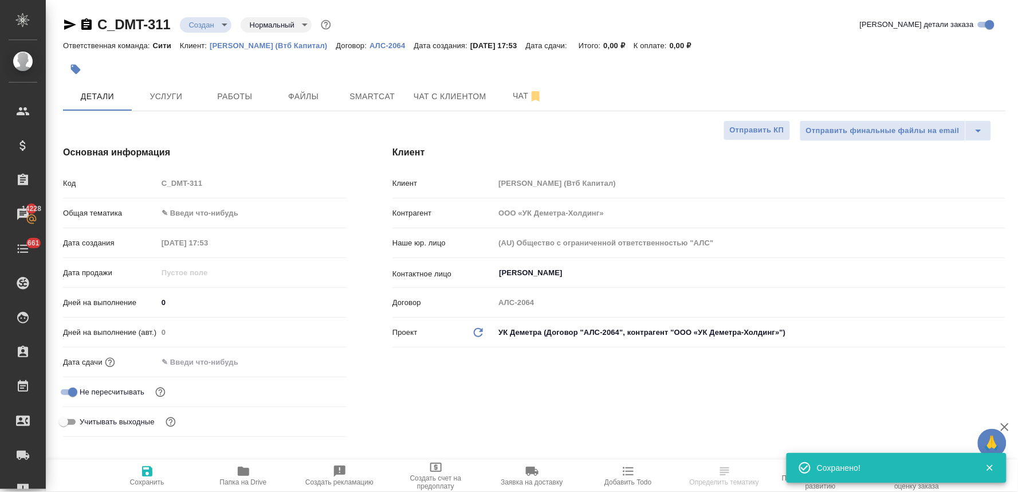
click at [202, 362] on input "text" at bounding box center [208, 362] width 100 height 17
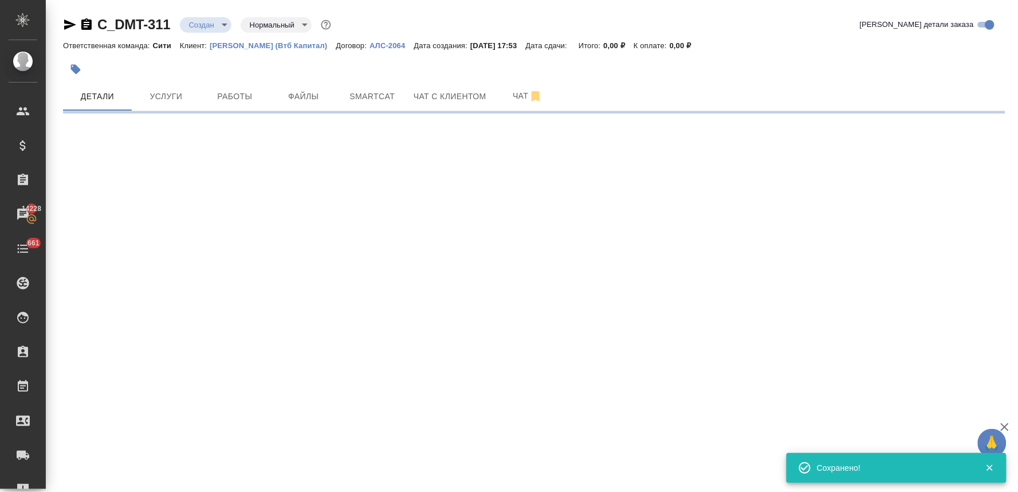
click at [313, 358] on div ".cls-1 fill:#fff; AWATERA Lyamina Nadezhda Клиенты Спецификации Заказы 14228 Ча…" at bounding box center [509, 246] width 1018 height 492
select select "RU"
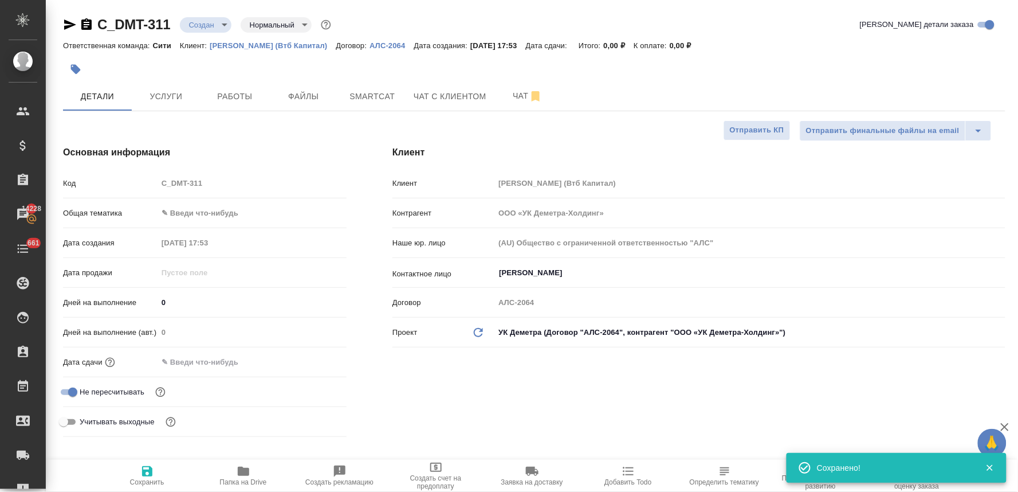
type textarea "x"
click at [258, 363] on input "text" at bounding box center [208, 362] width 100 height 17
click at [315, 358] on icon "button" at bounding box center [314, 361] width 14 height 14
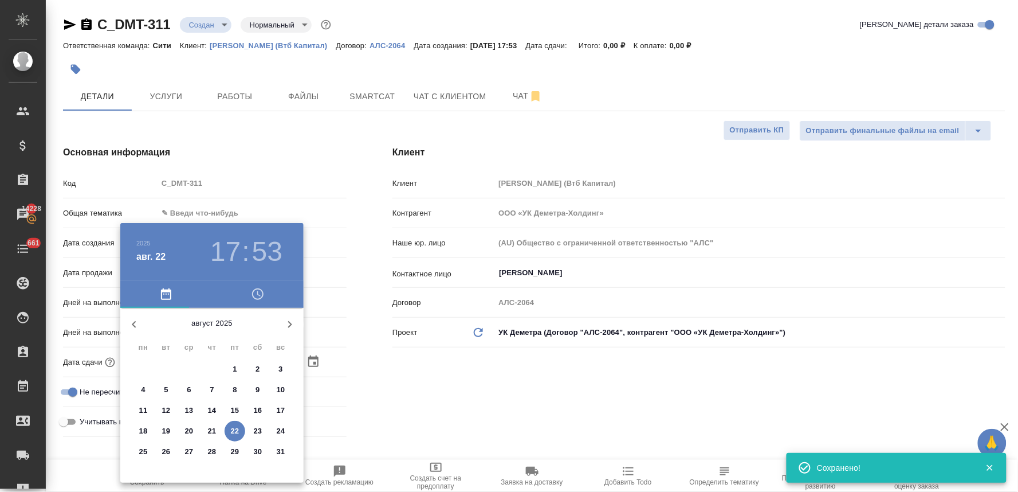
click at [146, 450] on p "25" at bounding box center [143, 451] width 9 height 11
type input "25.08.2025 17:53"
type textarea "x"
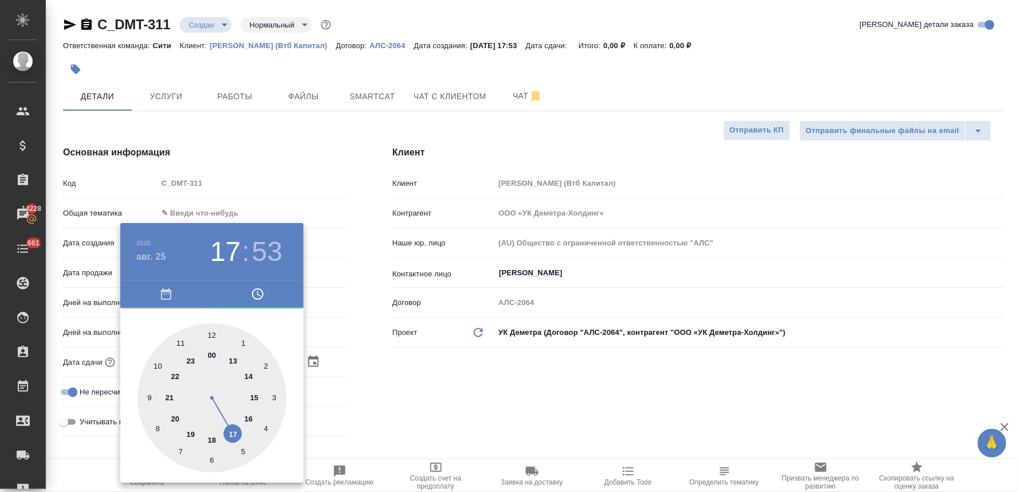
click at [232, 431] on div at bounding box center [212, 397] width 149 height 149
type textarea "x"
click at [210, 334] on div at bounding box center [212, 397] width 149 height 149
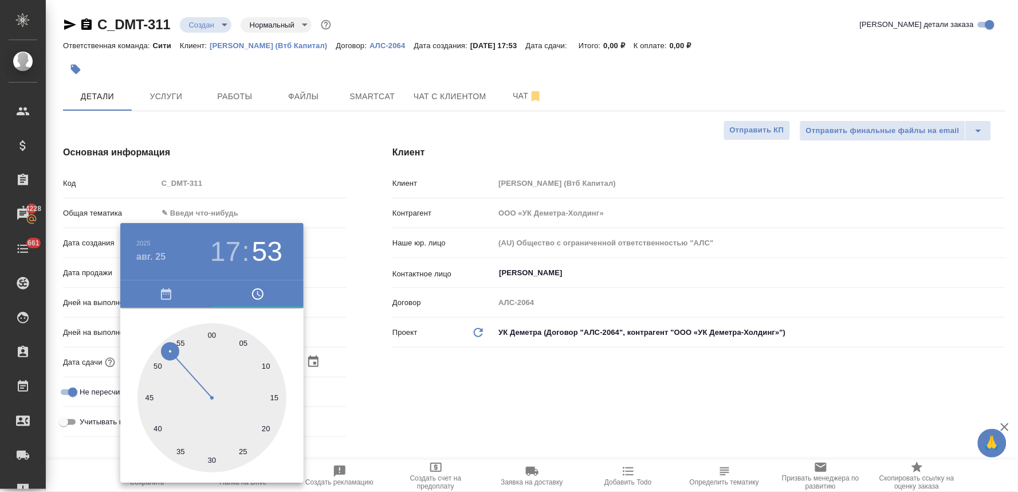
type input "25.08.2025 17:00"
type textarea "x"
click at [509, 367] on div at bounding box center [509, 246] width 1018 height 492
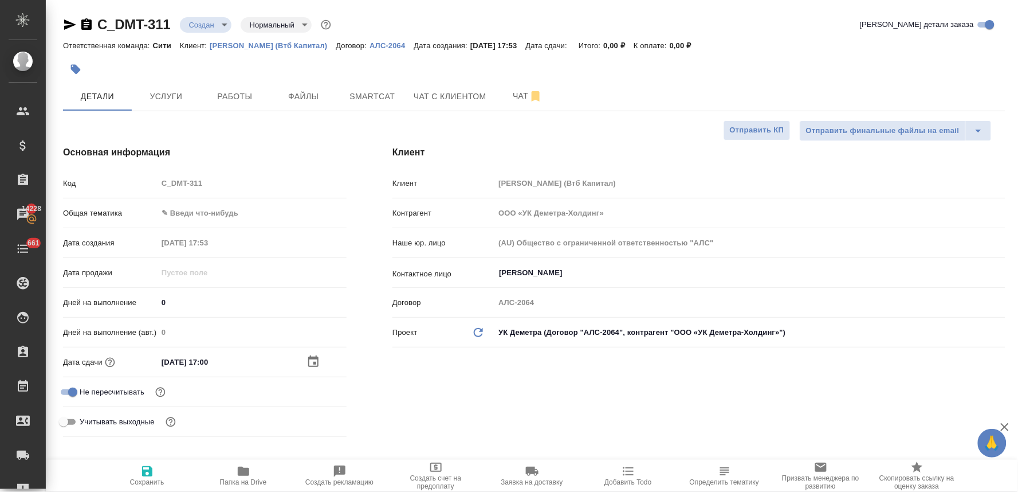
click at [151, 478] on span "Сохранить" at bounding box center [147, 482] width 34 height 8
type textarea "x"
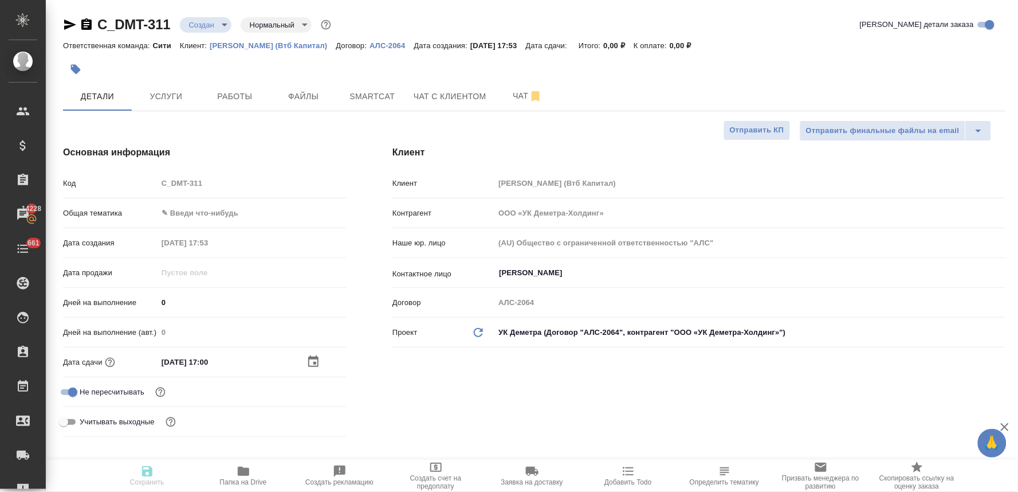
type textarea "x"
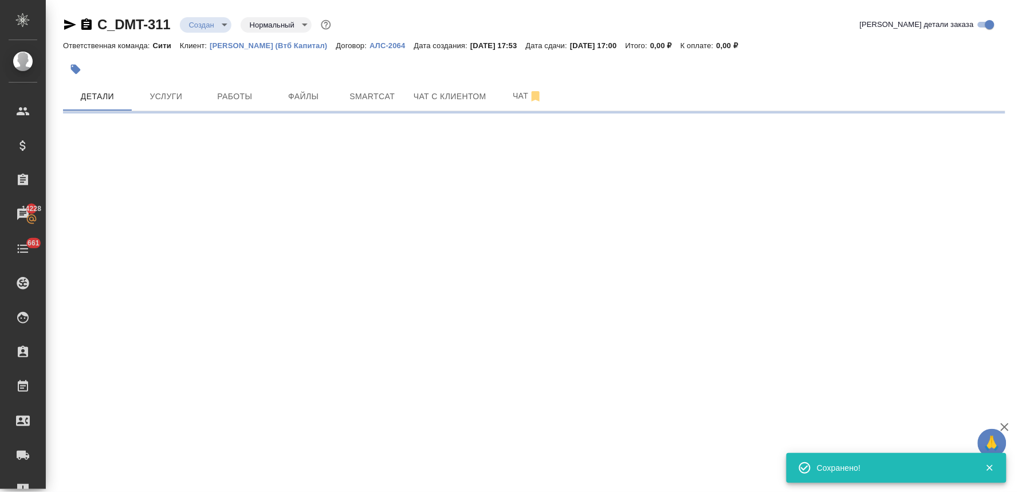
select select "RU"
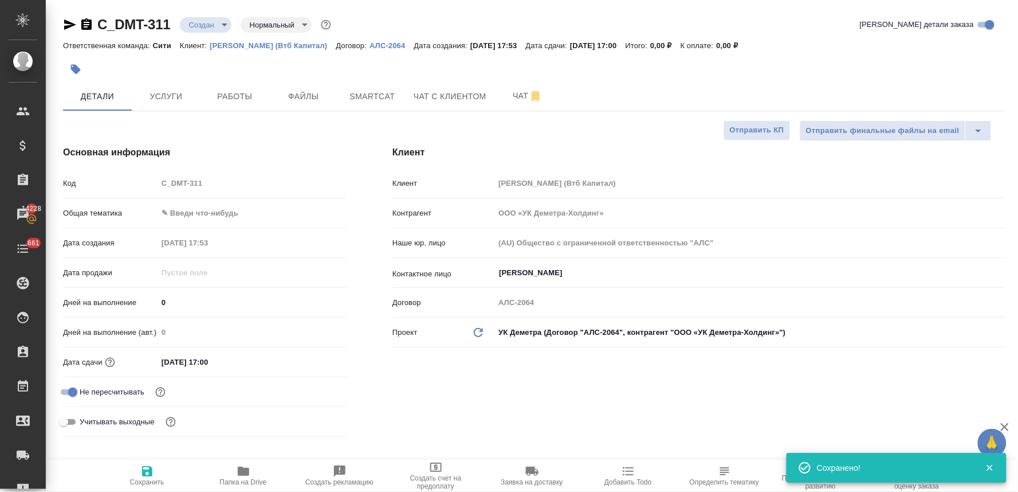
type textarea "x"
click at [138, 191] on div "Код C_DMT-311" at bounding box center [205, 183] width 284 height 20
type textarea "x"
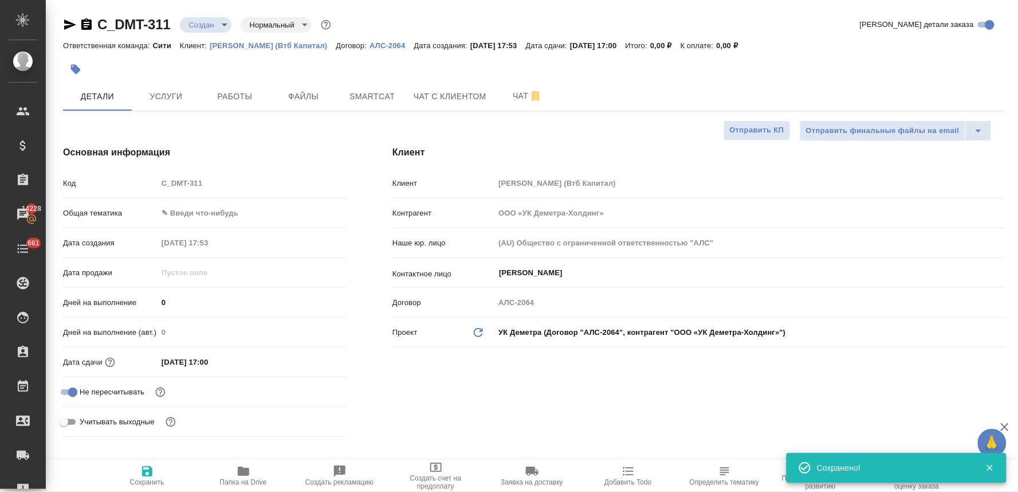
type textarea "x"
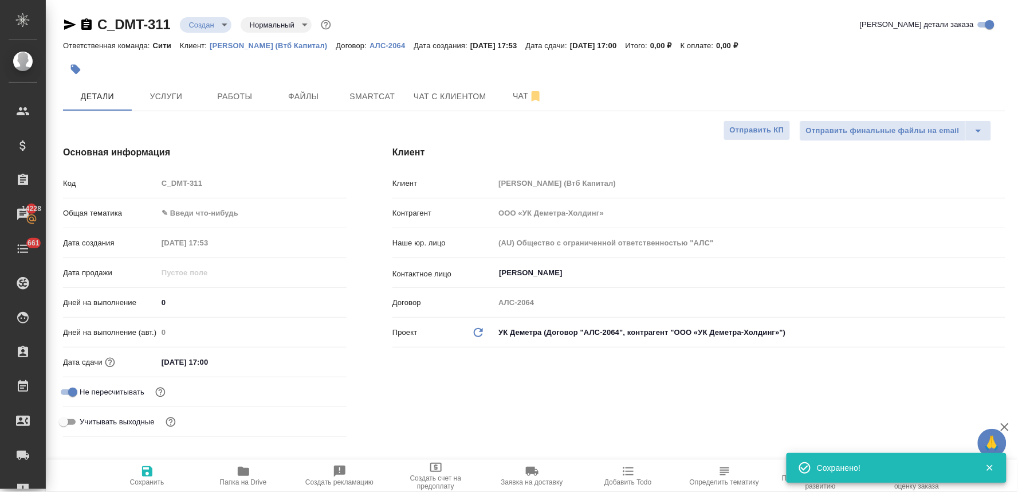
click at [397, 356] on div "Клиент Клиент Деметра Холдинг (Втб Капитал) Контрагент ООО «УК Деметра-Холдинг»…" at bounding box center [699, 294] width 659 height 342
click at [155, 89] on span "Услуги" at bounding box center [166, 96] width 55 height 14
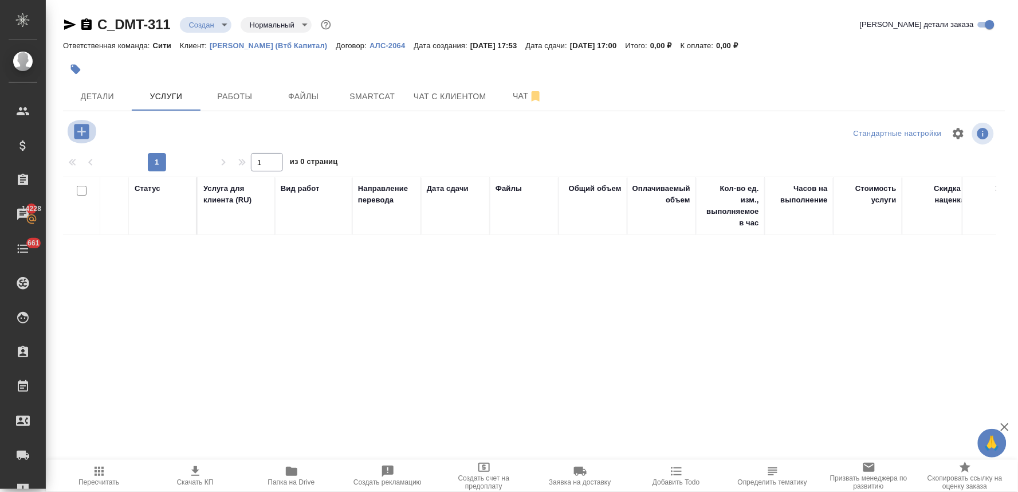
click at [81, 138] on icon "button" at bounding box center [81, 131] width 15 height 15
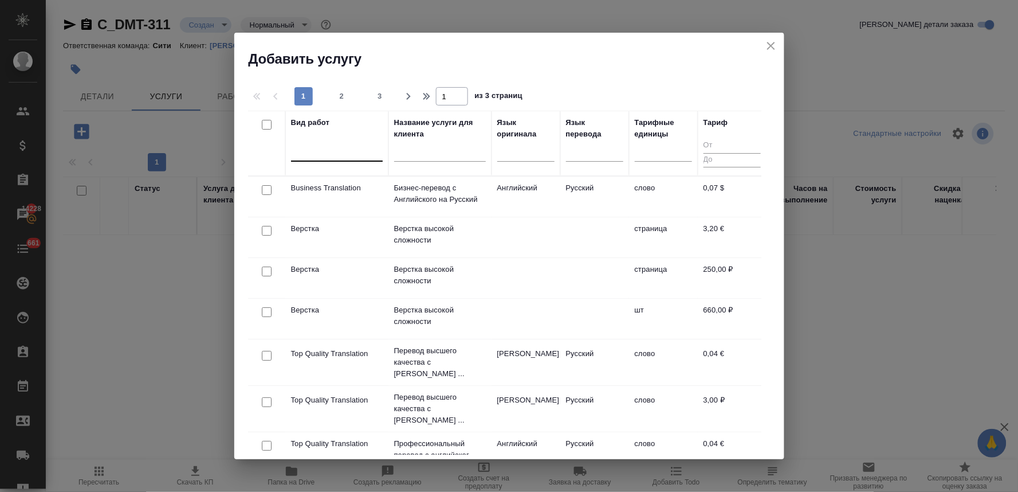
click at [325, 155] on div at bounding box center [337, 150] width 92 height 17
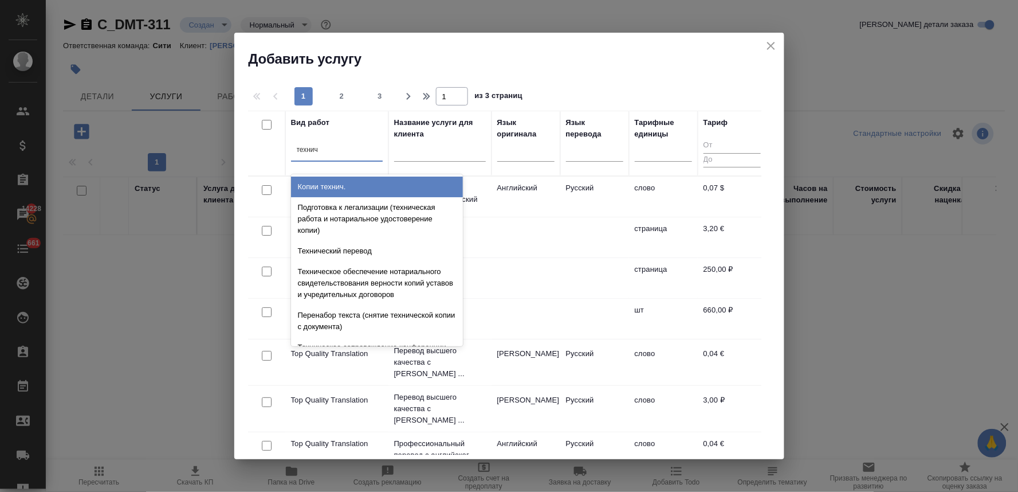
type input "техниче"
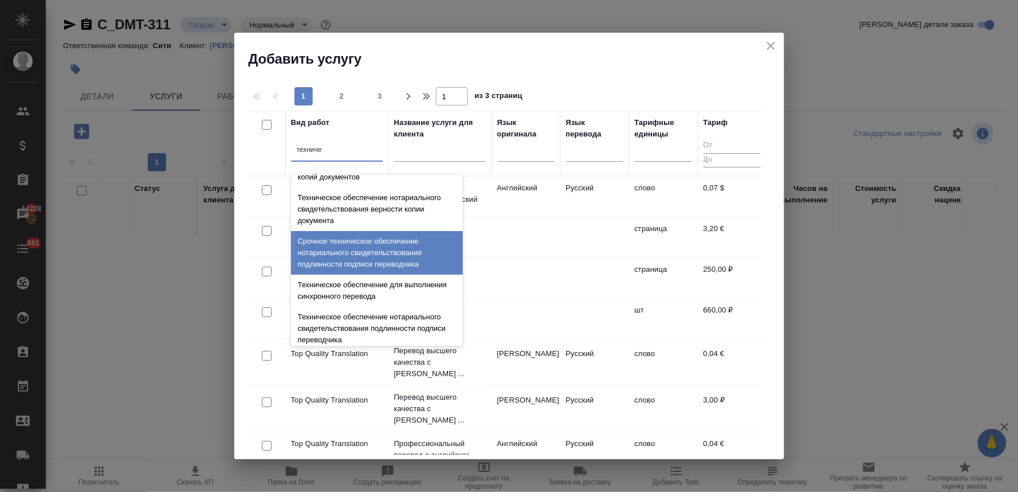
scroll to position [254, 0]
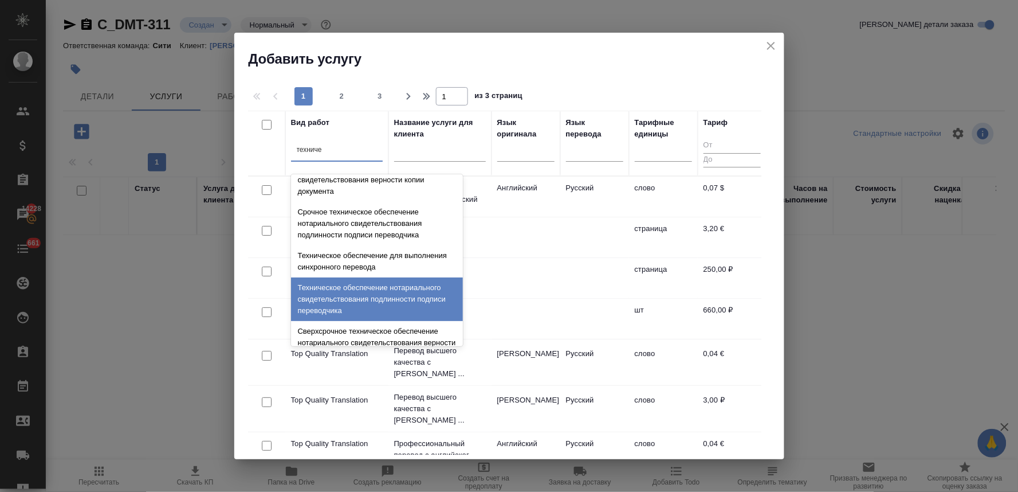
click at [387, 294] on div "Техническое обеспечение нотариального свидетельствования подлинности подписи пе…" at bounding box center [377, 299] width 172 height 44
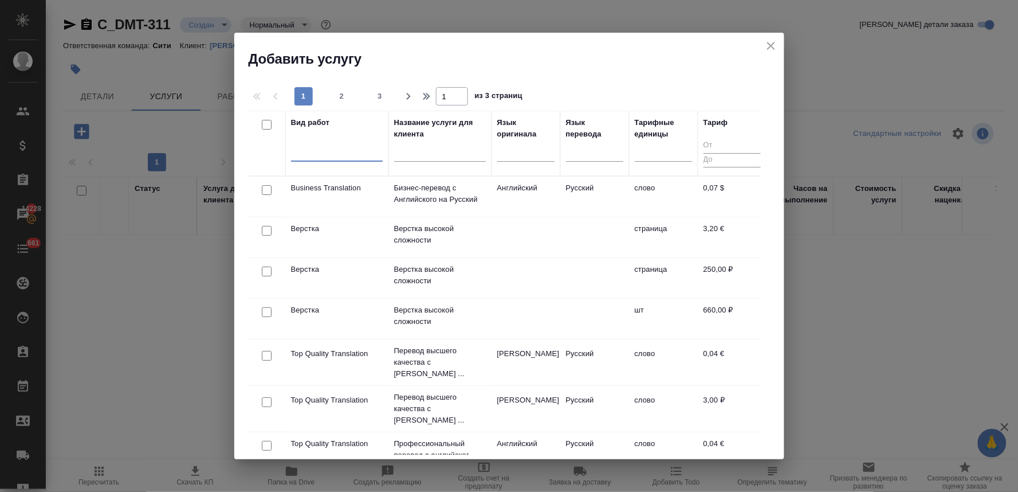
click at [358, 150] on div at bounding box center [337, 150] width 92 height 17
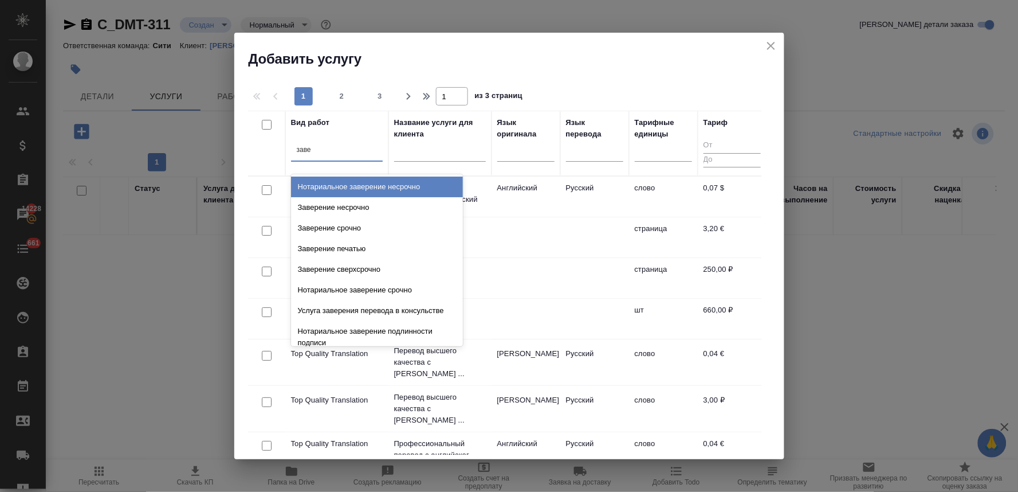
type input "завер"
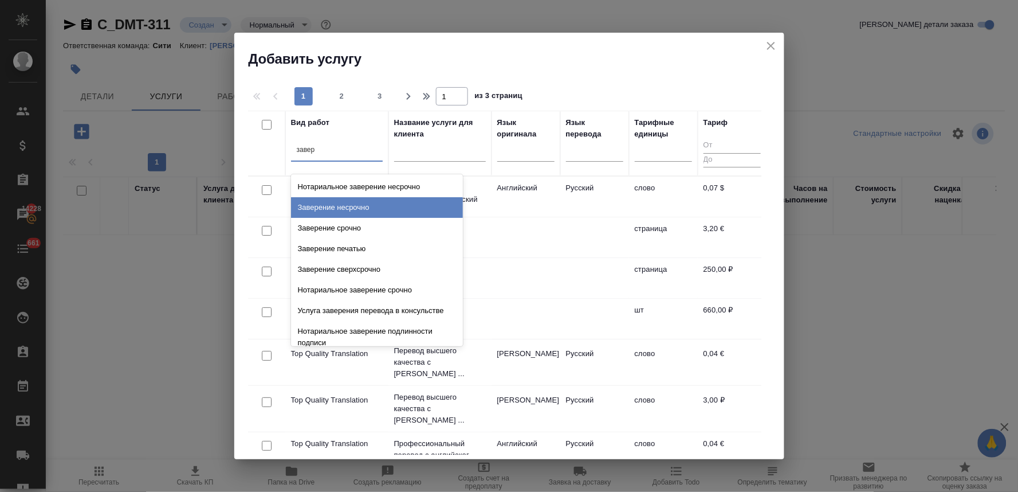
click at [360, 203] on div "Заверение несрочно" at bounding box center [377, 207] width 172 height 21
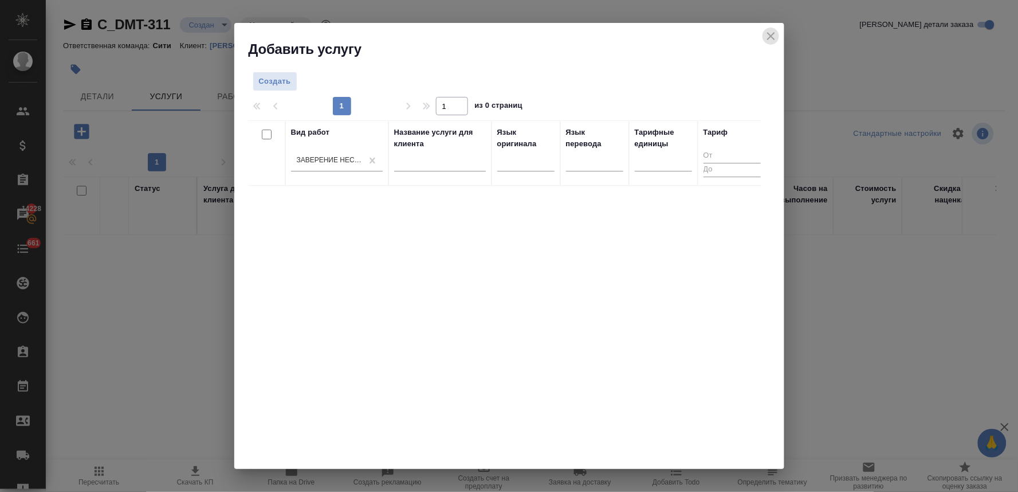
click at [773, 36] on icon "close" at bounding box center [772, 36] width 14 height 14
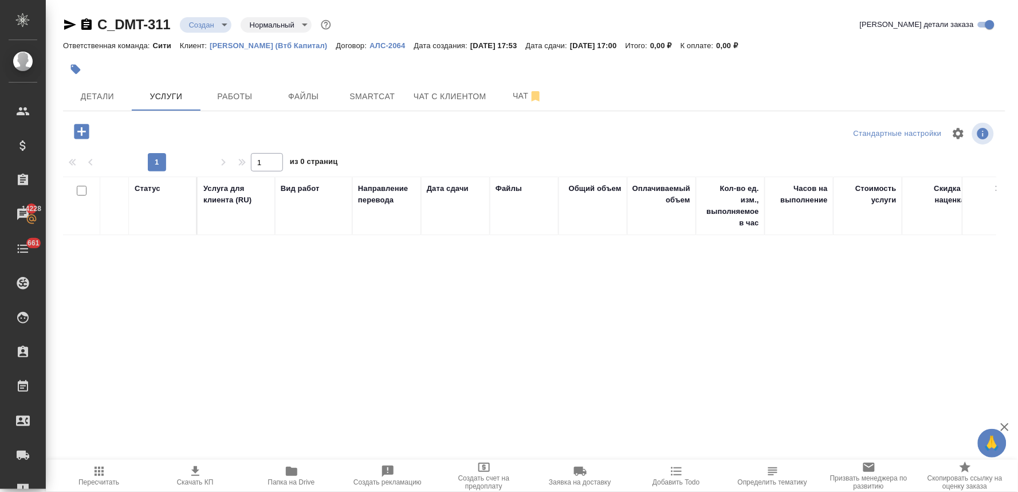
click at [134, 311] on div "Статус Услуга для клиента (RU) Вид работ Направление перевода Дата сдачи Файлы …" at bounding box center [530, 300] width 934 height 246
click at [290, 479] on span "Папка на Drive" at bounding box center [291, 482] width 47 height 8
click at [79, 124] on icon "button" at bounding box center [81, 131] width 15 height 15
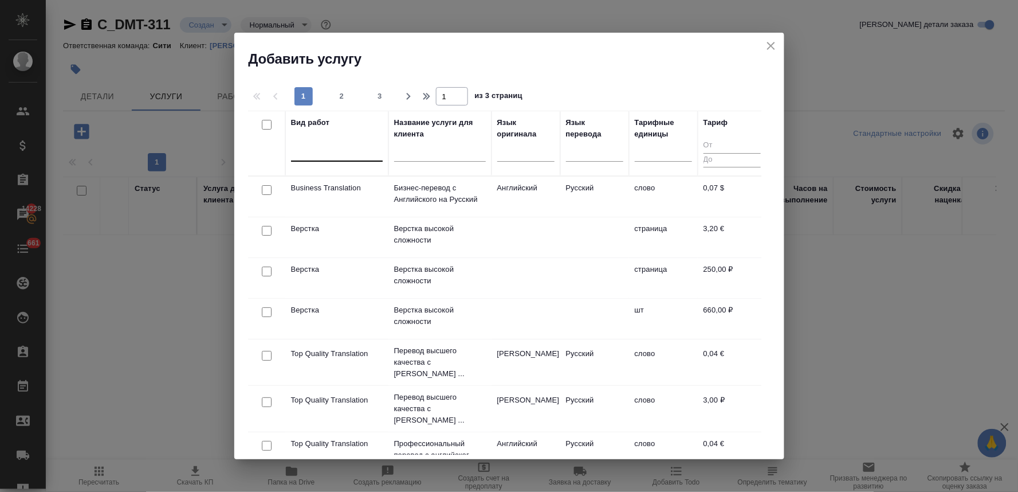
click at [305, 156] on div at bounding box center [337, 150] width 92 height 17
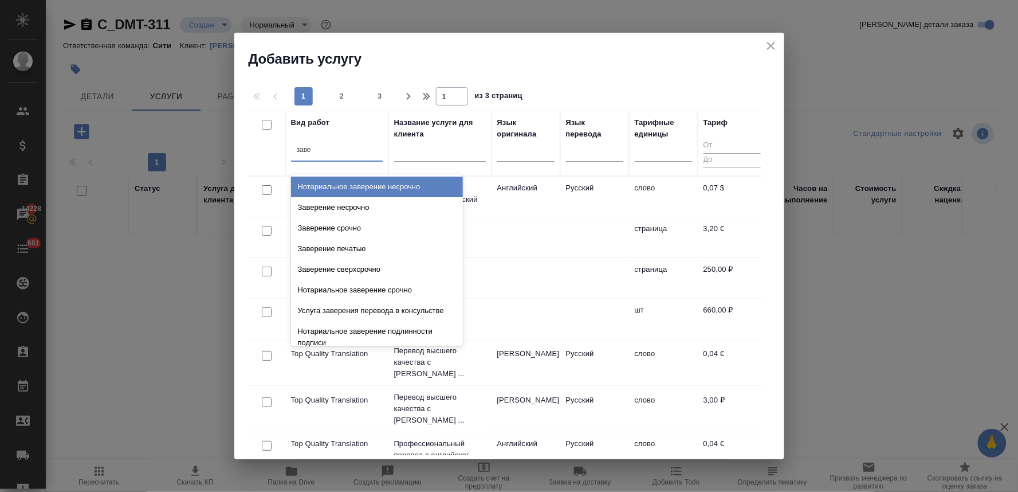
type input "завер"
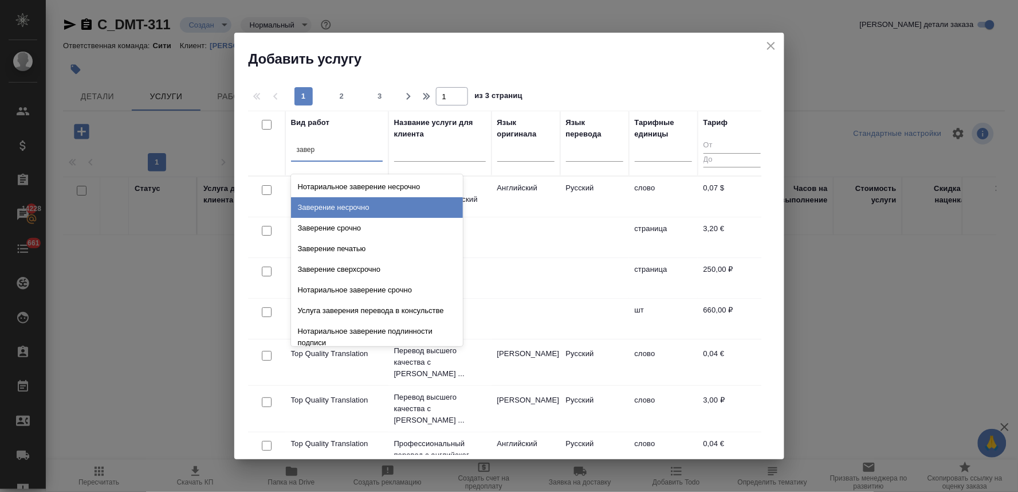
click at [325, 204] on div "Заверение несрочно" at bounding box center [377, 207] width 172 height 21
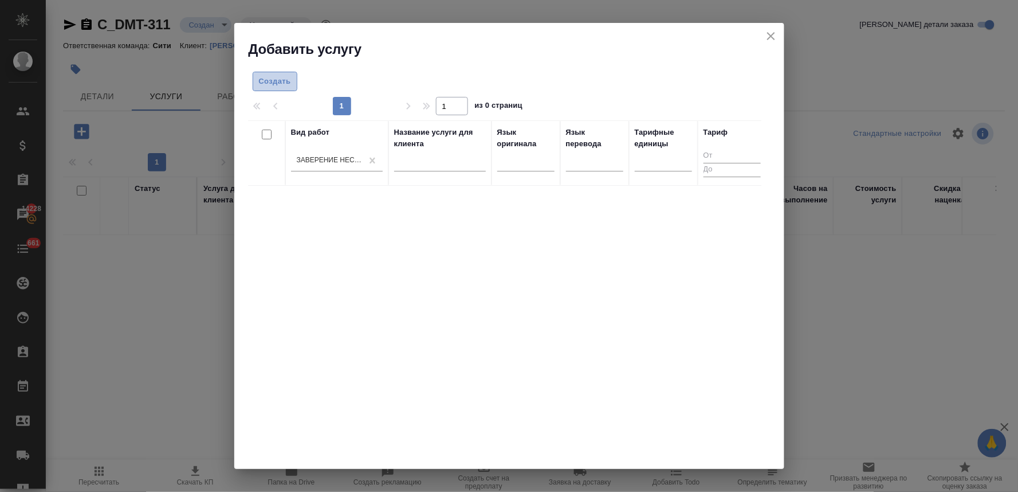
click at [278, 73] on button "Создать" at bounding box center [275, 82] width 45 height 20
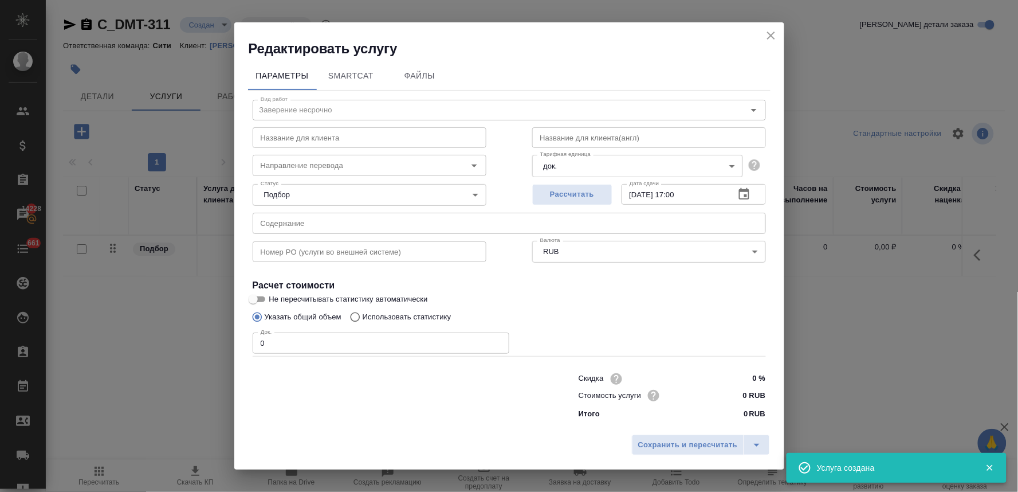
click at [436, 455] on div "Сохранить и пересчитать" at bounding box center [509, 449] width 550 height 41
click at [309, 228] on input "text" at bounding box center [510, 223] width 514 height 21
paste input "GRAIN MIDDLE EAST CO. LIMITED - SHARE CERTIFICATE NO 1 (RU)"
type input "GRAIN MIDDLE EAST CO. LIMITED - SHARE CERTIFICATE NO 1 (RU)"
drag, startPoint x: 287, startPoint y: 350, endPoint x: 203, endPoint y: 347, distance: 83.7
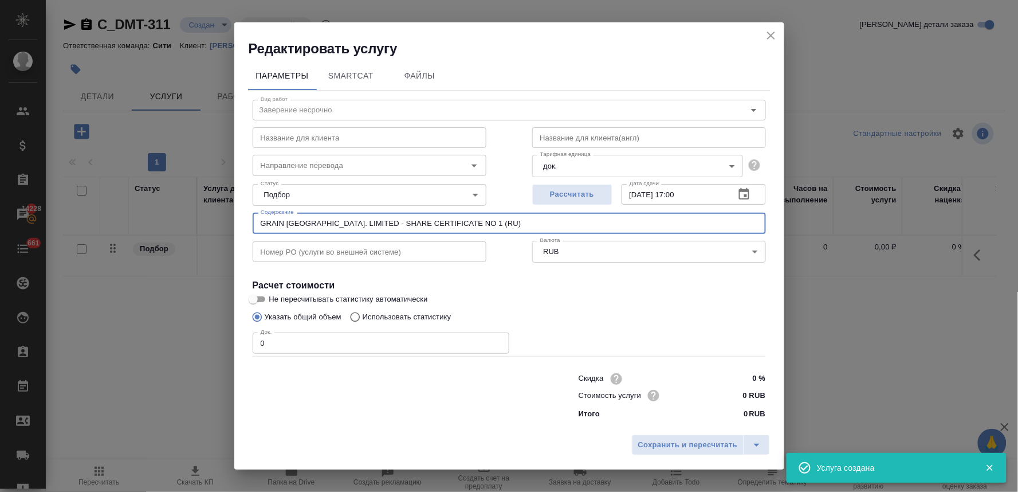
click at [205, 347] on div "Редактировать услугу Параметры SmartCat Файлы Вид работ Заверение несрочно Вид …" at bounding box center [509, 246] width 1018 height 492
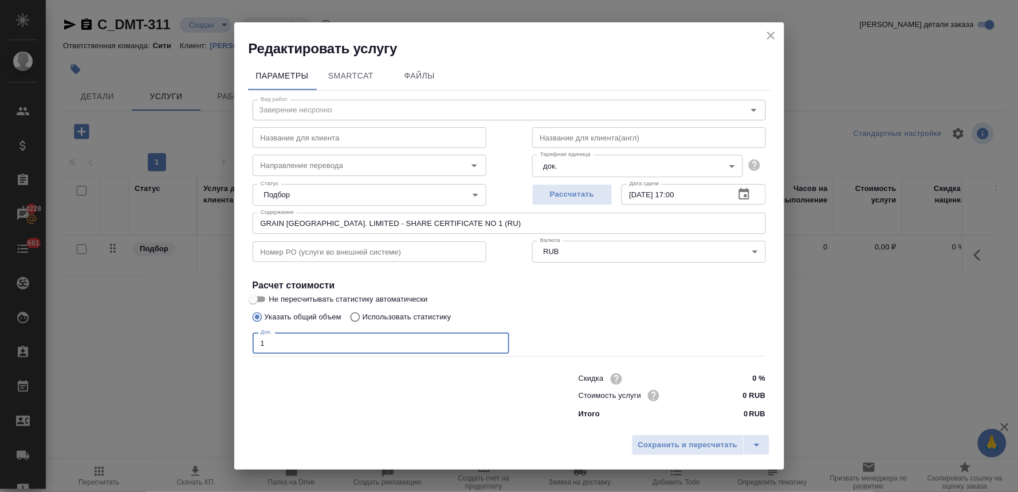
type input "1"
click at [736, 388] on input "0 RUB" at bounding box center [744, 395] width 43 height 17
type input "800 RUB"
click at [709, 448] on span "Сохранить и пересчитать" at bounding box center [688, 444] width 100 height 13
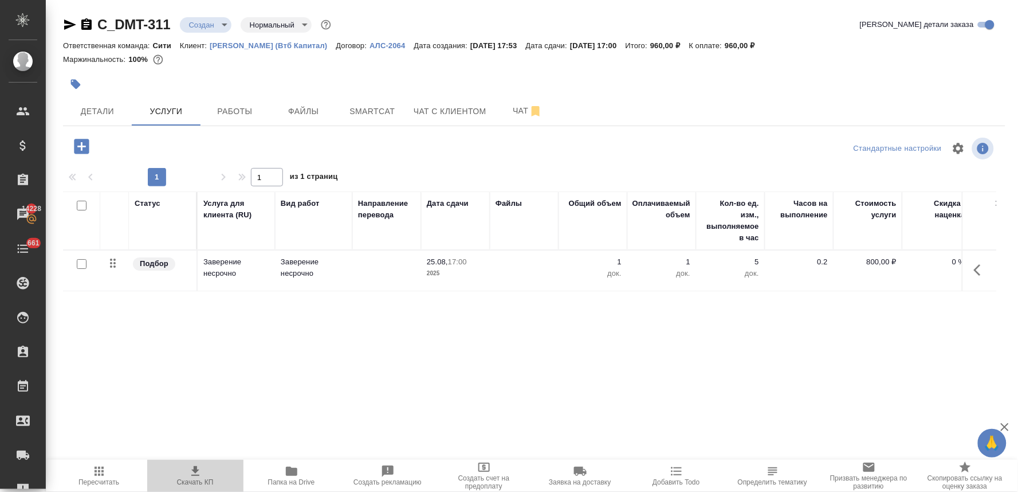
click at [204, 480] on span "Скачать КП" at bounding box center [195, 482] width 37 height 8
click at [1010, 76] on div "C_DMT-311 Создан new Нормальный normal Кратко детали заказа Ответственная коман…" at bounding box center [534, 233] width 955 height 467
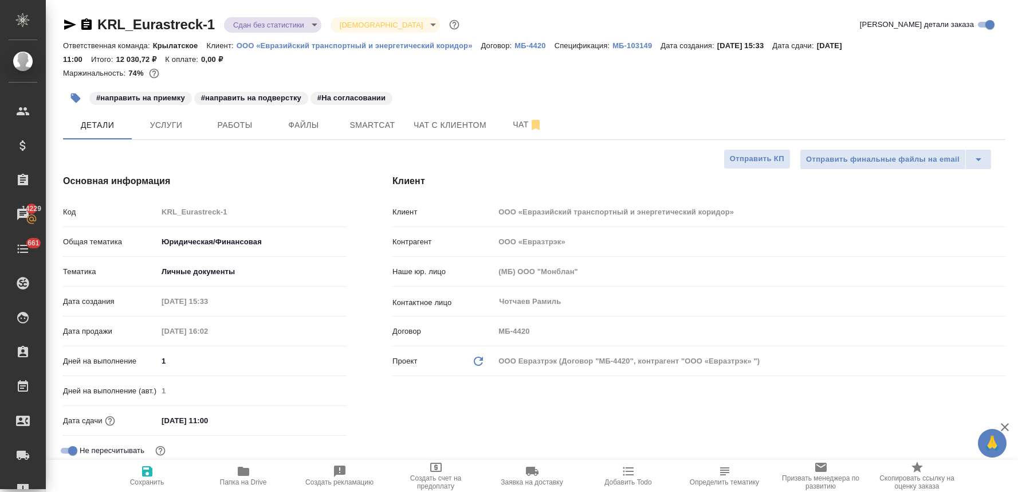
select select "RU"
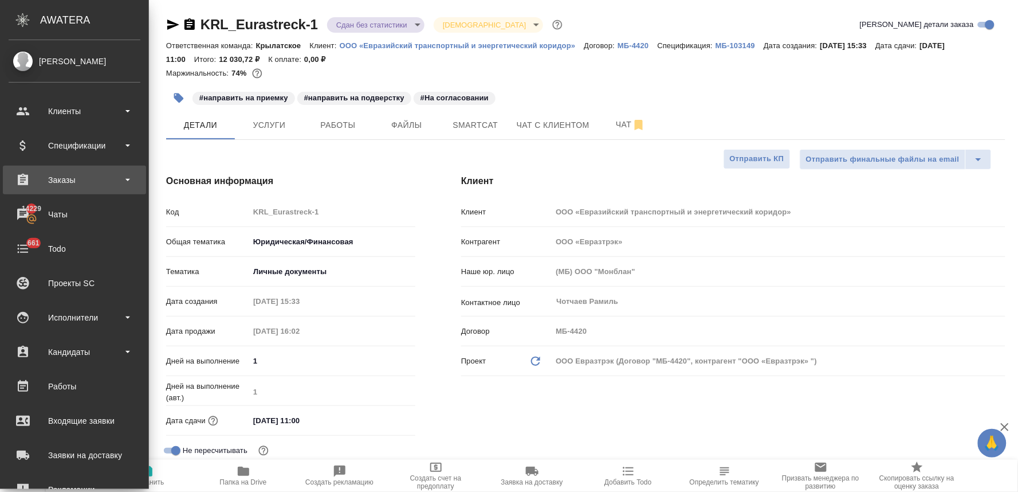
click at [58, 178] on div "Заказы" at bounding box center [75, 179] width 132 height 17
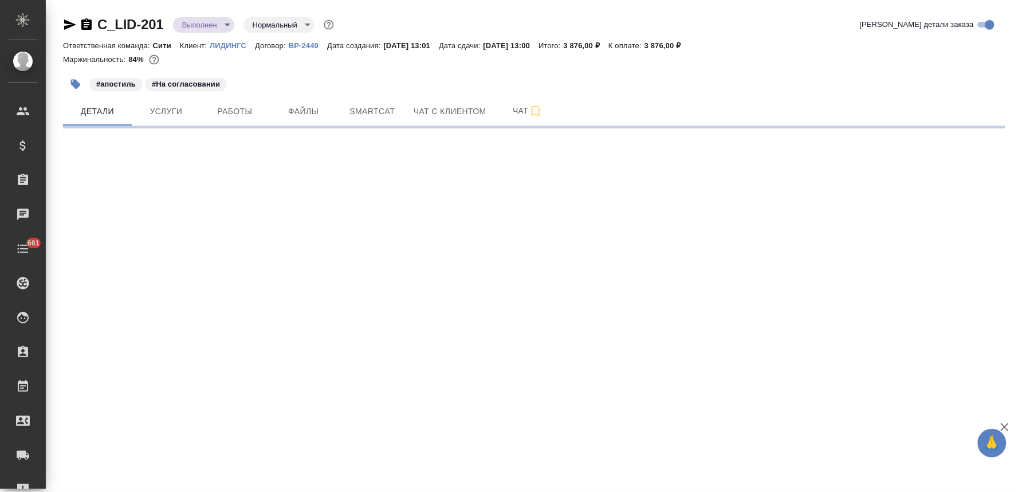
select select "RU"
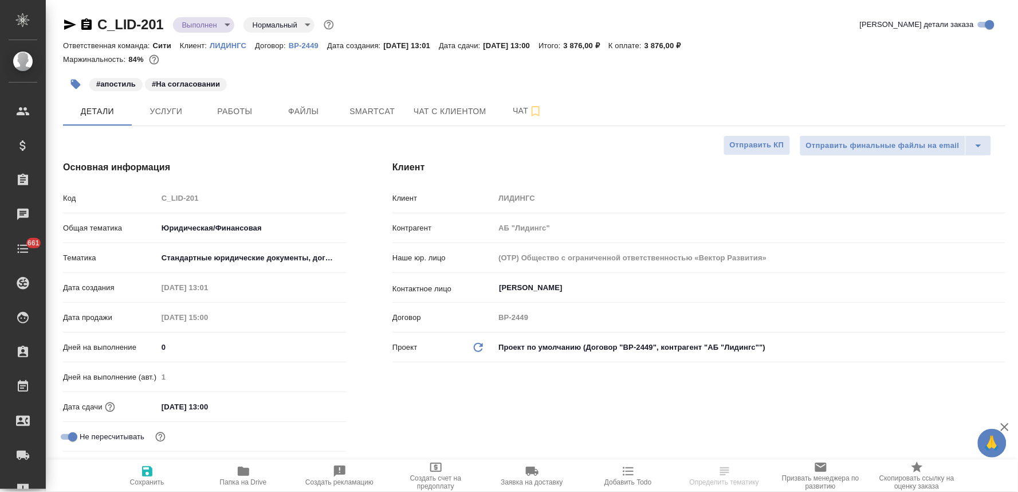
type textarea "x"
click at [248, 108] on span "Работы" at bounding box center [234, 111] width 55 height 14
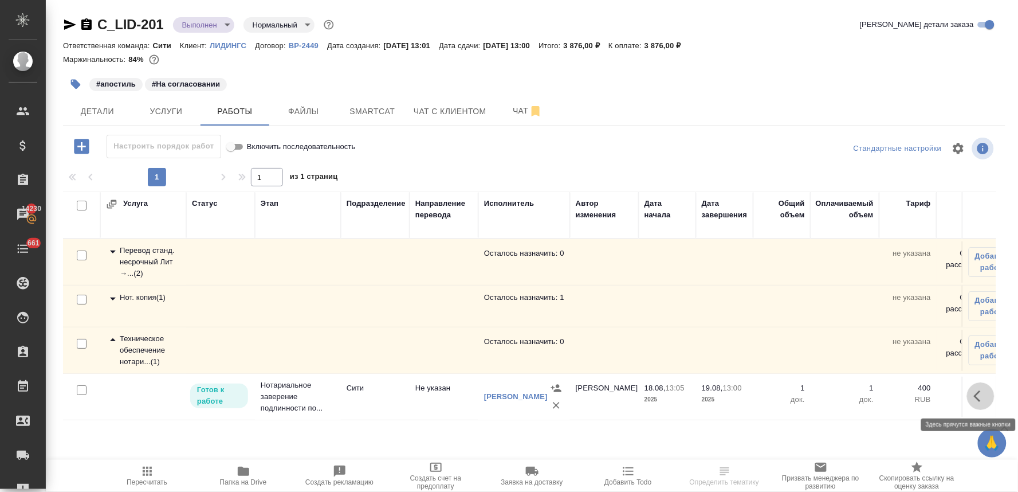
click at [978, 397] on icon "button" at bounding box center [981, 396] width 14 height 14
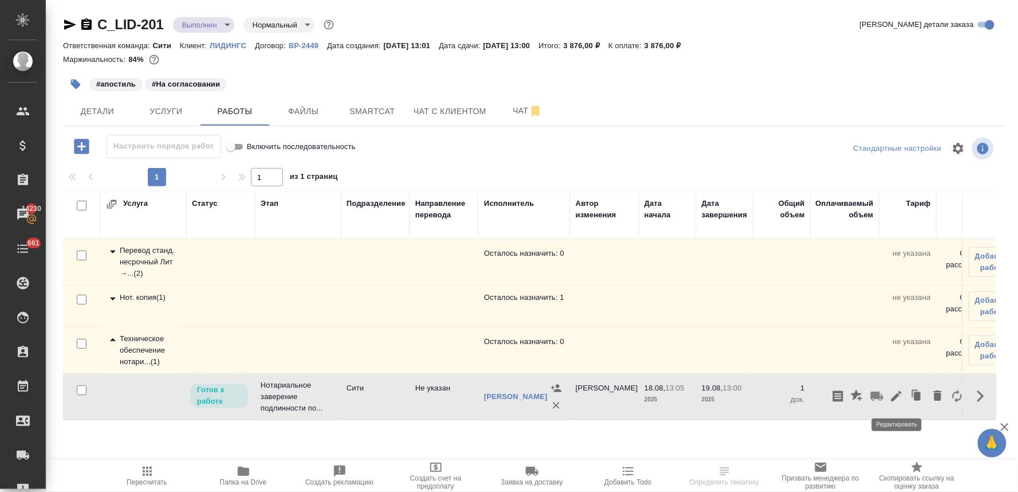
click at [896, 392] on icon "button" at bounding box center [897, 396] width 14 height 14
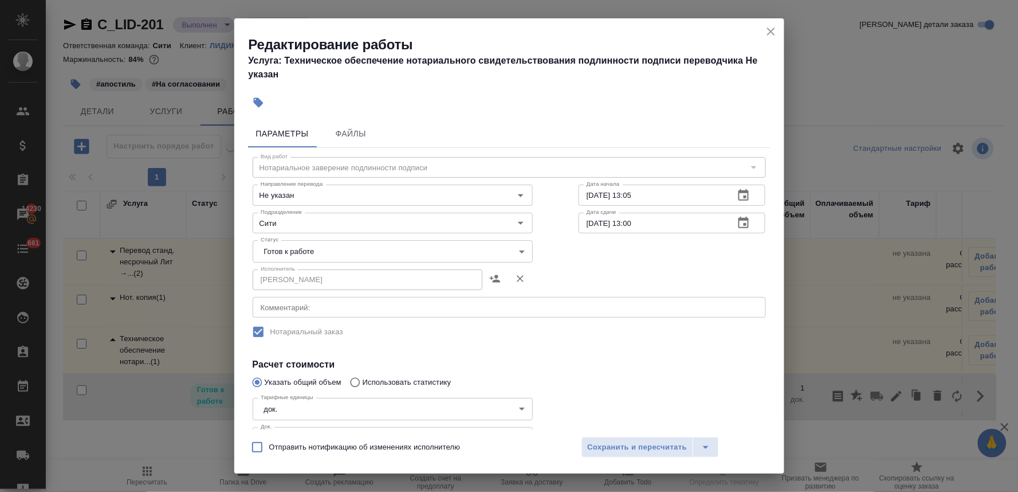
click at [311, 244] on body "🙏 .cls-1 fill:#fff; AWATERA [PERSON_NAME] Спецификации Заказы 14230 Чаты 661 To…" at bounding box center [509, 246] width 1018 height 492
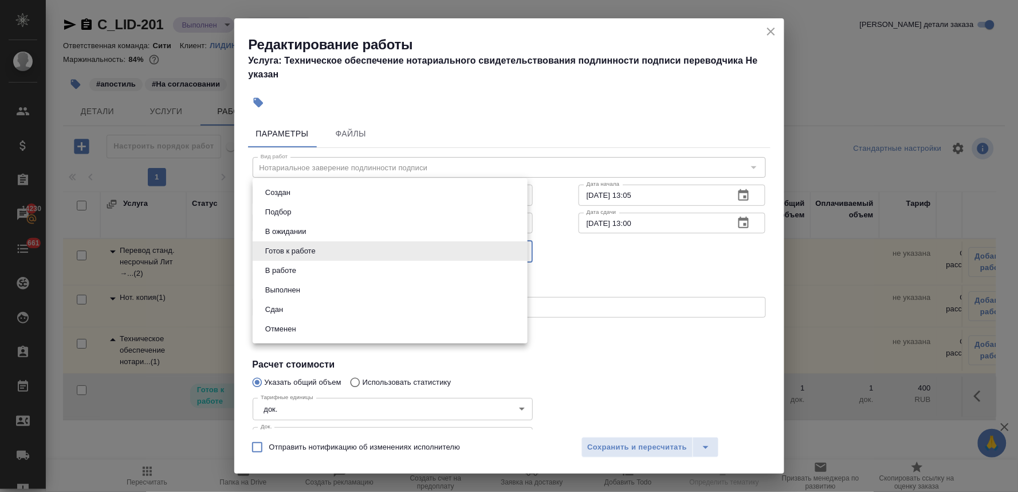
click at [311, 289] on li "Выполнен" at bounding box center [390, 289] width 275 height 19
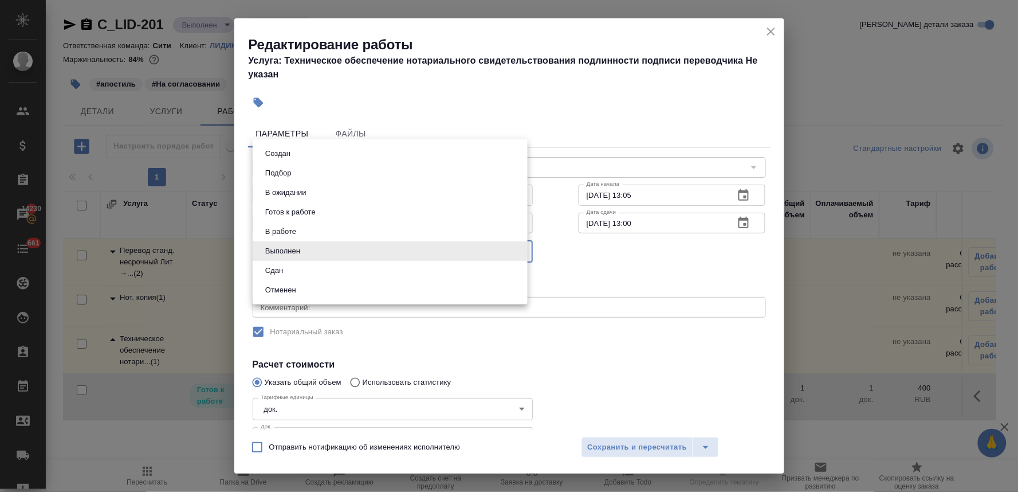
click at [315, 248] on body "🙏 .cls-1 fill:#fff; AWATERA Lyamina Nadezhda Клиенты Спецификации Заказы 14230 …" at bounding box center [509, 246] width 1018 height 492
click at [313, 276] on li "Сдан" at bounding box center [390, 270] width 275 height 19
type input "closed"
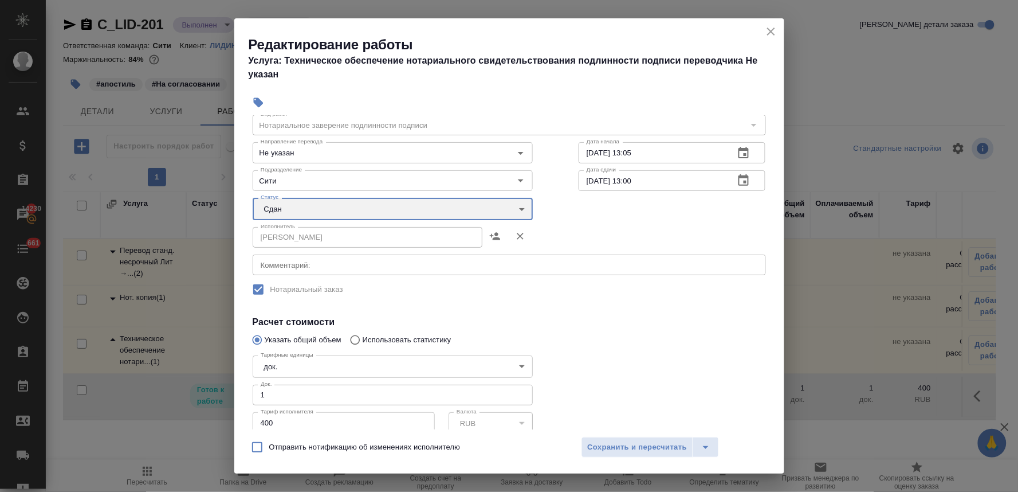
scroll to position [64, 0]
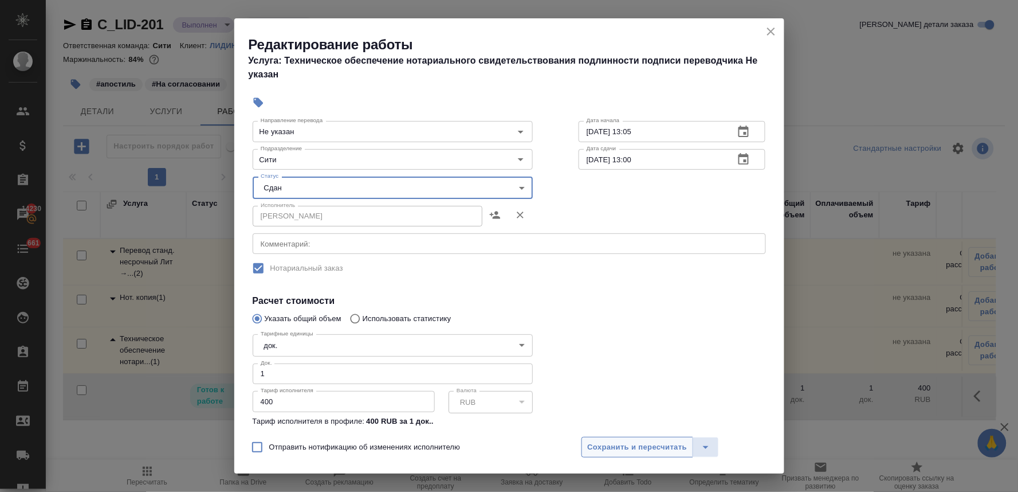
click at [655, 450] on span "Сохранить и пересчитать" at bounding box center [638, 447] width 100 height 13
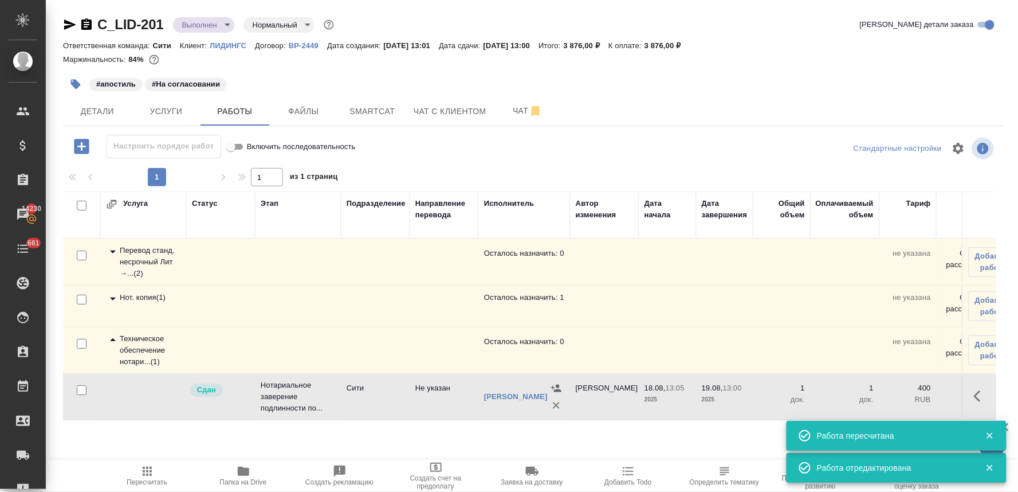
click at [139, 299] on div "Нот. копия ( 1 )" at bounding box center [143, 299] width 75 height 14
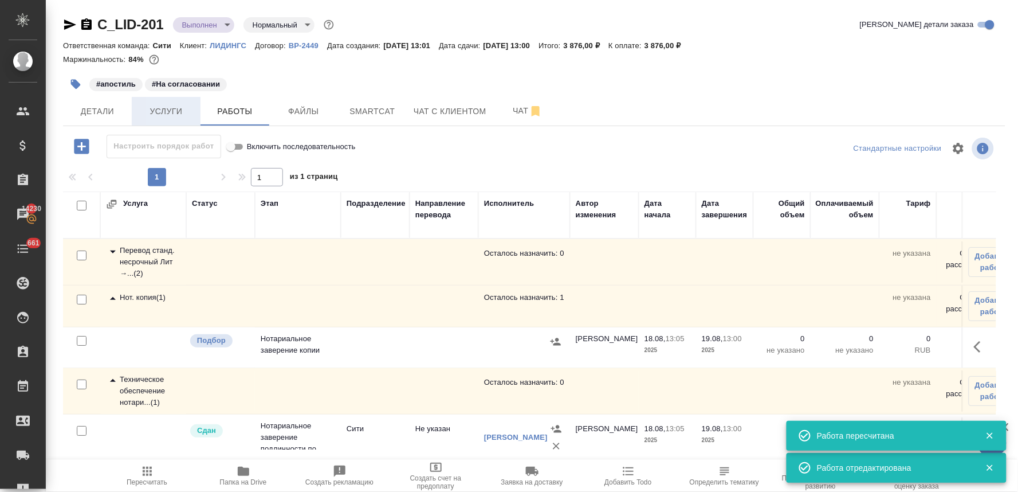
click at [152, 115] on span "Услуги" at bounding box center [166, 111] width 55 height 14
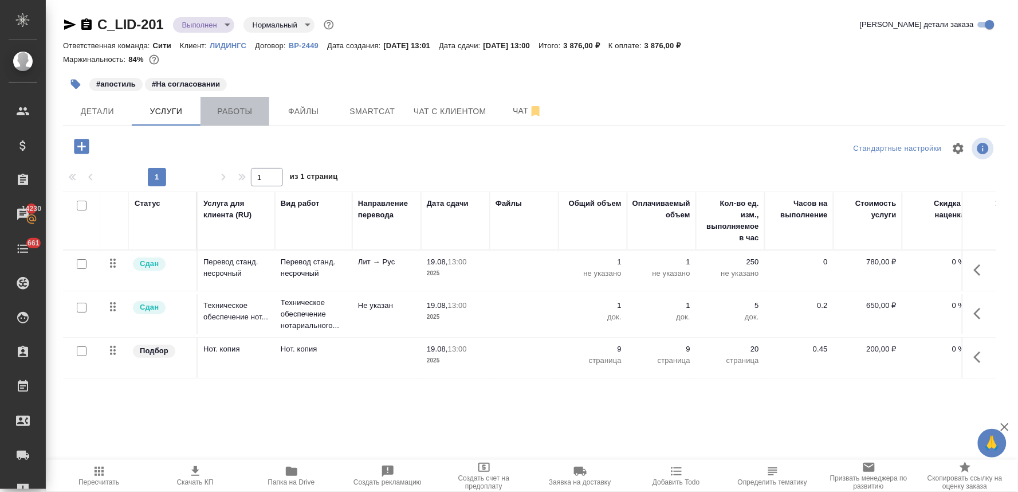
click at [235, 112] on span "Работы" at bounding box center [234, 111] width 55 height 14
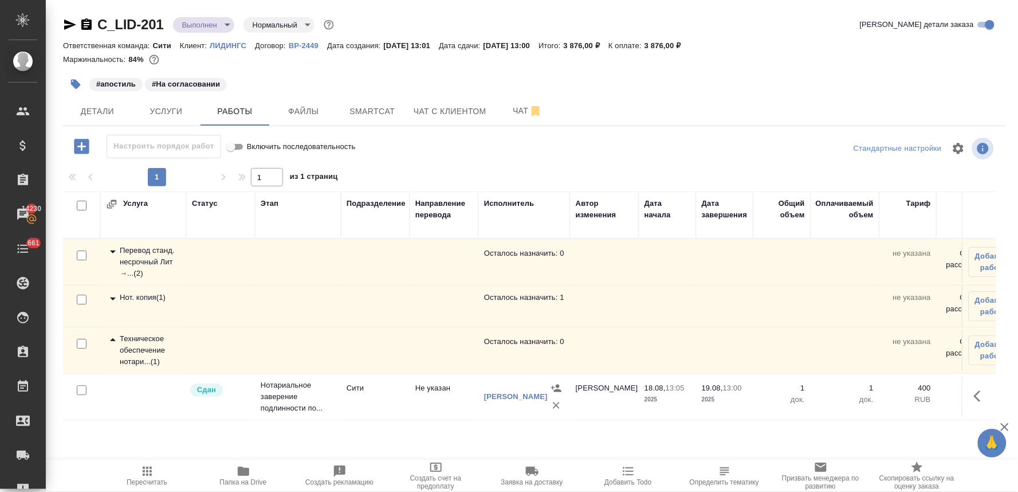
click at [150, 292] on div "Нот. копия ( 1 )" at bounding box center [143, 299] width 75 height 14
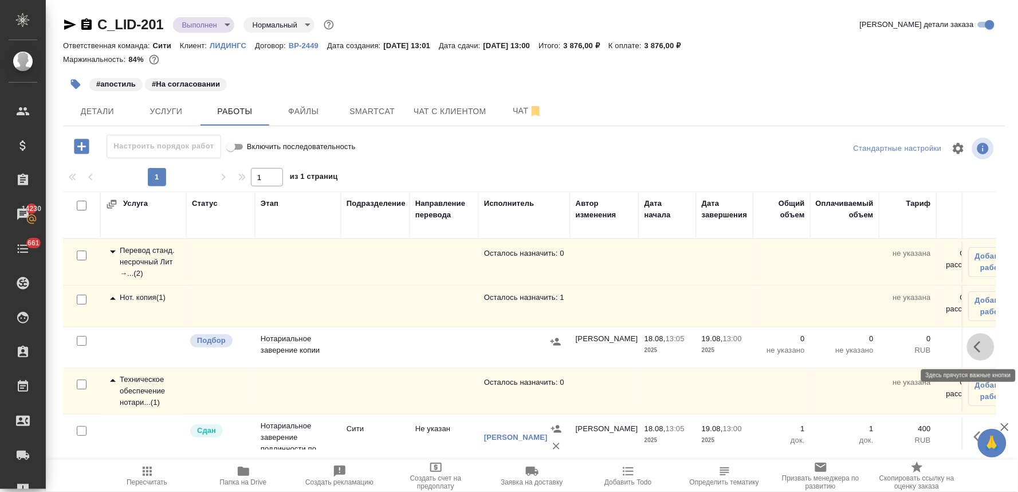
click at [974, 350] on icon "button" at bounding box center [981, 347] width 14 height 14
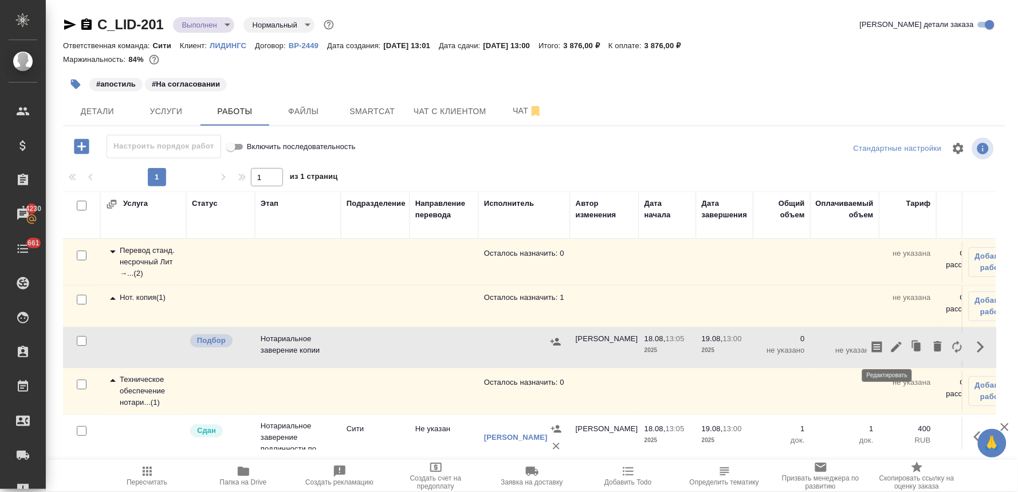
click at [890, 351] on icon "button" at bounding box center [897, 347] width 14 height 14
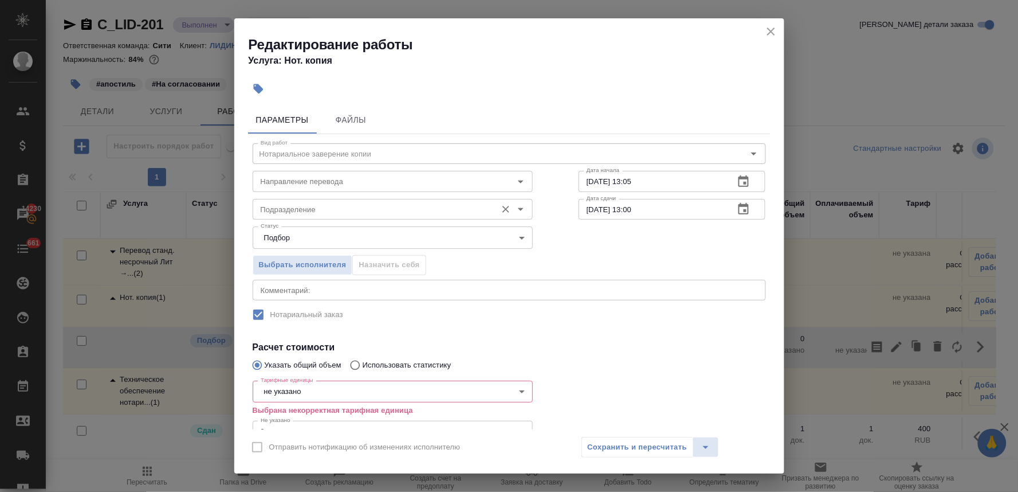
click at [303, 207] on input "Подразделение" at bounding box center [373, 209] width 235 height 14
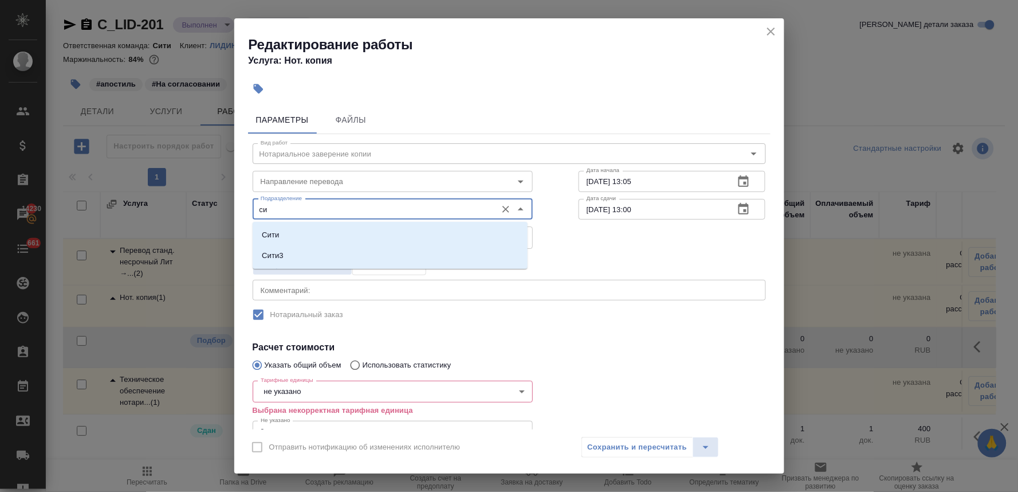
click at [303, 236] on li "Сити" at bounding box center [390, 235] width 275 height 21
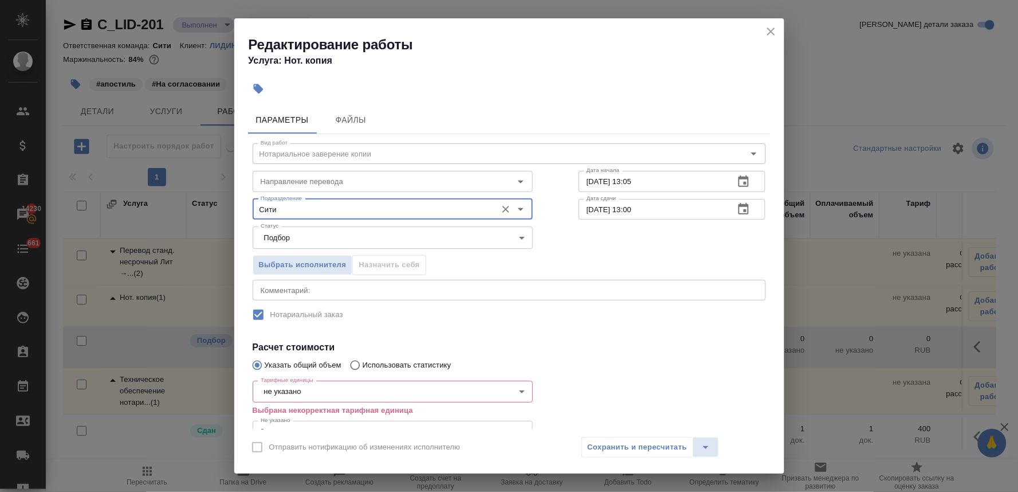
type input "Сити"
click at [593, 330] on div "Вид работ Нотариальное заверение копии Вид работ Направление перевода Направлен…" at bounding box center [509, 314] width 523 height 360
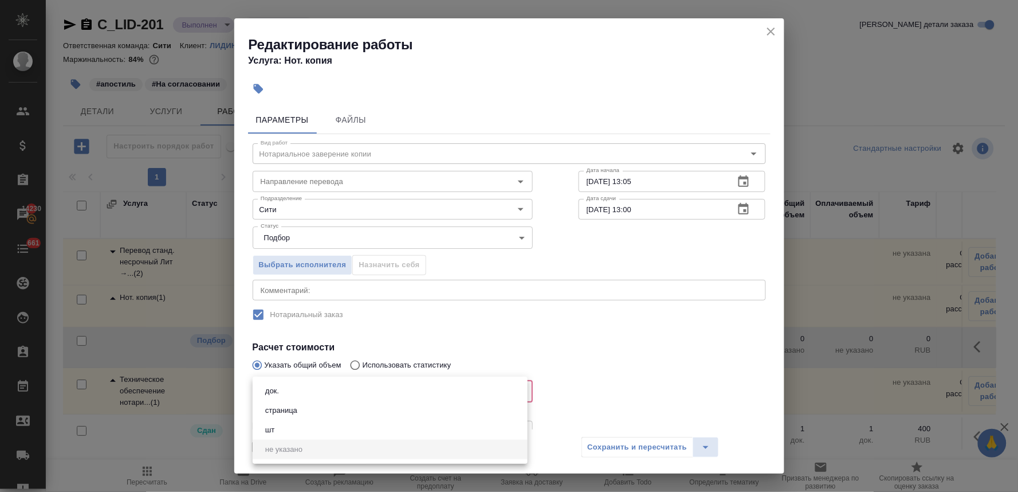
click at [364, 393] on body "🙏 .cls-1 fill:#fff; AWATERA Lyamina Nadezhda Клиенты Спецификации Заказы 14230 …" at bounding box center [509, 246] width 1018 height 492
click at [337, 405] on li "страница" at bounding box center [390, 410] width 275 height 19
type input "5a8b1489cc6b4906c91bfdb2"
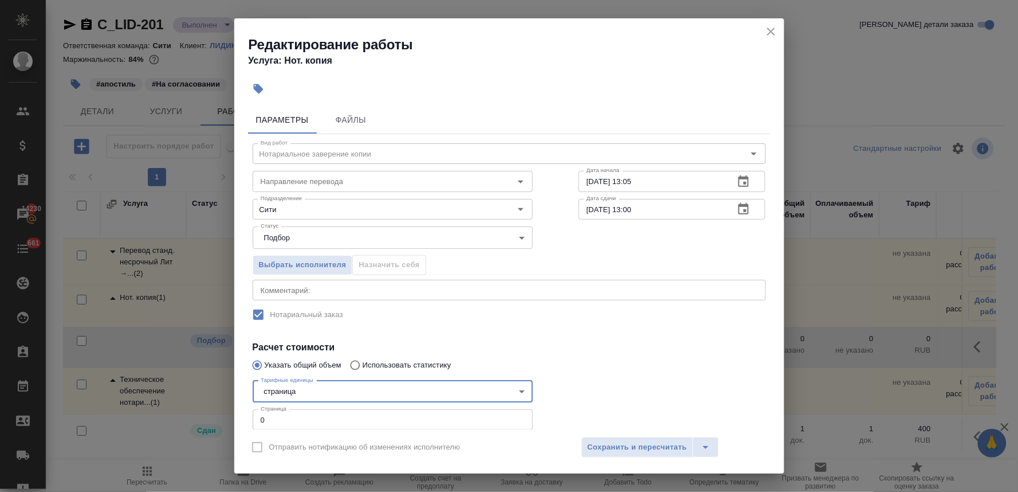
click at [556, 346] on div "док. страница шт" at bounding box center [509, 246] width 1018 height 492
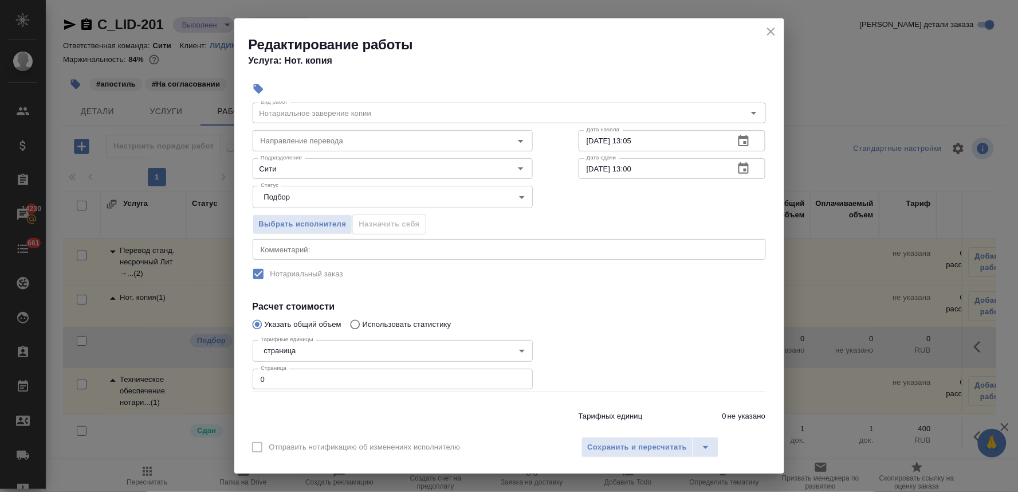
scroll to position [64, 0]
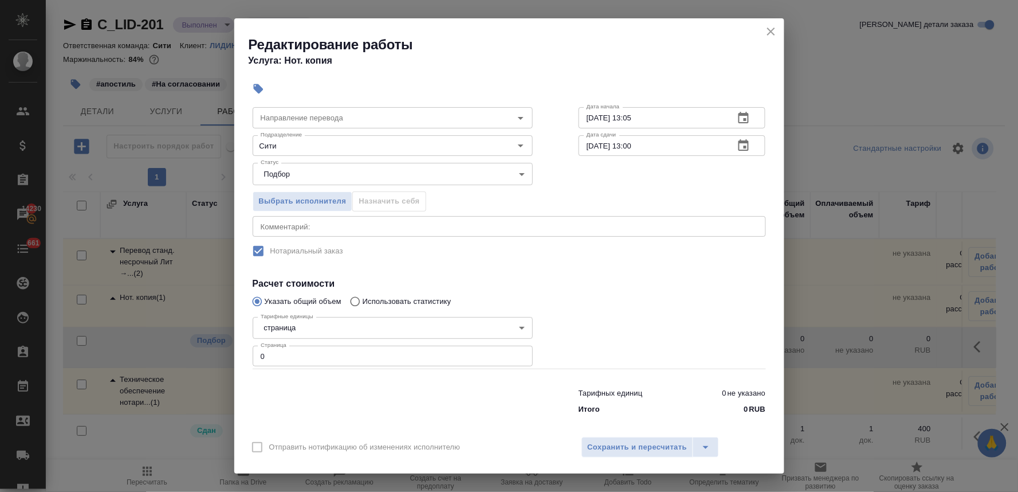
drag, startPoint x: 228, startPoint y: 347, endPoint x: 182, endPoint y: 342, distance: 46.1
click at [194, 344] on div "Редактирование работы Услуга: Нот. копия Параметры Файлы Вид работ Нотариальное…" at bounding box center [509, 246] width 1018 height 492
type input "8"
click at [631, 444] on span "Сохранить и пересчитать" at bounding box center [638, 447] width 100 height 13
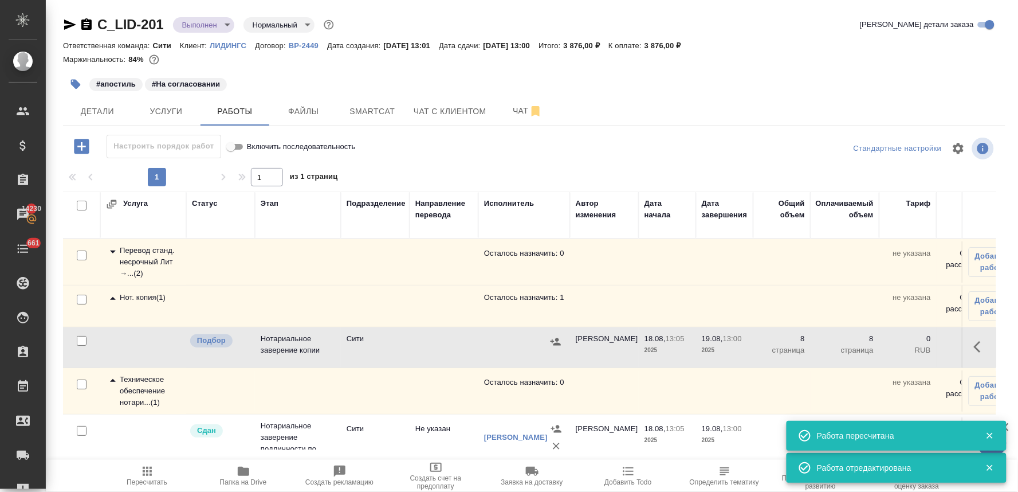
click at [558, 342] on icon "button" at bounding box center [555, 341] width 11 height 11
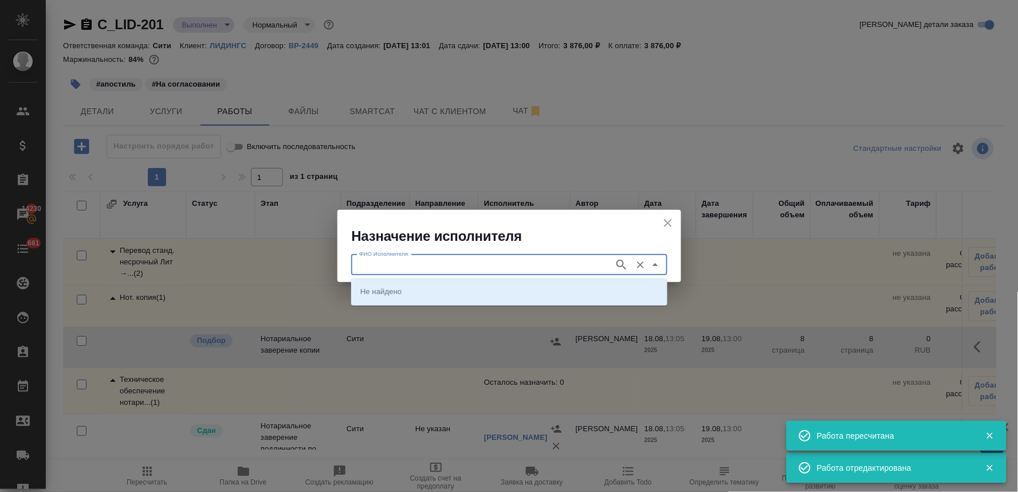
click at [431, 261] on input "ФИО Исполнителя" at bounding box center [482, 265] width 254 height 14
type input "крылова"
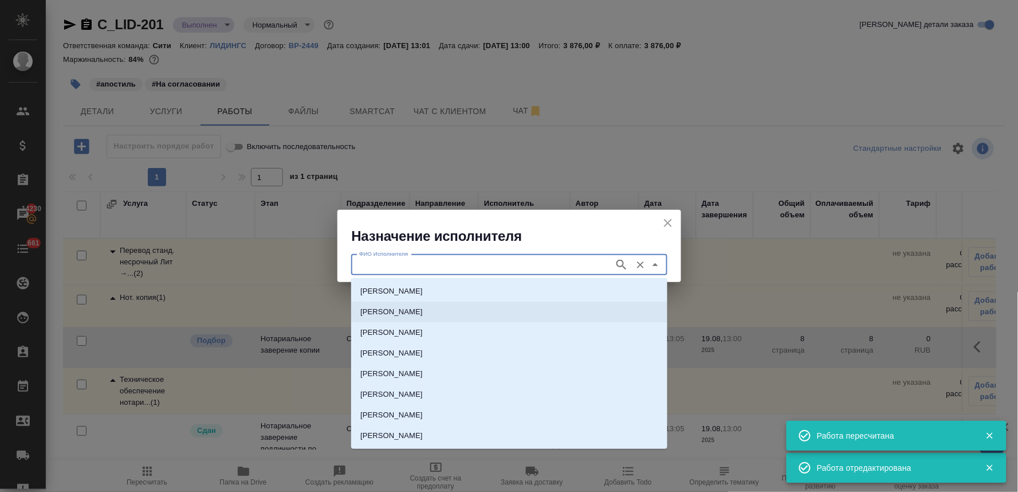
click at [423, 311] on p "НОТАРИУС Крылова Юлия Владимировна" at bounding box center [391, 311] width 62 height 11
type input "НОТАРИУС Крылова Юлия Владимировна"
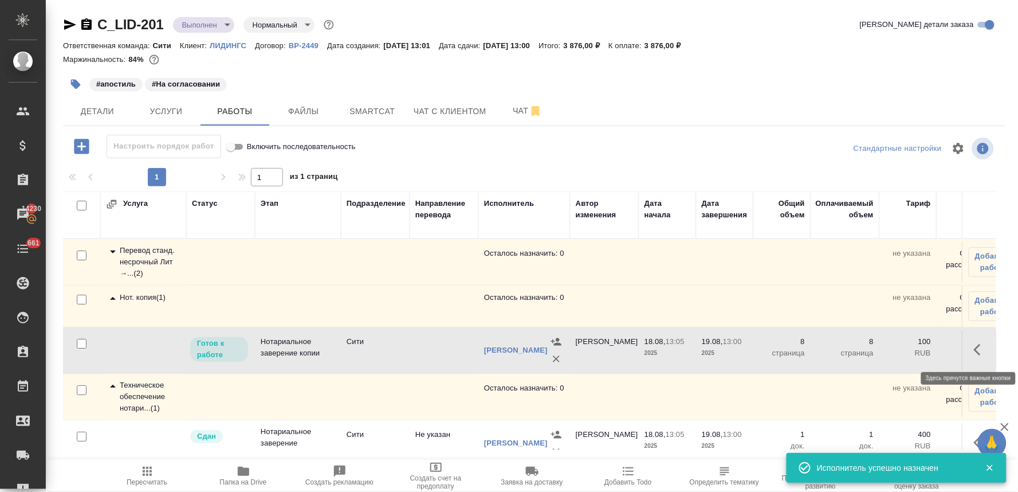
click at [974, 350] on icon "button" at bounding box center [981, 350] width 14 height 14
click at [890, 351] on icon "button" at bounding box center [897, 350] width 14 height 14
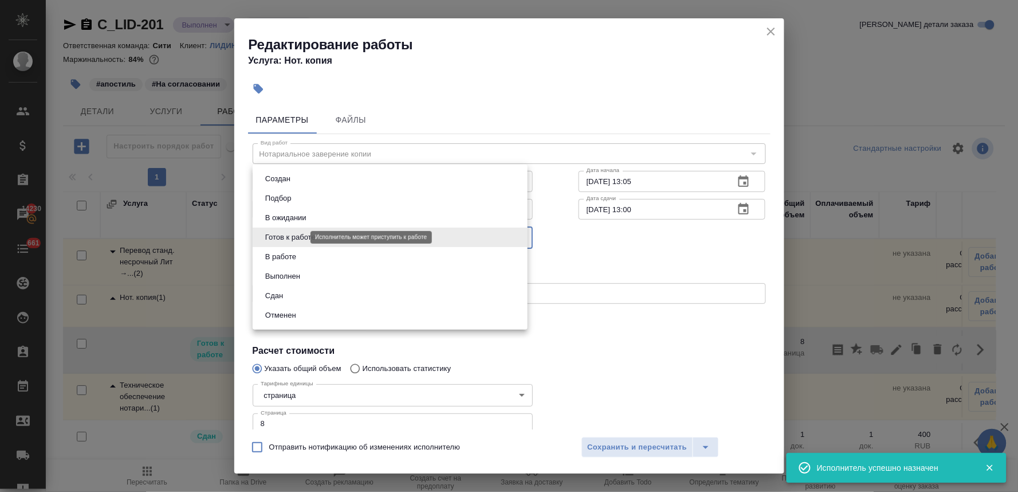
click at [295, 240] on body "🙏 .cls-1 fill:#fff; AWATERA Lyamina Nadezhda Клиенты Спецификации Заказы 14230 …" at bounding box center [509, 246] width 1018 height 492
click at [301, 294] on li "Сдан" at bounding box center [390, 295] width 275 height 19
type input "closed"
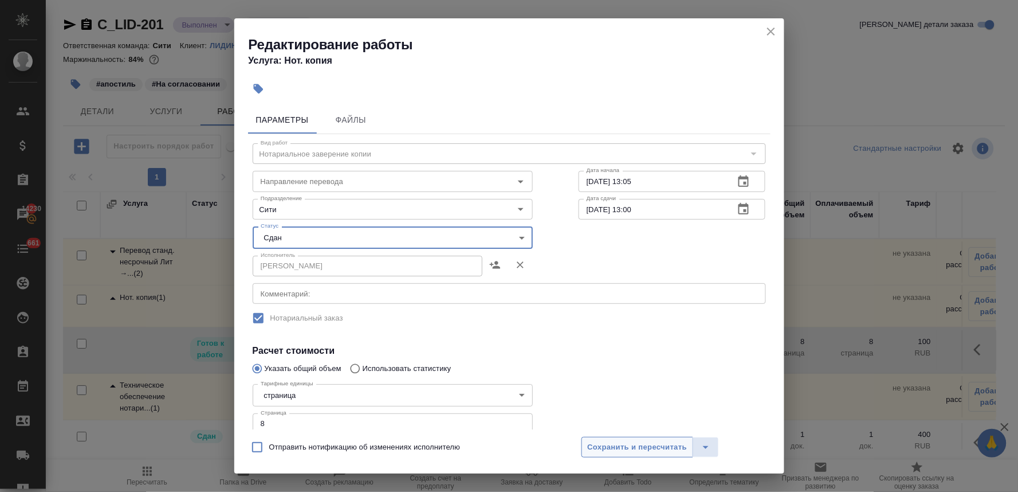
click at [655, 444] on span "Сохранить и пересчитать" at bounding box center [638, 447] width 100 height 13
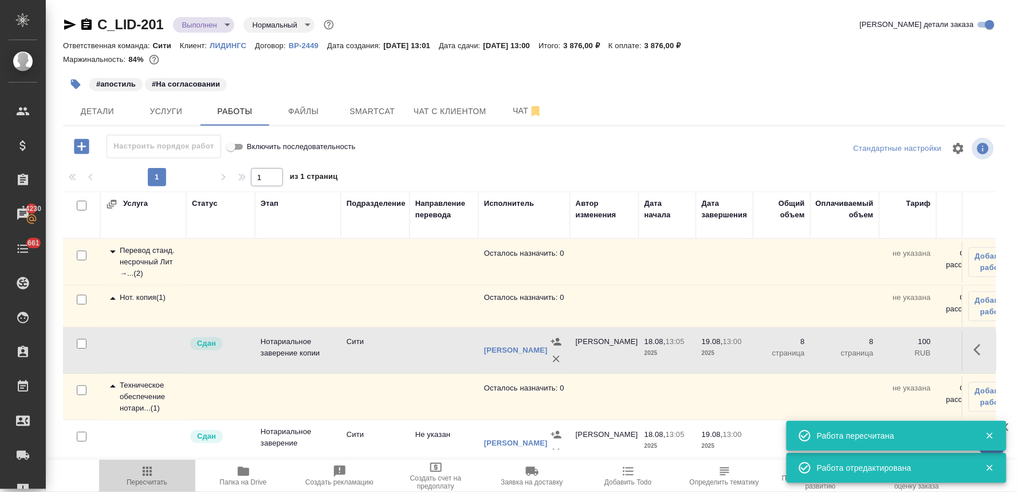
click at [142, 485] on span "Пересчитать" at bounding box center [147, 482] width 41 height 8
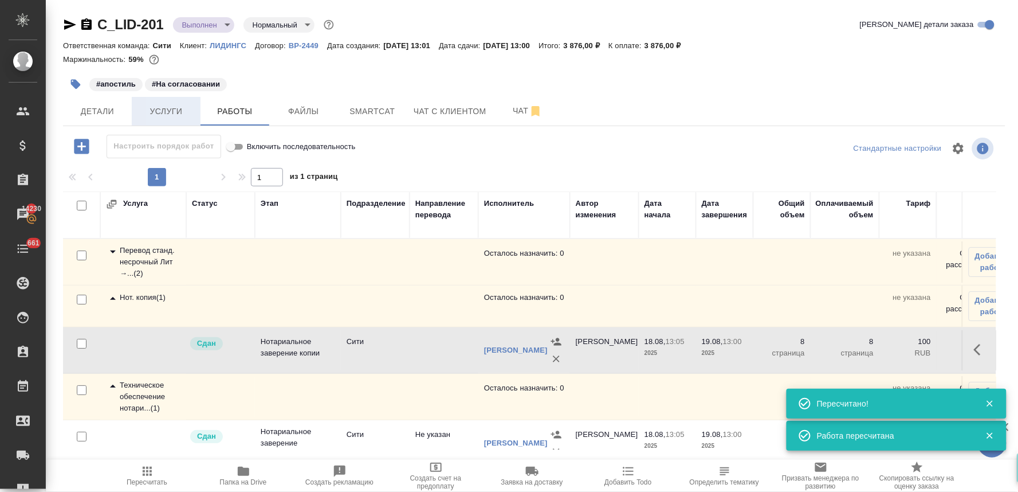
click at [170, 108] on span "Услуги" at bounding box center [166, 111] width 55 height 14
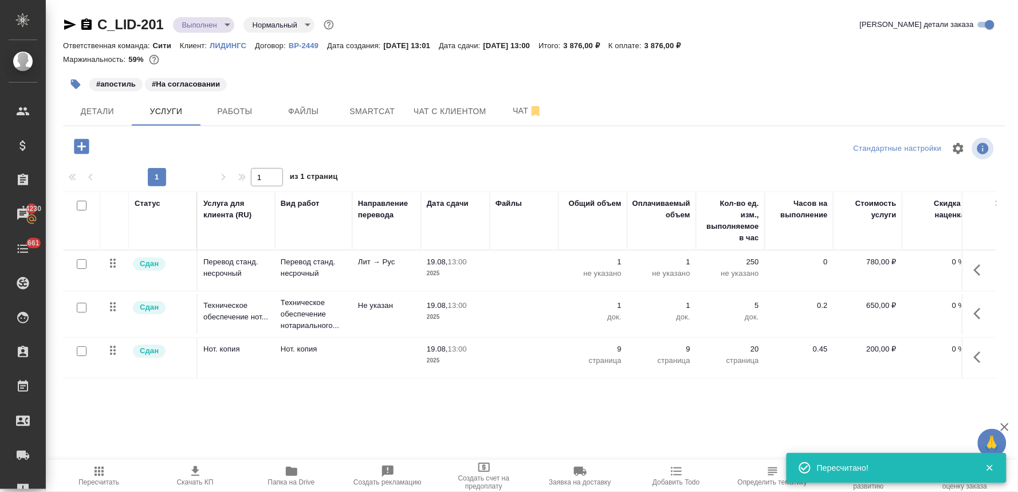
scroll to position [0, 146]
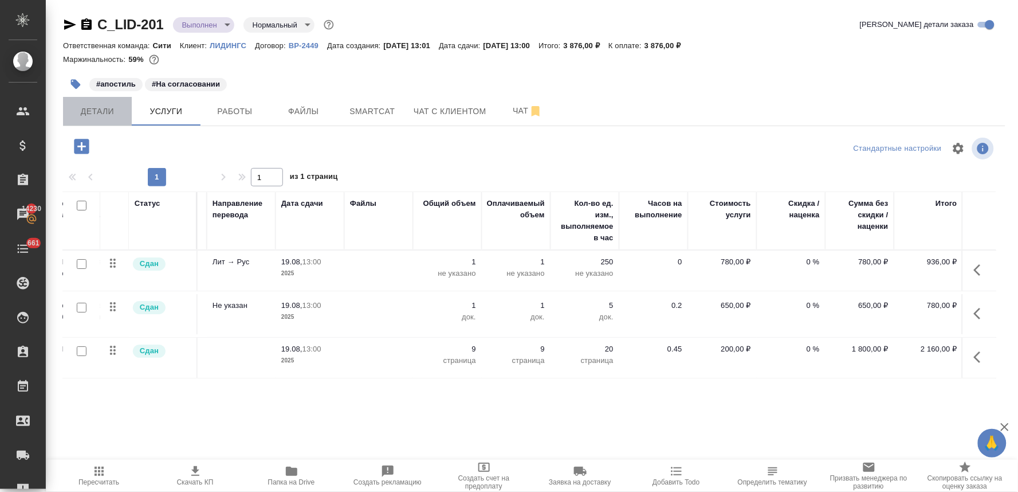
click at [89, 119] on button "Детали" at bounding box center [97, 111] width 69 height 29
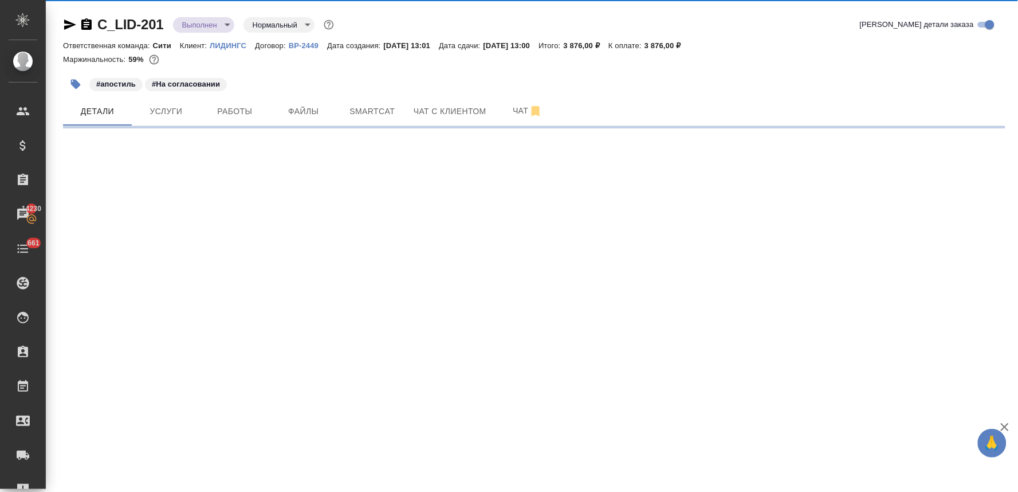
select select "RU"
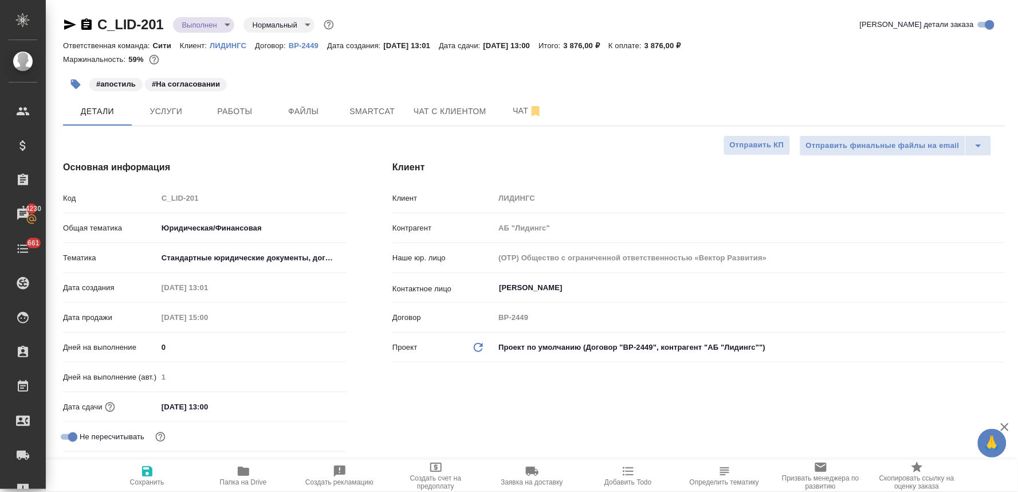
type textarea "x"
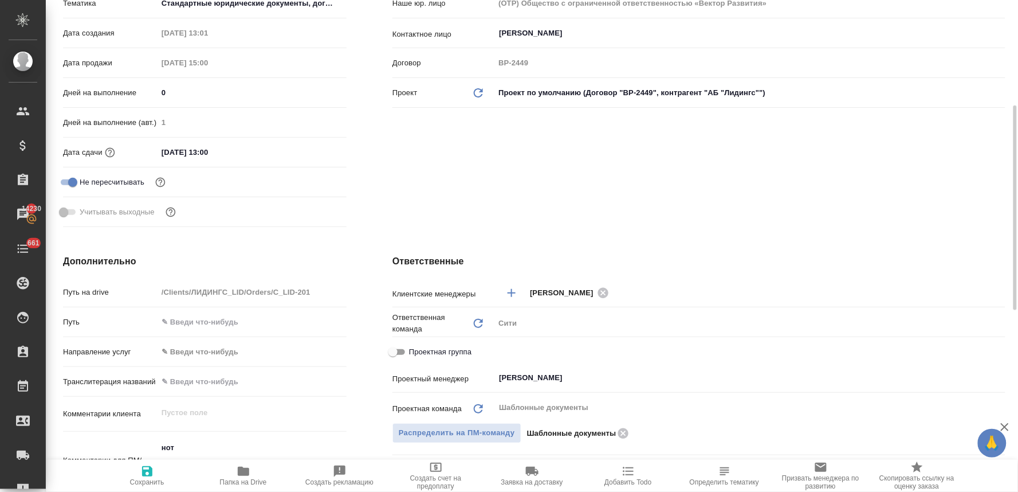
scroll to position [318, 0]
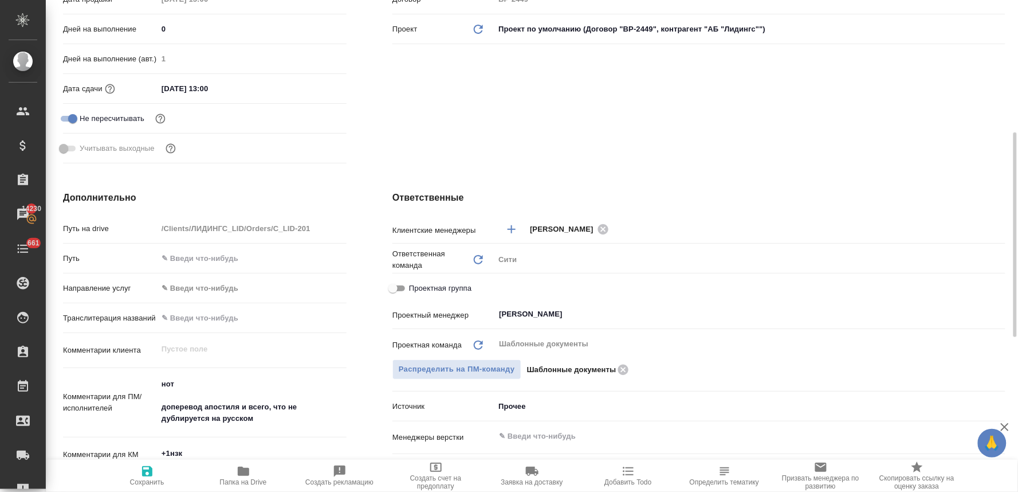
click at [404, 281] on input "Проектная группа" at bounding box center [393, 288] width 41 height 14
checkbox input "true"
type textarea "x"
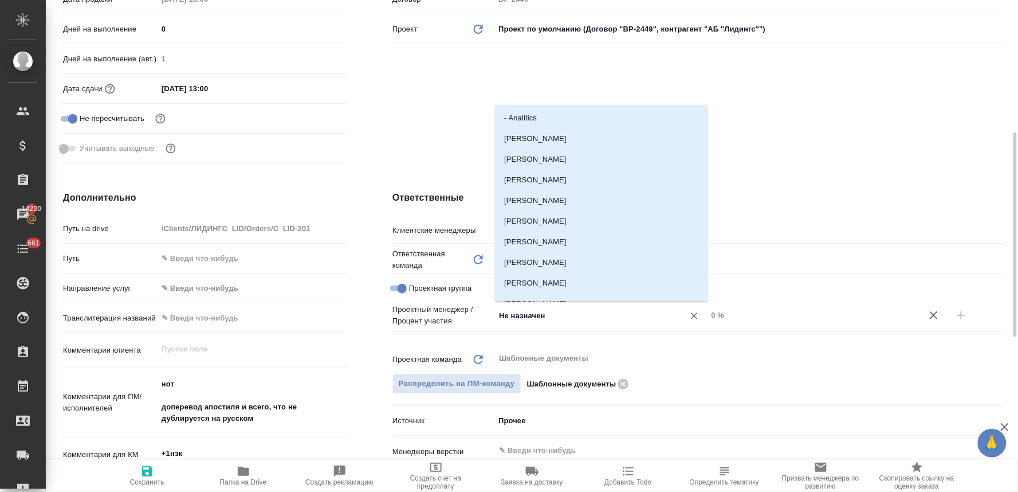
click at [585, 313] on input "Не назначен" at bounding box center [582, 315] width 168 height 14
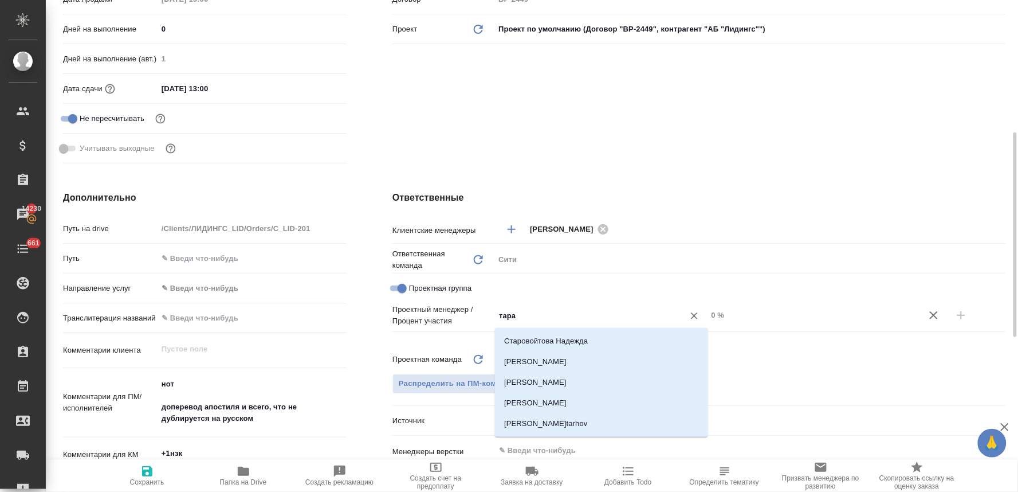
type input "тараб"
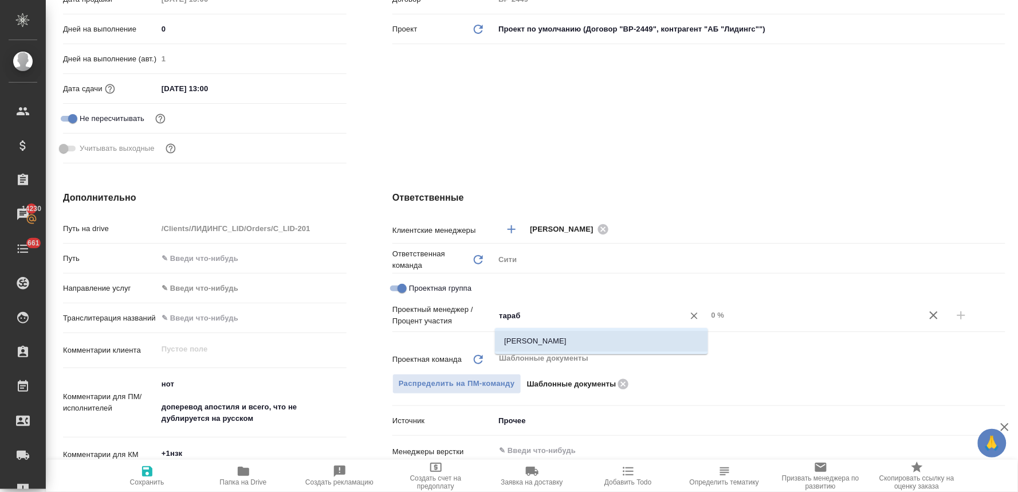
click at [587, 344] on li "[PERSON_NAME]" at bounding box center [601, 341] width 213 height 21
type textarea "x"
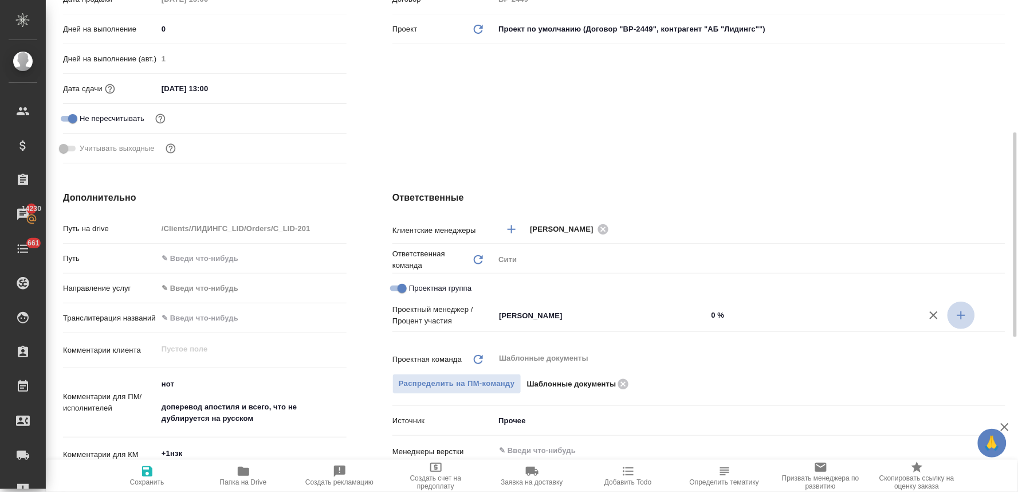
drag, startPoint x: 961, startPoint y: 314, endPoint x: 740, endPoint y: 351, distance: 223.7
click at [961, 314] on icon "button" at bounding box center [962, 315] width 8 height 8
type textarea "x"
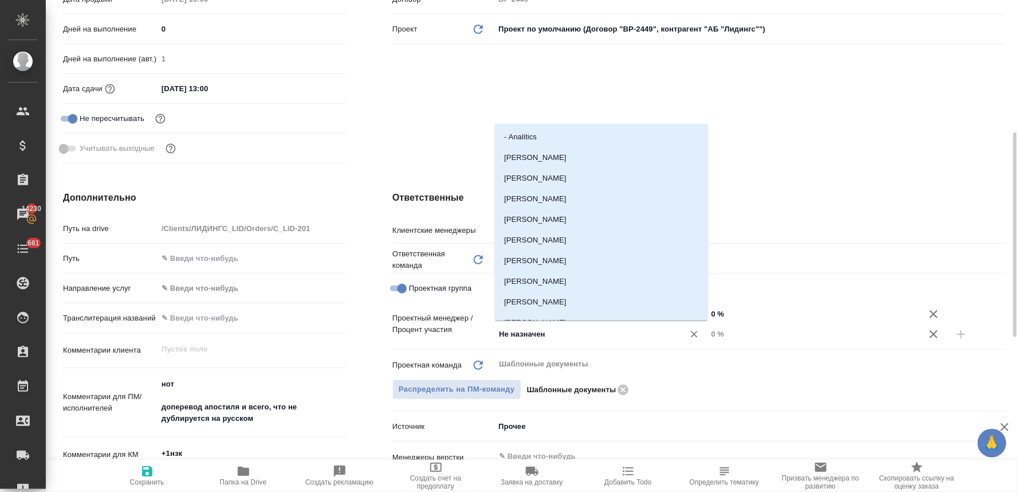
click at [574, 339] on input "Не назначен" at bounding box center [582, 334] width 168 height 14
type input "лям"
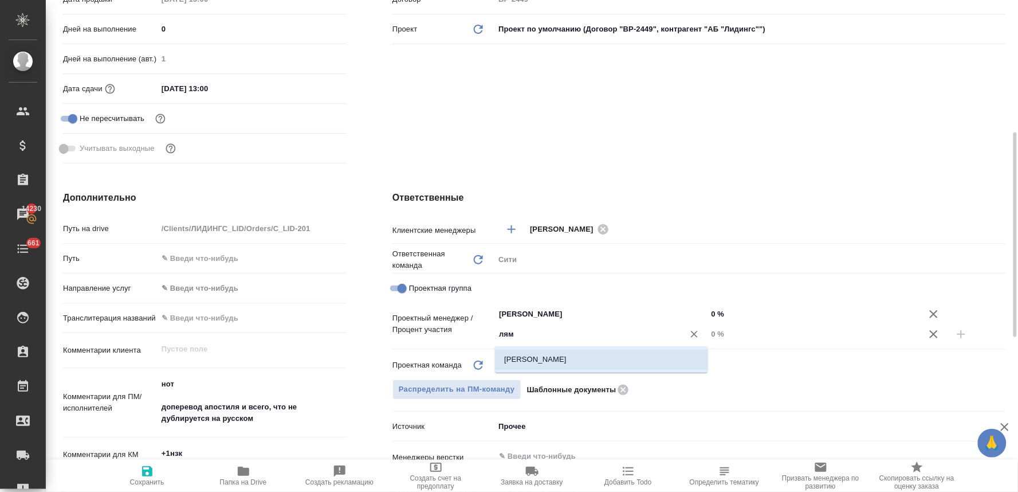
click at [575, 362] on li "[PERSON_NAME]" at bounding box center [601, 359] width 213 height 21
type textarea "x"
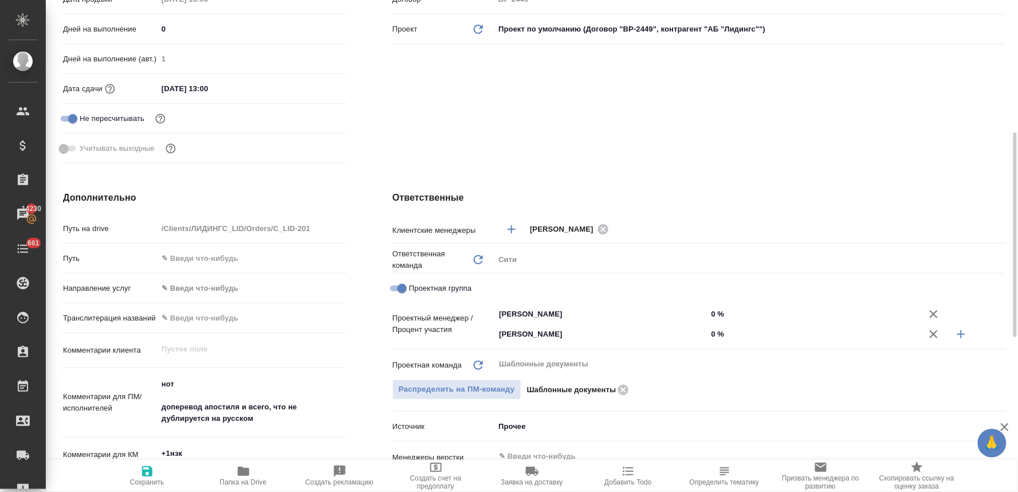
click at [718, 334] on input "0 %" at bounding box center [814, 334] width 213 height 17
type textarea "x"
type input "7 %"
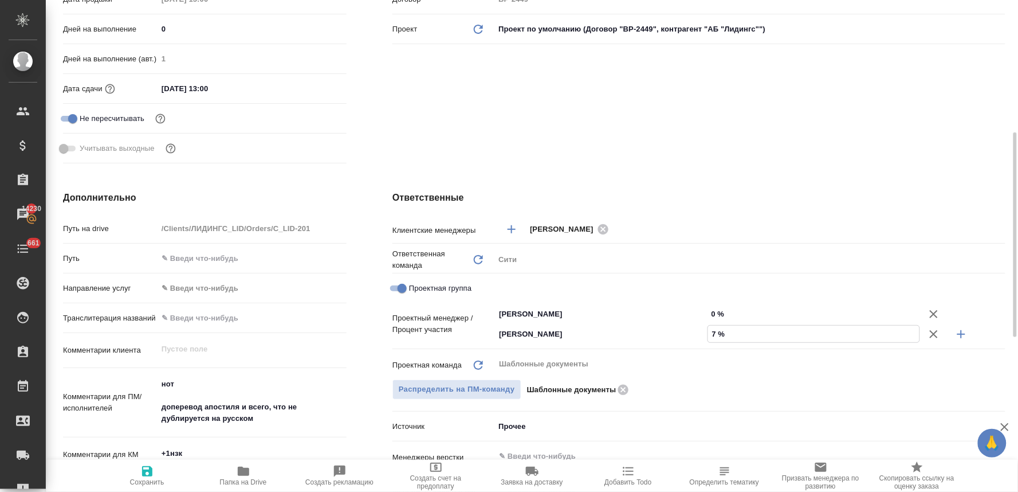
type textarea "x"
type input "76 %"
type textarea "x"
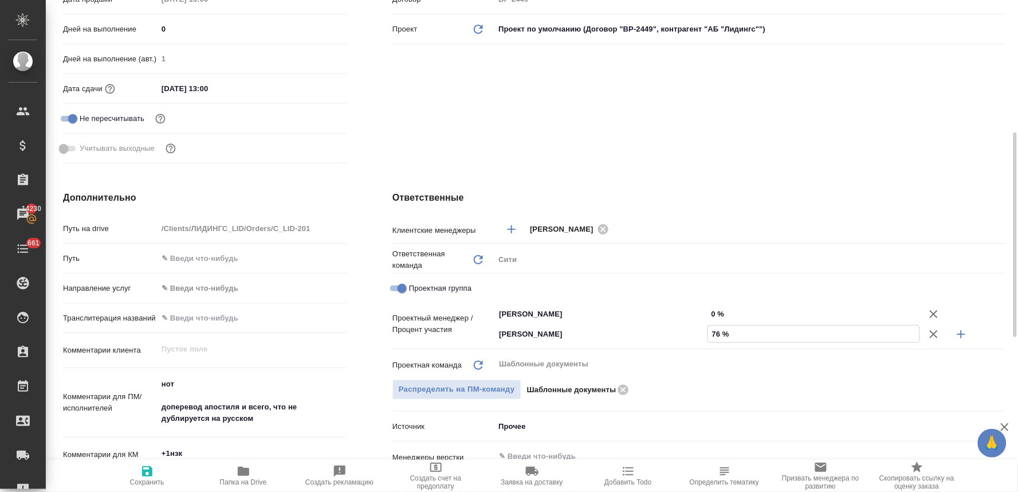
type textarea "x"
type input "76 %"
click at [713, 310] on input "0 %" at bounding box center [814, 313] width 213 height 17
type textarea "x"
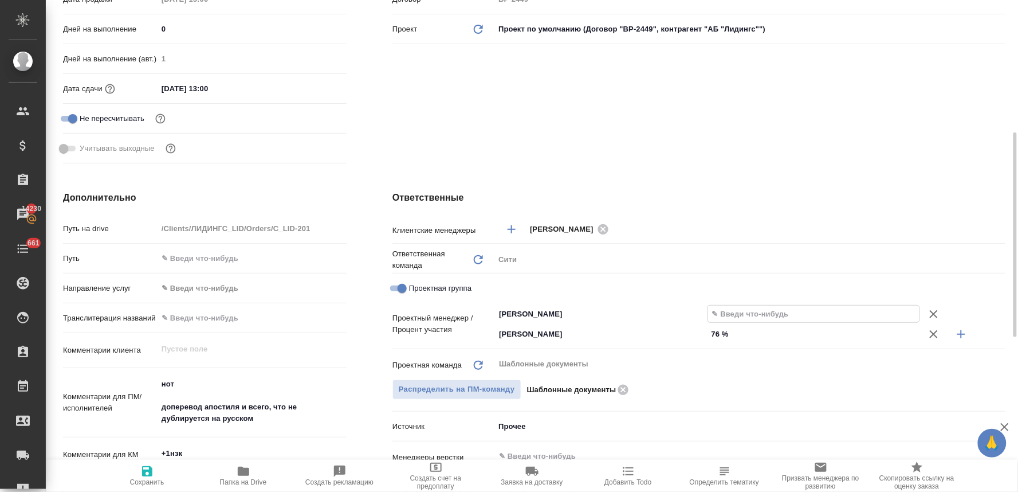
type textarea "x"
type input "2 %"
type textarea "x"
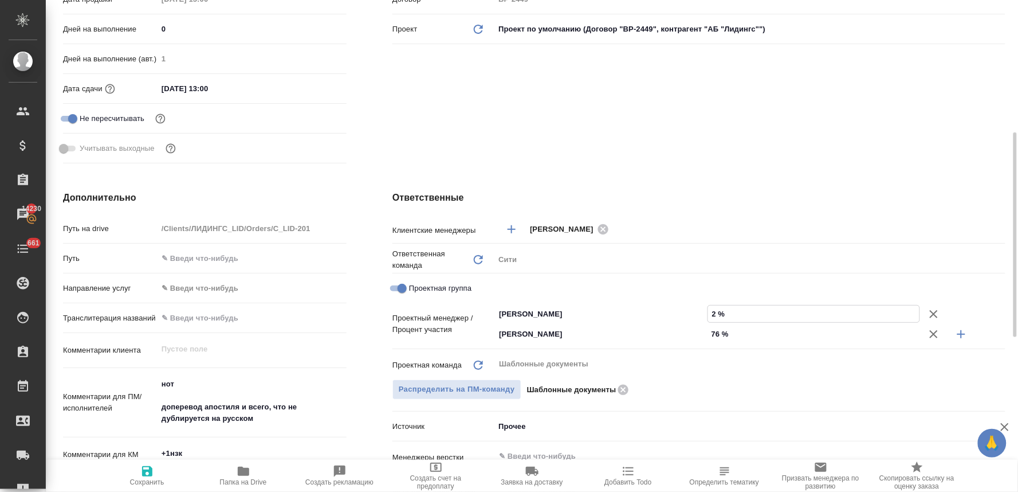
type textarea "x"
type input "24 %"
type textarea "x"
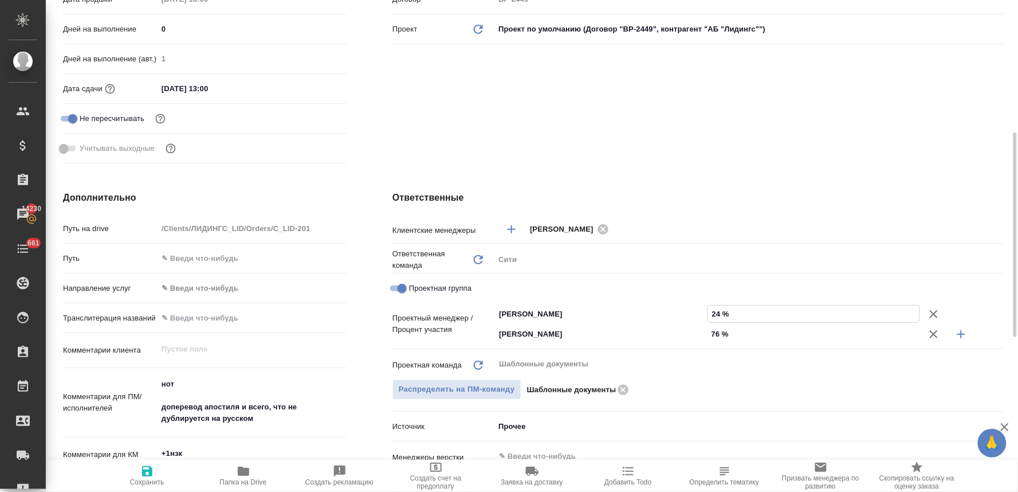
type input "24 %"
click at [155, 470] on span "Сохранить" at bounding box center [147, 475] width 83 height 22
type textarea "x"
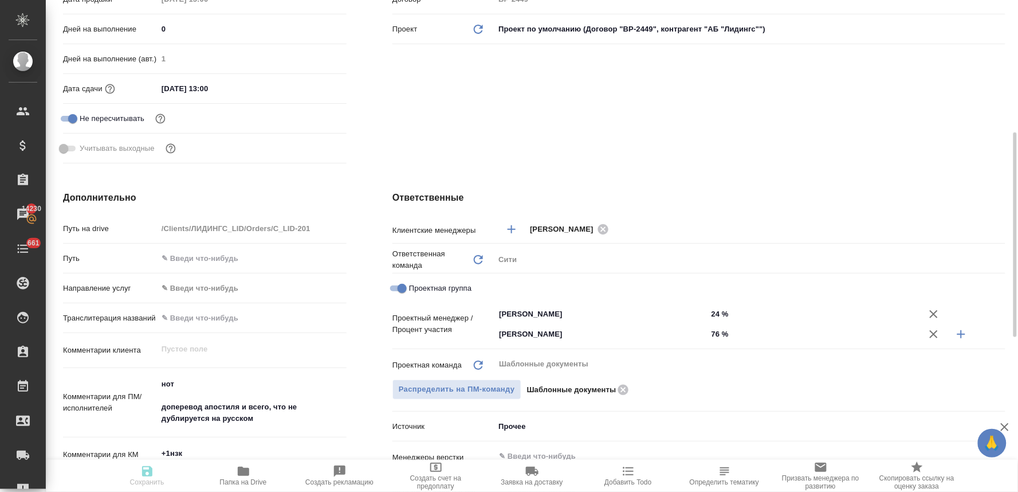
type textarea "x"
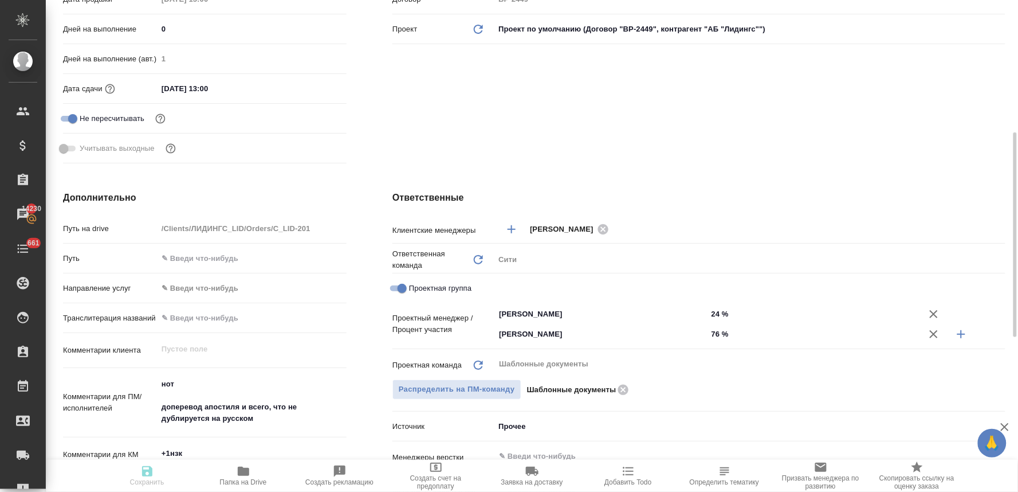
type textarea "x"
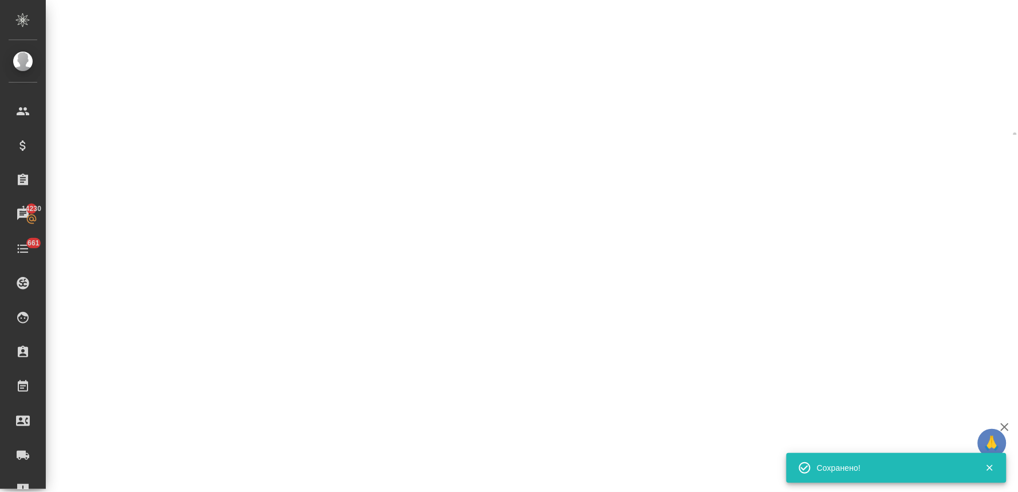
select select "RU"
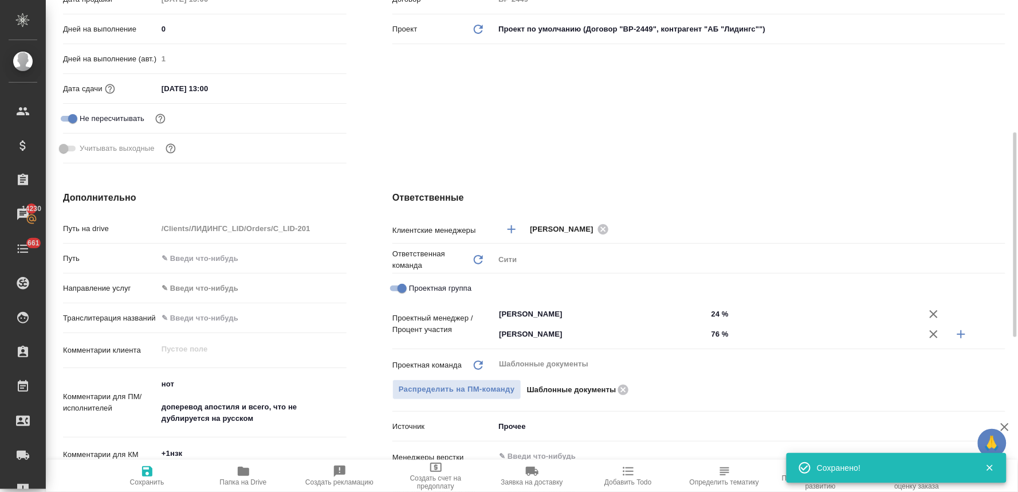
type textarea "x"
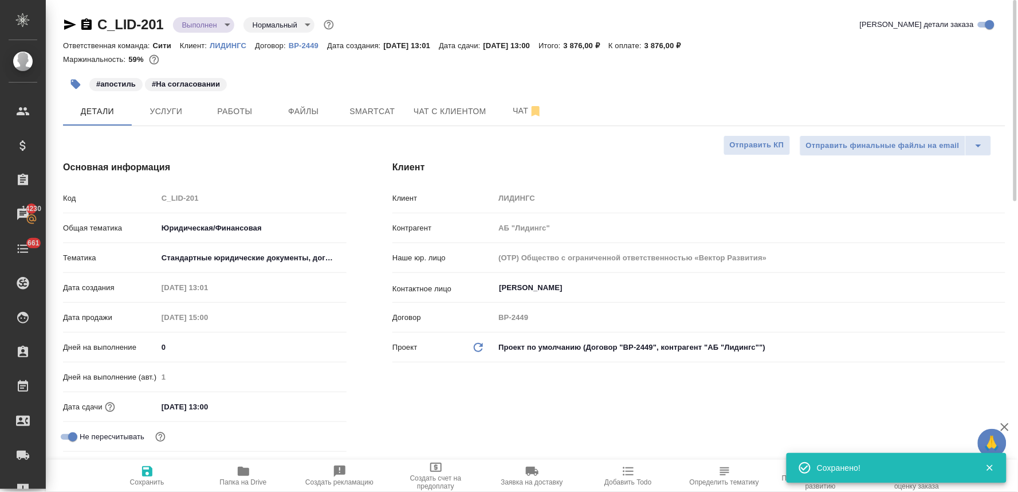
click at [212, 26] on body "🙏 .cls-1 fill:#fff; AWATERA Lyamina Nadezhda Клиенты Спецификации Заказы 14230 …" at bounding box center [509, 246] width 1018 height 492
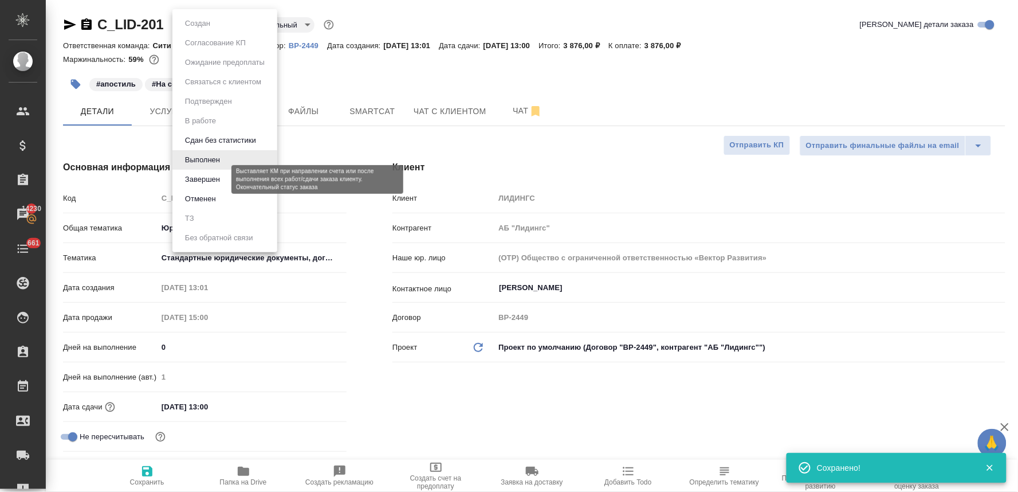
click at [211, 182] on button "Завершен" at bounding box center [203, 179] width 42 height 13
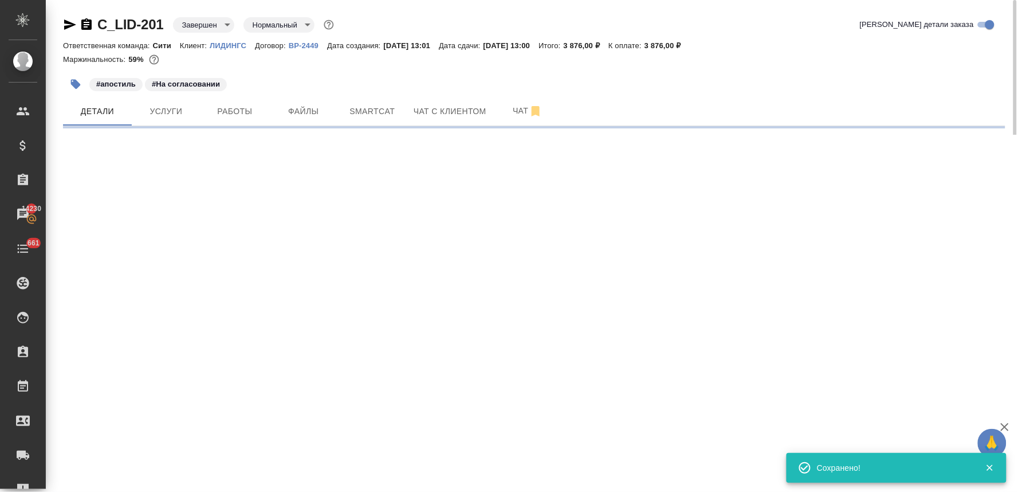
select select "RU"
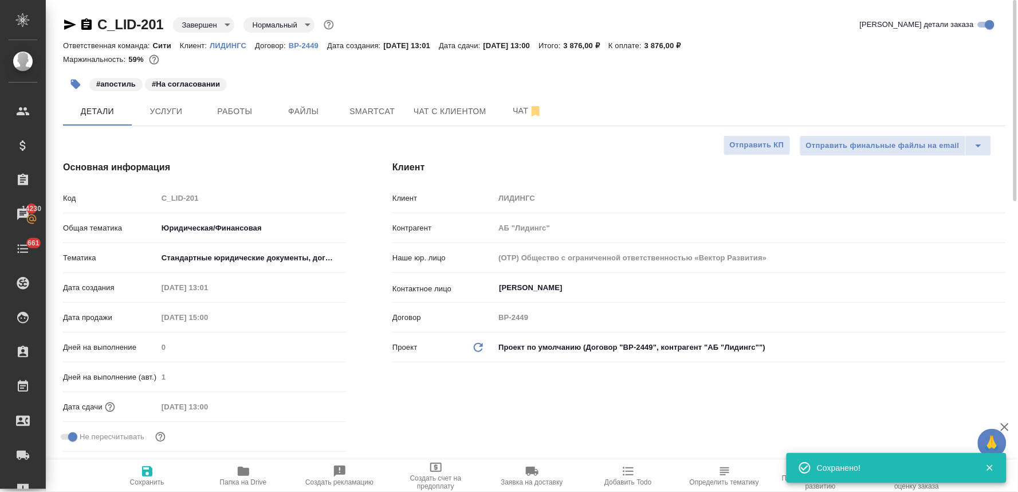
type textarea "x"
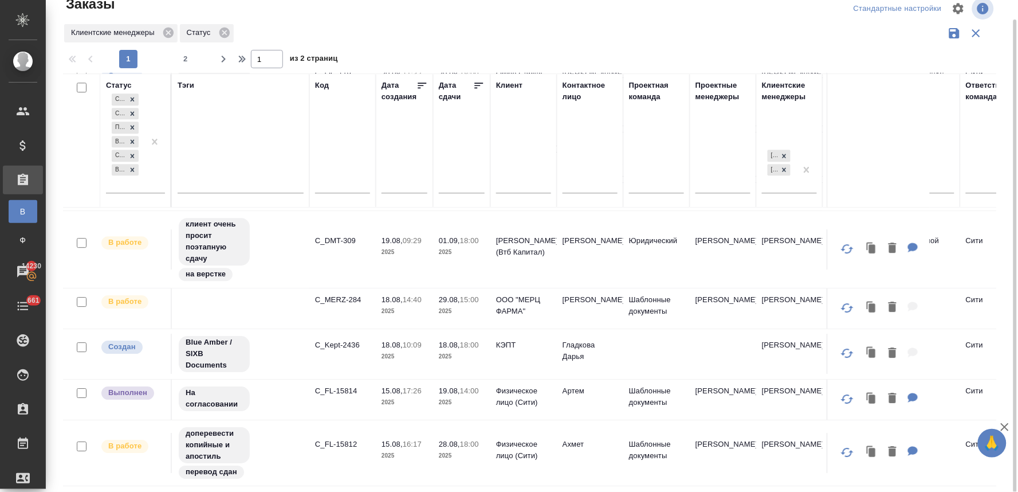
scroll to position [952, 0]
click at [183, 59] on span "2" at bounding box center [186, 58] width 18 height 11
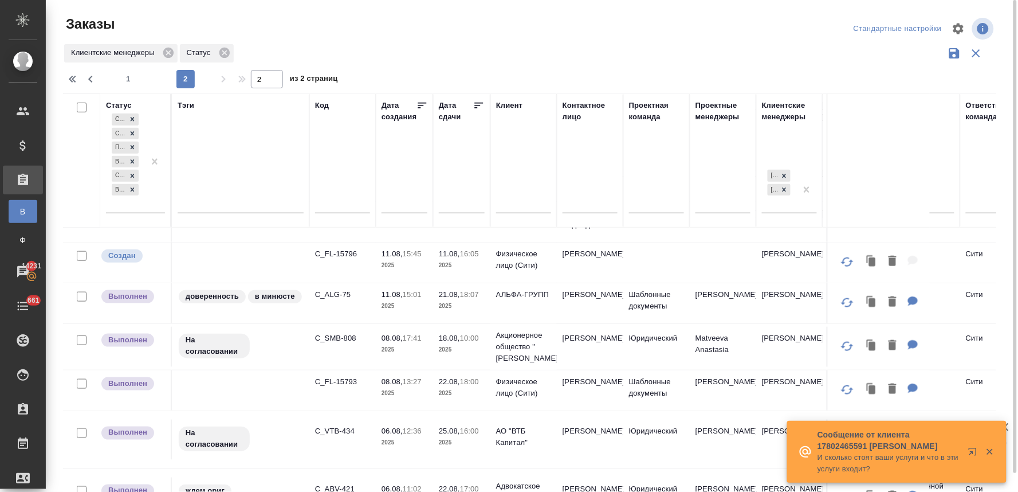
scroll to position [255, 0]
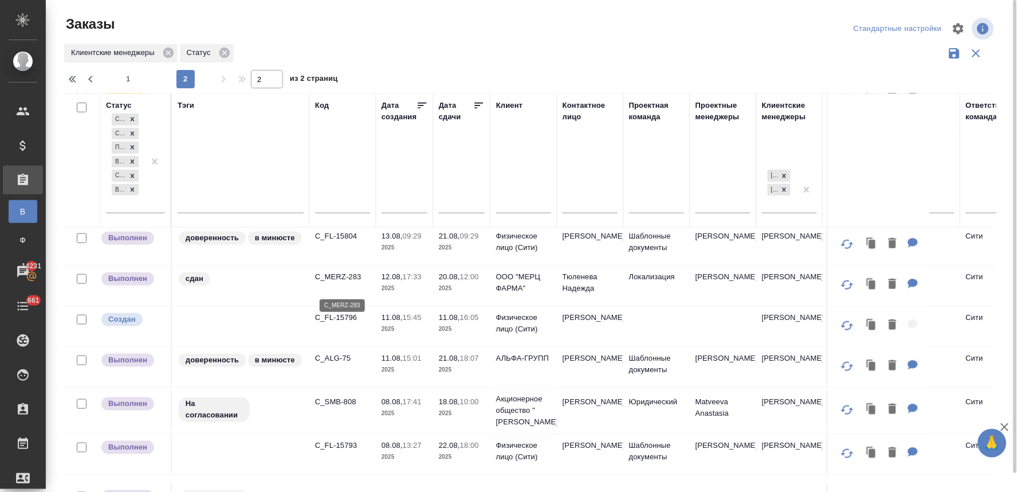
click at [346, 283] on p "C_MERZ-283" at bounding box center [342, 276] width 55 height 11
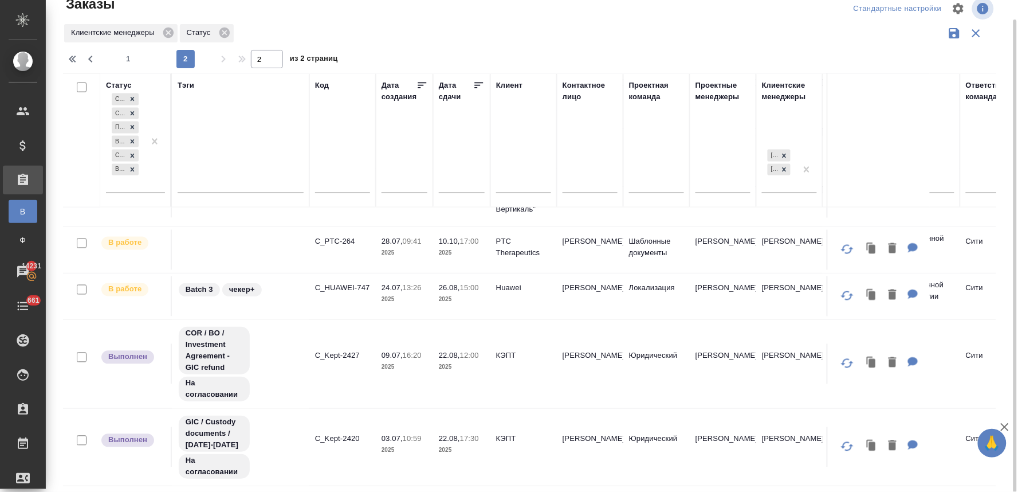
scroll to position [579, 0]
click at [134, 60] on span "1" at bounding box center [128, 58] width 18 height 11
type input "1"
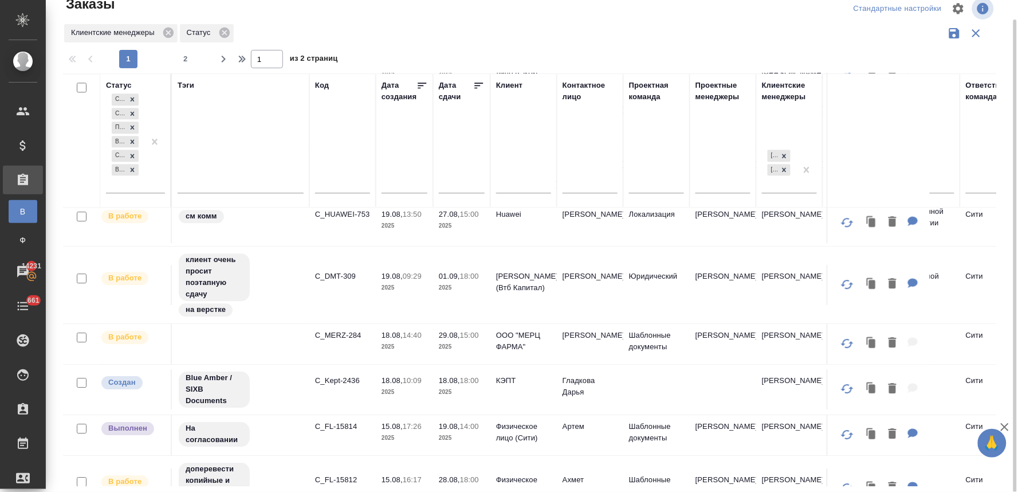
scroll to position [952, 0]
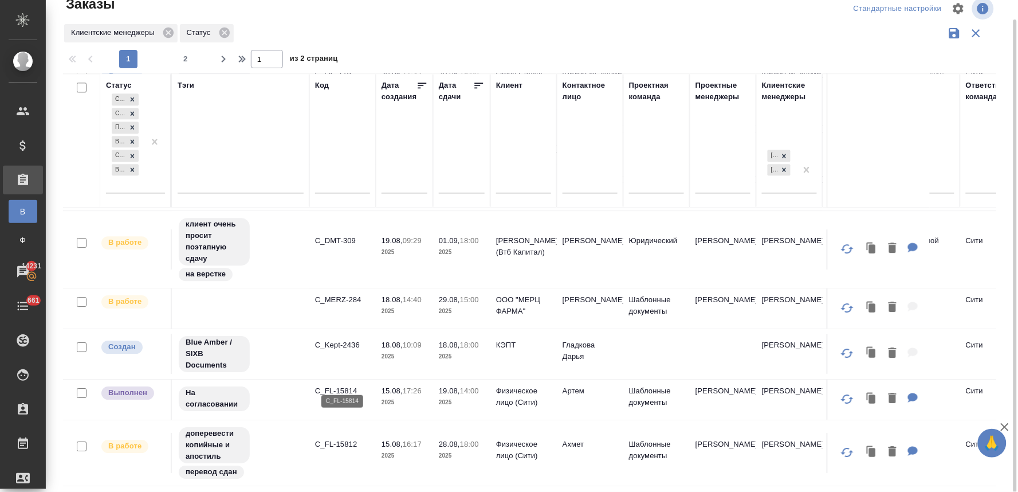
click at [351, 385] on p "C_FL-15814" at bounding box center [342, 390] width 55 height 11
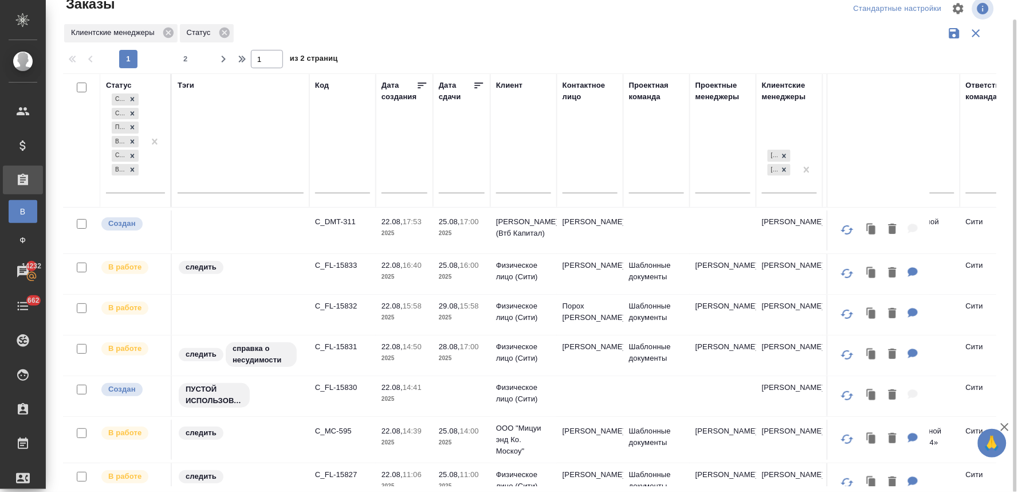
scroll to position [0, 0]
click at [345, 305] on p "C_FL-15832" at bounding box center [342, 306] width 55 height 11
click at [345, 344] on p "C_FL-15831" at bounding box center [342, 347] width 55 height 11
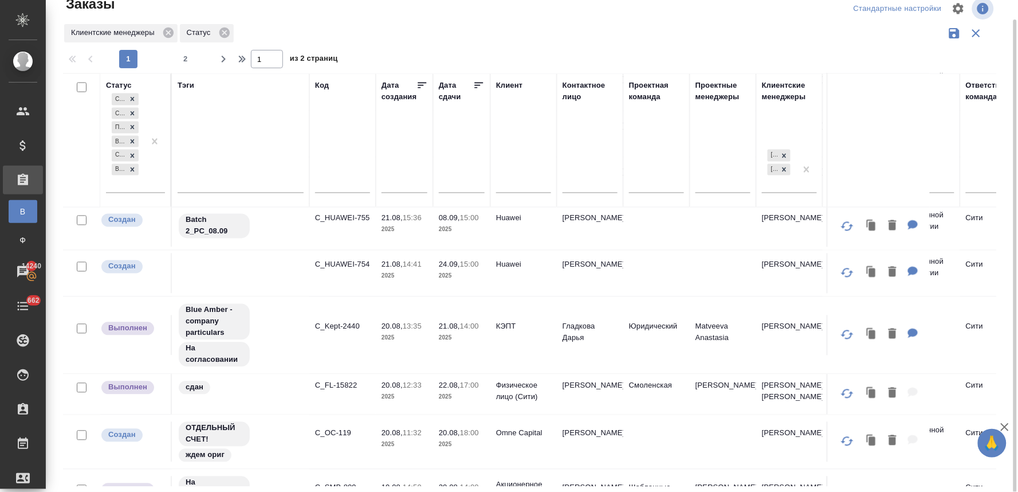
scroll to position [637, 0]
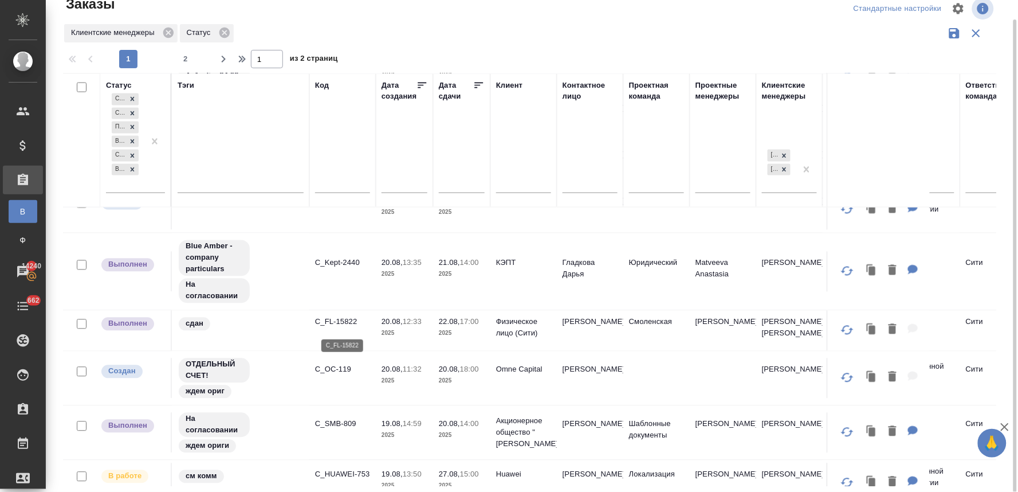
click at [347, 323] on p "C_FL-15822" at bounding box center [342, 321] width 55 height 11
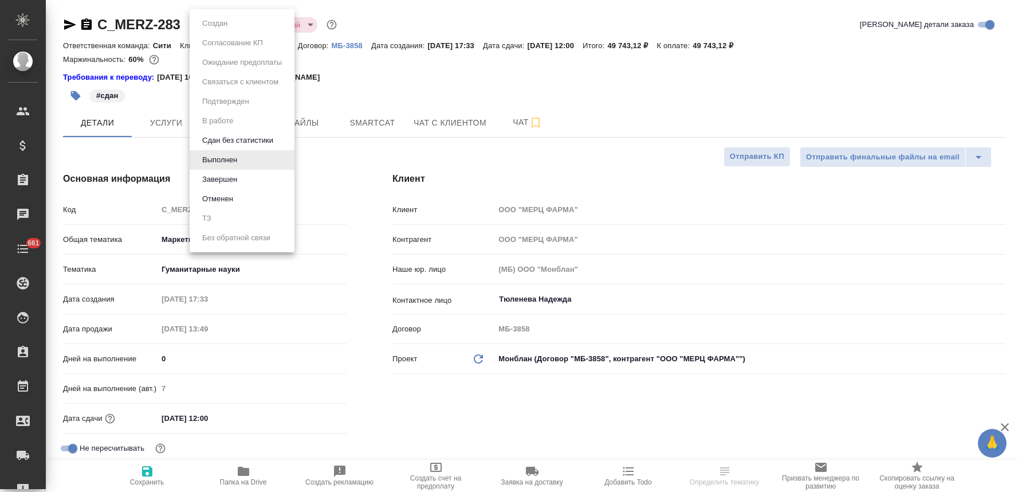
select select "RU"
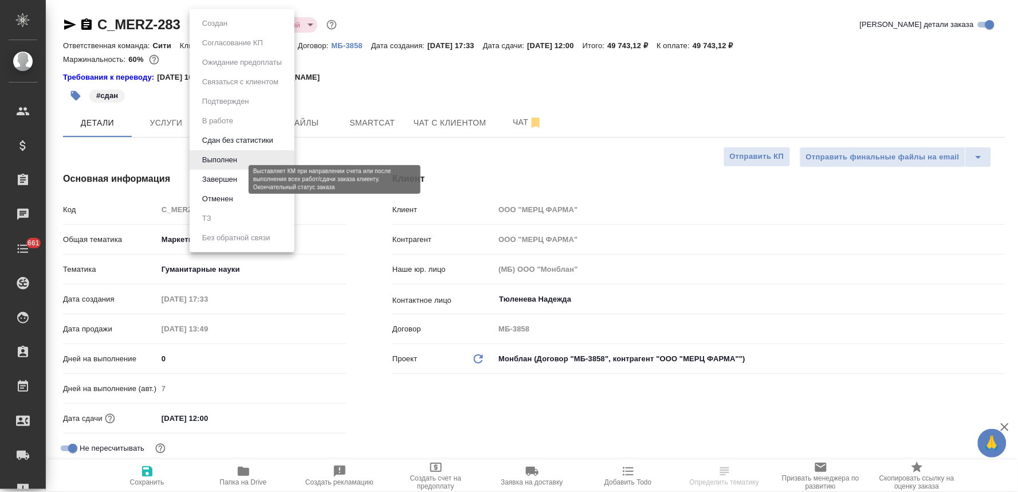
click at [233, 182] on button "Завершен" at bounding box center [220, 179] width 42 height 13
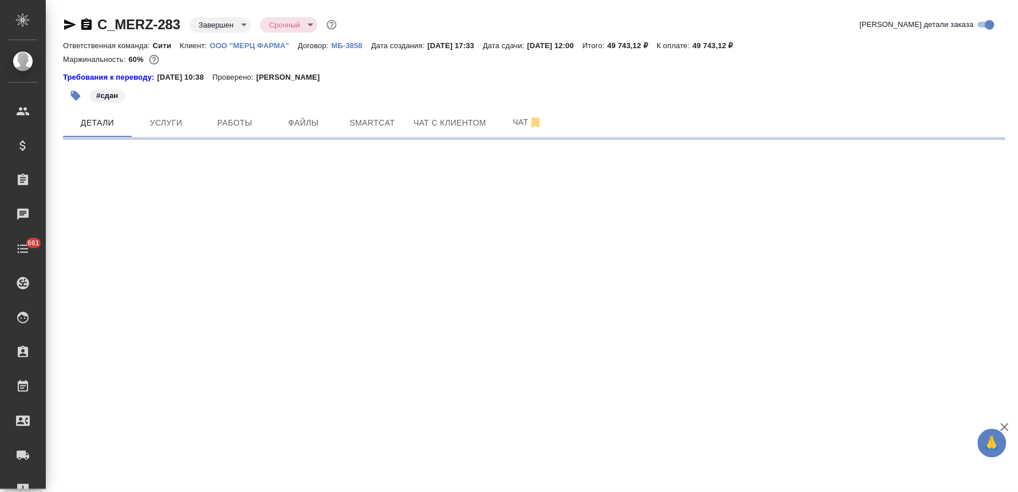
select select "RU"
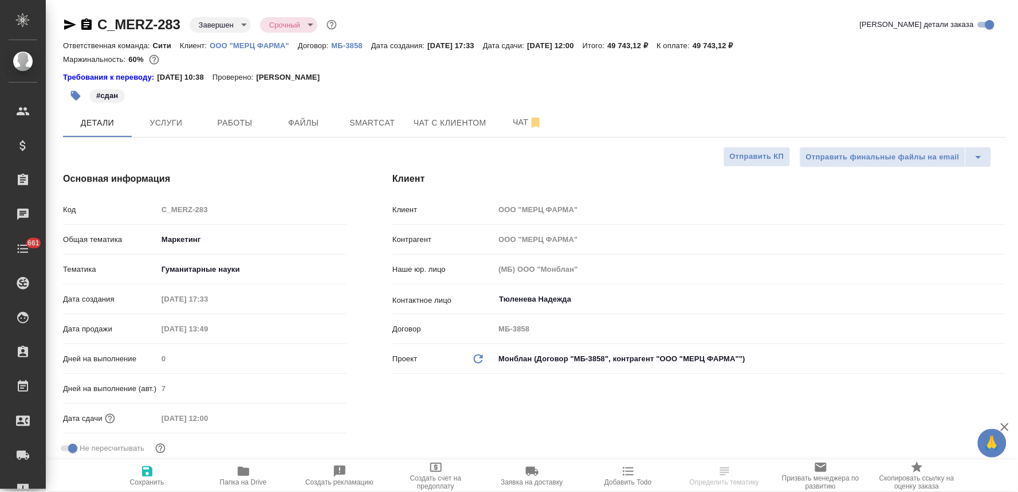
type textarea "x"
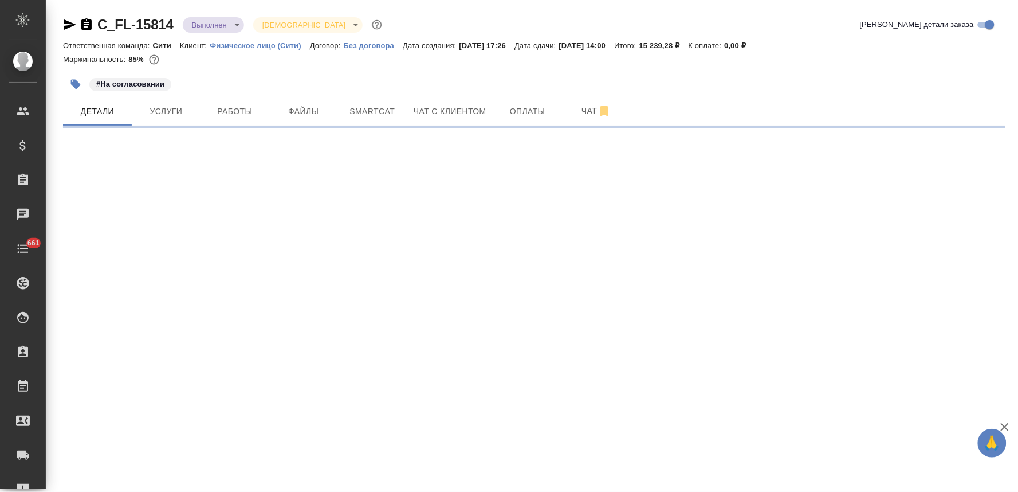
select select "RU"
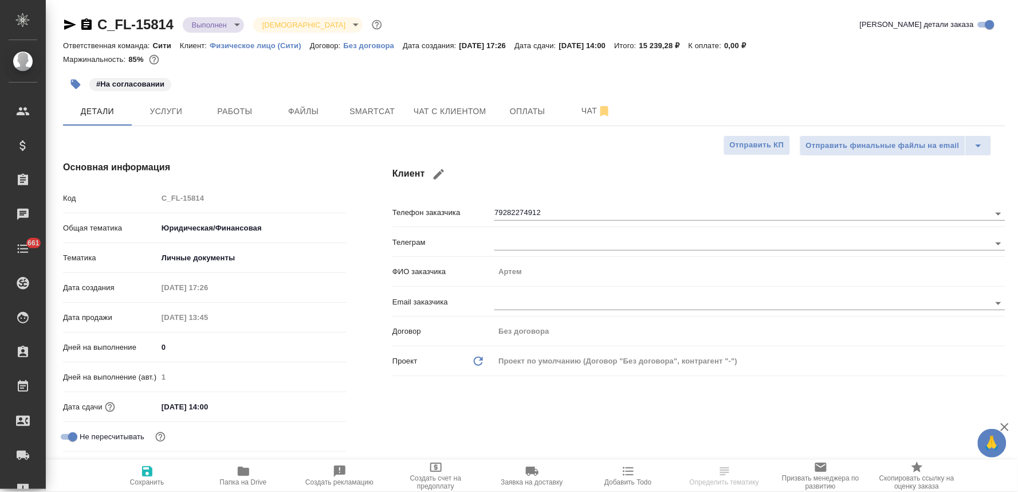
type textarea "x"
click at [444, 116] on span "Чат с клиентом" at bounding box center [450, 111] width 73 height 14
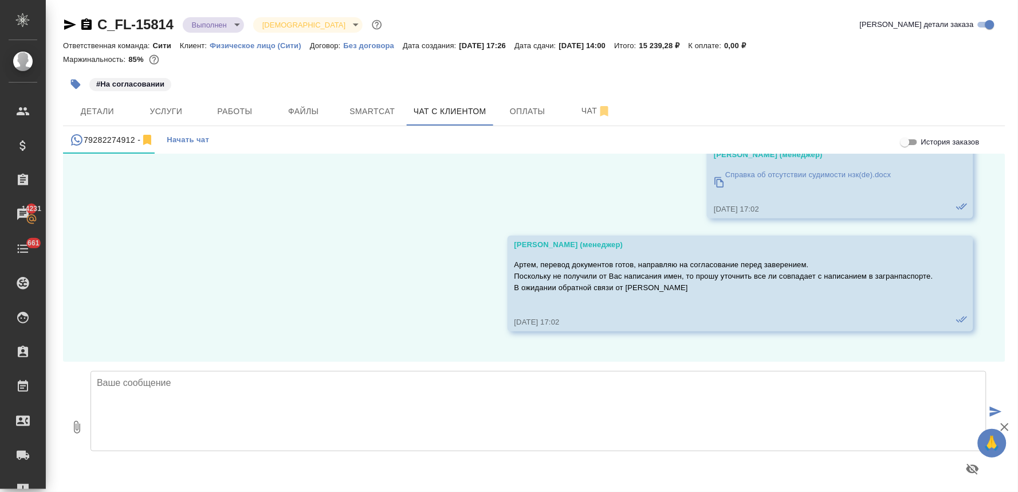
scroll to position [886, 0]
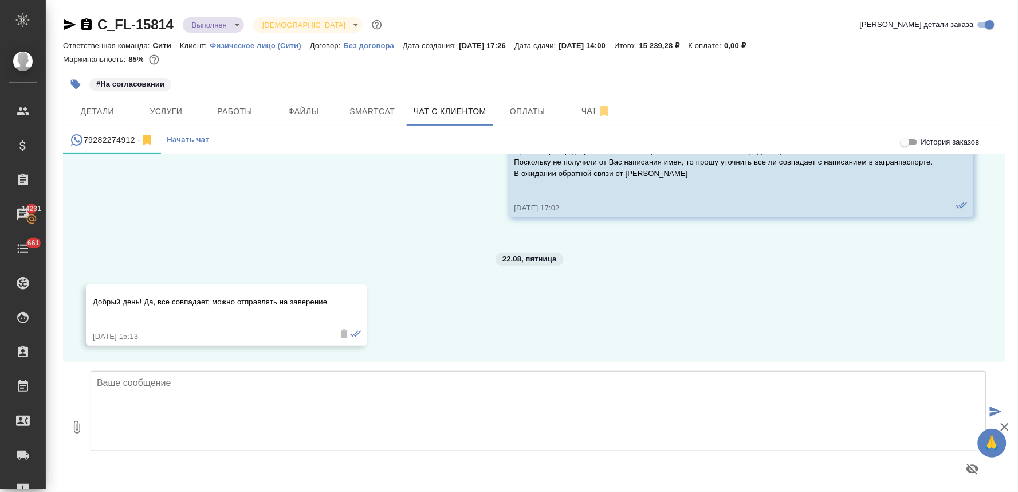
click at [416, 424] on textarea at bounding box center [539, 411] width 896 height 80
click at [430, 401] on textarea at bounding box center [539, 411] width 896 height 80
type textarea "Артем, добрый день! Благодарю, сможем заверить уже в [DATE] Сразу Вам отпишусь …"
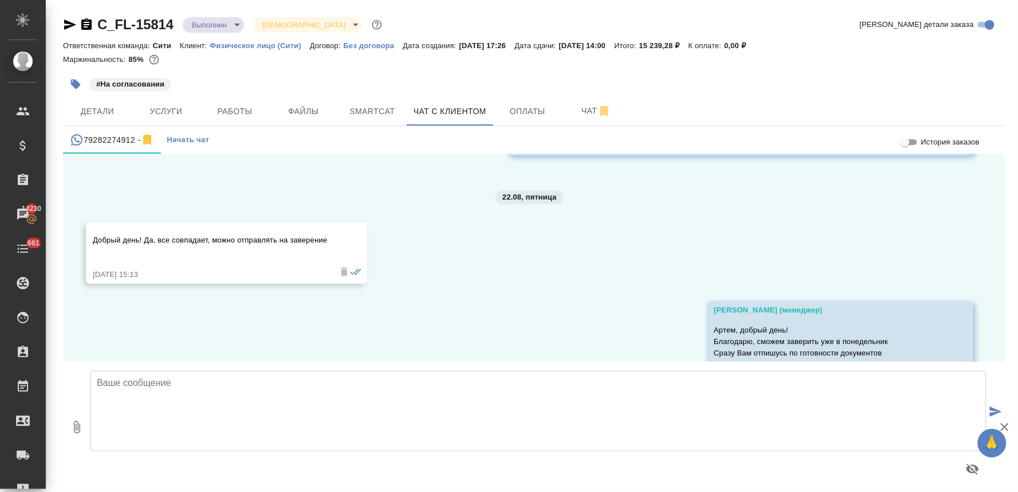
scroll to position [999, 0]
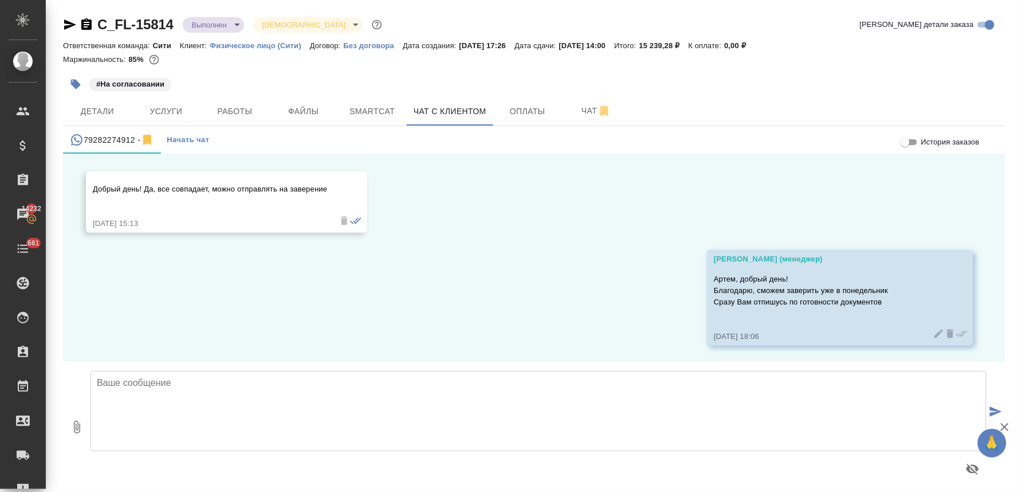
click at [203, 295] on div "18.08, [DATE] [PERSON_NAME] (менеджер) [URL][DOMAIN_NAME] [DATE] 13:33 [PERSON_…" at bounding box center [534, 258] width 943 height 208
click at [103, 104] on span "Детали" at bounding box center [97, 111] width 55 height 14
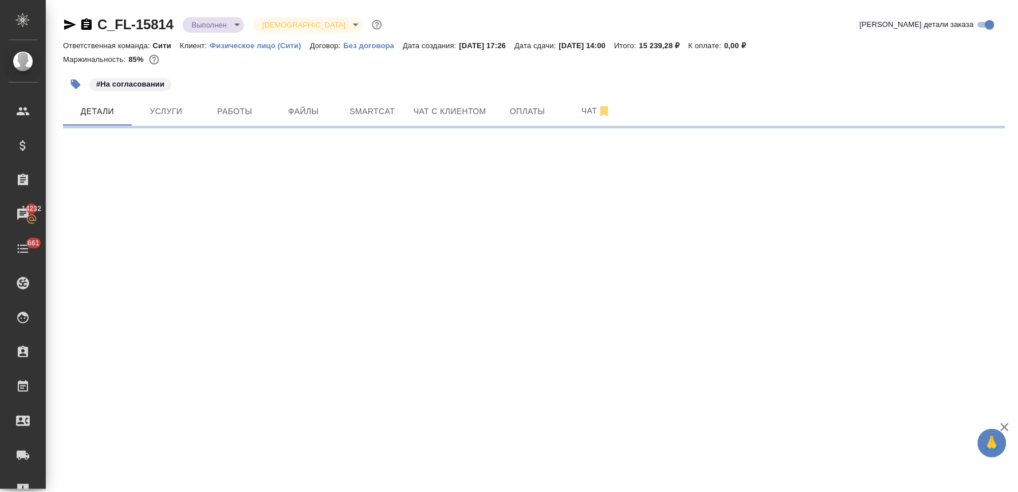
select select "RU"
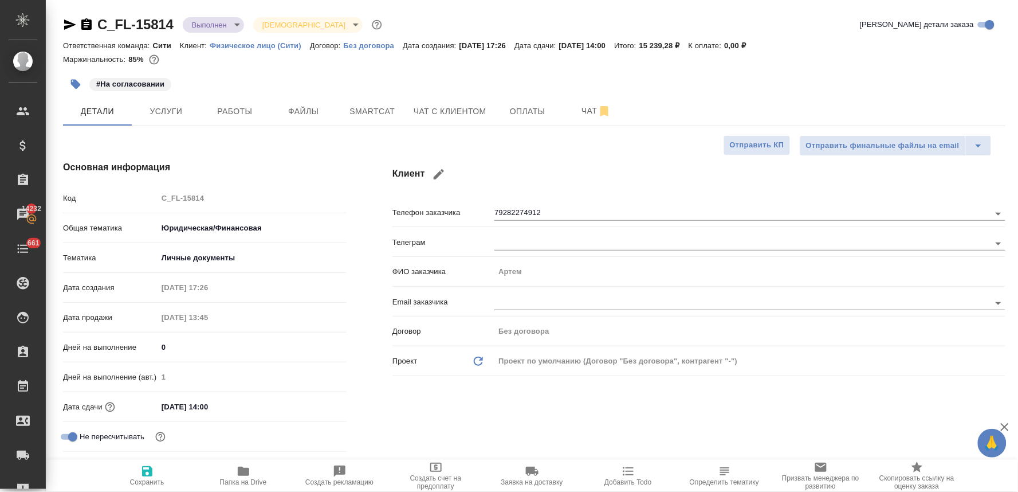
type textarea "x"
click at [637, 487] on button "Добавить Todo" at bounding box center [629, 476] width 96 height 32
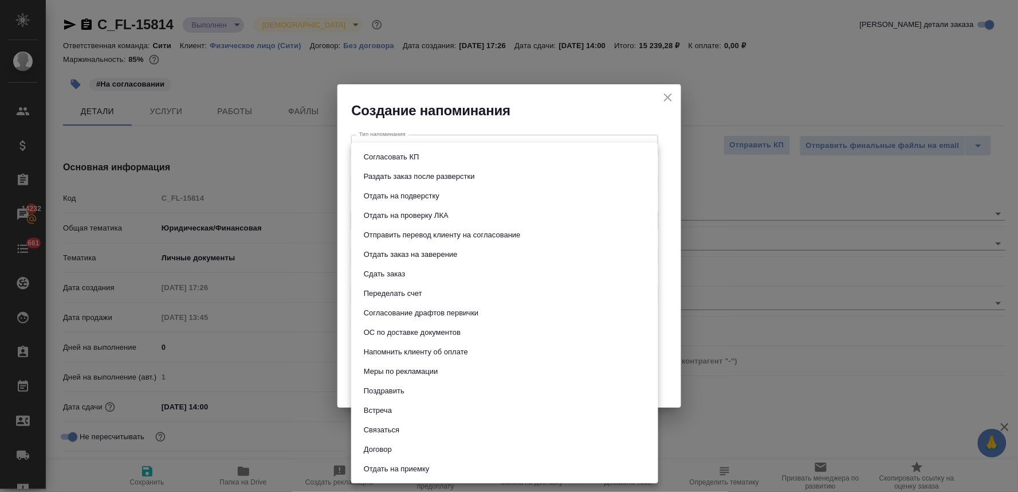
click at [424, 220] on body "🙏 .cls-1 fill:#fff; AWATERA [PERSON_NAME] Спецификации Заказы 14232 Чаты 661 To…" at bounding box center [509, 246] width 1018 height 492
click at [414, 254] on button "Отдать заказ на заверение" at bounding box center [410, 254] width 101 height 13
type input "Отдать заказ на заверение"
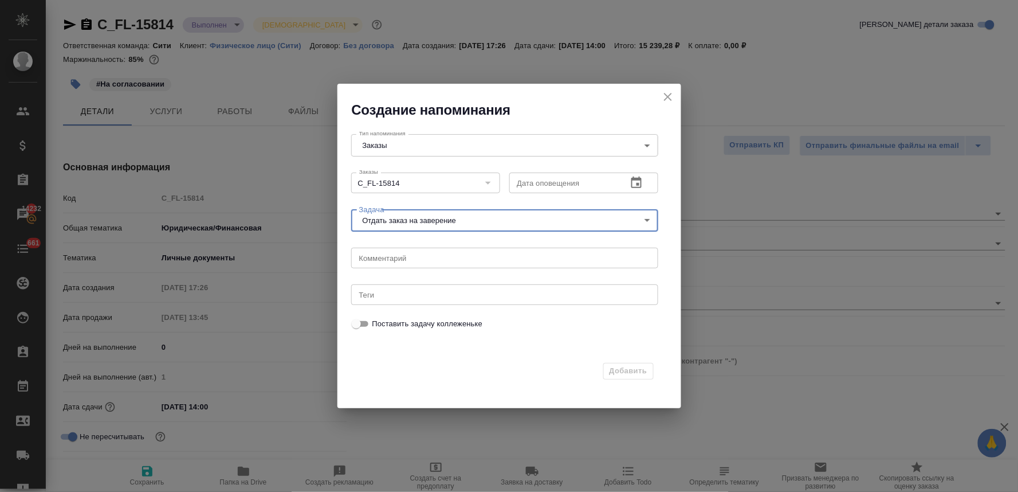
click at [639, 179] on icon "button" at bounding box center [637, 182] width 10 height 11
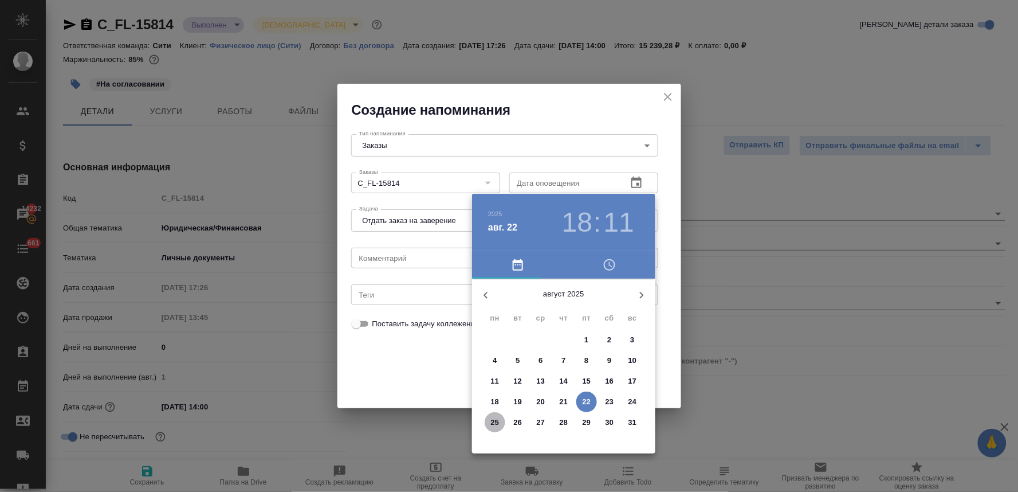
click at [494, 424] on p "25" at bounding box center [495, 422] width 9 height 11
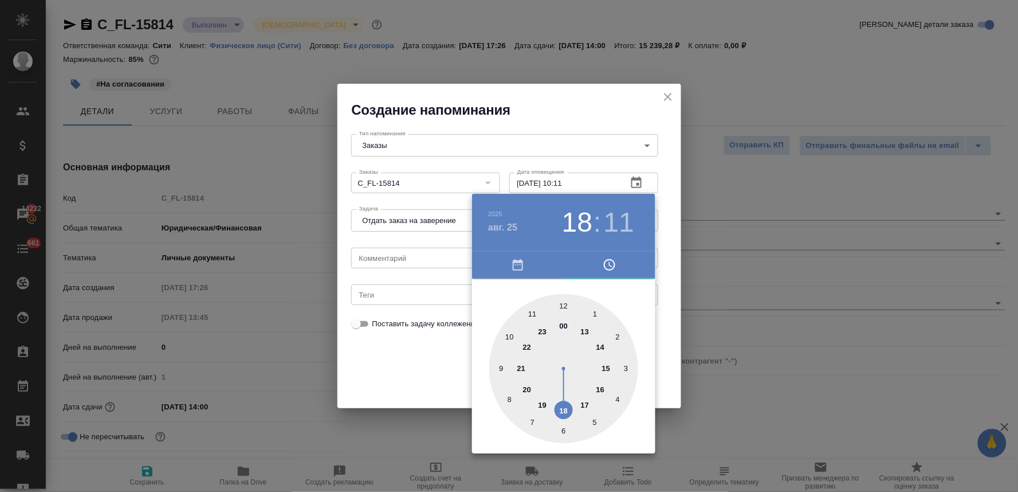
click at [511, 340] on div at bounding box center [563, 368] width 149 height 149
click at [621, 333] on div at bounding box center [563, 368] width 149 height 149
type input "25.08.2025 10:10"
click at [434, 358] on div at bounding box center [509, 246] width 1018 height 492
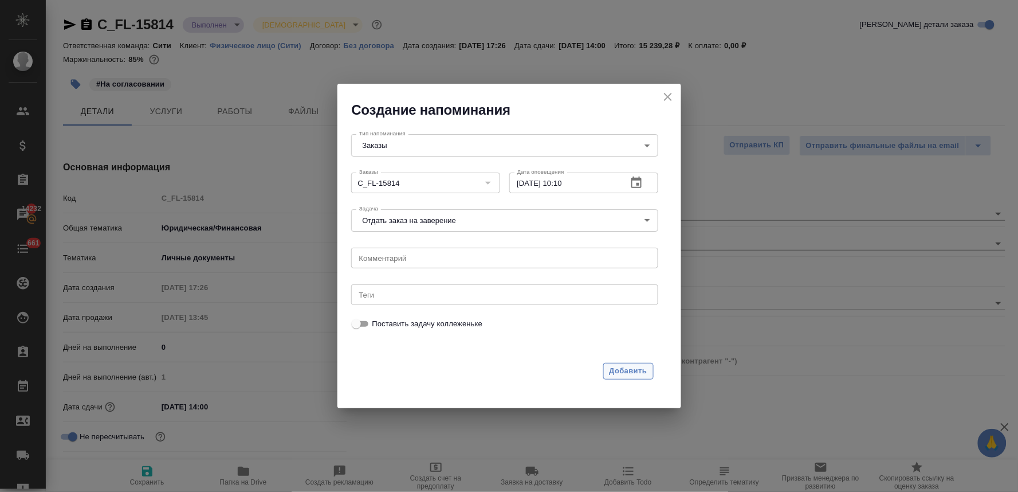
click at [631, 367] on span "Добавить" at bounding box center [629, 370] width 38 height 13
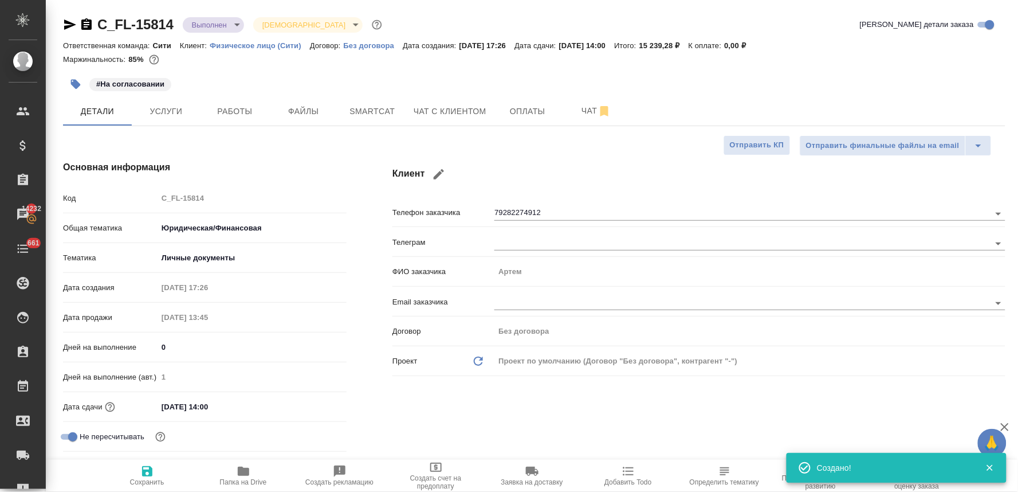
type textarea "x"
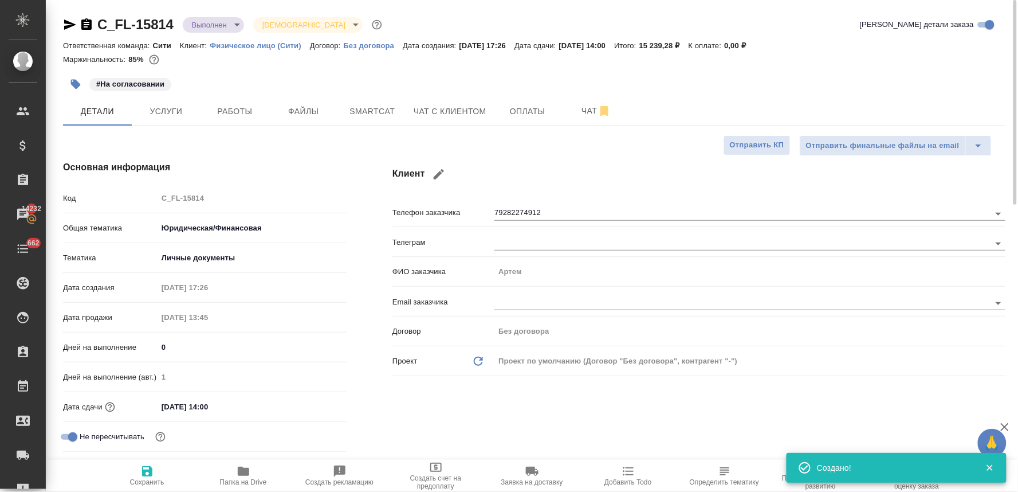
type textarea "x"
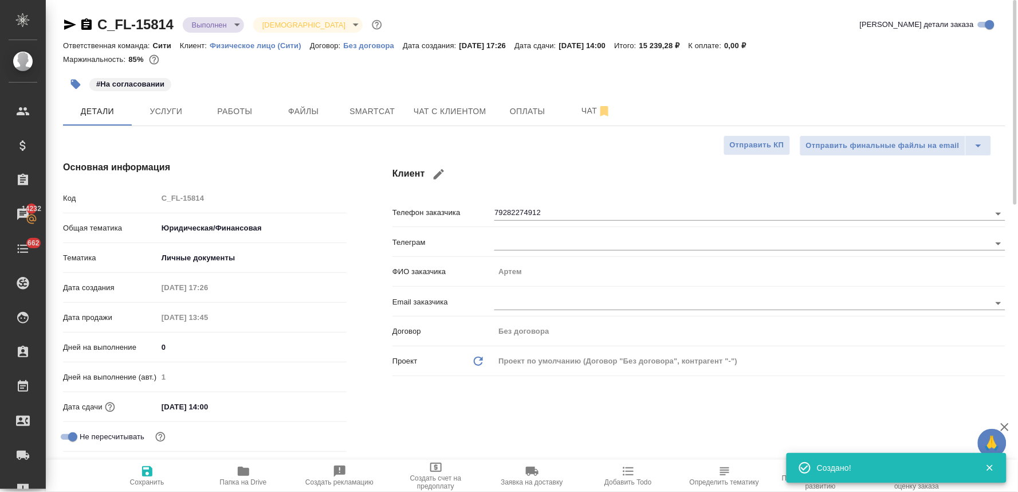
type textarea "x"
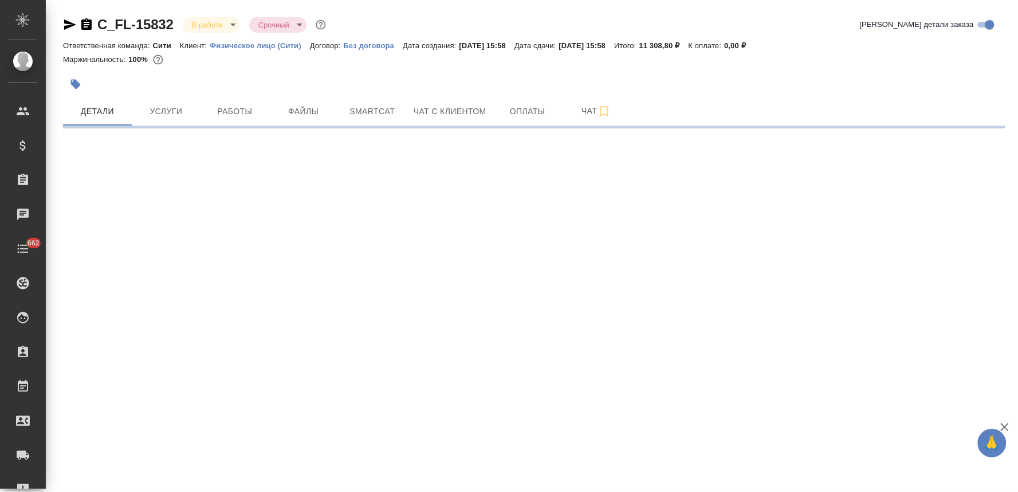
select select "RU"
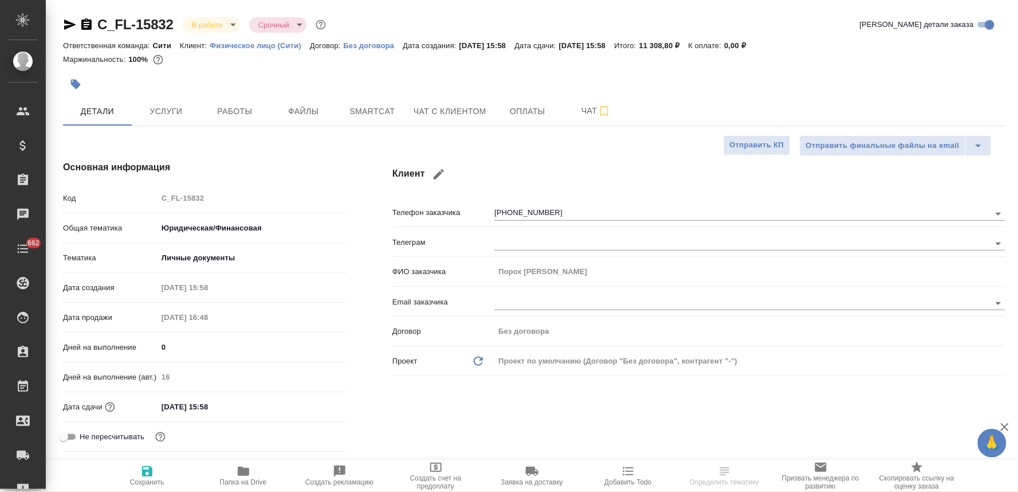
type textarea "x"
click at [517, 112] on span "Оплаты" at bounding box center [527, 111] width 55 height 14
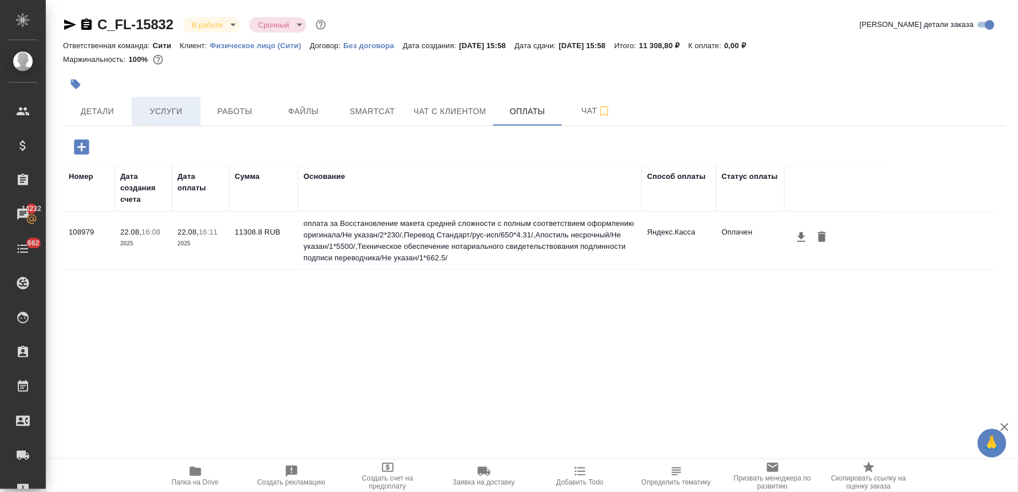
click at [167, 118] on button "Услуги" at bounding box center [166, 111] width 69 height 29
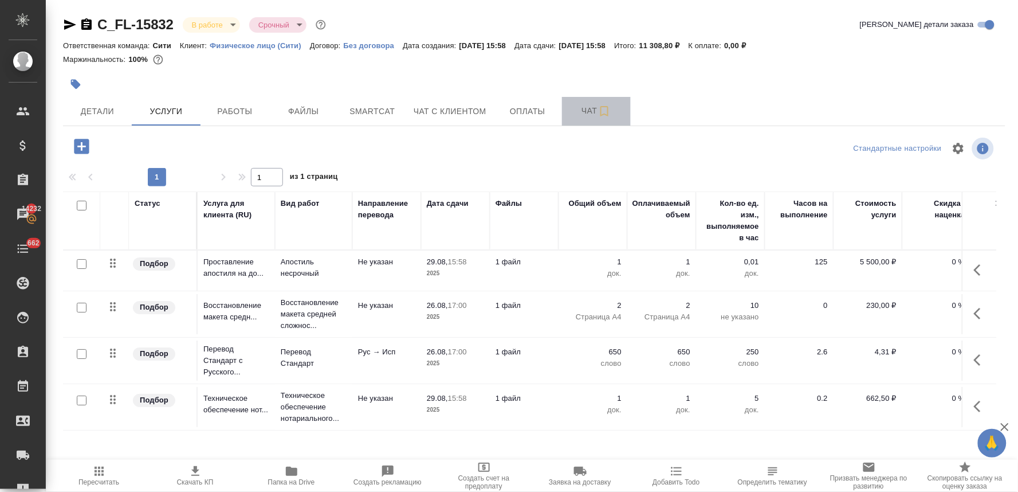
click at [583, 113] on span "Чат" at bounding box center [596, 111] width 55 height 14
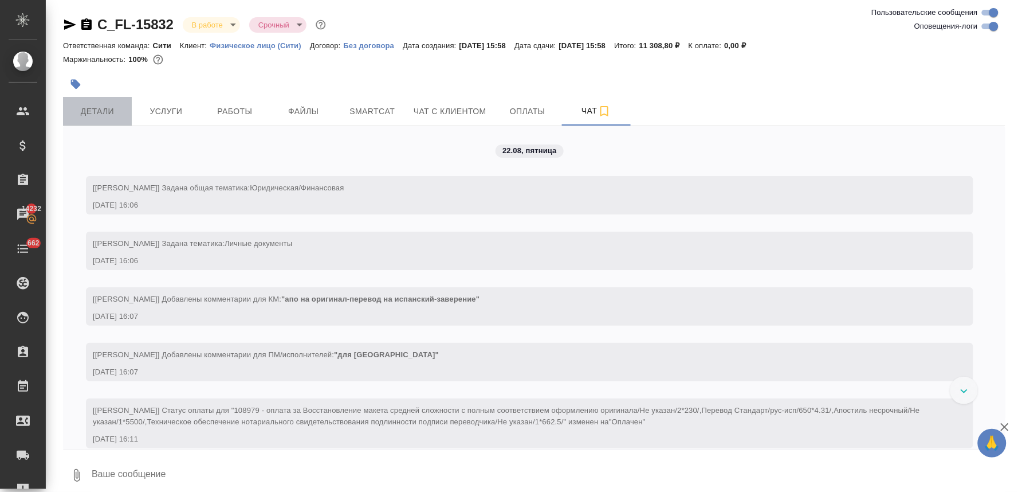
click at [103, 105] on span "Детали" at bounding box center [97, 111] width 55 height 14
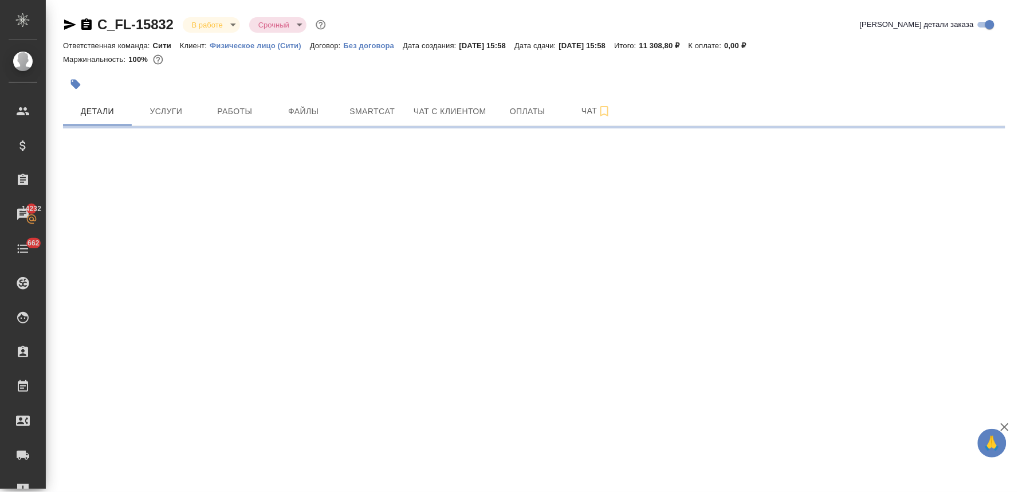
select select "RU"
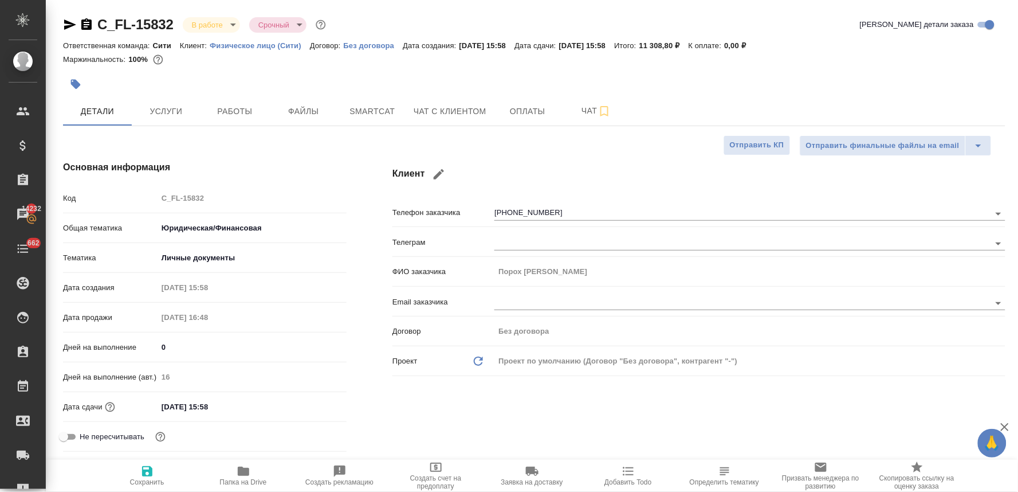
type textarea "x"
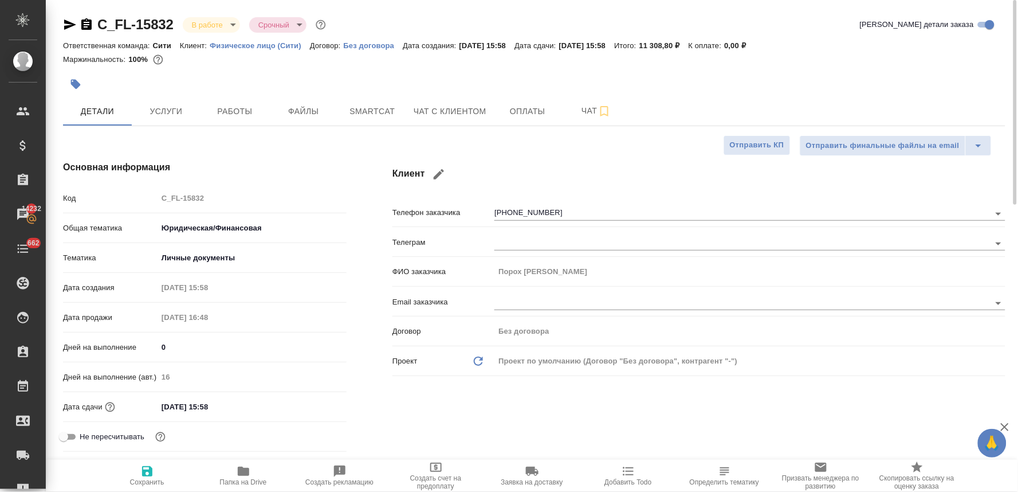
type textarea "x"
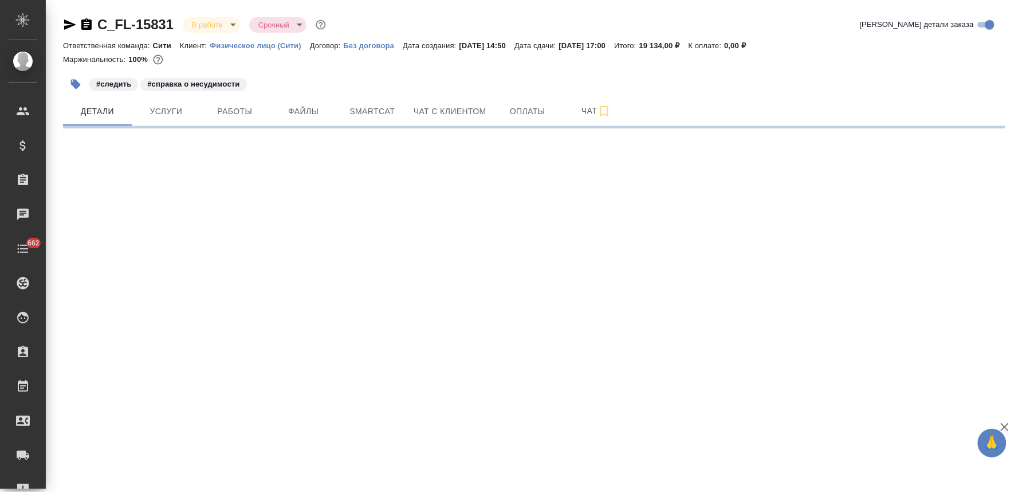
select select "RU"
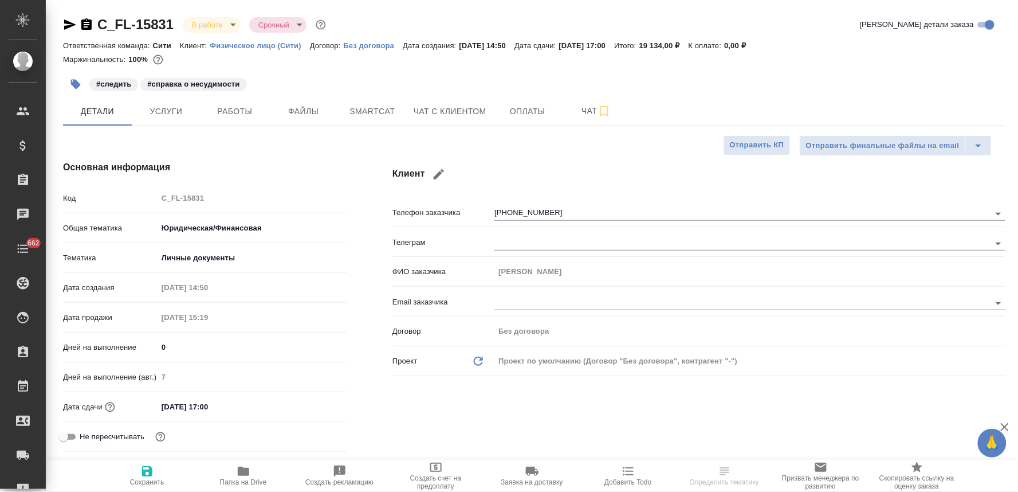
type textarea "x"
click at [154, 119] on button "Услуги" at bounding box center [166, 111] width 69 height 29
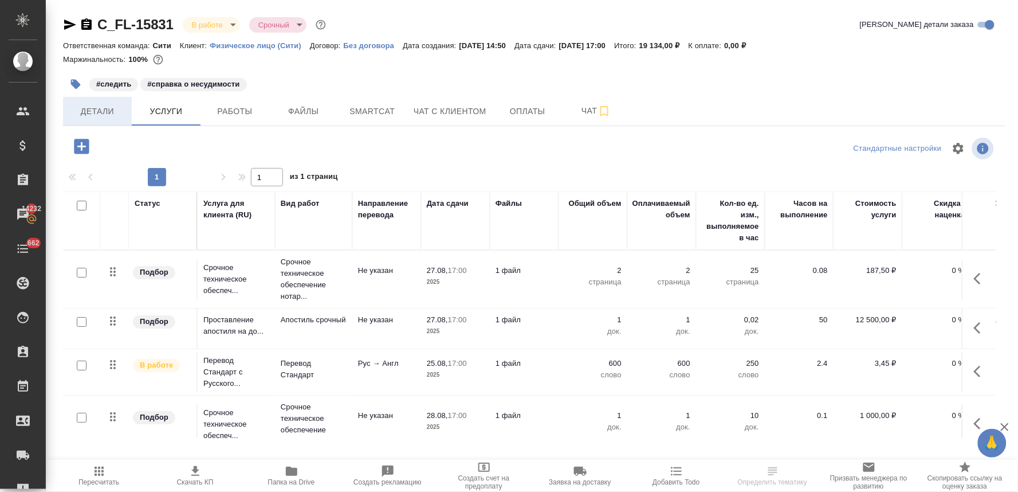
click at [100, 113] on span "Детали" at bounding box center [97, 111] width 55 height 14
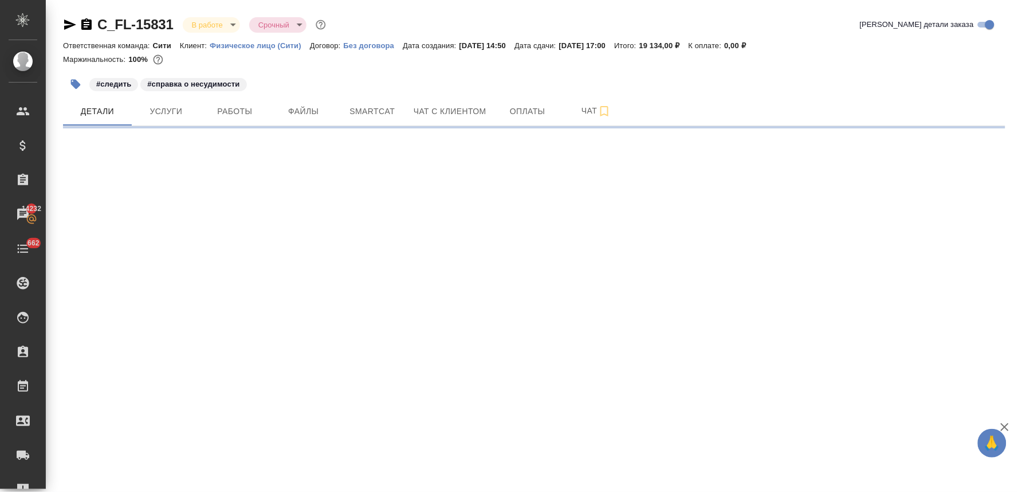
select select "RU"
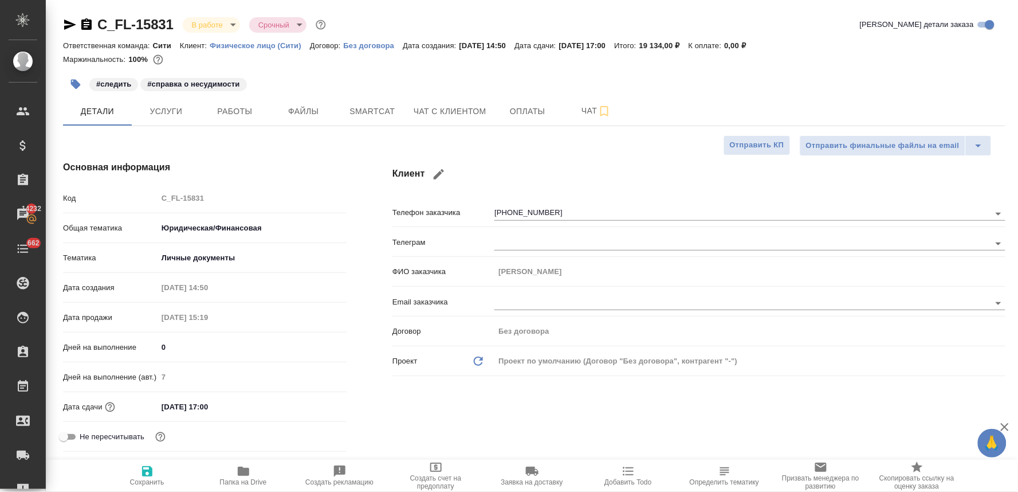
type textarea "x"
click at [440, 177] on icon "button" at bounding box center [439, 174] width 14 height 14
type input "Ксения"
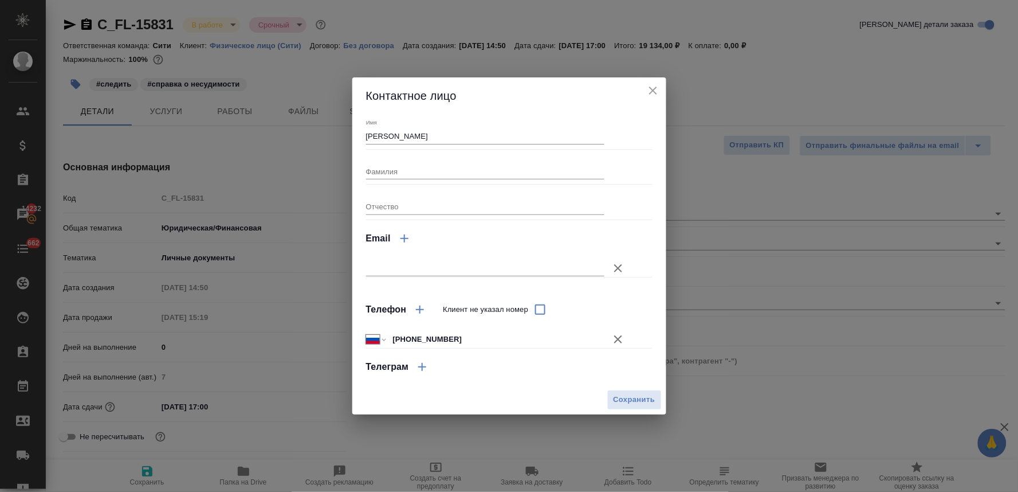
click at [449, 337] on input "+7 985 455 87 59" at bounding box center [497, 339] width 216 height 17
type input "+7 985 455 87 69"
click at [622, 398] on span "Сохранить" at bounding box center [635, 399] width 42 height 13
type textarea "x"
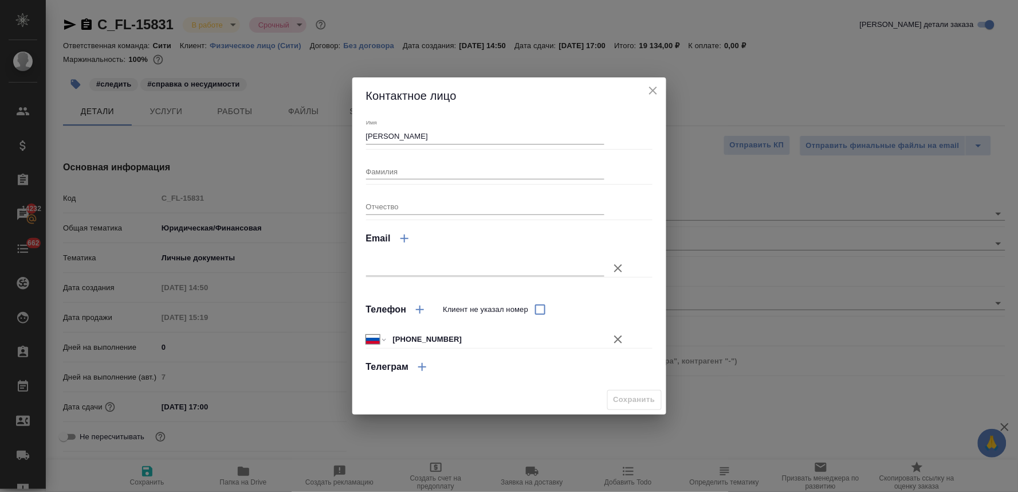
type textarea "x"
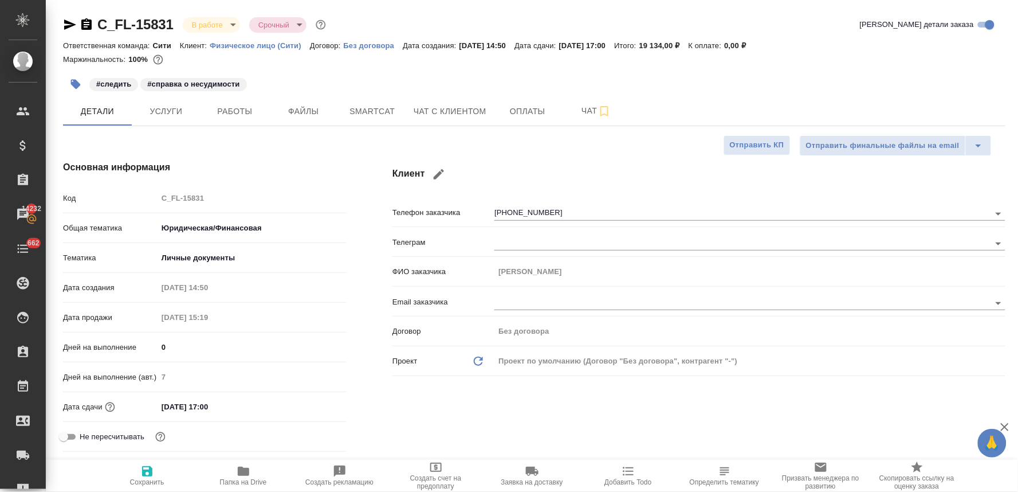
type textarea "x"
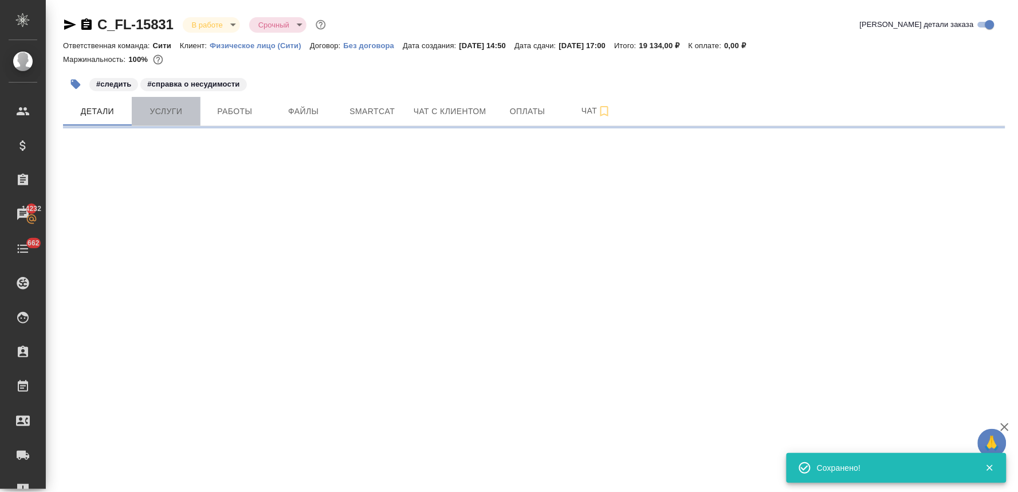
click at [178, 105] on span "Услуги" at bounding box center [166, 111] width 55 height 14
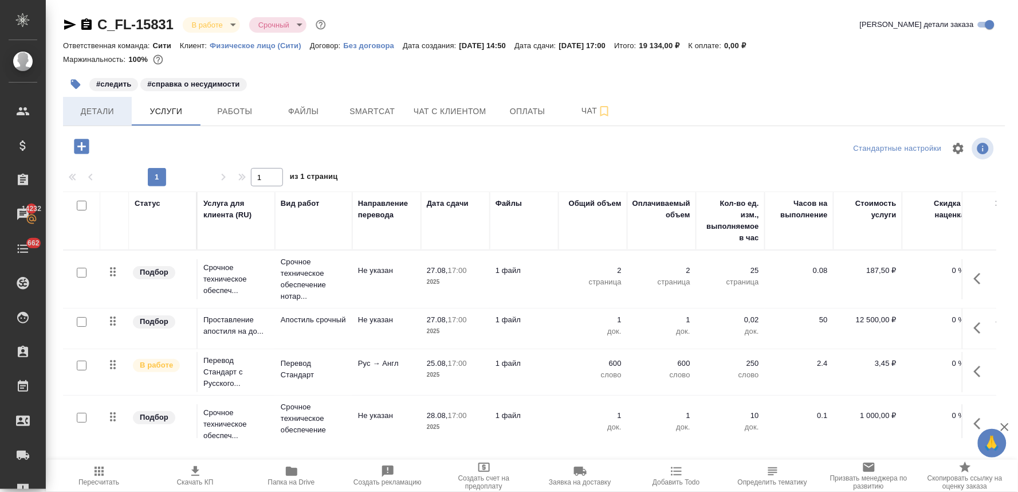
click at [96, 99] on button "Детали" at bounding box center [97, 111] width 69 height 29
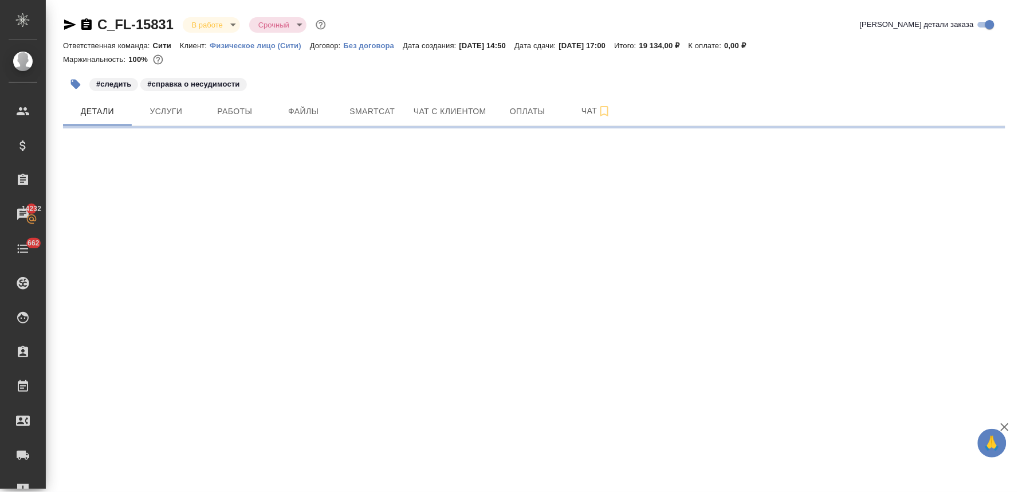
select select "RU"
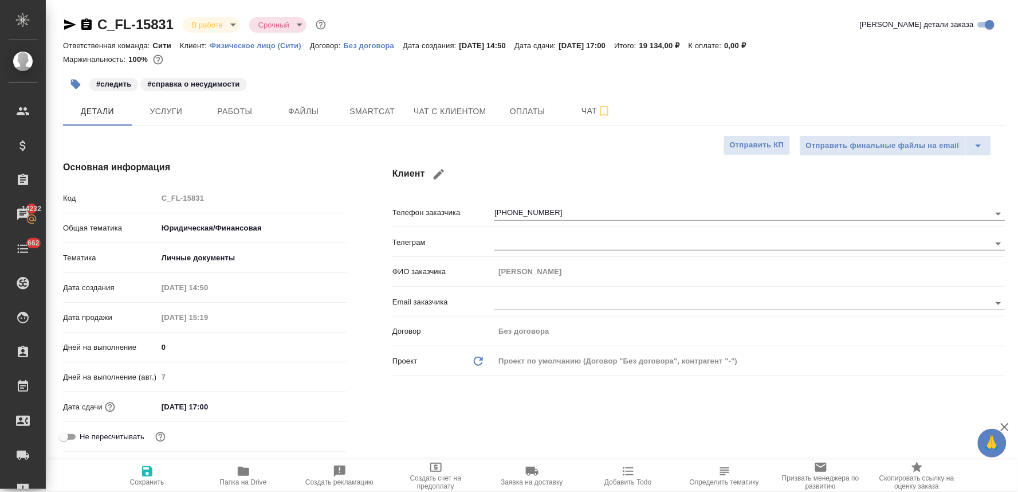
type textarea "x"
click at [585, 107] on span "Чат" at bounding box center [596, 111] width 55 height 14
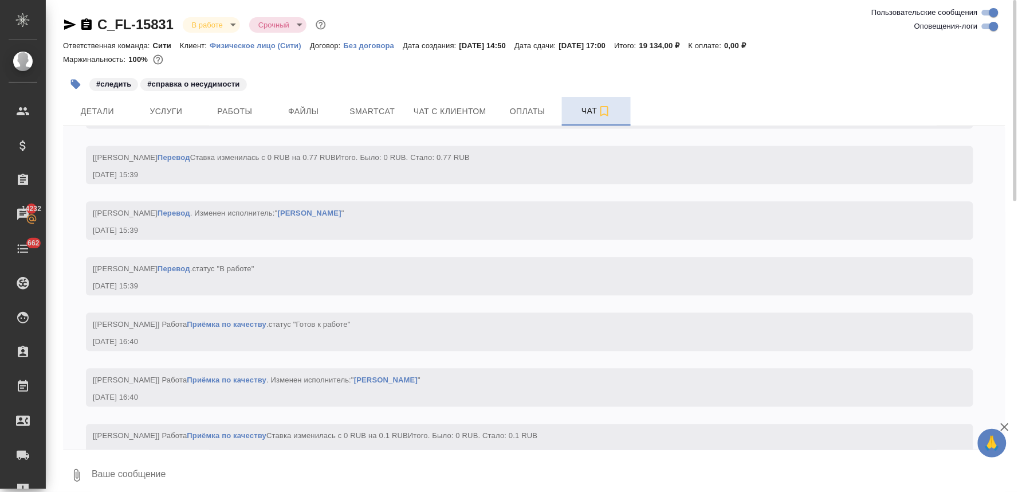
scroll to position [2174, 0]
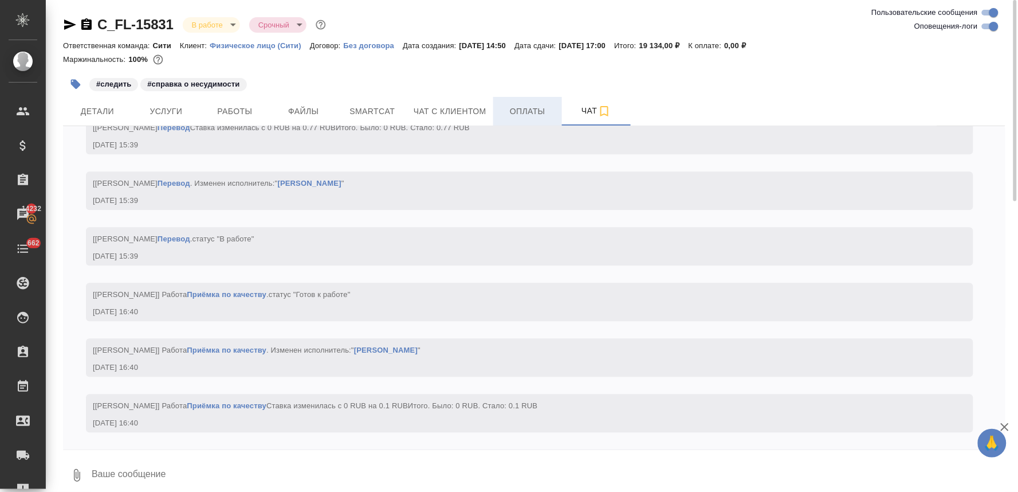
click at [541, 105] on span "Оплаты" at bounding box center [527, 111] width 55 height 14
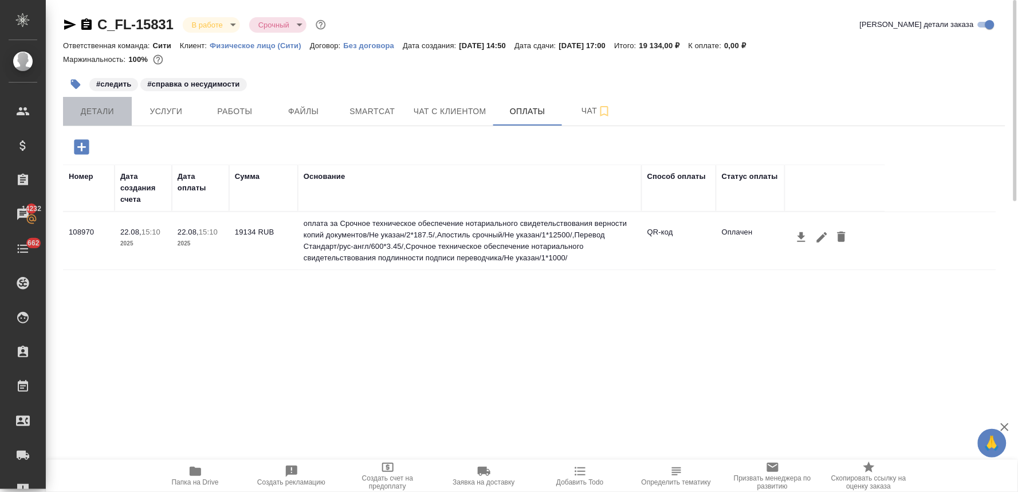
click at [117, 107] on span "Детали" at bounding box center [97, 111] width 55 height 14
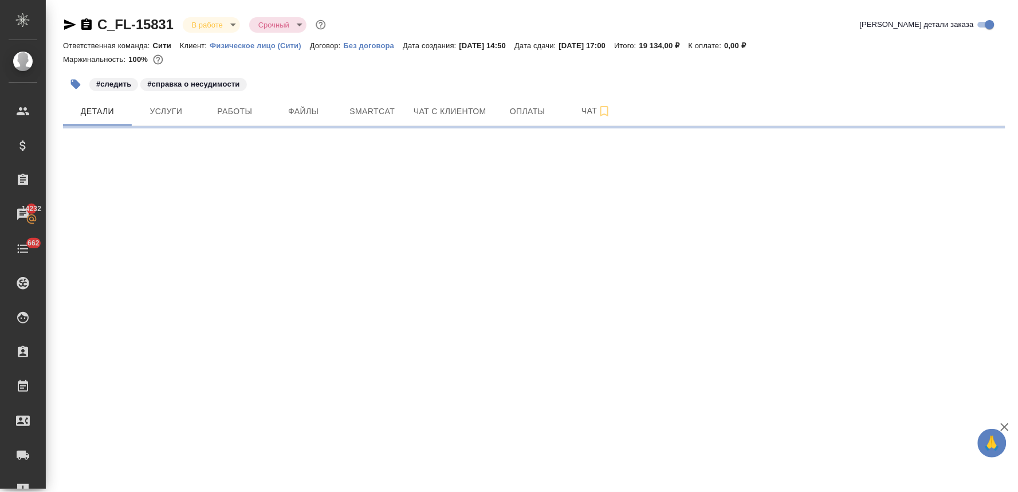
select select "RU"
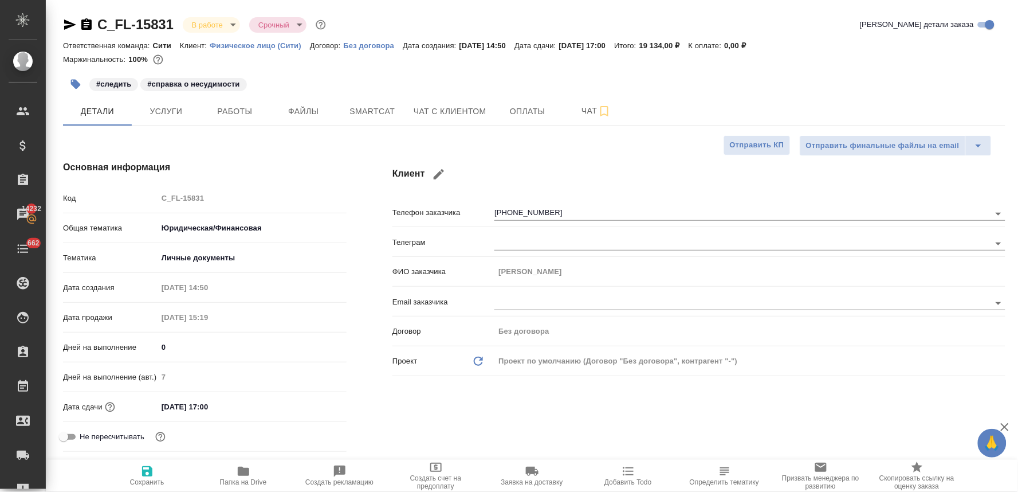
type textarea "x"
click at [473, 414] on div "Клиент Телефон заказчика +79854558769 Телеграм ФИО заказчика Ксения Email заказ…" at bounding box center [699, 323] width 659 height 371
click at [241, 470] on icon "button" at bounding box center [243, 471] width 11 height 9
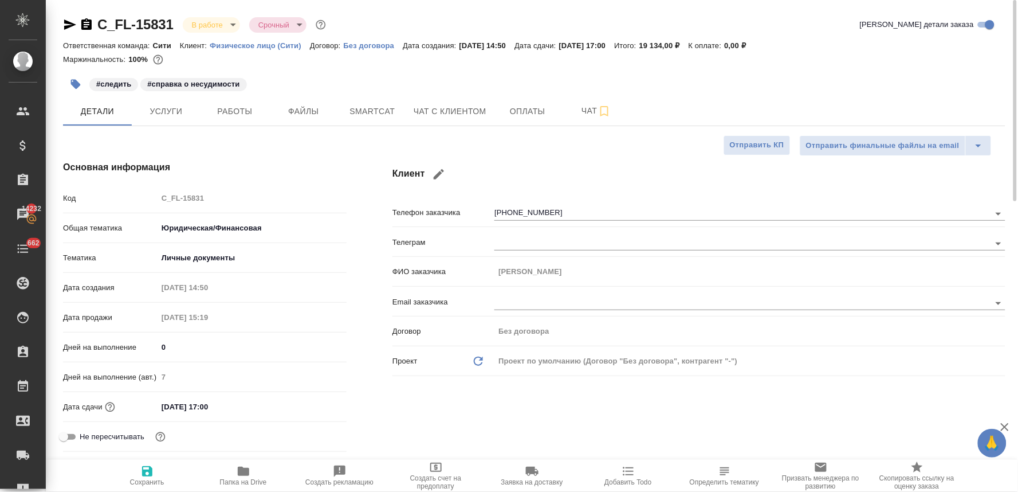
type textarea "x"
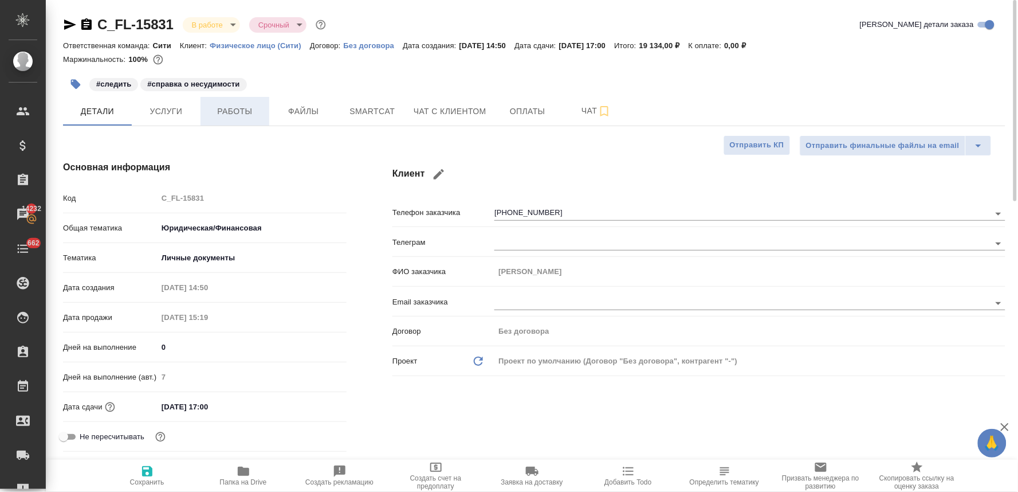
type textarea "x"
click at [258, 108] on span "Работы" at bounding box center [234, 111] width 55 height 14
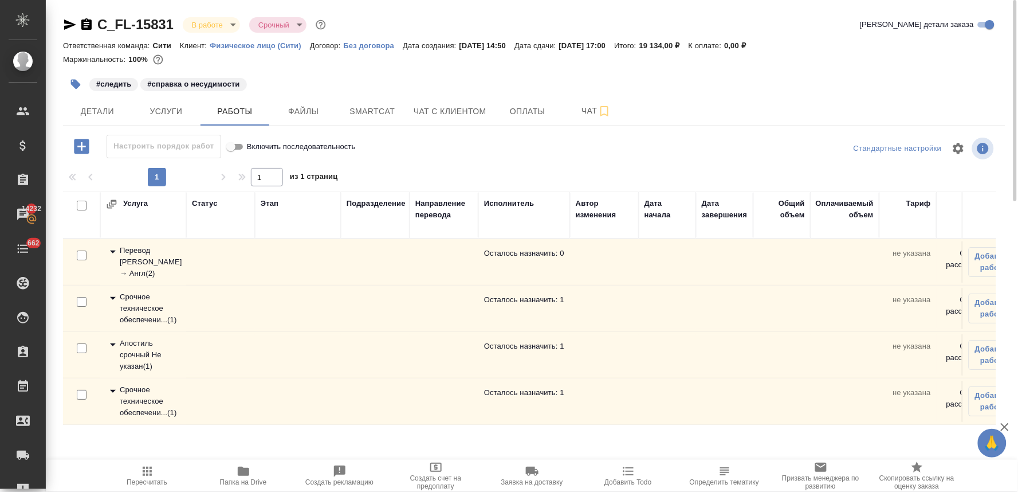
scroll to position [14, 0]
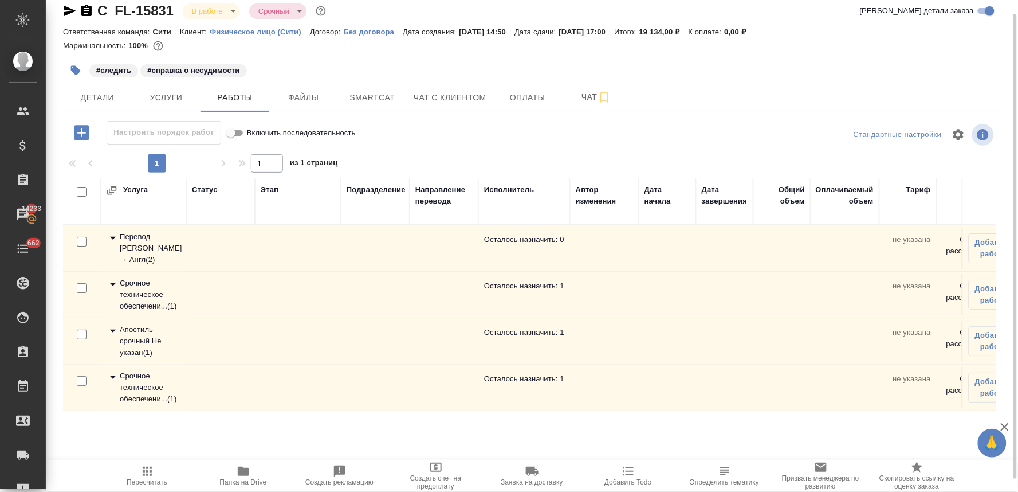
click at [146, 250] on div "Перевод Стандарт Рус → Англ ( 2 )" at bounding box center [143, 248] width 75 height 34
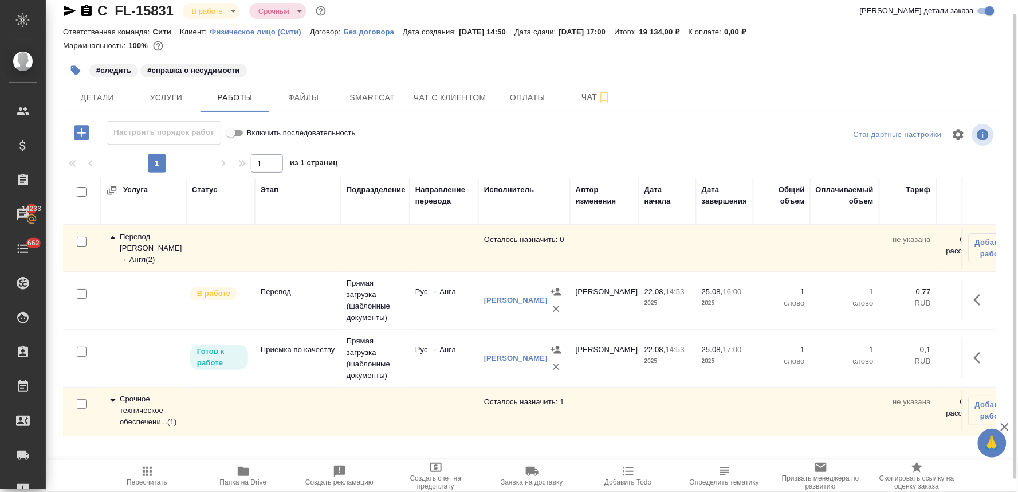
click at [70, 10] on icon "button" at bounding box center [70, 11] width 14 height 14
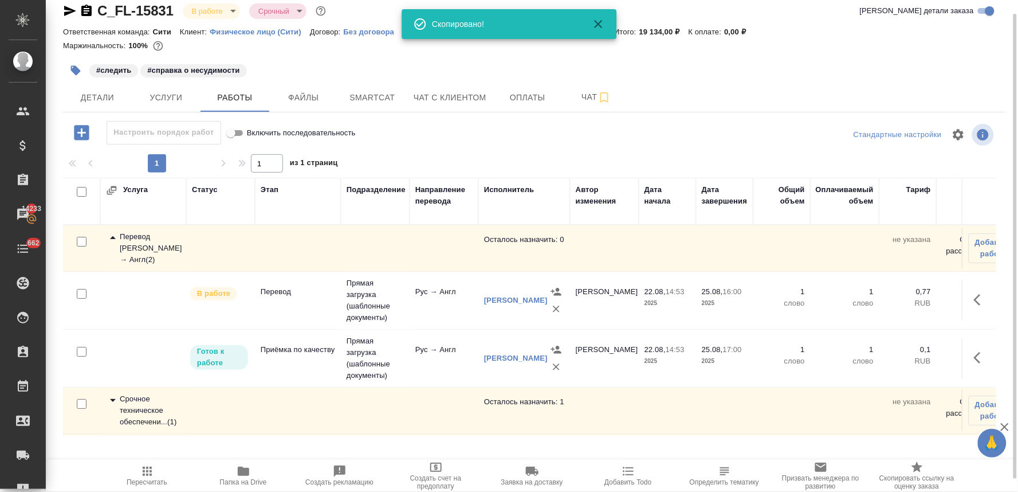
click at [957, 77] on div "#следить #справка о несудимости" at bounding box center [534, 70] width 943 height 25
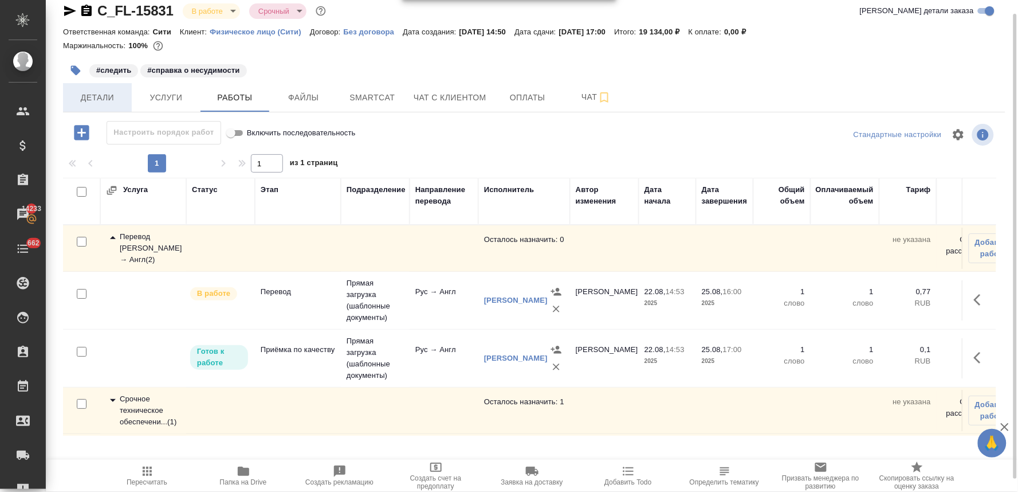
click at [96, 96] on span "Детали" at bounding box center [97, 98] width 55 height 14
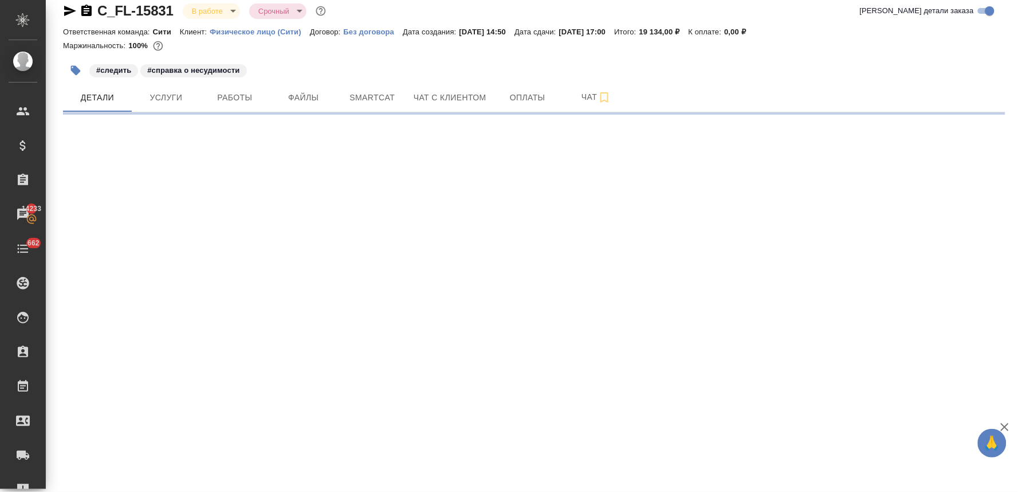
select select "RU"
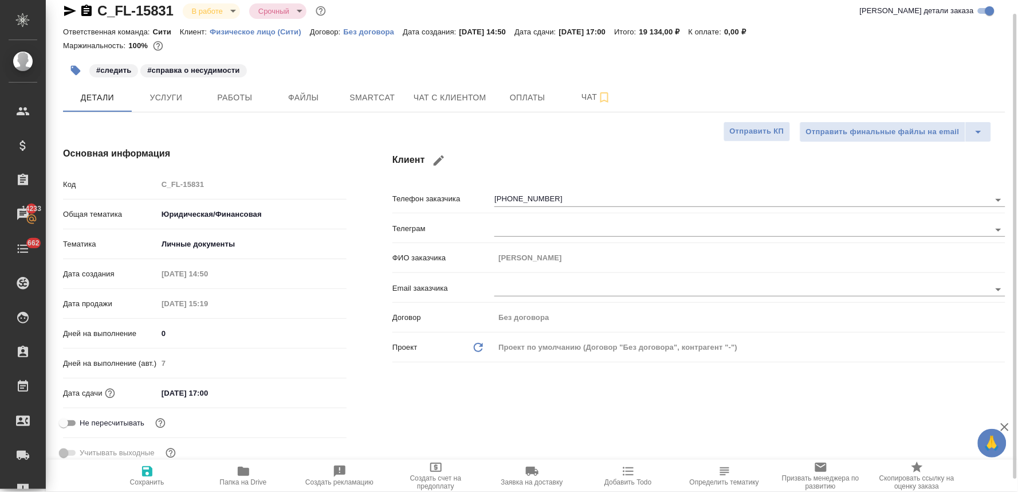
type textarea "x"
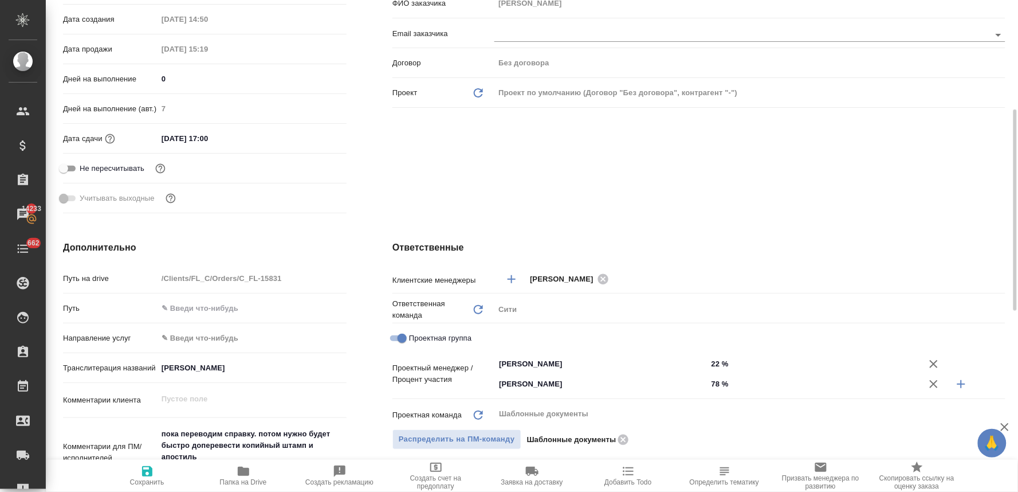
scroll to position [332, 0]
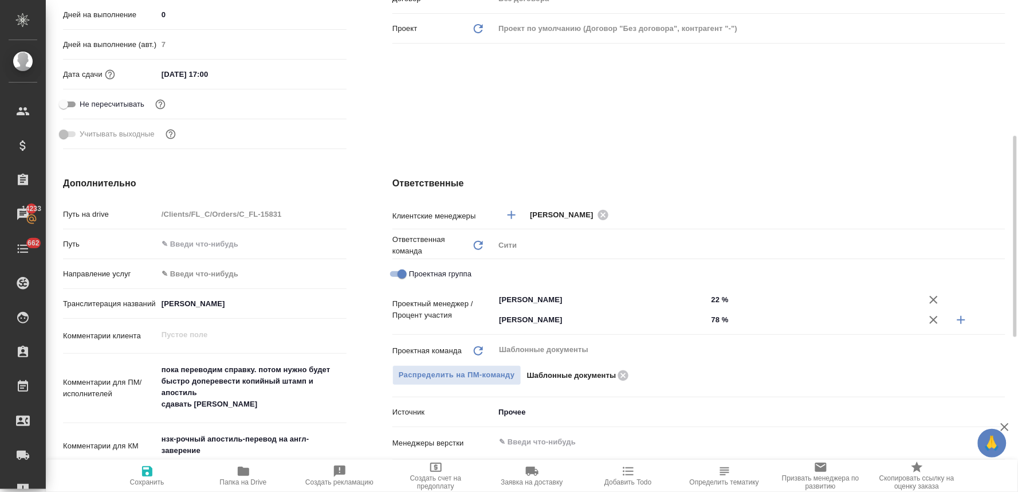
type textarea "x"
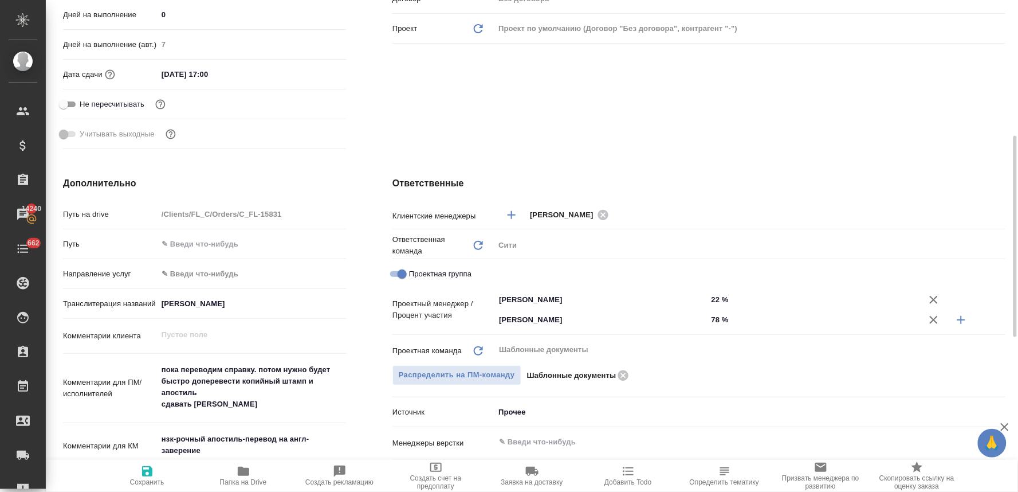
type textarea "x"
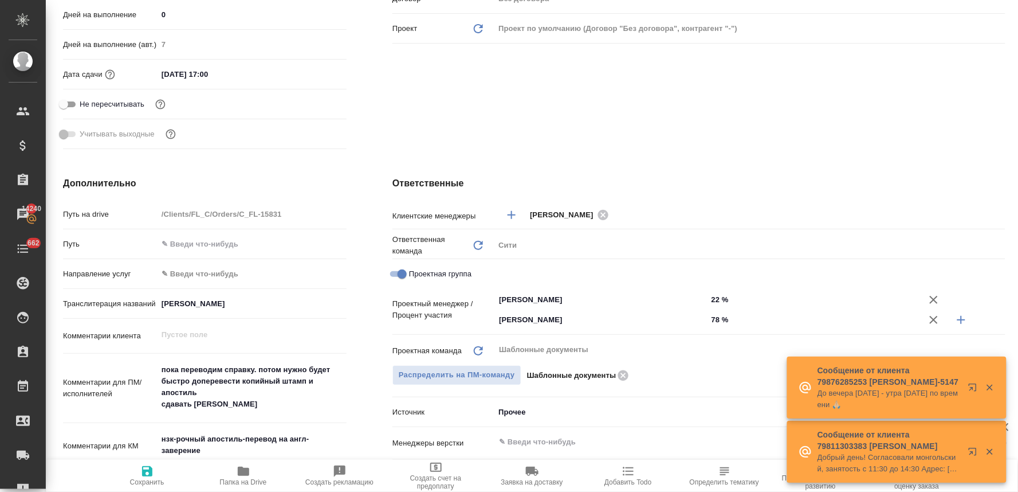
scroll to position [0, 0]
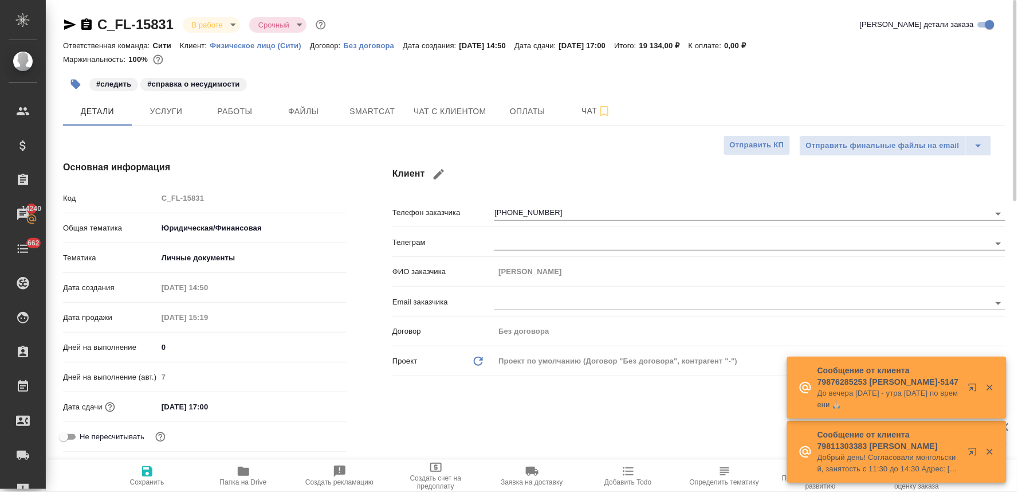
type textarea "x"
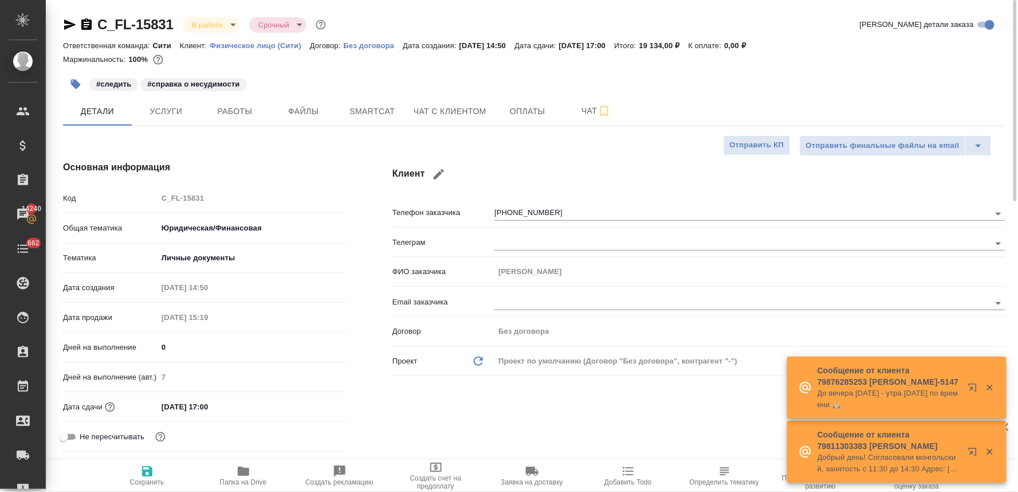
type textarea "x"
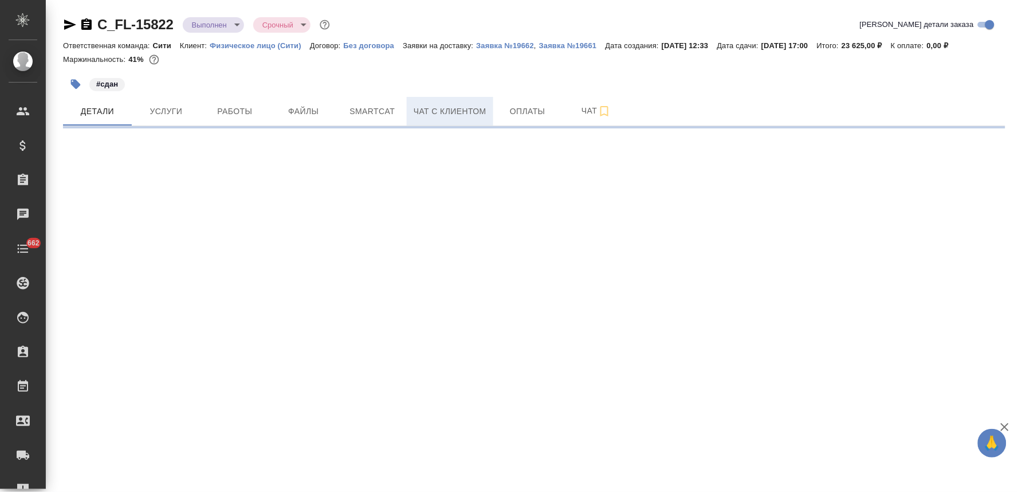
click at [461, 112] on span "Чат с клиентом" at bounding box center [450, 111] width 73 height 14
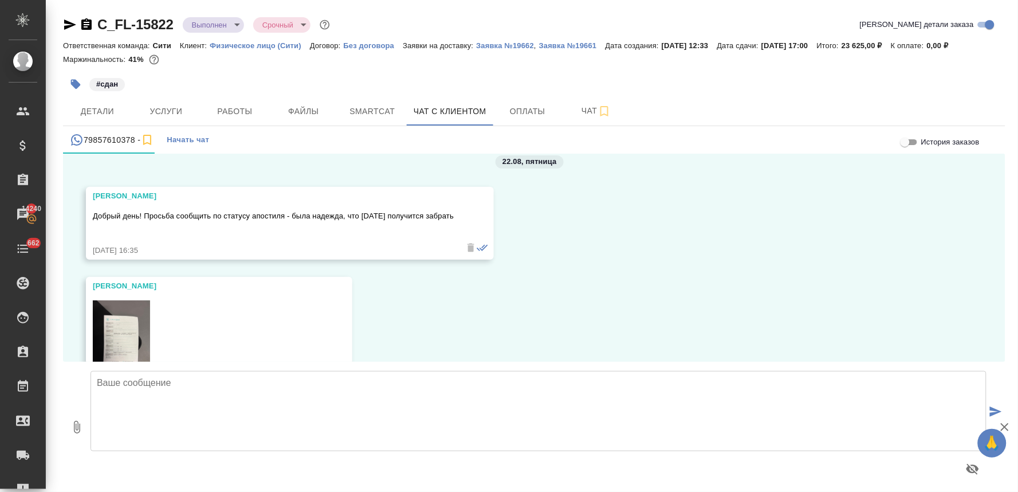
scroll to position [3922, 0]
